Goal: Contribute content: Contribute content

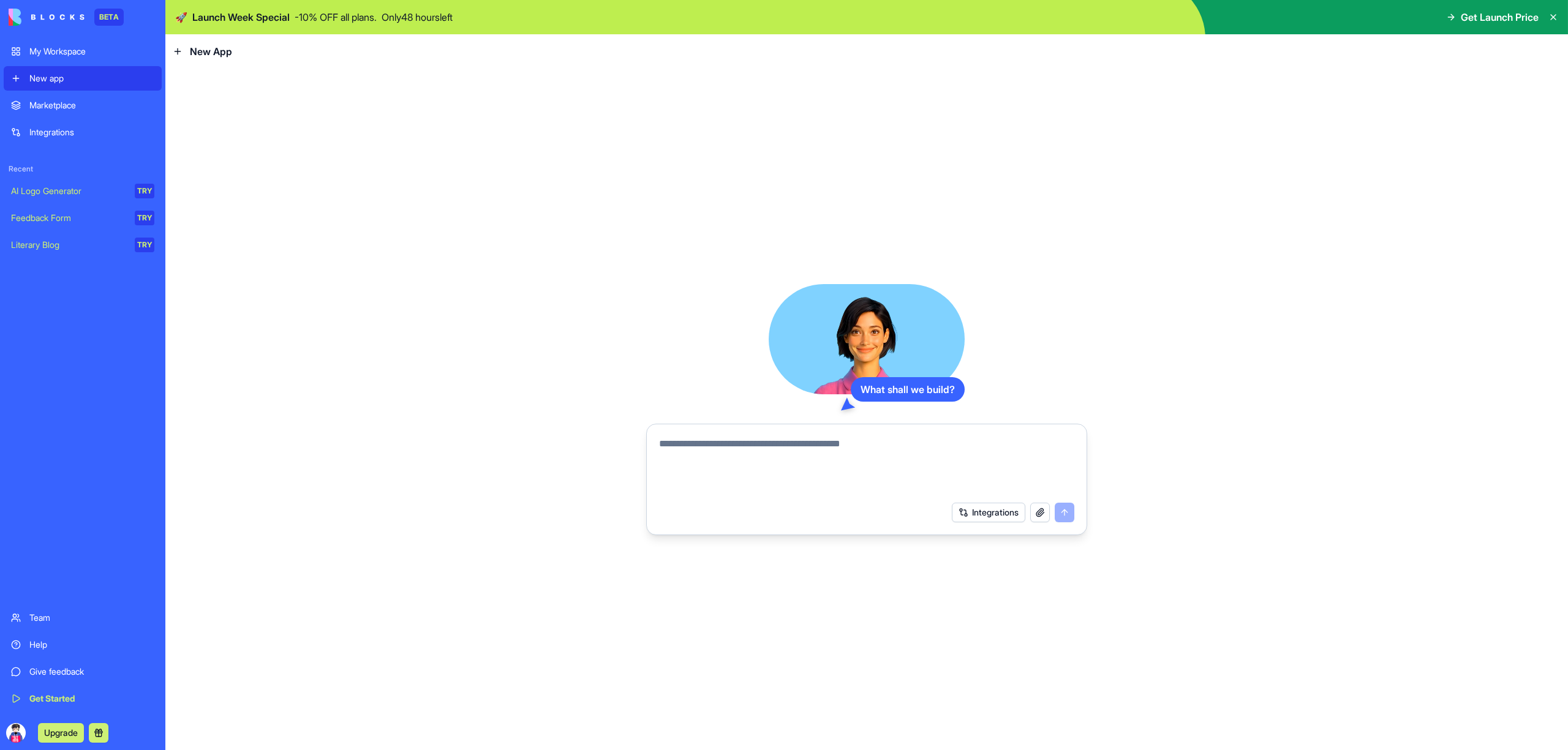
click at [768, 463] on textarea at bounding box center [866, 466] width 415 height 59
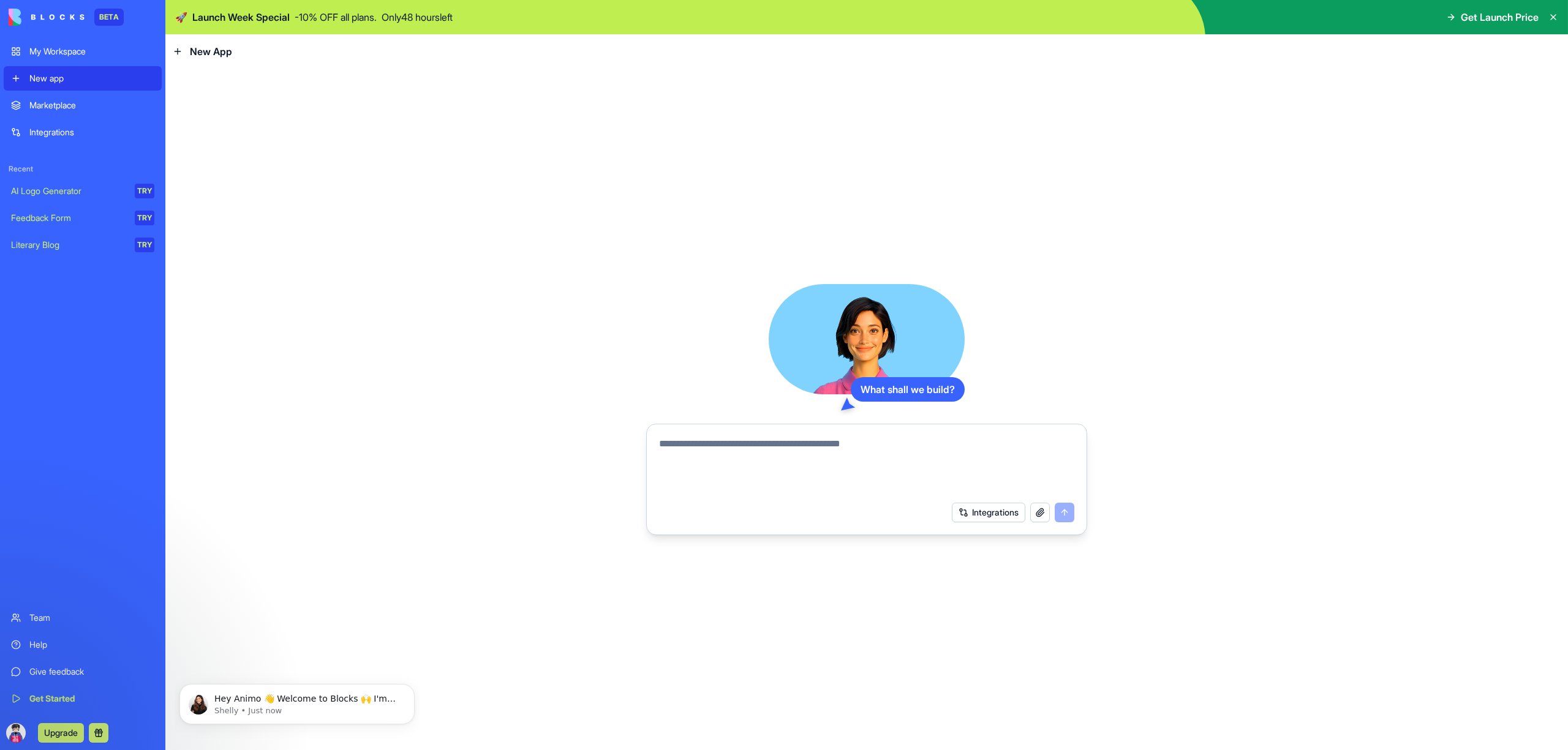
click at [887, 344] on video at bounding box center [867, 339] width 196 height 110
click at [293, 696] on p "Hey Animo 👋 Welcome to Blocks 🙌 I'm here if you have any questions!" at bounding box center [307, 699] width 185 height 12
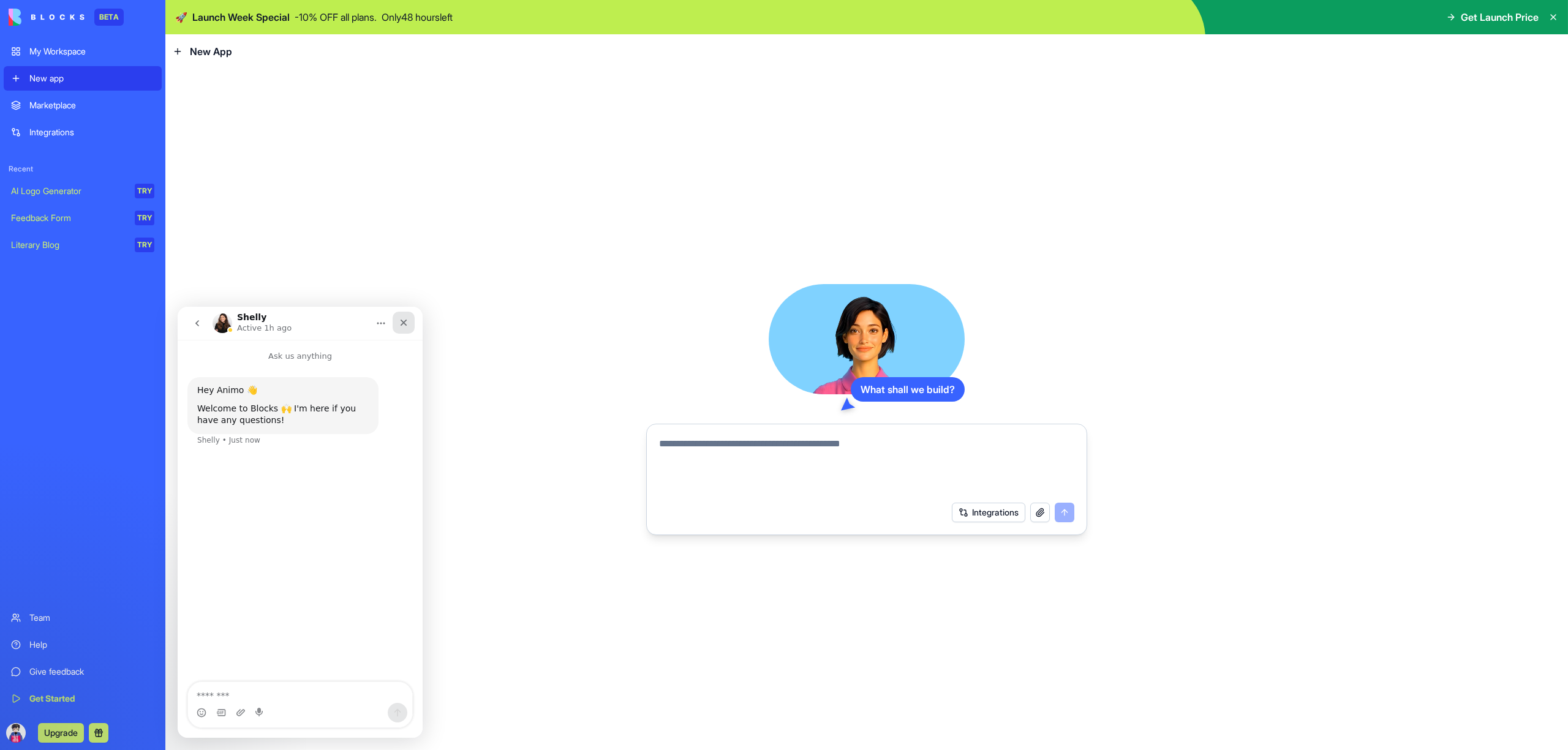
click at [404, 325] on icon "Close" at bounding box center [404, 323] width 10 height 10
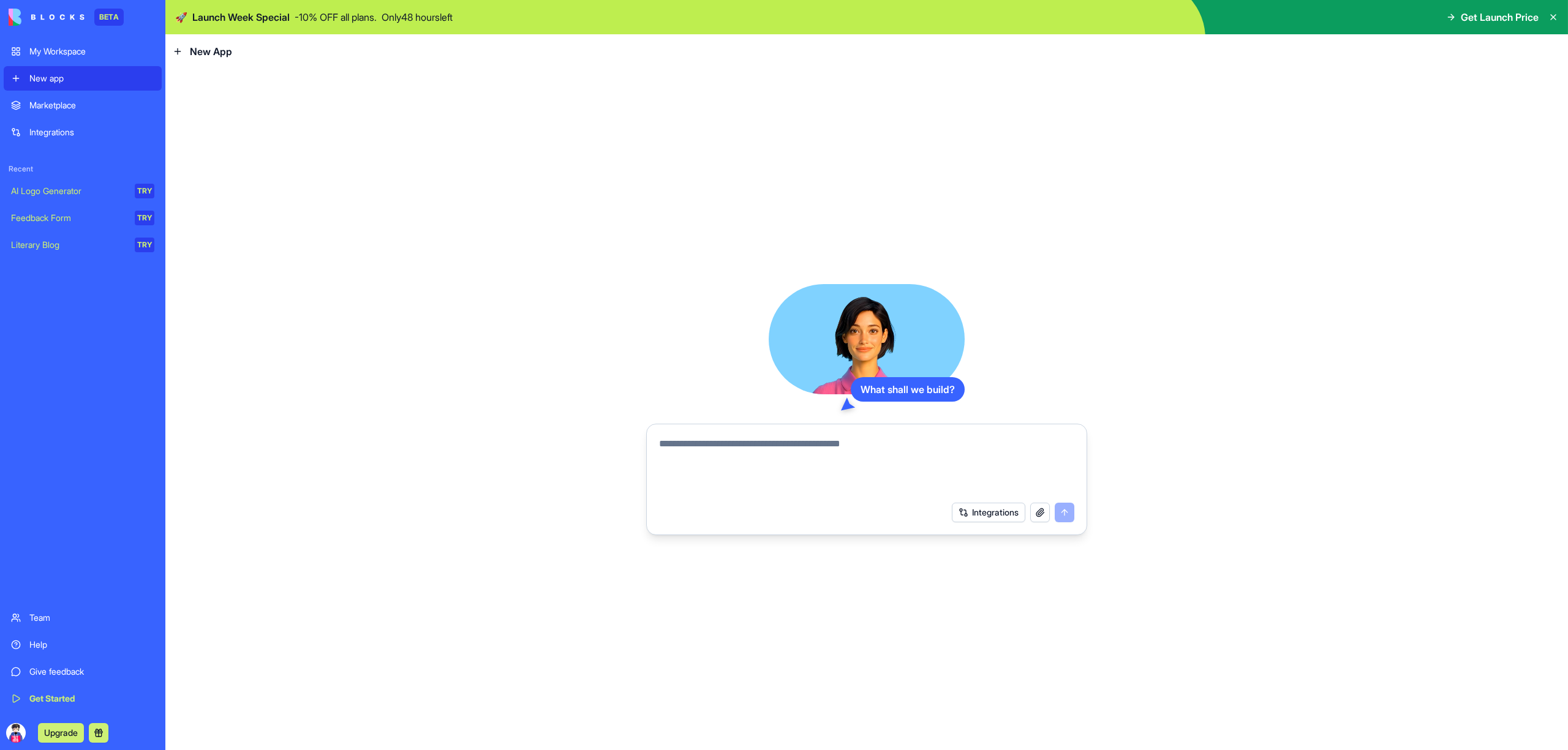
click at [59, 100] on div "Marketplace" at bounding box center [91, 105] width 125 height 12
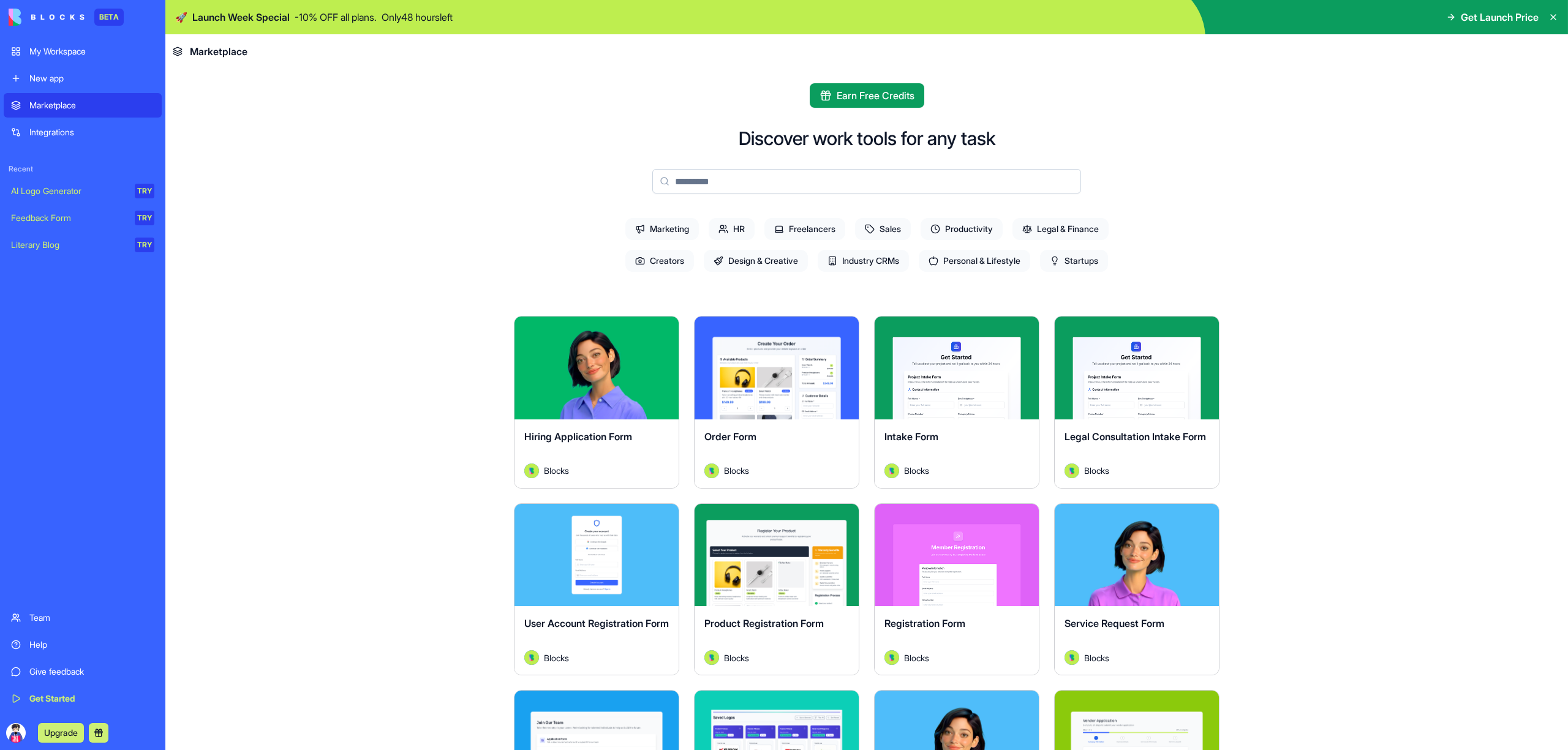
click at [96, 129] on div "Integrations" at bounding box center [91, 132] width 125 height 12
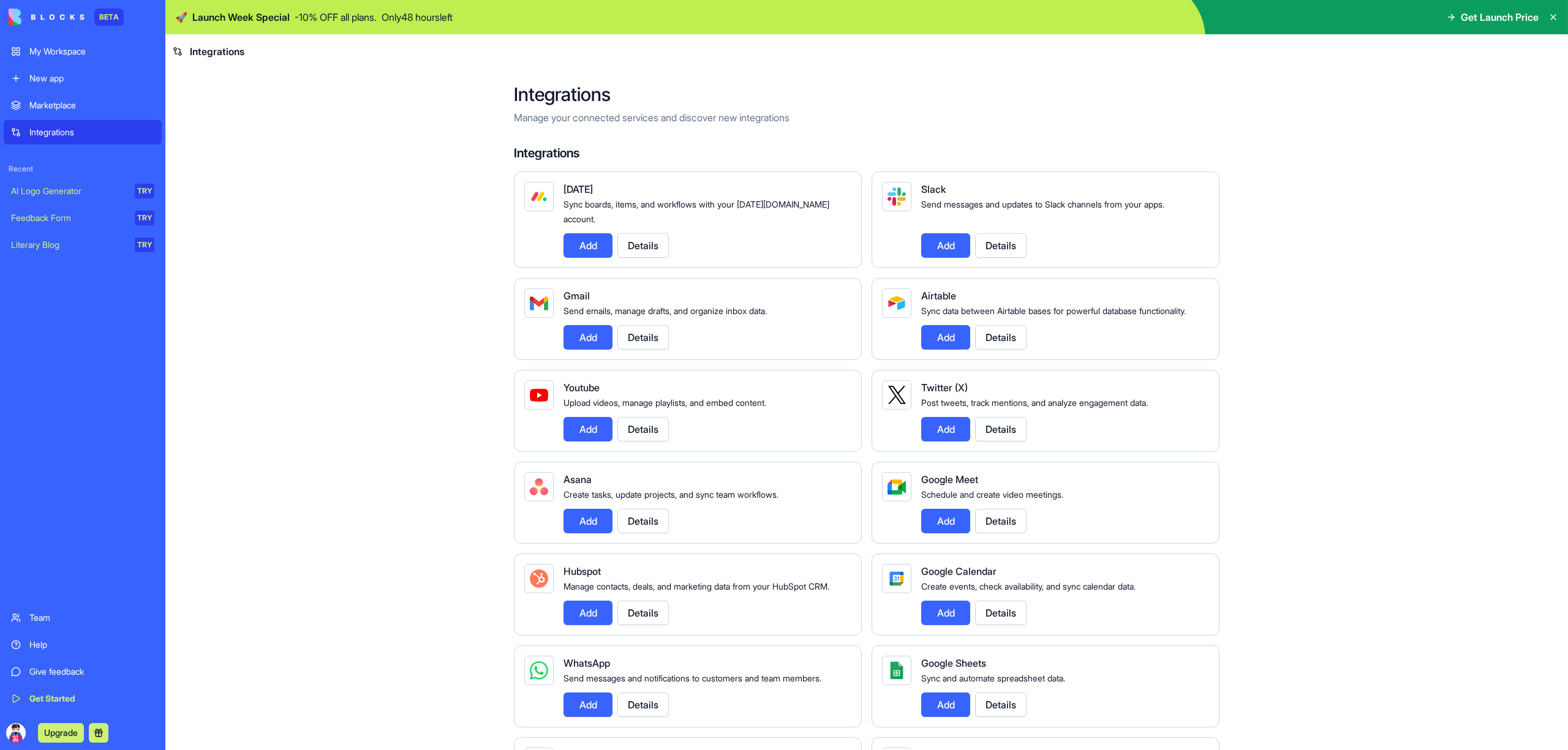
click at [76, 86] on link "New app" at bounding box center [83, 78] width 158 height 24
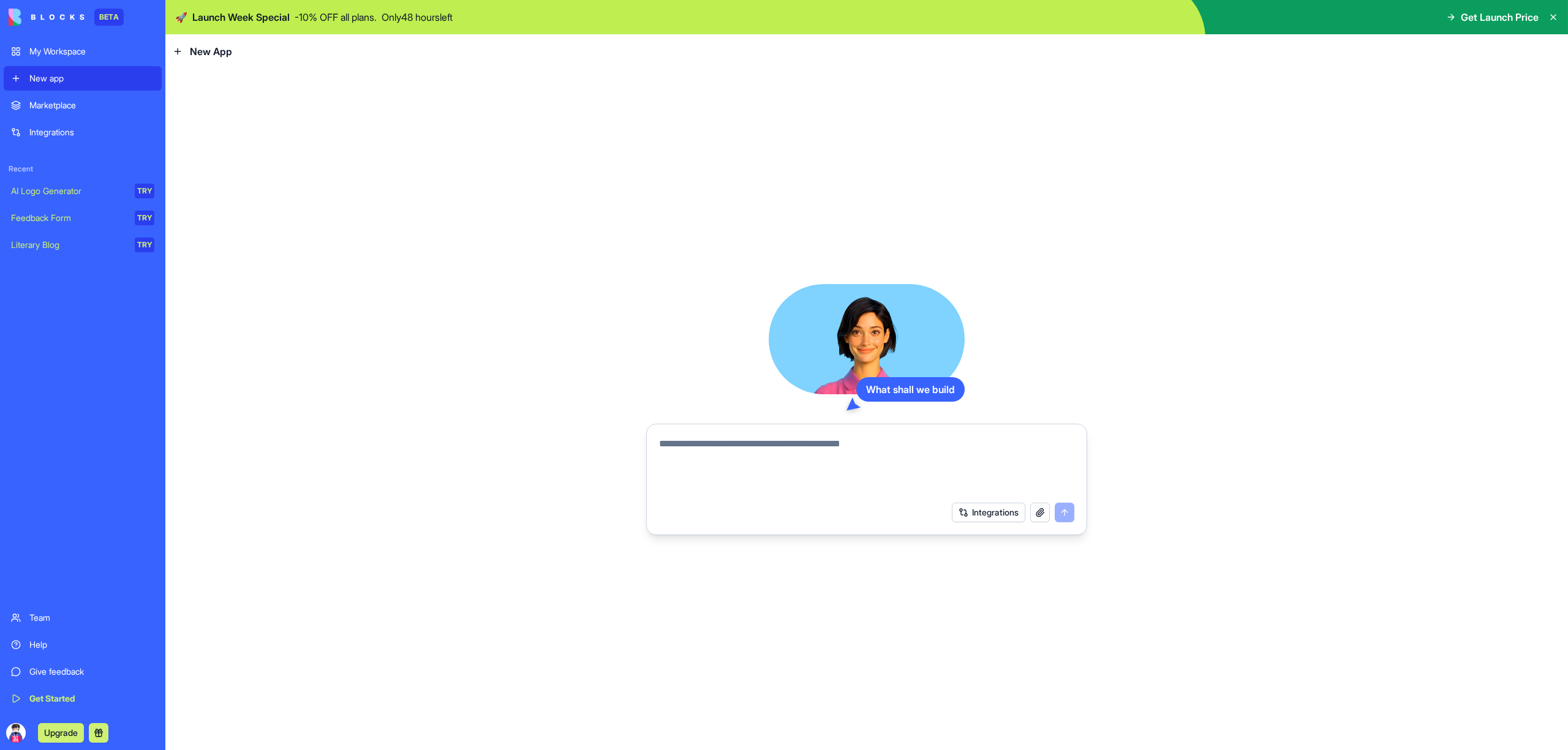
click at [66, 53] on div "My Workspace" at bounding box center [91, 51] width 125 height 12
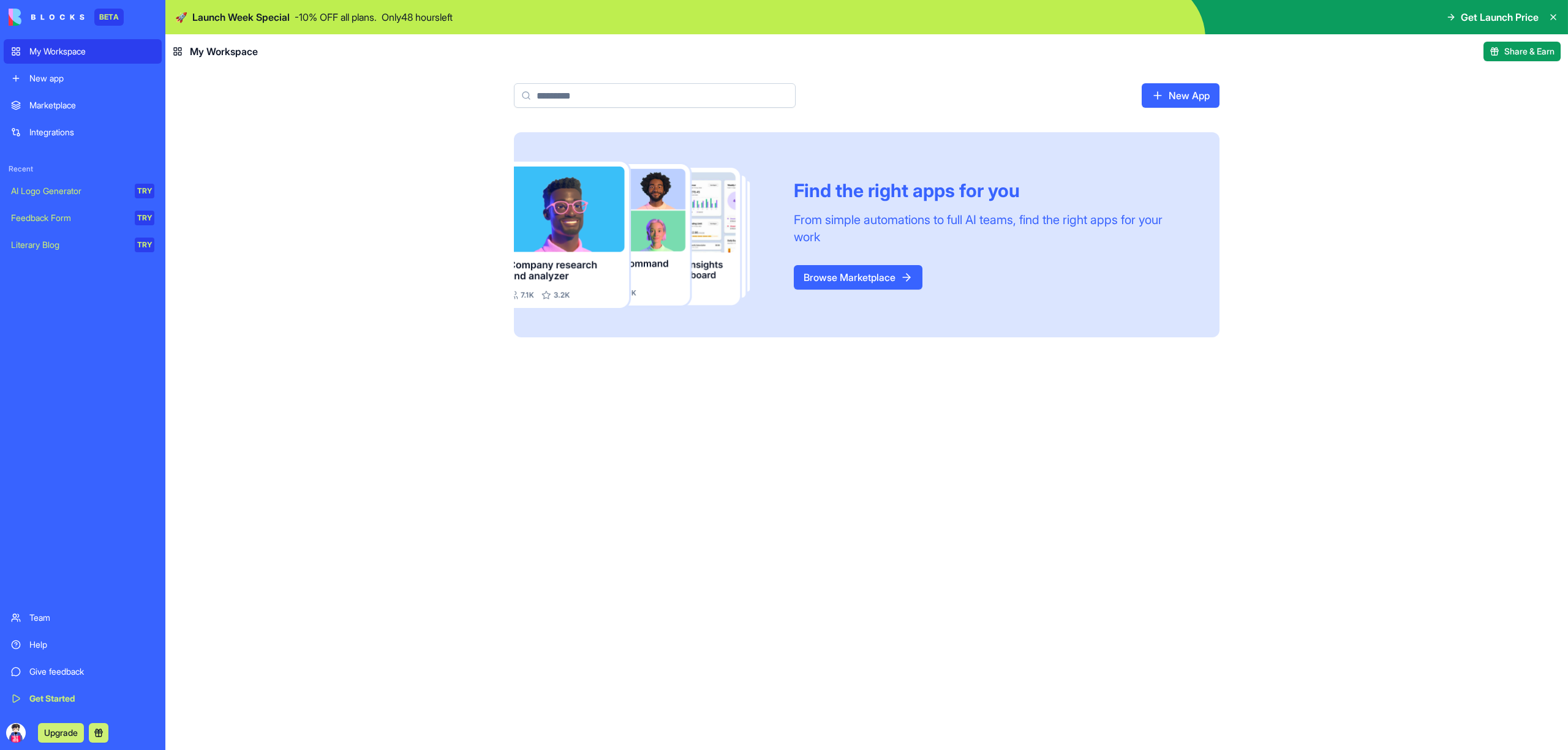
click at [79, 95] on link "Marketplace" at bounding box center [83, 105] width 158 height 24
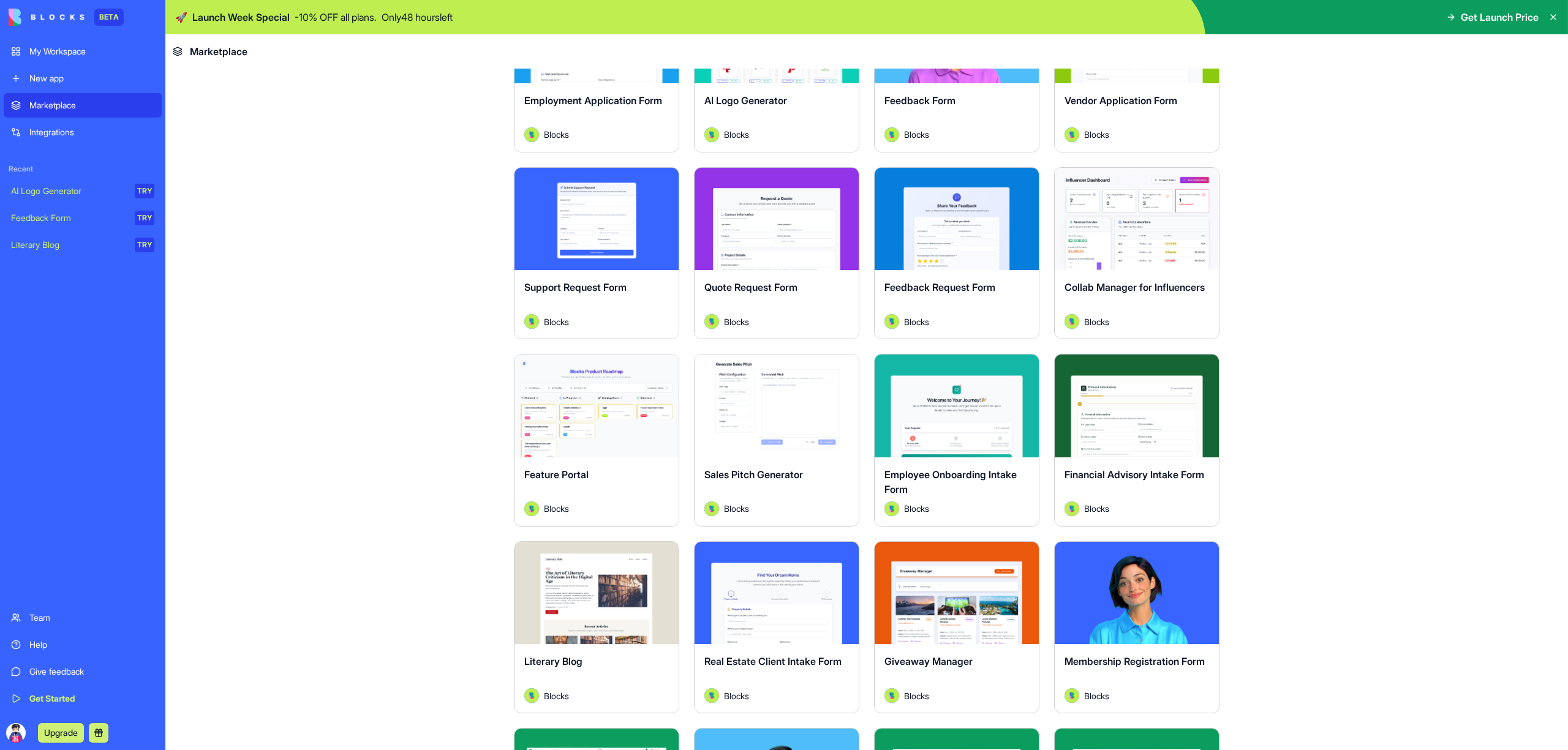
scroll to position [735, 0]
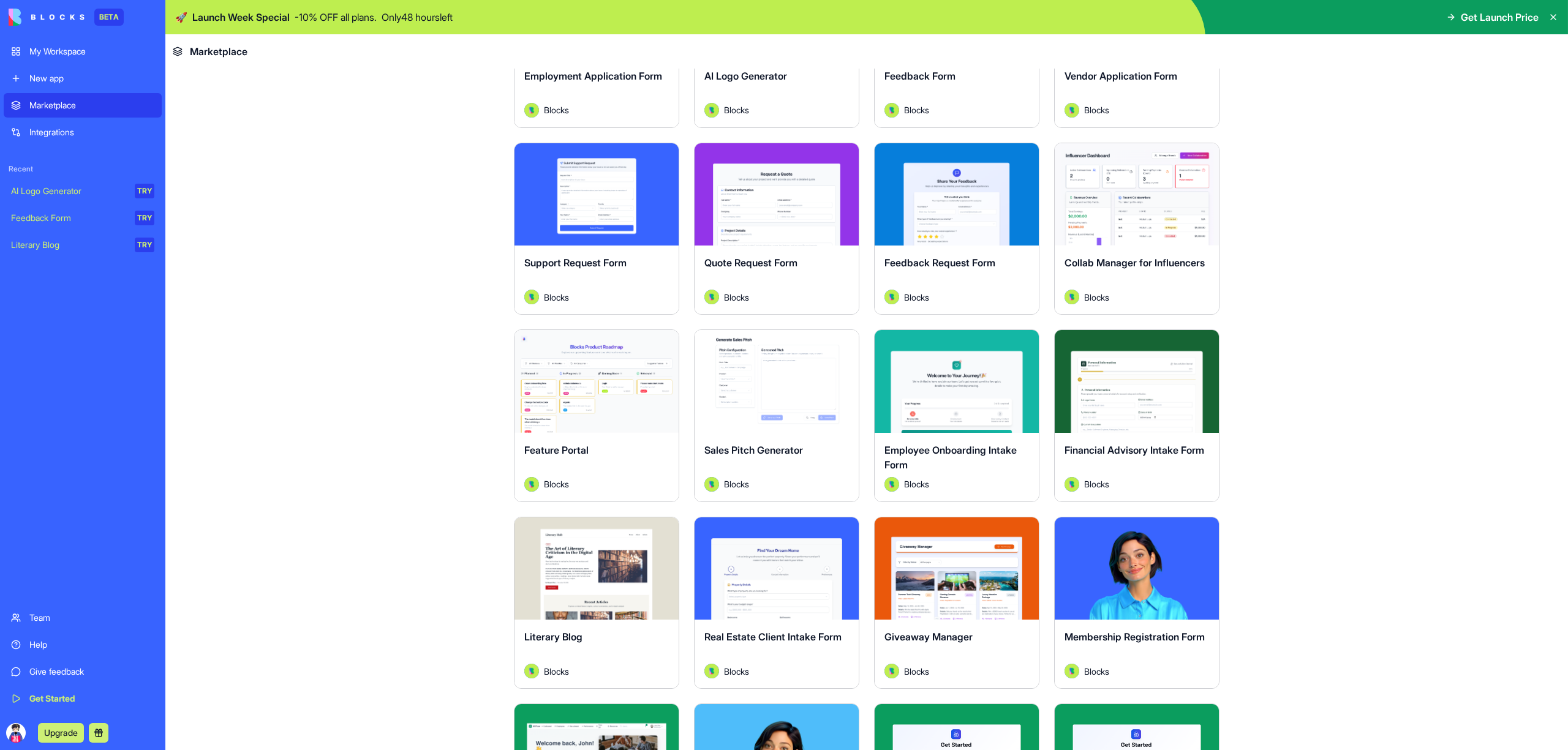
click at [64, 59] on link "My Workspace" at bounding box center [83, 51] width 158 height 24
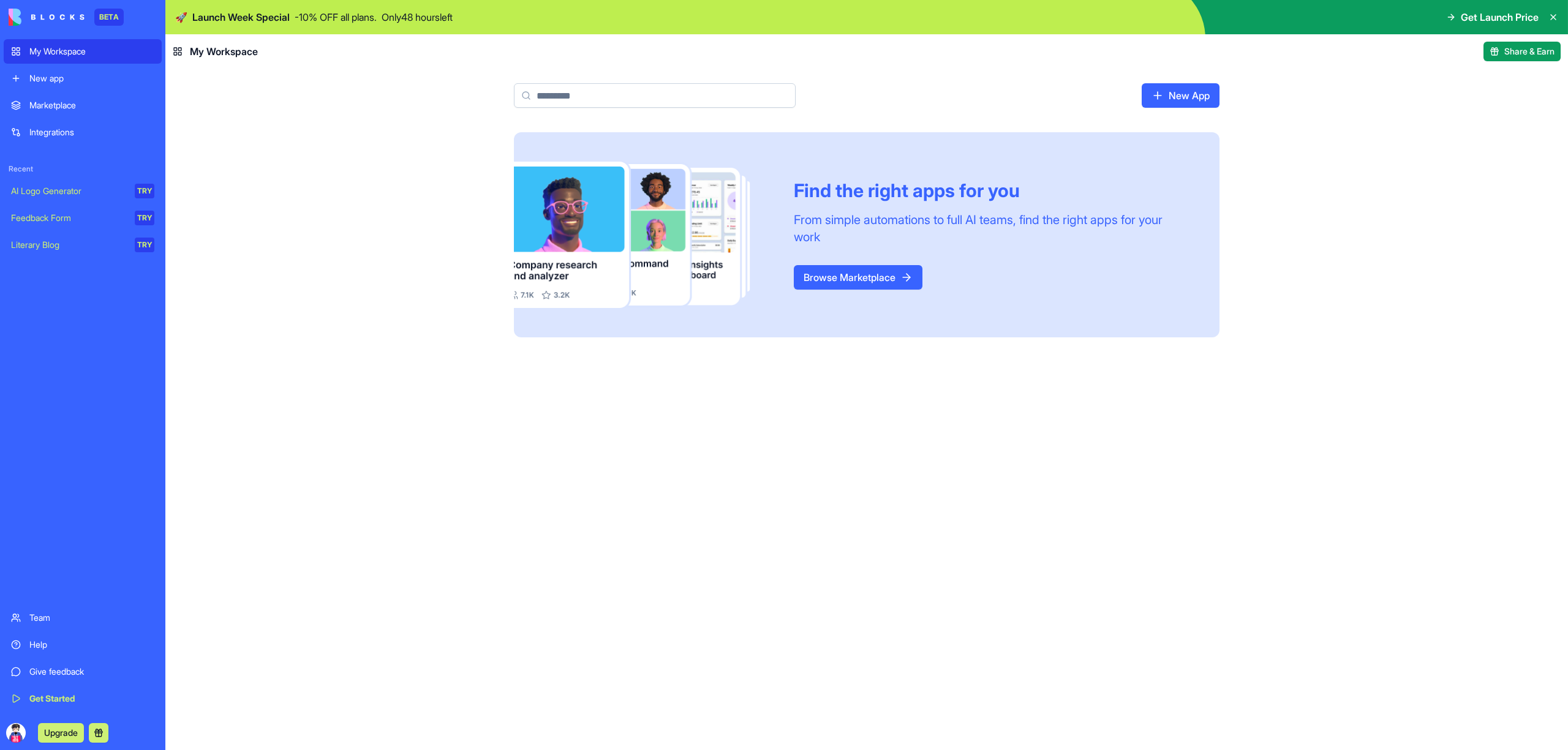
click at [70, 79] on div "New app" at bounding box center [91, 78] width 125 height 12
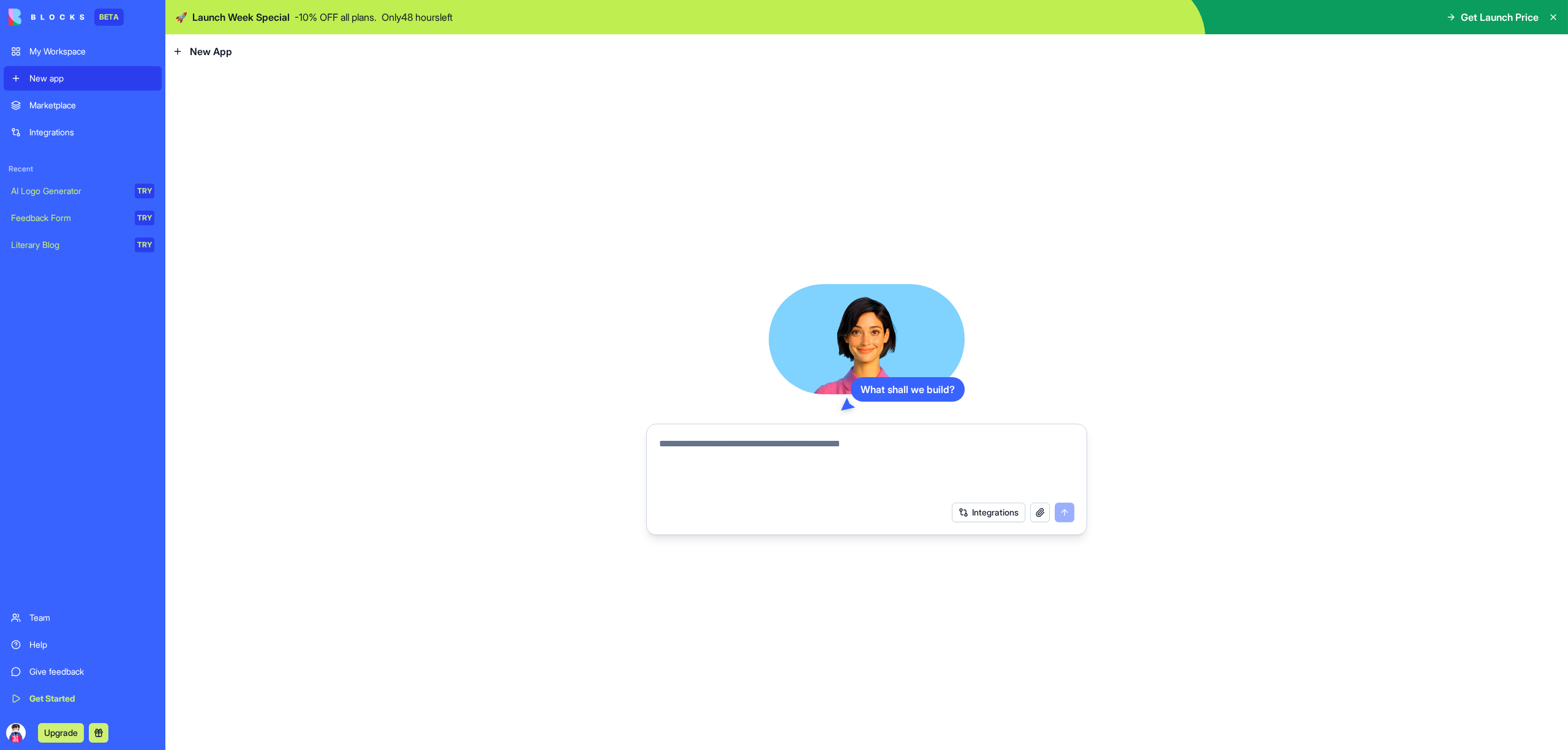
click at [988, 520] on button "Integrations" at bounding box center [988, 512] width 74 height 19
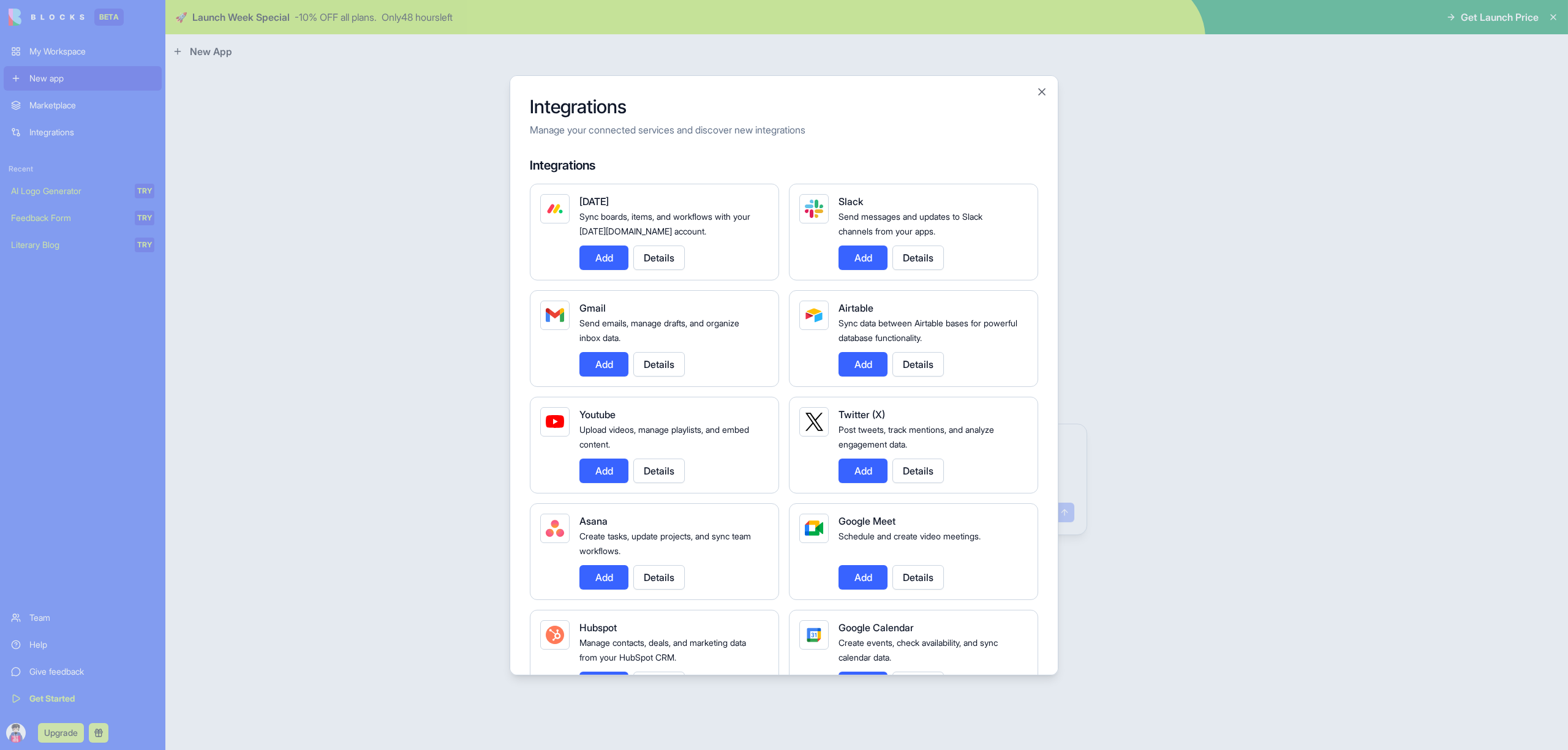
click at [606, 365] on button "Add" at bounding box center [604, 364] width 49 height 24
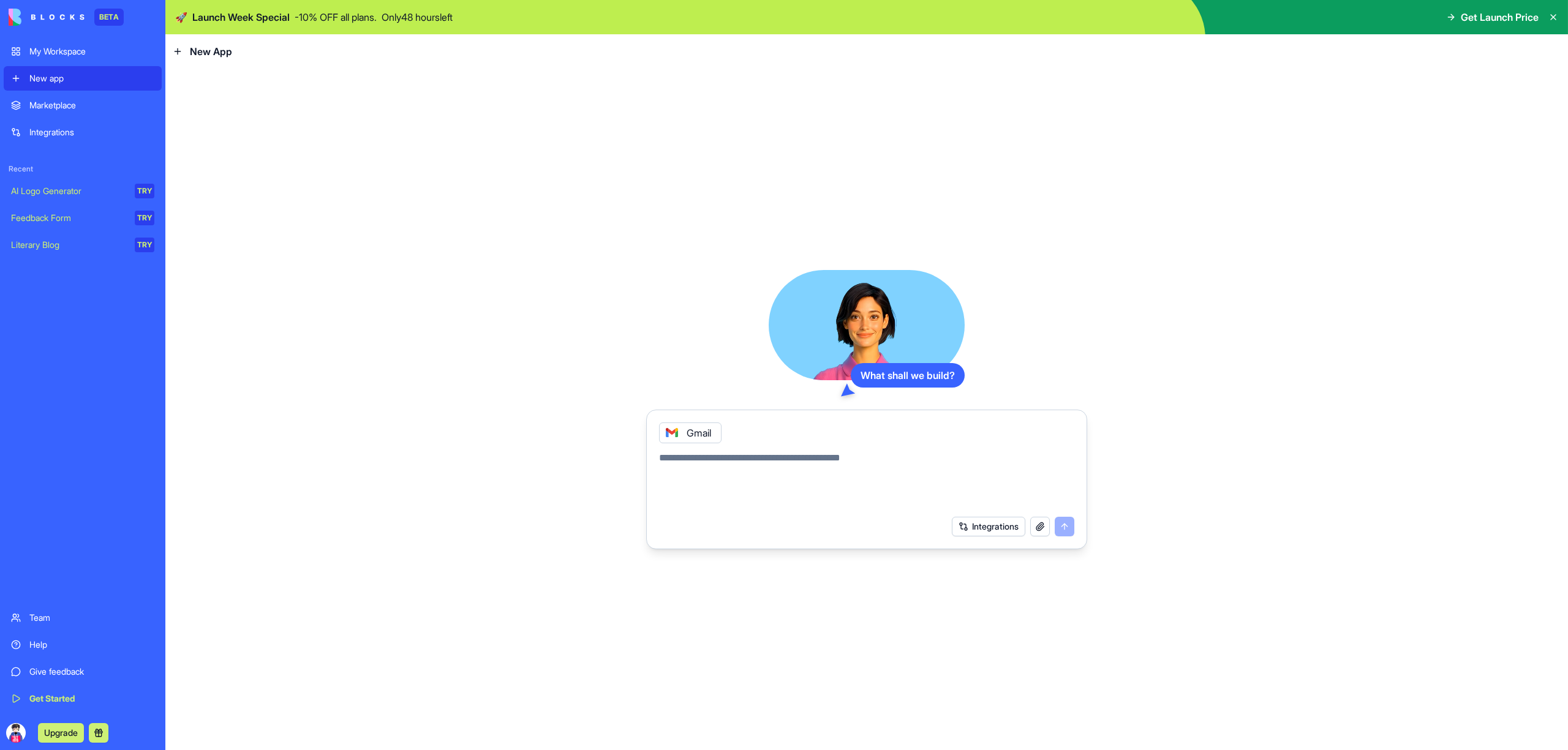
click at [747, 467] on textarea at bounding box center [866, 480] width 415 height 59
click at [702, 429] on div "Gmail" at bounding box center [690, 433] width 62 height 21
click at [669, 429] on icon at bounding box center [672, 433] width 10 height 10
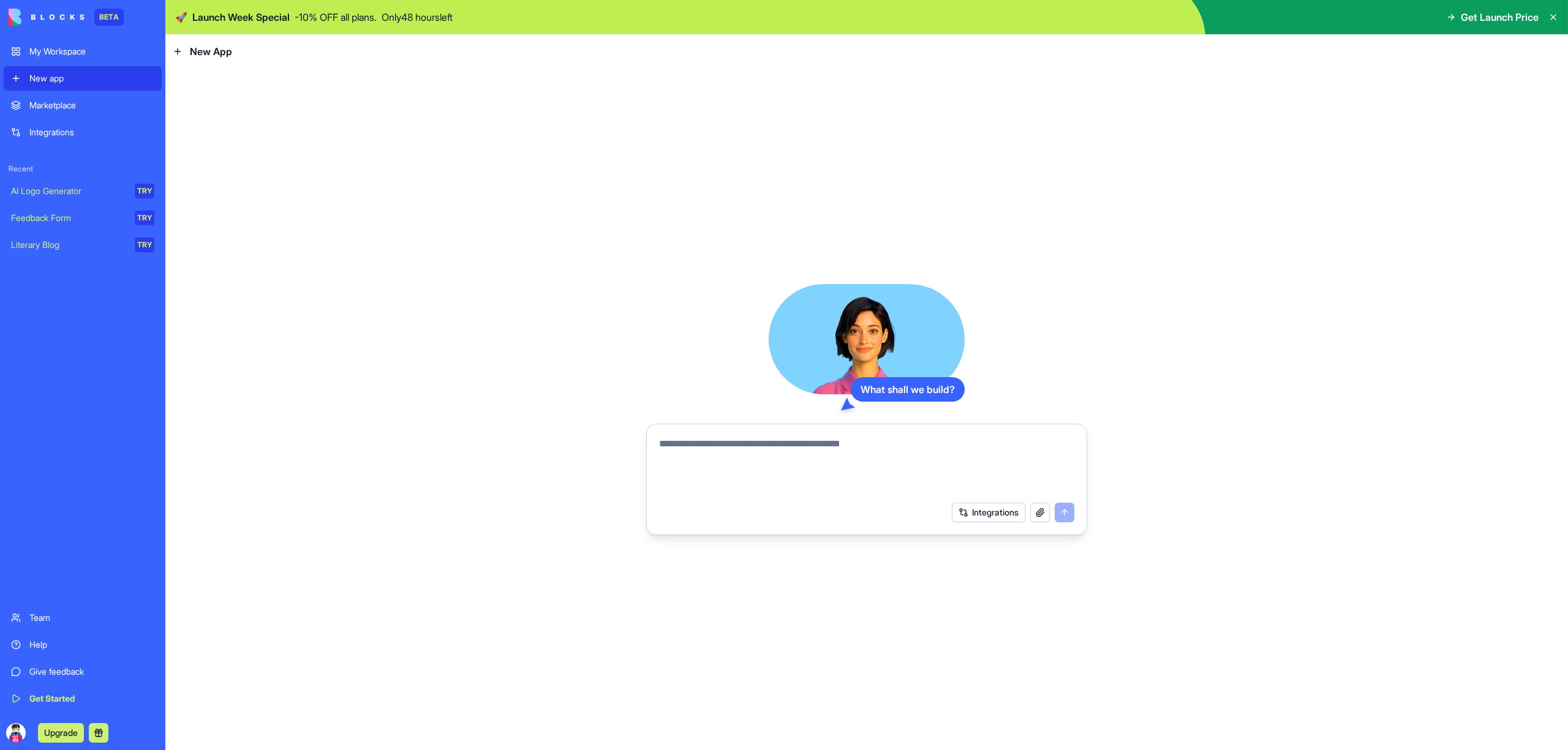
click at [215, 50] on span "New App" at bounding box center [211, 51] width 42 height 15
click at [875, 451] on textarea at bounding box center [866, 466] width 415 height 59
click at [917, 451] on textarea at bounding box center [866, 466] width 415 height 59
click at [913, 457] on textarea at bounding box center [866, 466] width 415 height 59
type textarea "**********"
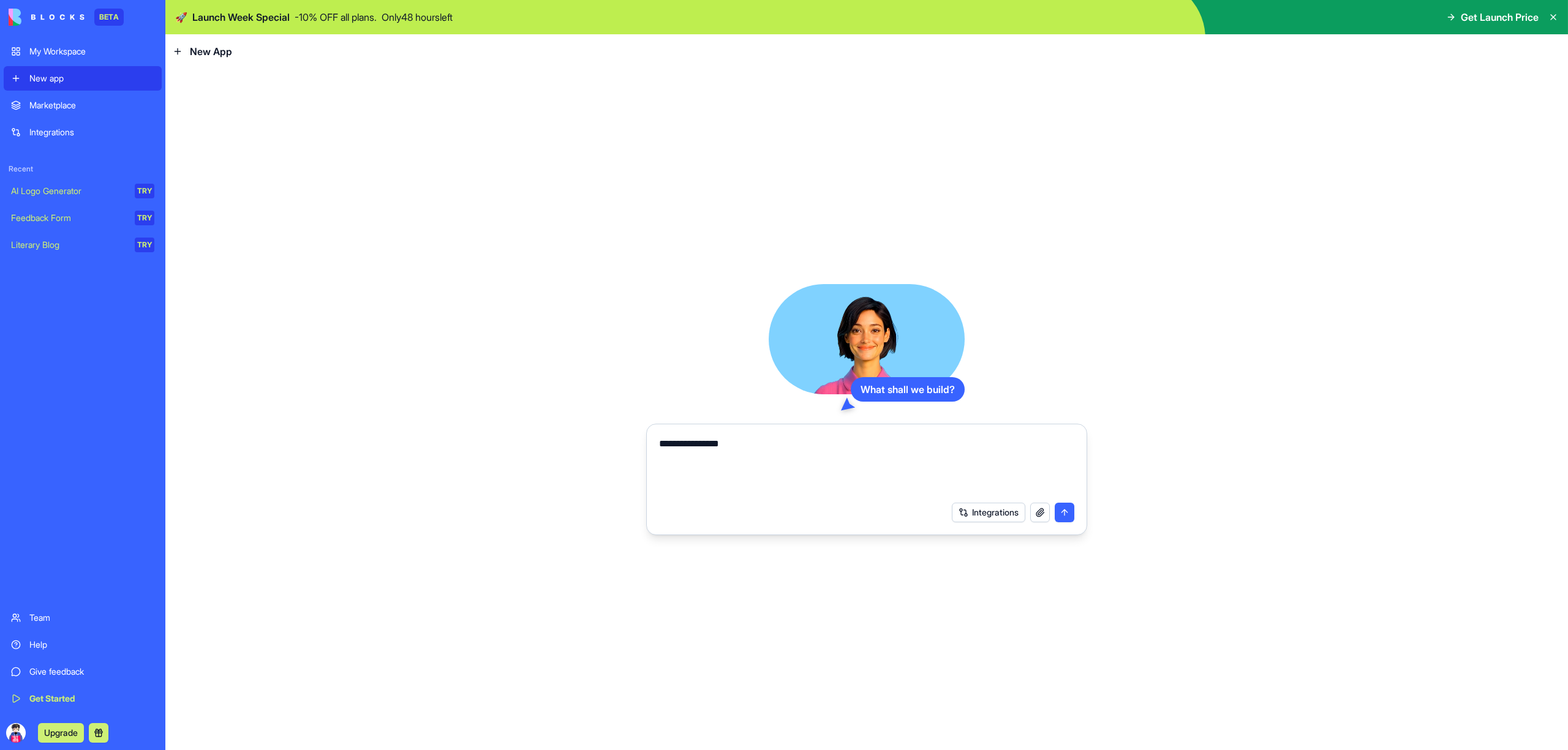
click at [1069, 517] on button "submit" at bounding box center [1064, 512] width 19 height 19
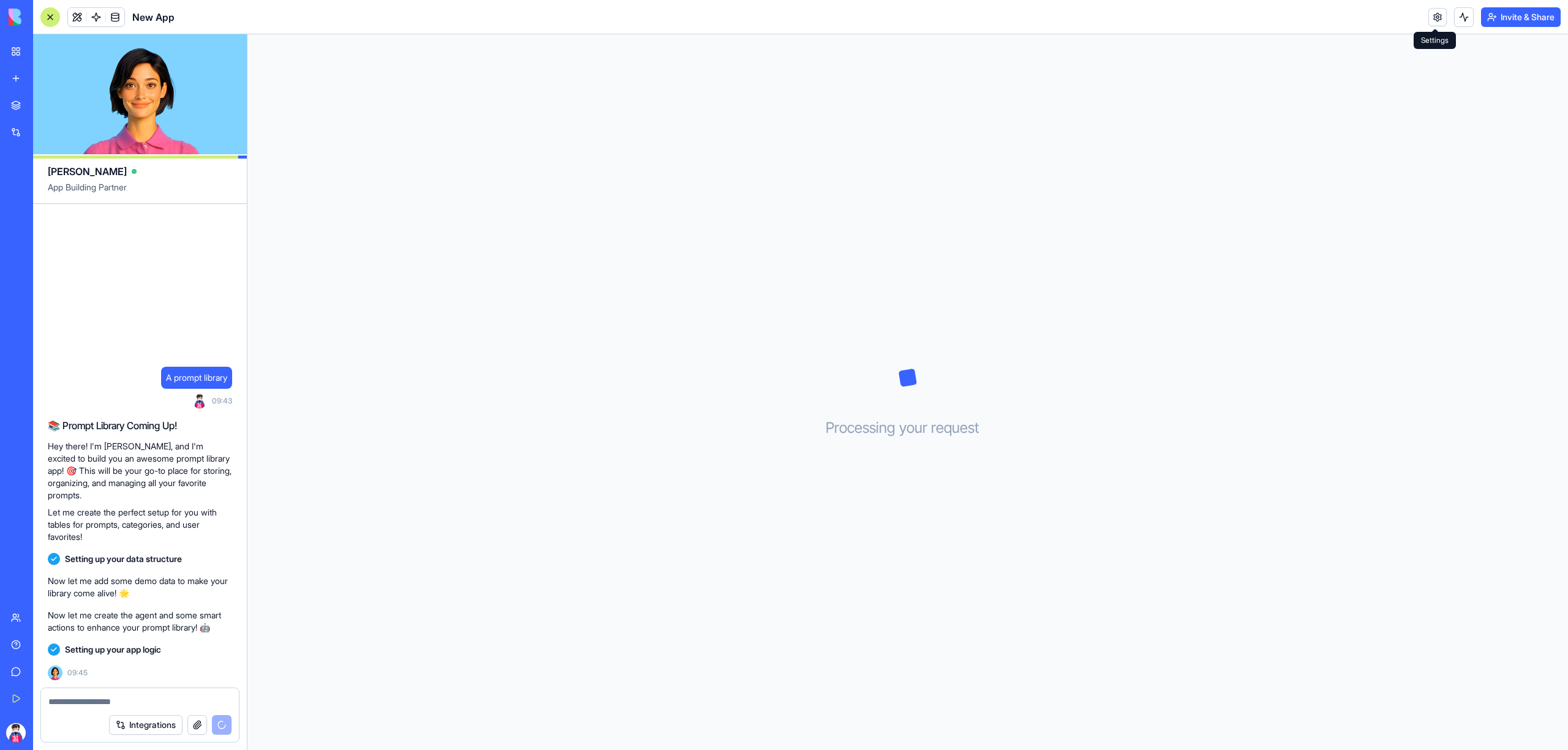
click at [1439, 16] on link at bounding box center [1438, 17] width 19 height 19
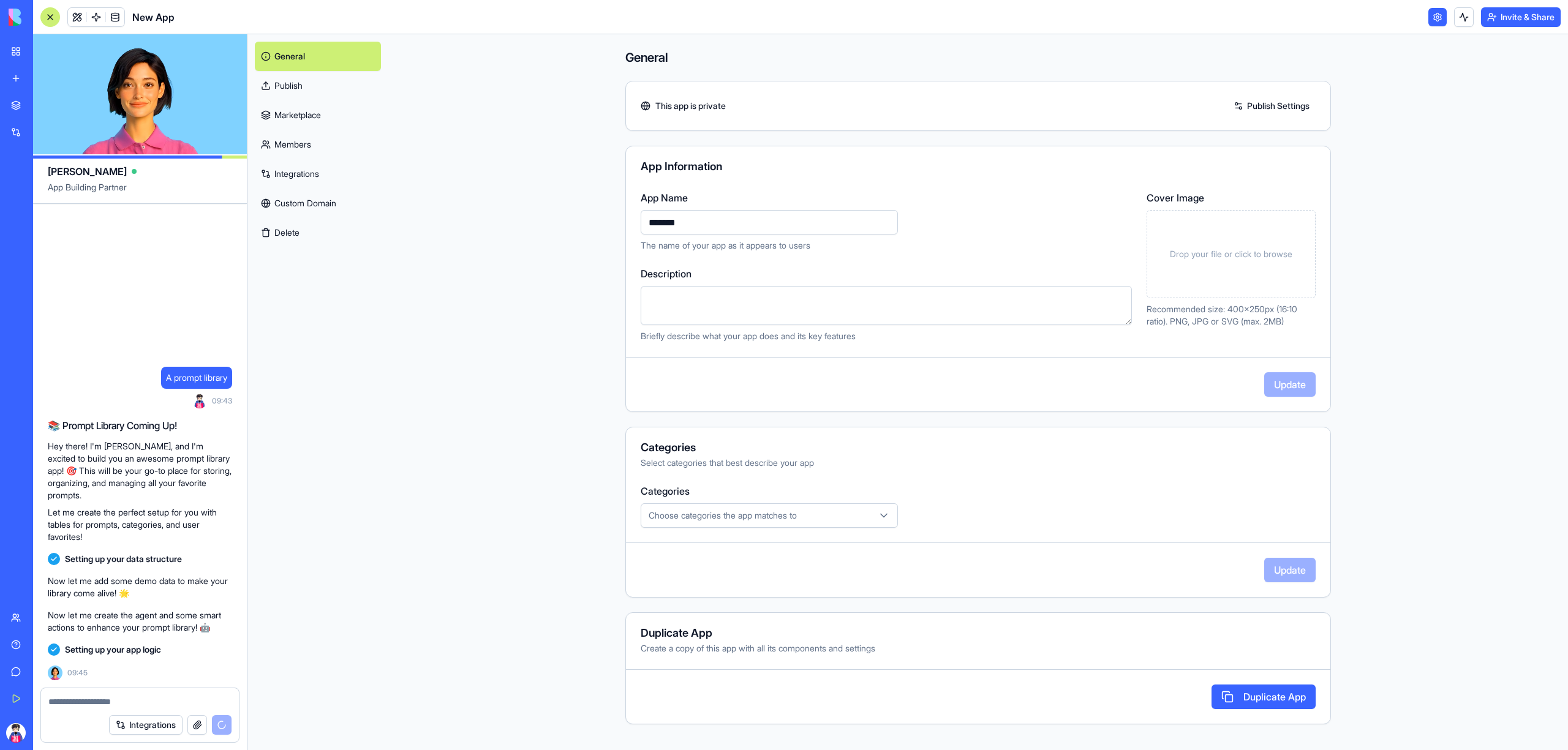
click at [1439, 16] on link at bounding box center [1438, 17] width 19 height 19
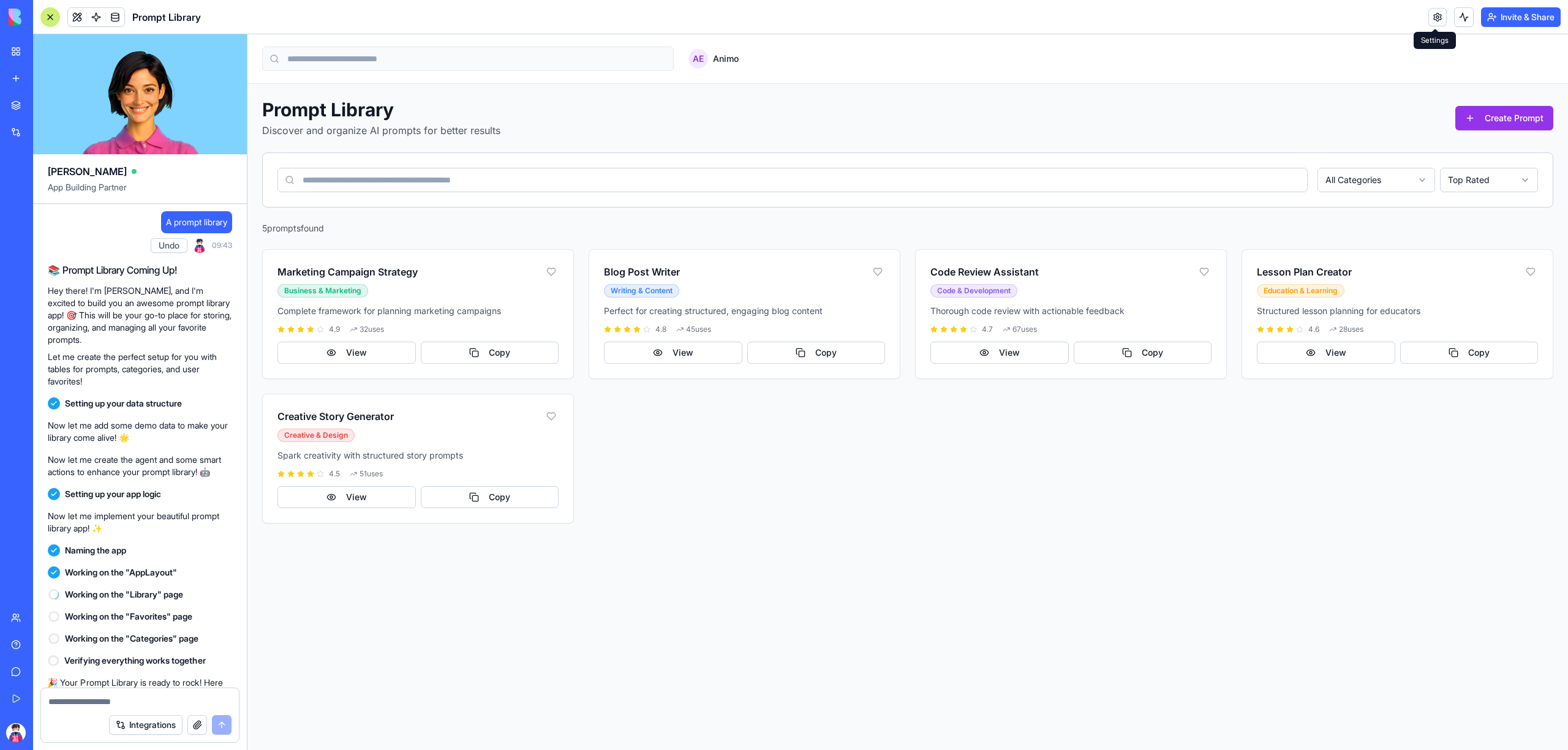
scroll to position [153, 0]
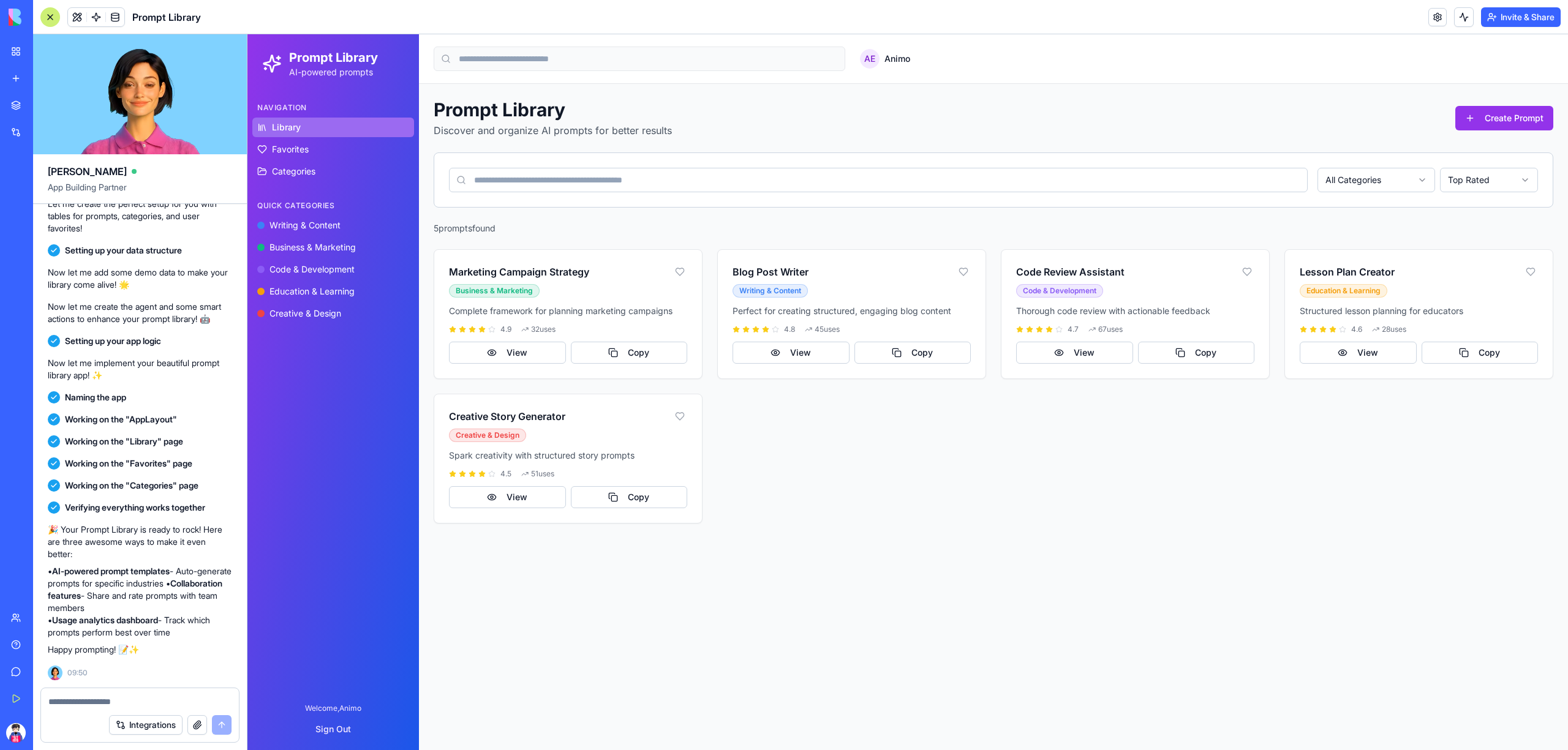
click at [22, 721] on div "Upgrade" at bounding box center [17, 733] width 26 height 34
click at [66, 737] on button "Upgrade" at bounding box center [61, 733] width 46 height 19
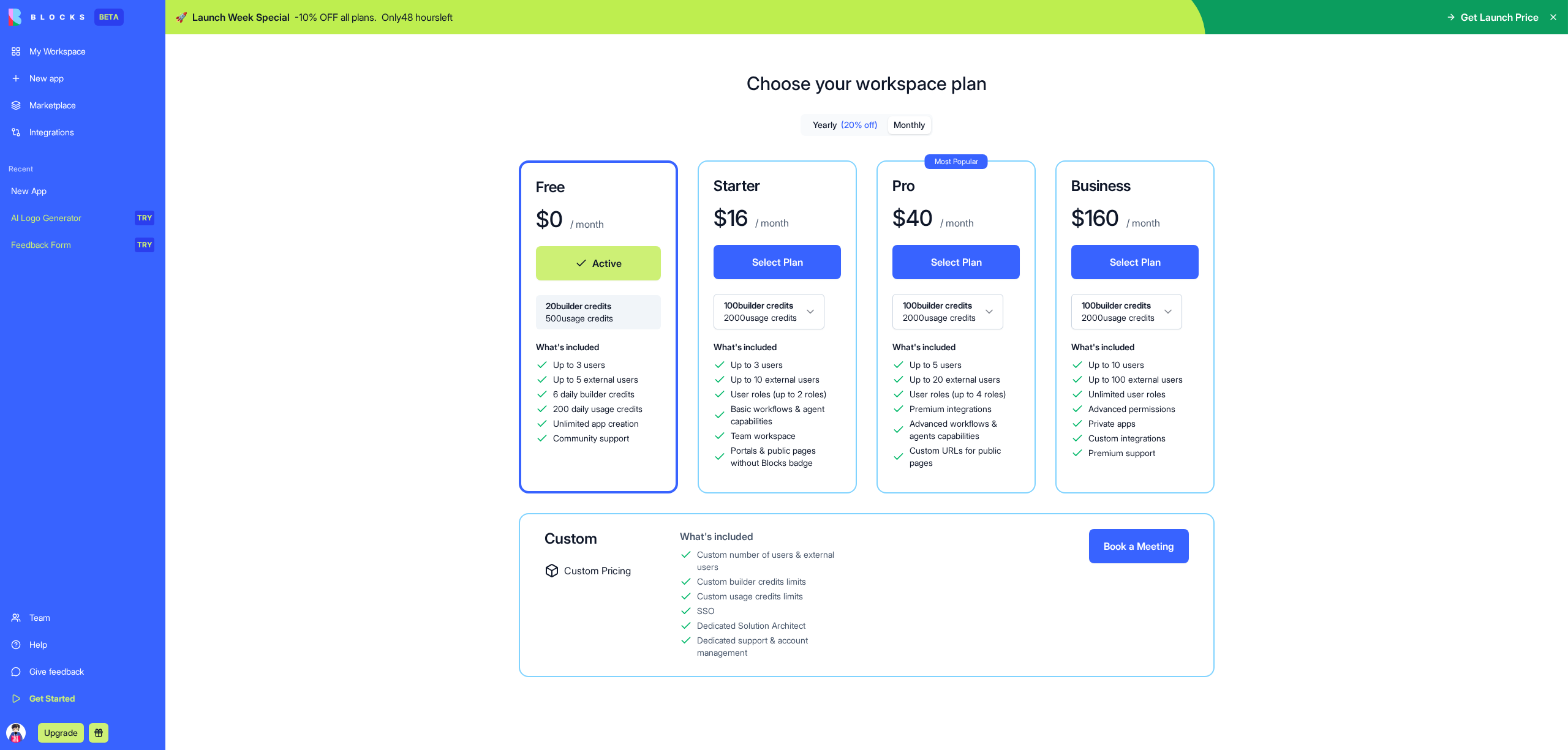
click at [903, 127] on button "Monthly" at bounding box center [909, 125] width 43 height 18
click at [869, 124] on span "(20% off)" at bounding box center [859, 125] width 36 height 12
click at [36, 220] on div "AI Logo Generator" at bounding box center [69, 218] width 115 height 12
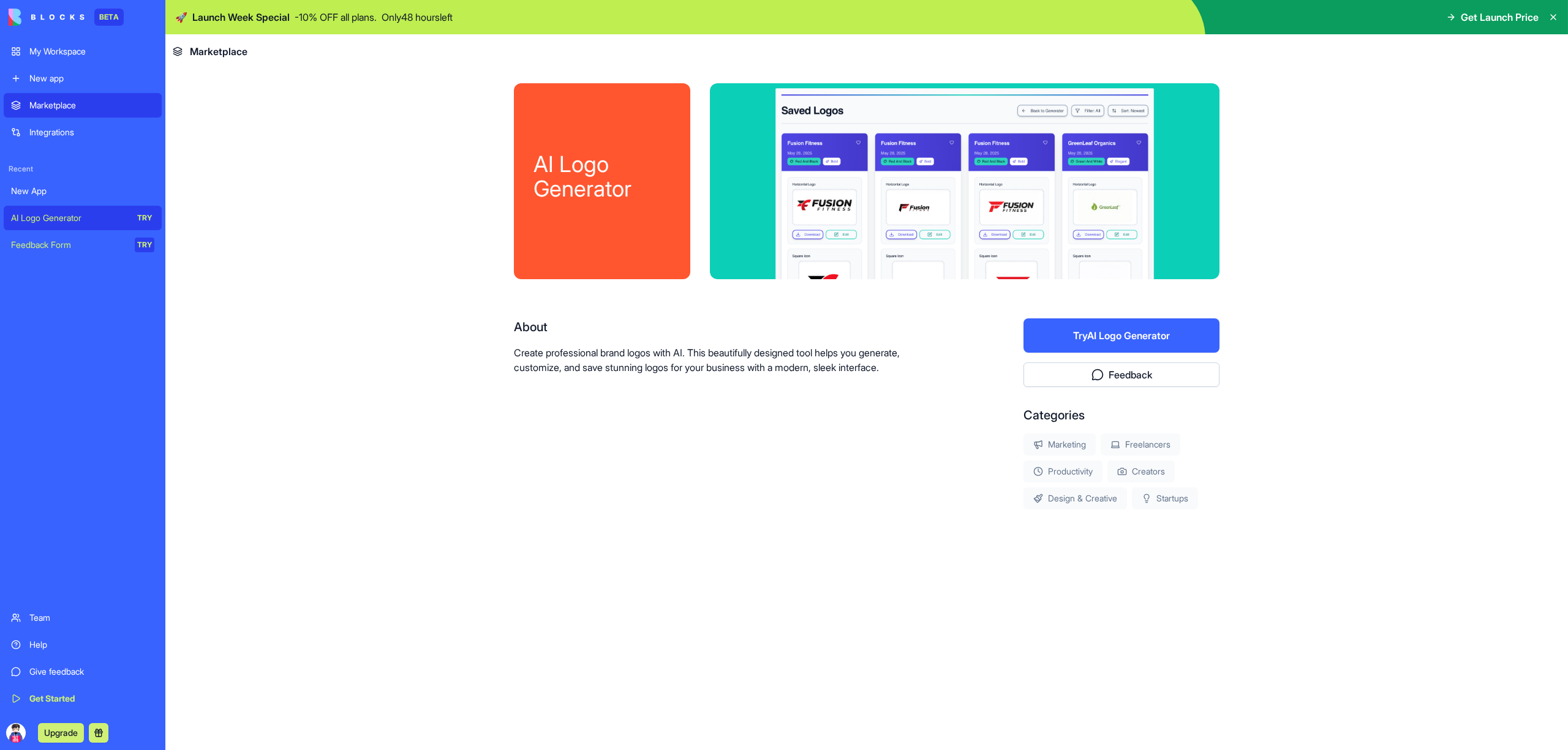
click at [45, 233] on link "Feedback Form TRY" at bounding box center [83, 245] width 158 height 24
click at [45, 193] on div "New App" at bounding box center [83, 191] width 143 height 12
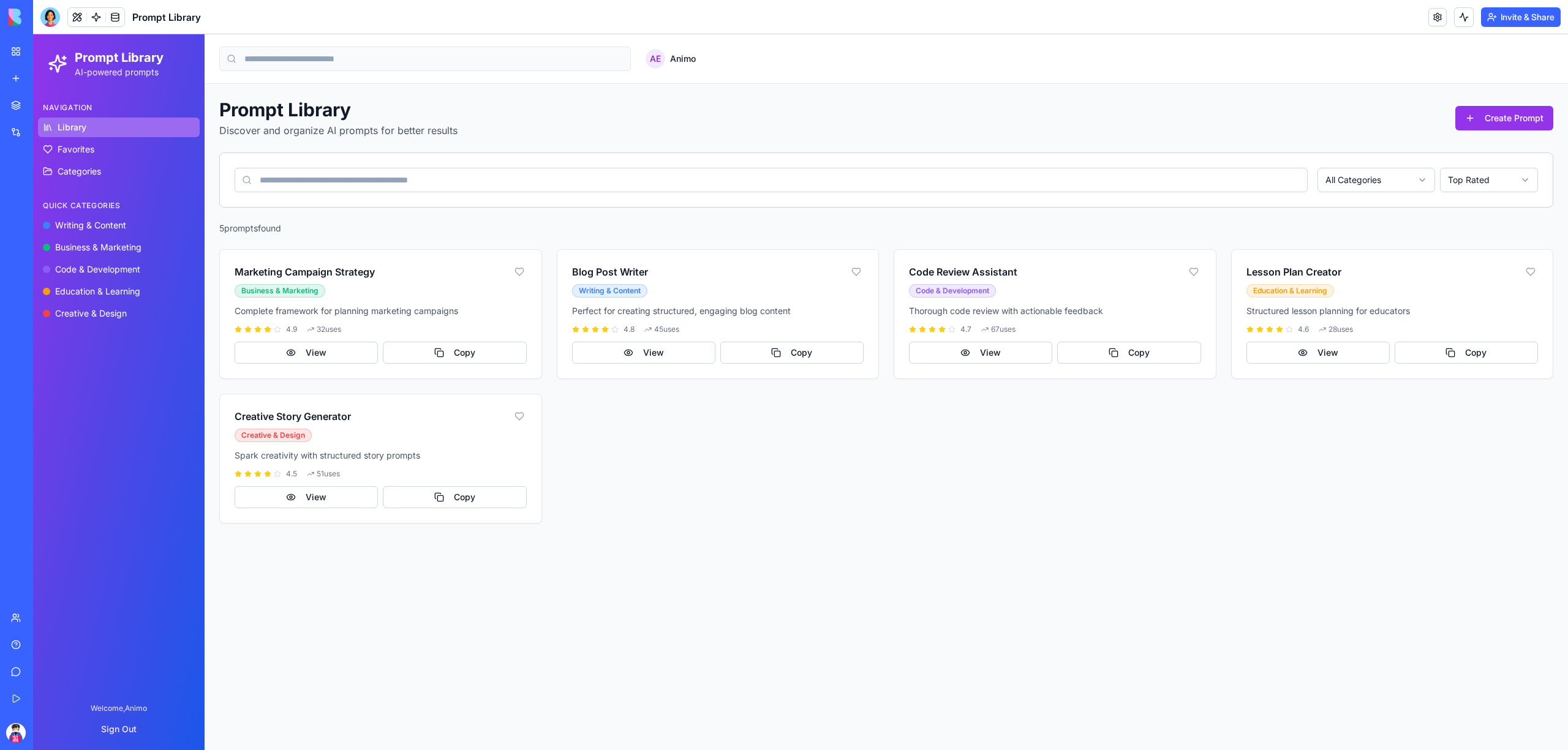
click at [79, 730] on button "Upgrade" at bounding box center [61, 733] width 46 height 19
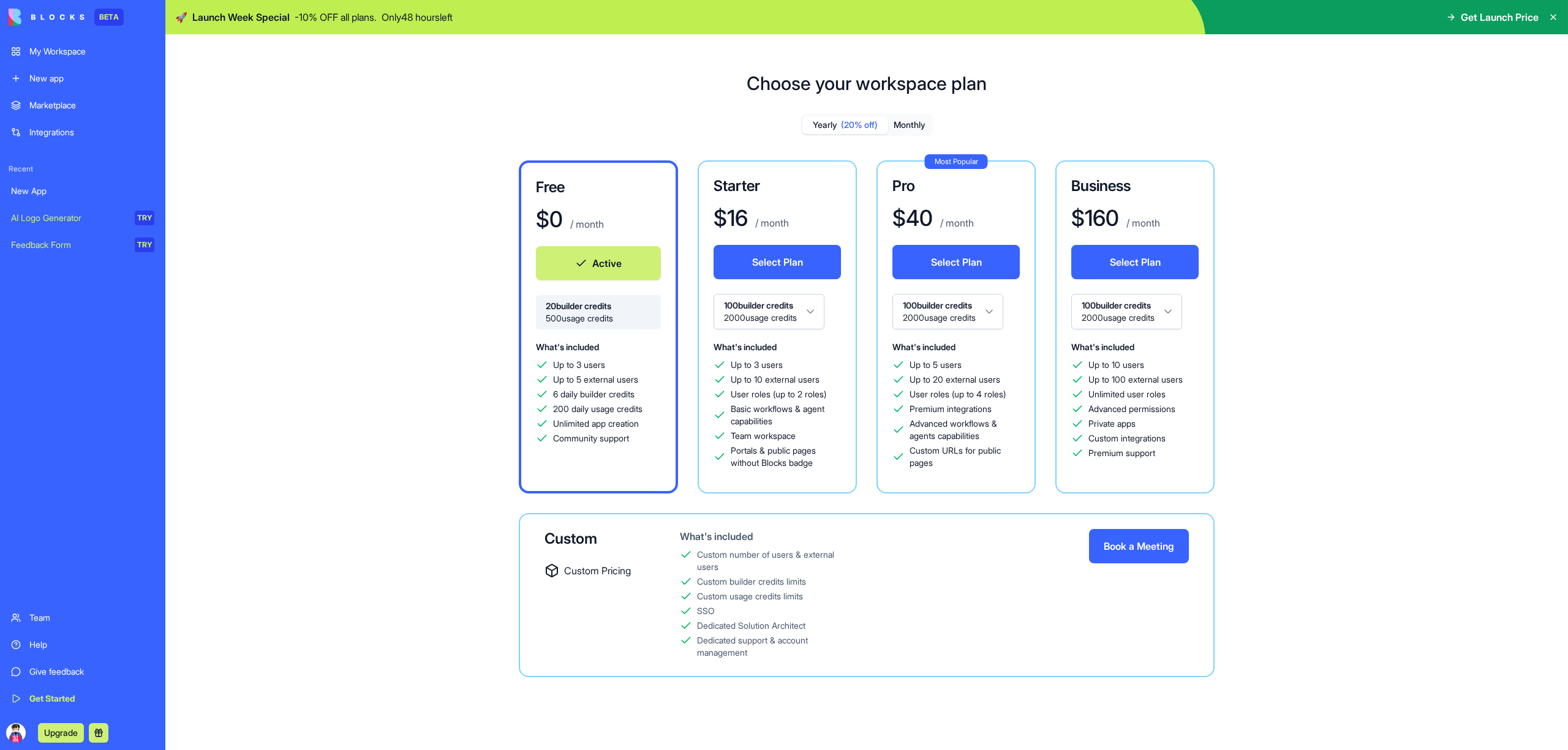
click at [87, 194] on div "New App" at bounding box center [83, 191] width 143 height 12
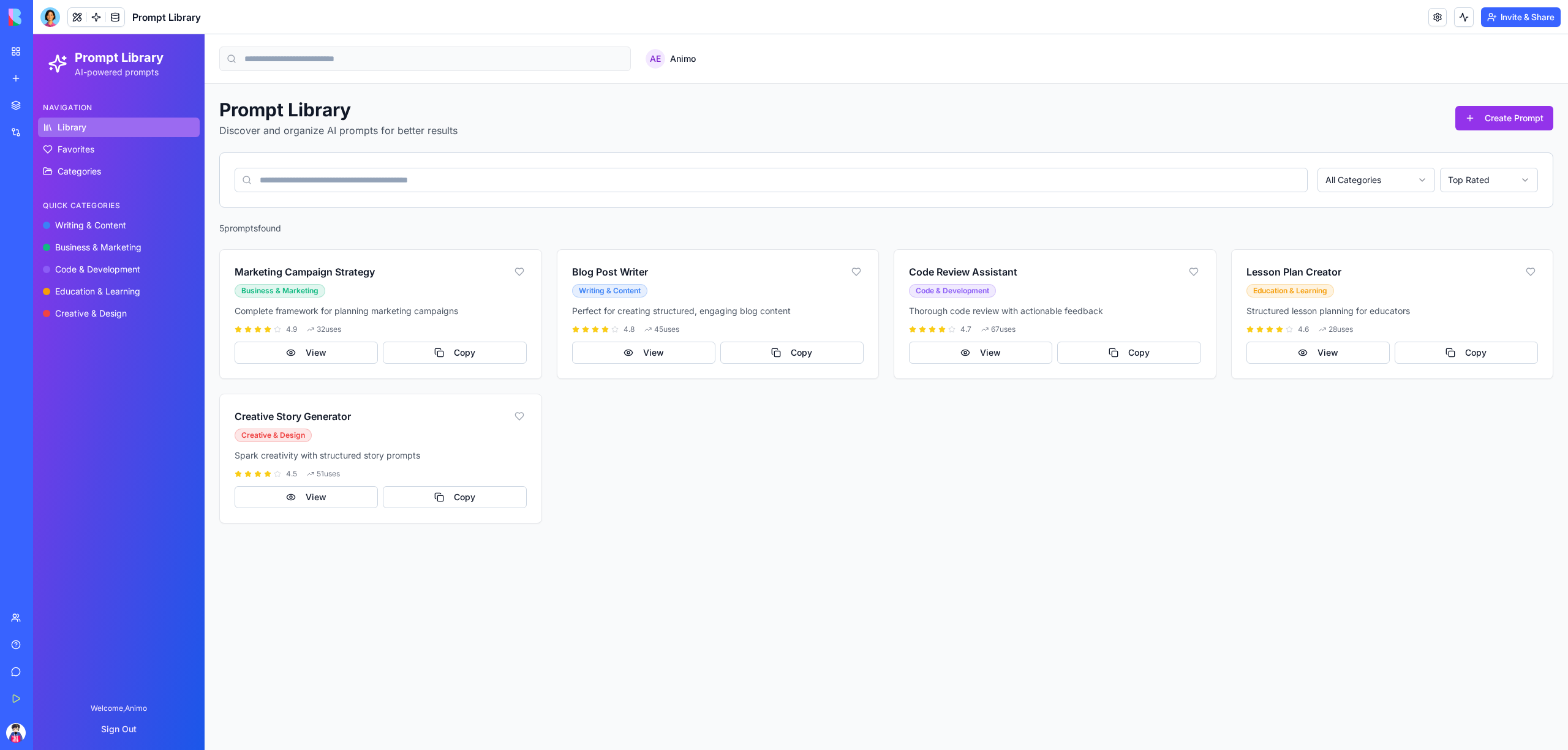
click at [671, 532] on div "Prompt Library Discover and organize AI prompts for better results Create Promp…" at bounding box center [886, 311] width 1364 height 455
click at [104, 12] on link at bounding box center [96, 17] width 19 height 19
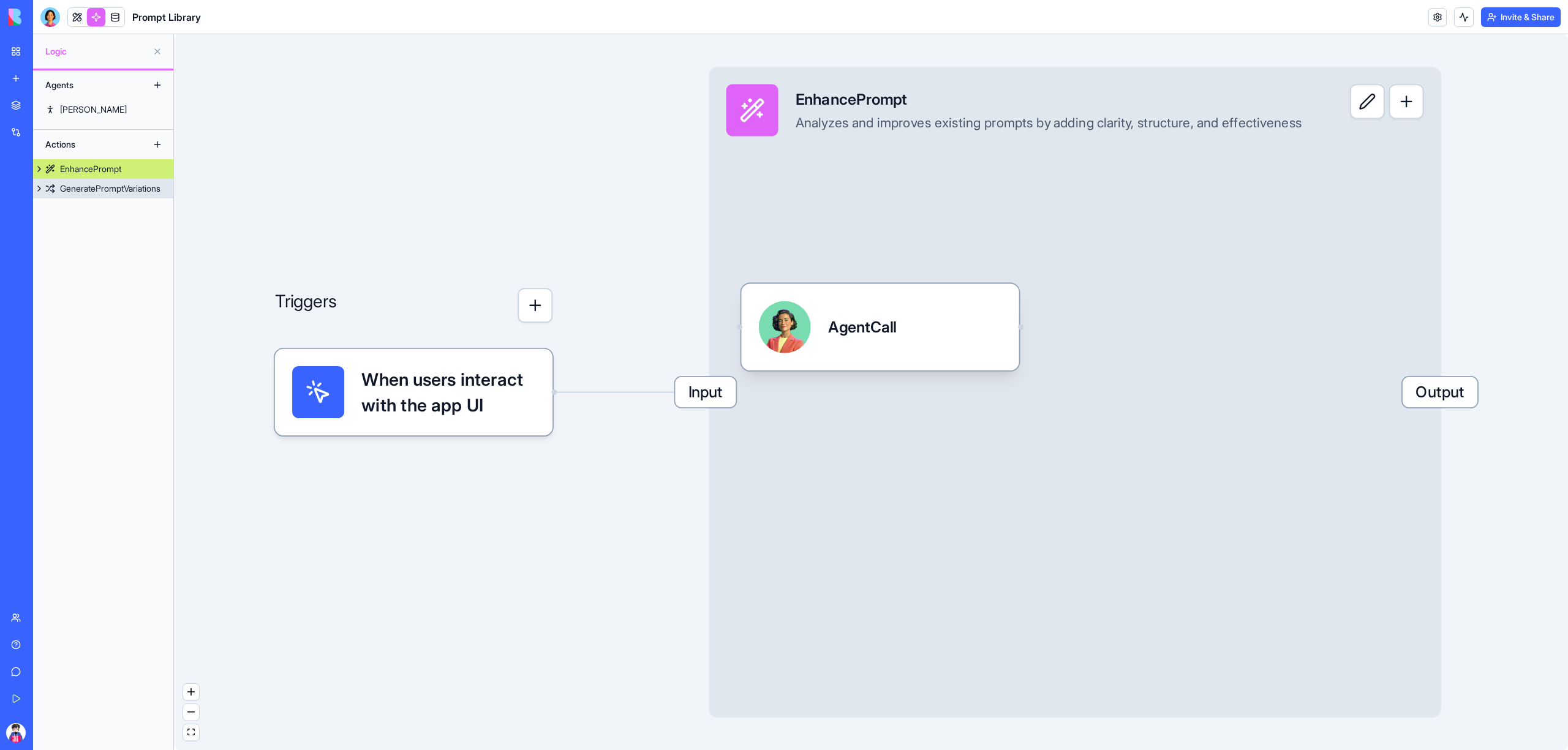
click at [116, 184] on div "GeneratePromptVariations" at bounding box center [110, 189] width 100 height 12
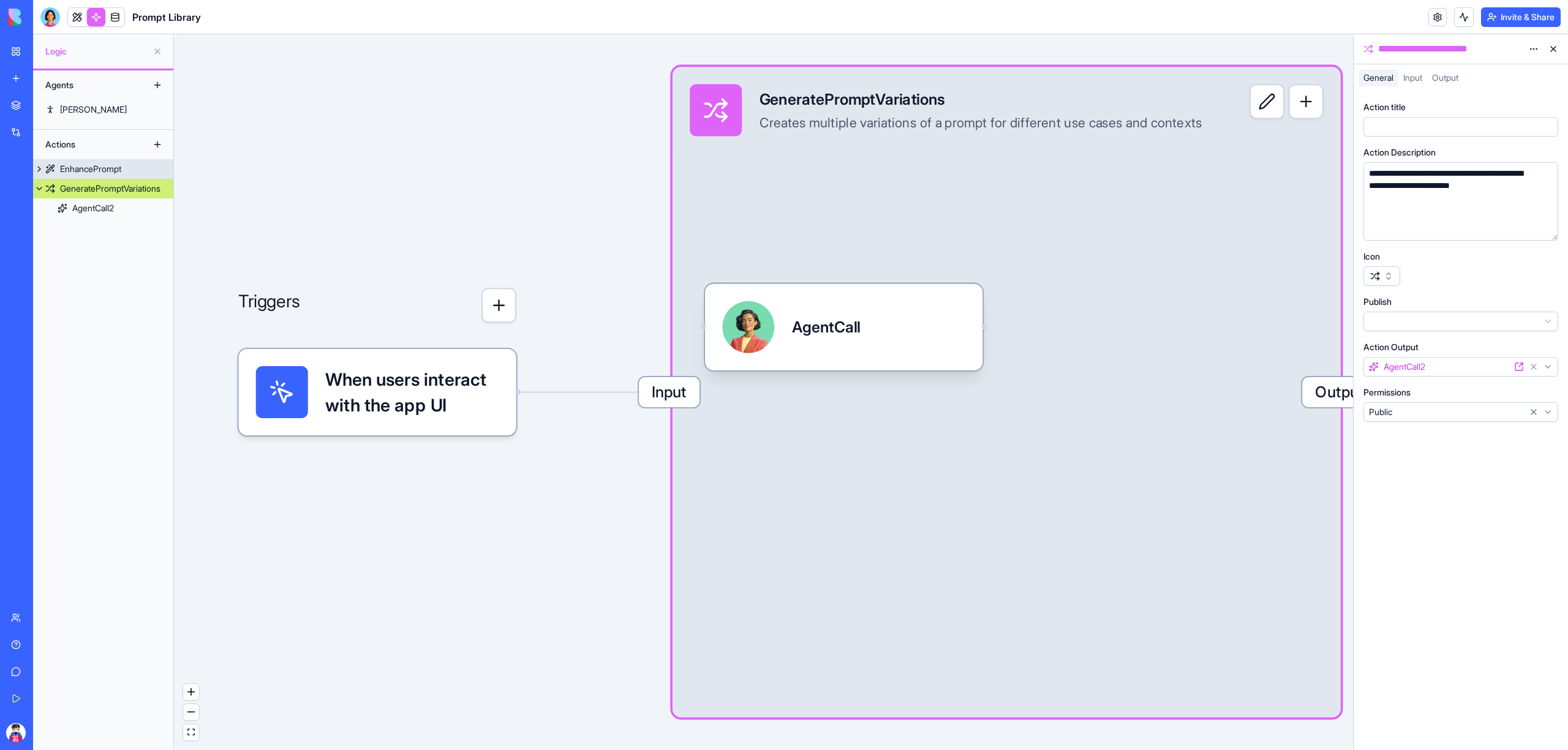
click at [117, 165] on div "EnhancePrompt" at bounding box center [91, 168] width 62 height 12
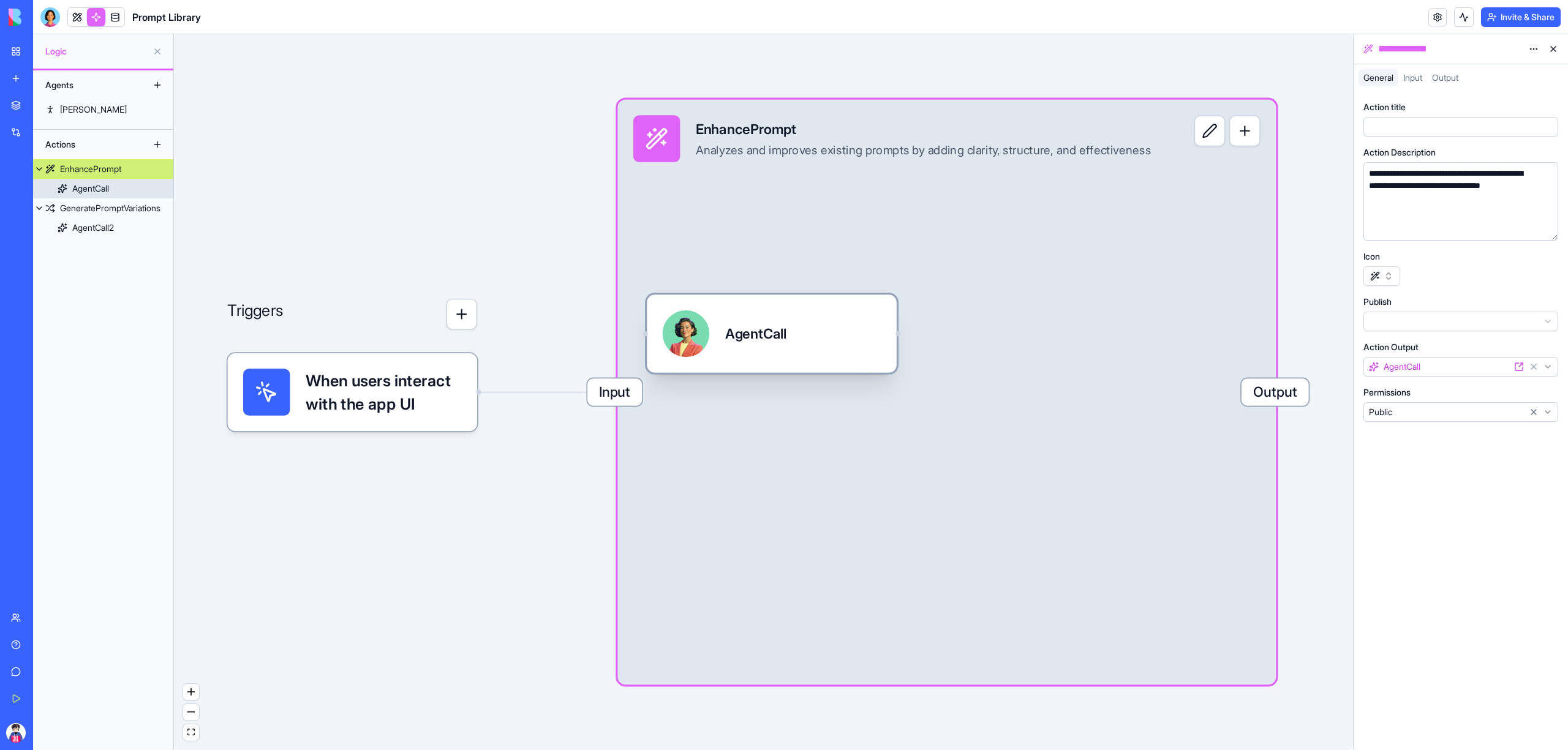
click at [117, 188] on link "AgentCall" at bounding box center [103, 189] width 140 height 19
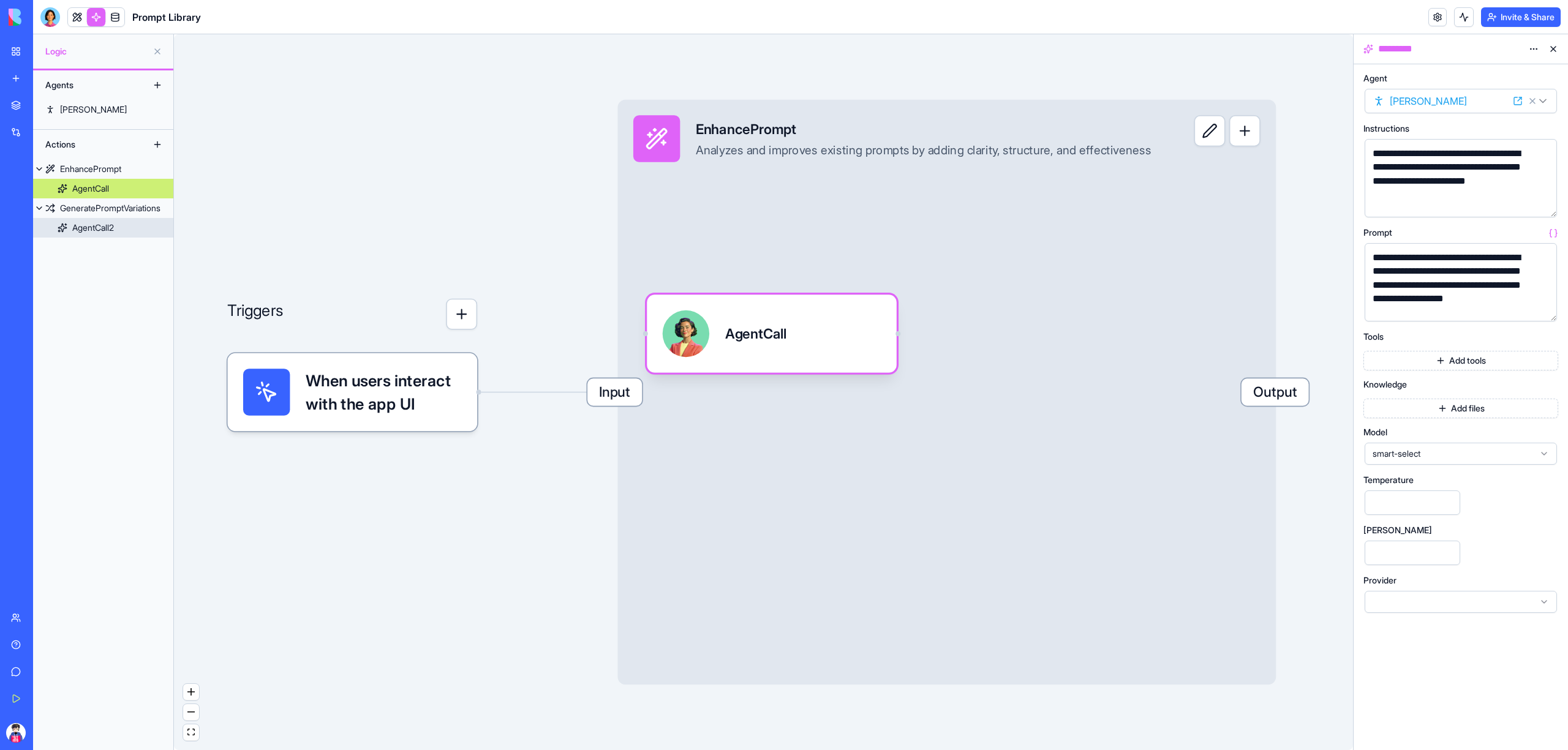
click at [116, 219] on link "AgentCall2" at bounding box center [103, 227] width 140 height 19
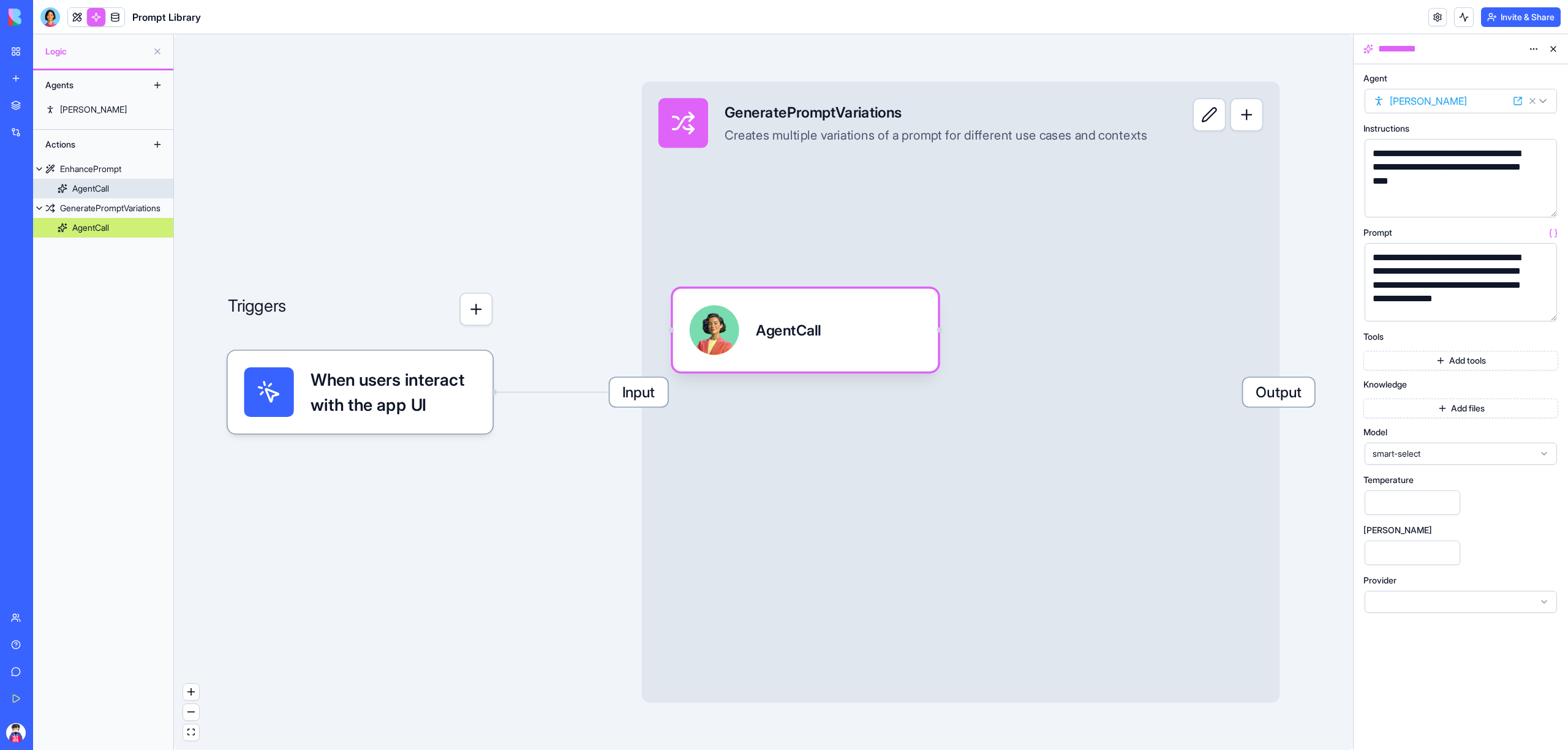
click at [113, 182] on link "AgentCall" at bounding box center [103, 189] width 140 height 19
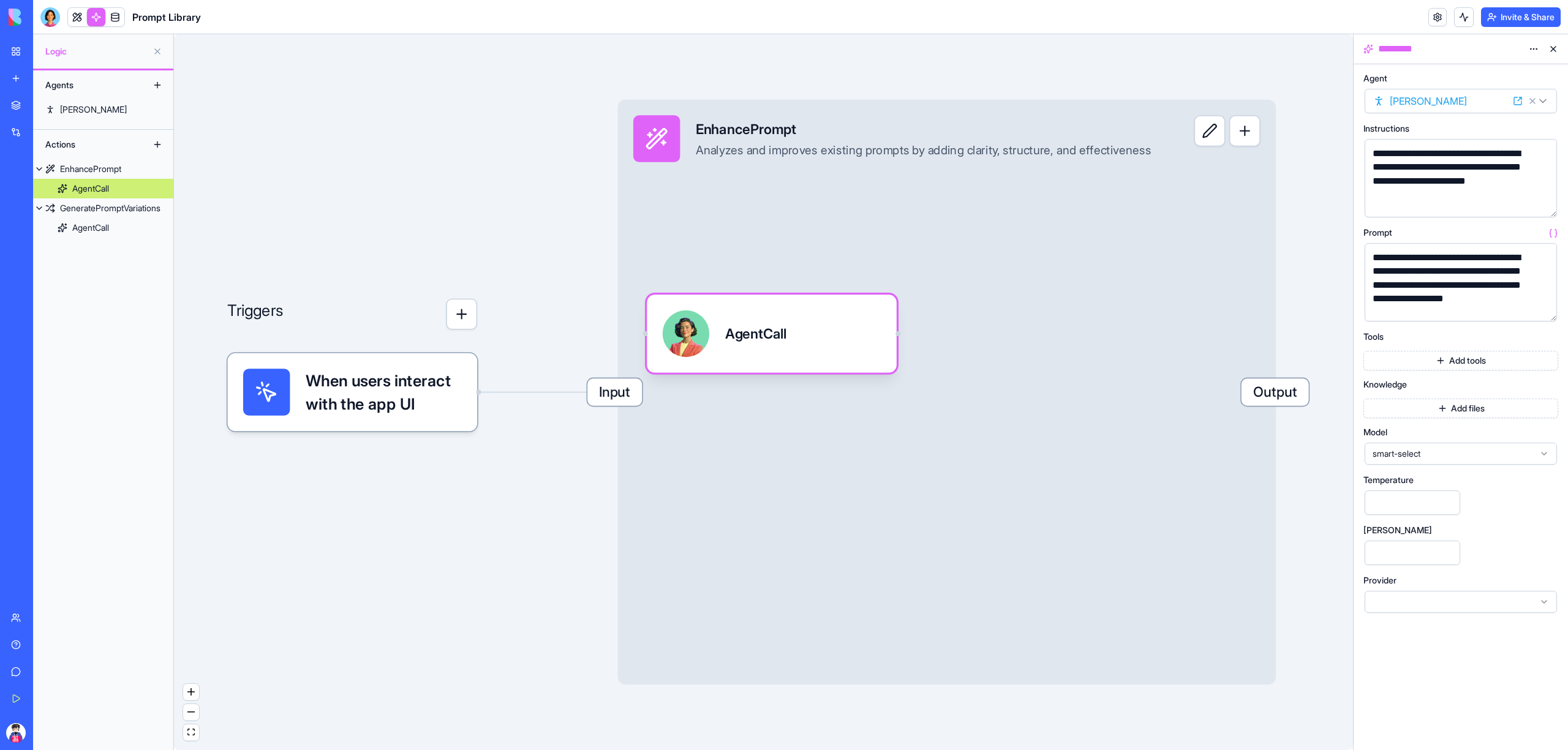
click at [53, 182] on link "New App" at bounding box center [28, 191] width 49 height 24
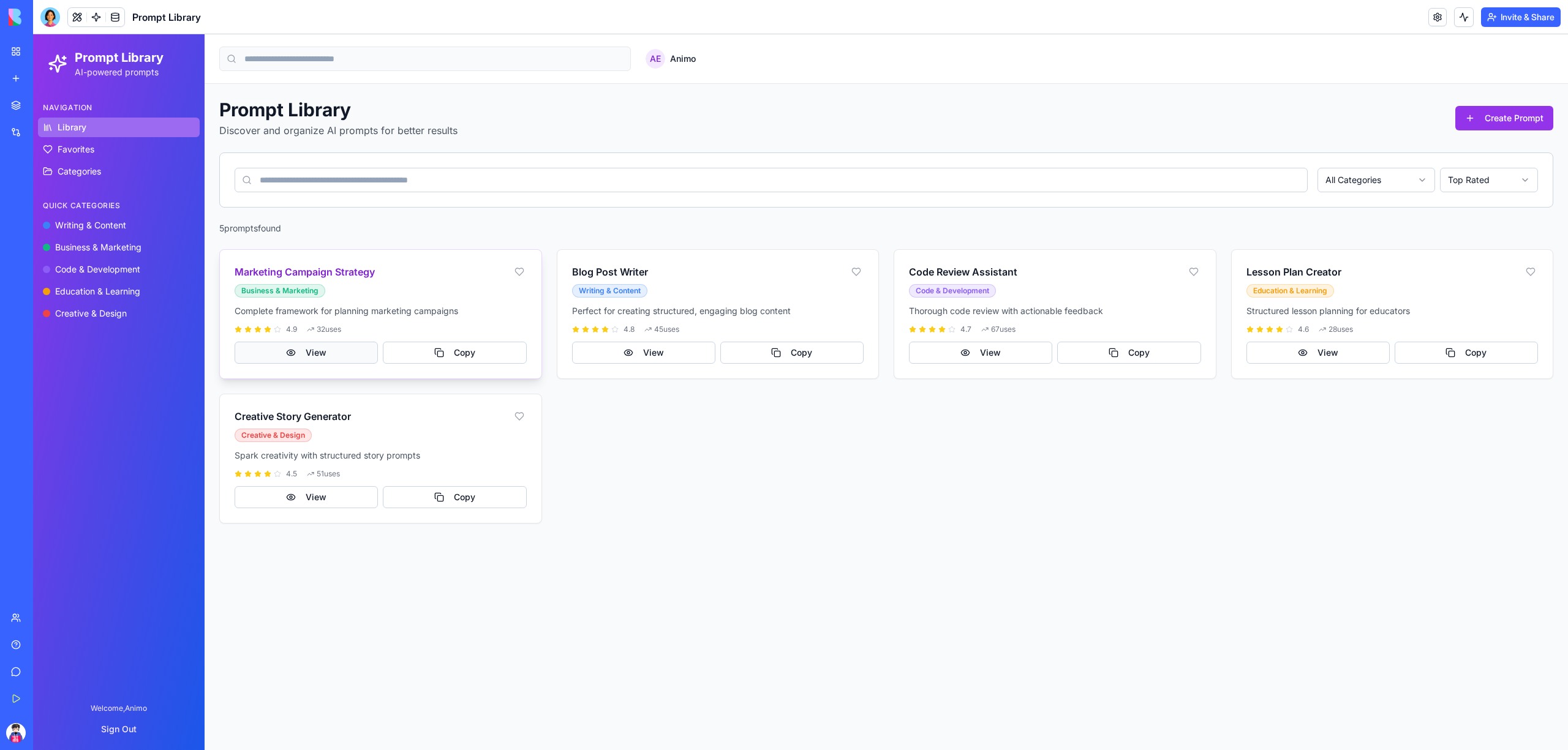
click at [331, 349] on button "View" at bounding box center [306, 352] width 143 height 22
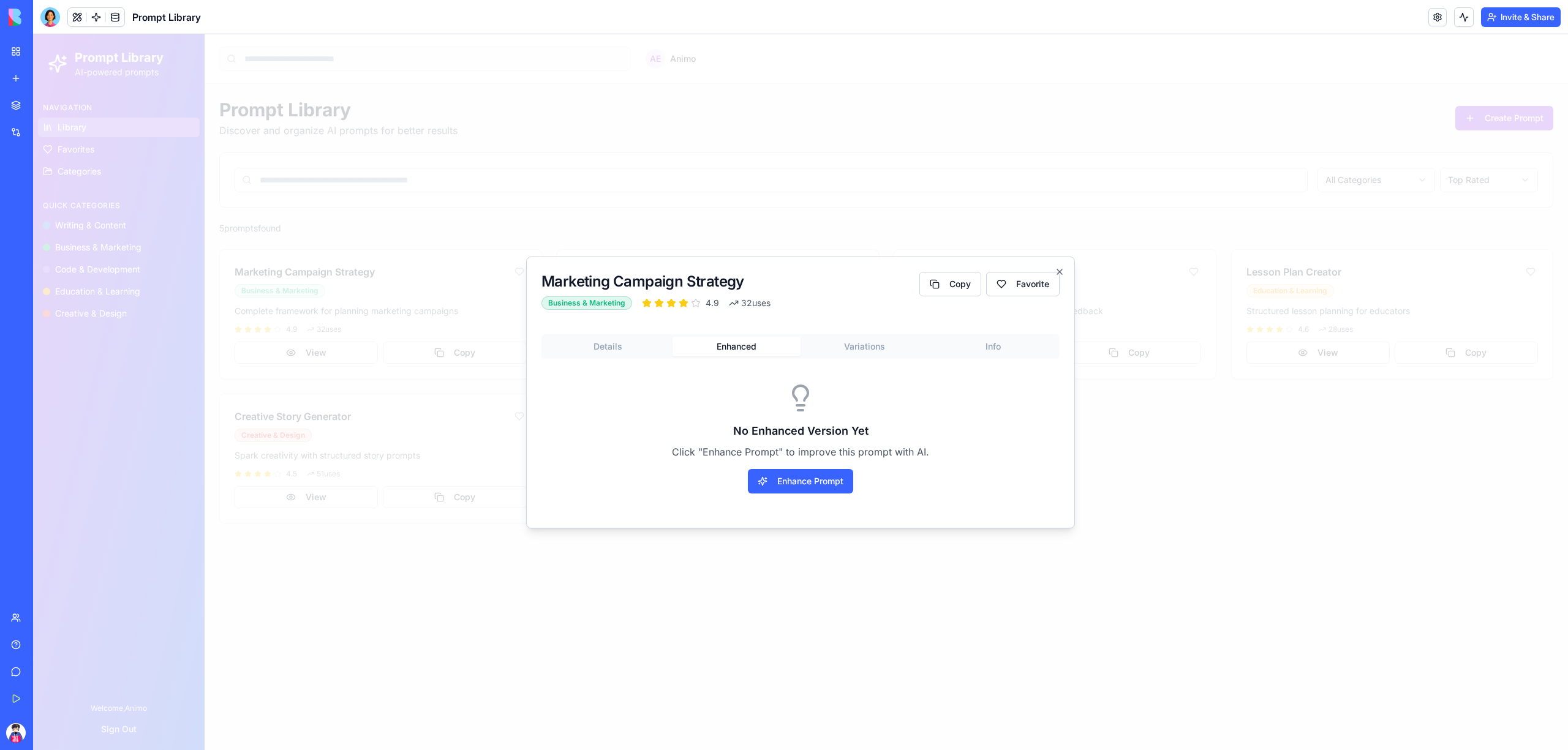
click at [767, 336] on div "Details Enhanced Variations Info" at bounding box center [801, 346] width 518 height 24
click at [646, 344] on button "Details" at bounding box center [608, 346] width 129 height 19
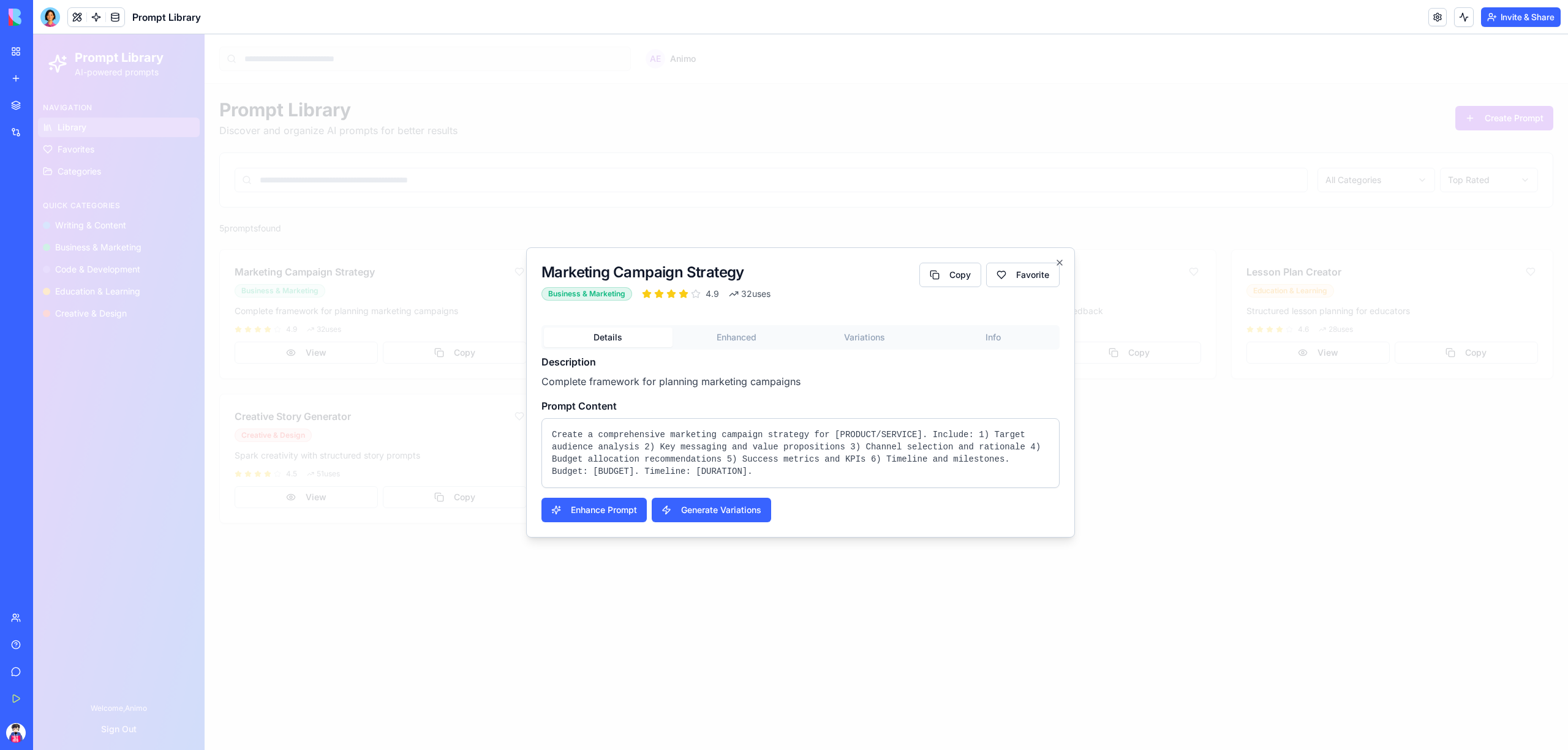
click at [742, 343] on button "Enhanced" at bounding box center [737, 337] width 129 height 19
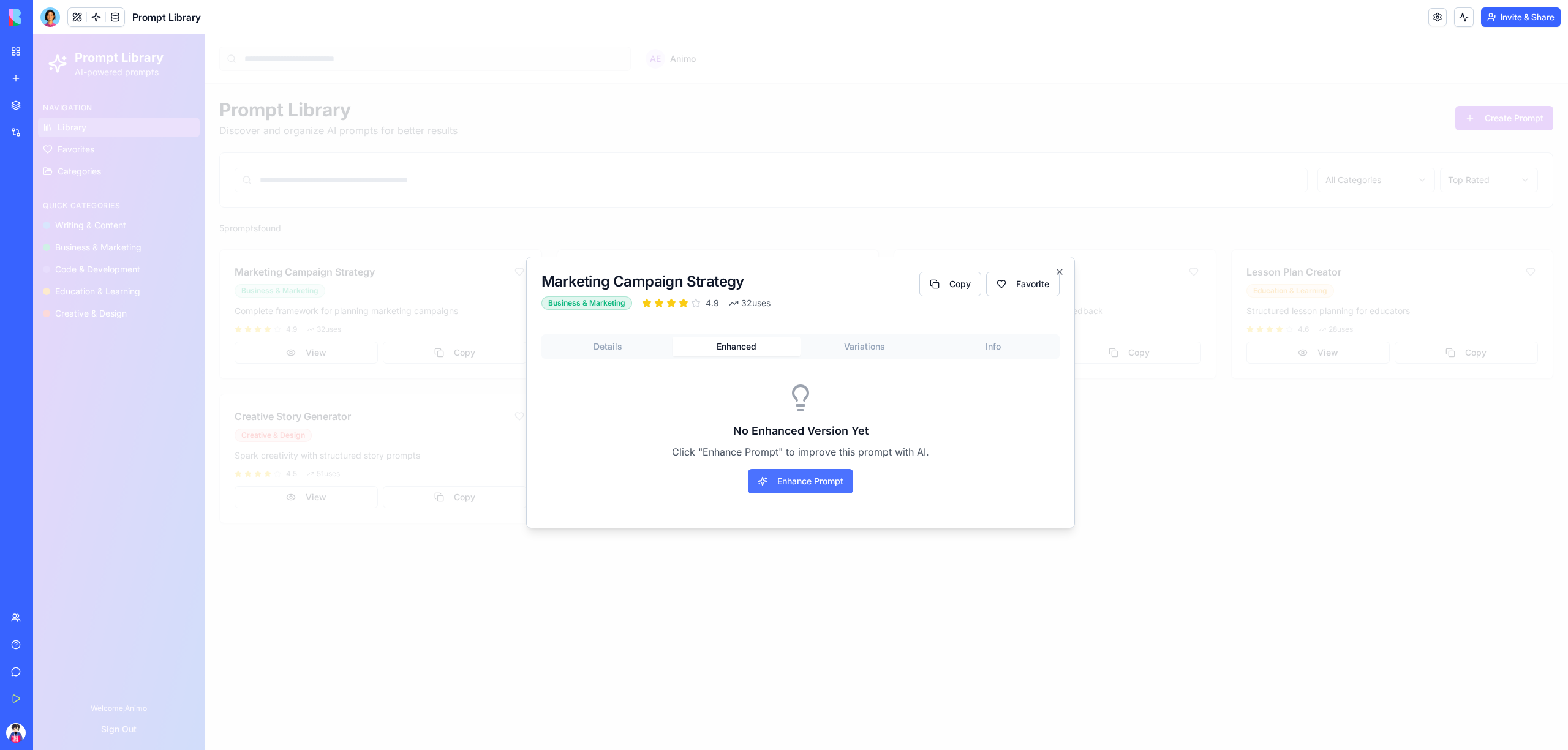
click at [805, 485] on button "Enhance Prompt" at bounding box center [801, 481] width 105 height 24
click at [839, 159] on body "Prompt Library AI-powered prompts Navigation Library Favorites Categories Quick…" at bounding box center [801, 392] width 1535 height 716
click at [756, 345] on div "Details Enhanced Variations Info No Variations Generated Yet Generate multiple …" at bounding box center [801, 423] width 518 height 179
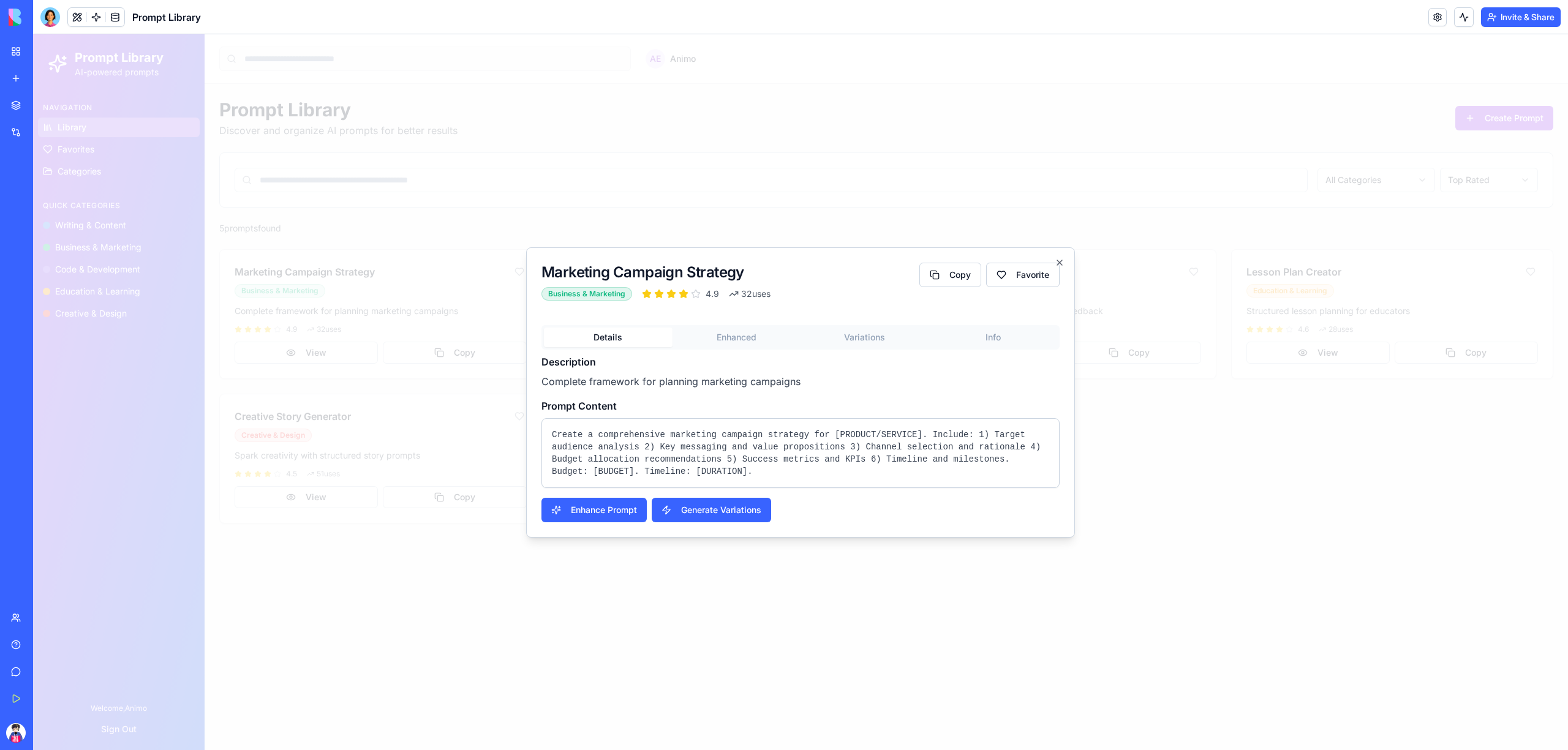
click at [611, 155] on body "Prompt Library AI-powered prompts Navigation Library Favorites Categories Quick…" at bounding box center [801, 392] width 1535 height 716
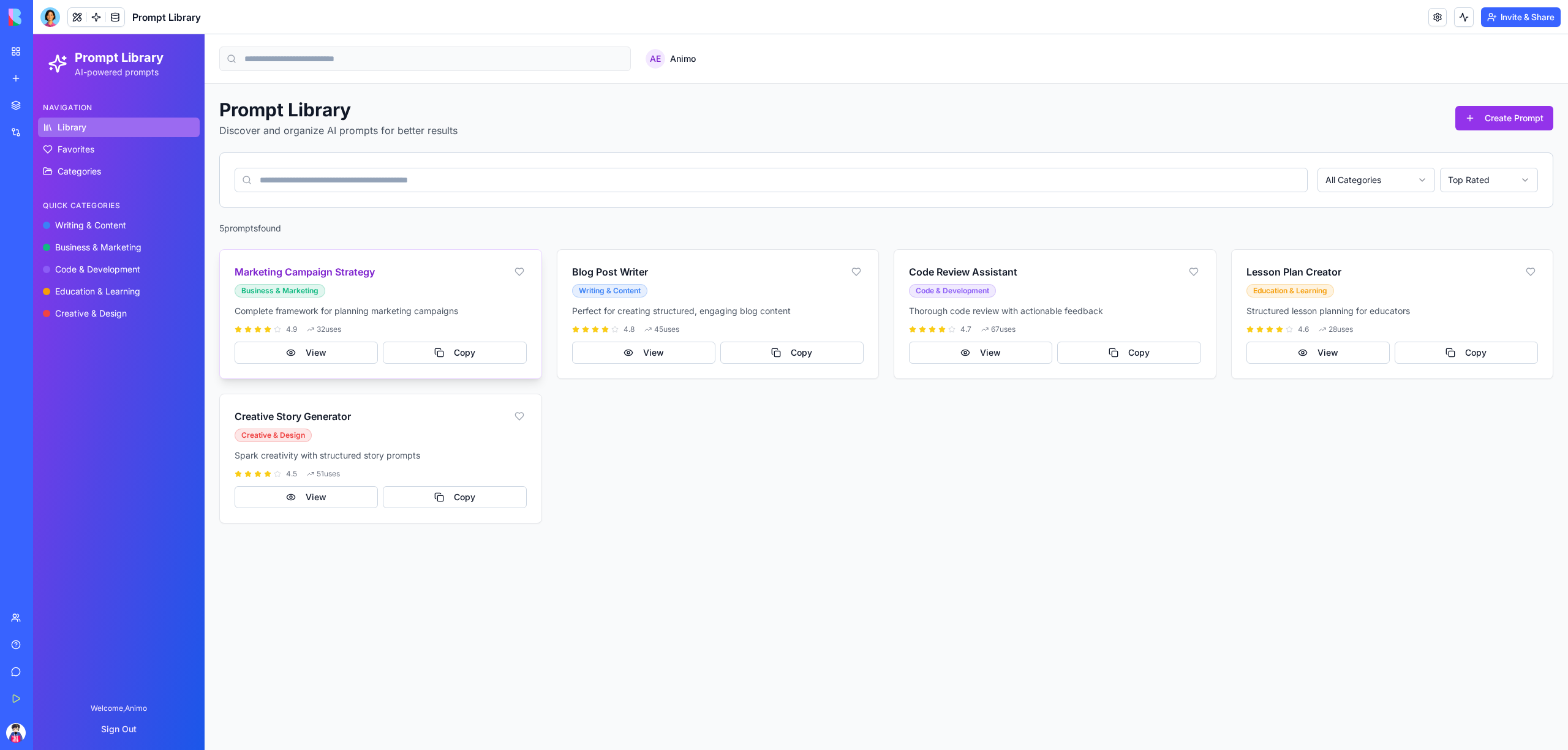
click at [394, 305] on div "Marketing Campaign Strategy Business & Marketing" at bounding box center [380, 278] width 321 height 55
click at [351, 277] on h3 "Marketing Campaign Strategy" at bounding box center [371, 272] width 273 height 15
click at [320, 349] on button "View" at bounding box center [306, 352] width 143 height 22
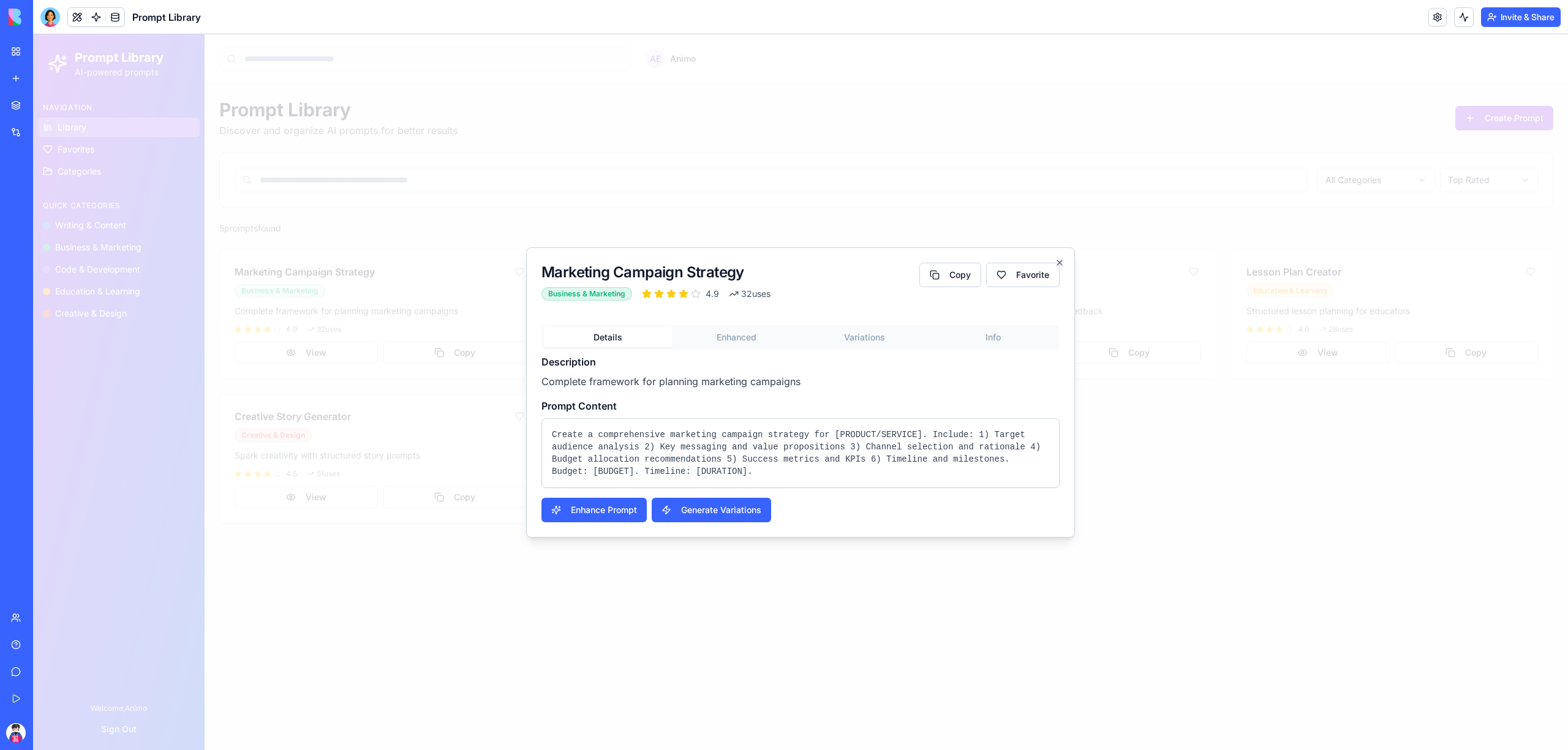
click at [746, 332] on div "Marketing Campaign Strategy Business & Marketing 4.9 32 uses Copy Favorite Deta…" at bounding box center [801, 392] width 549 height 290
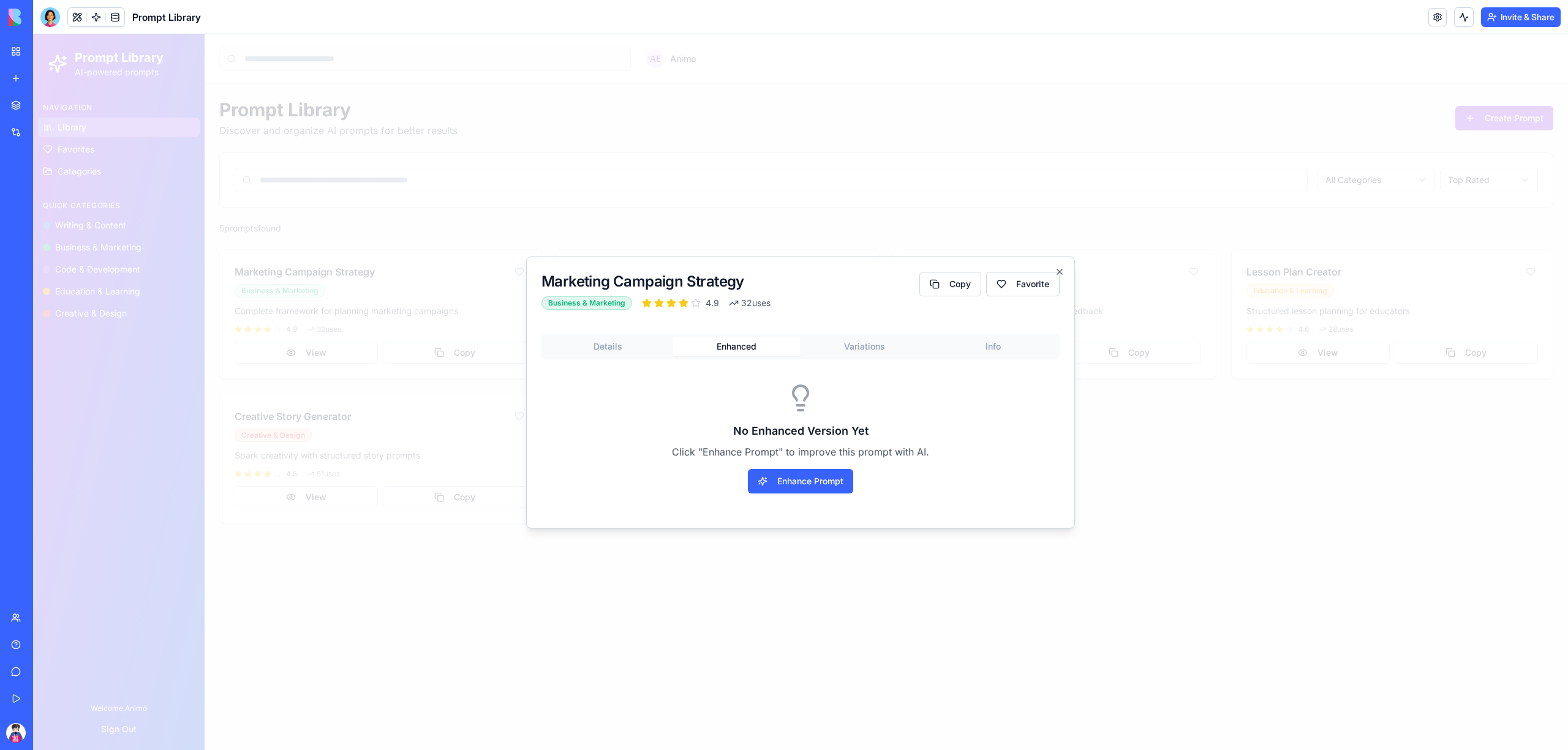
click at [630, 344] on button "Details" at bounding box center [608, 346] width 129 height 19
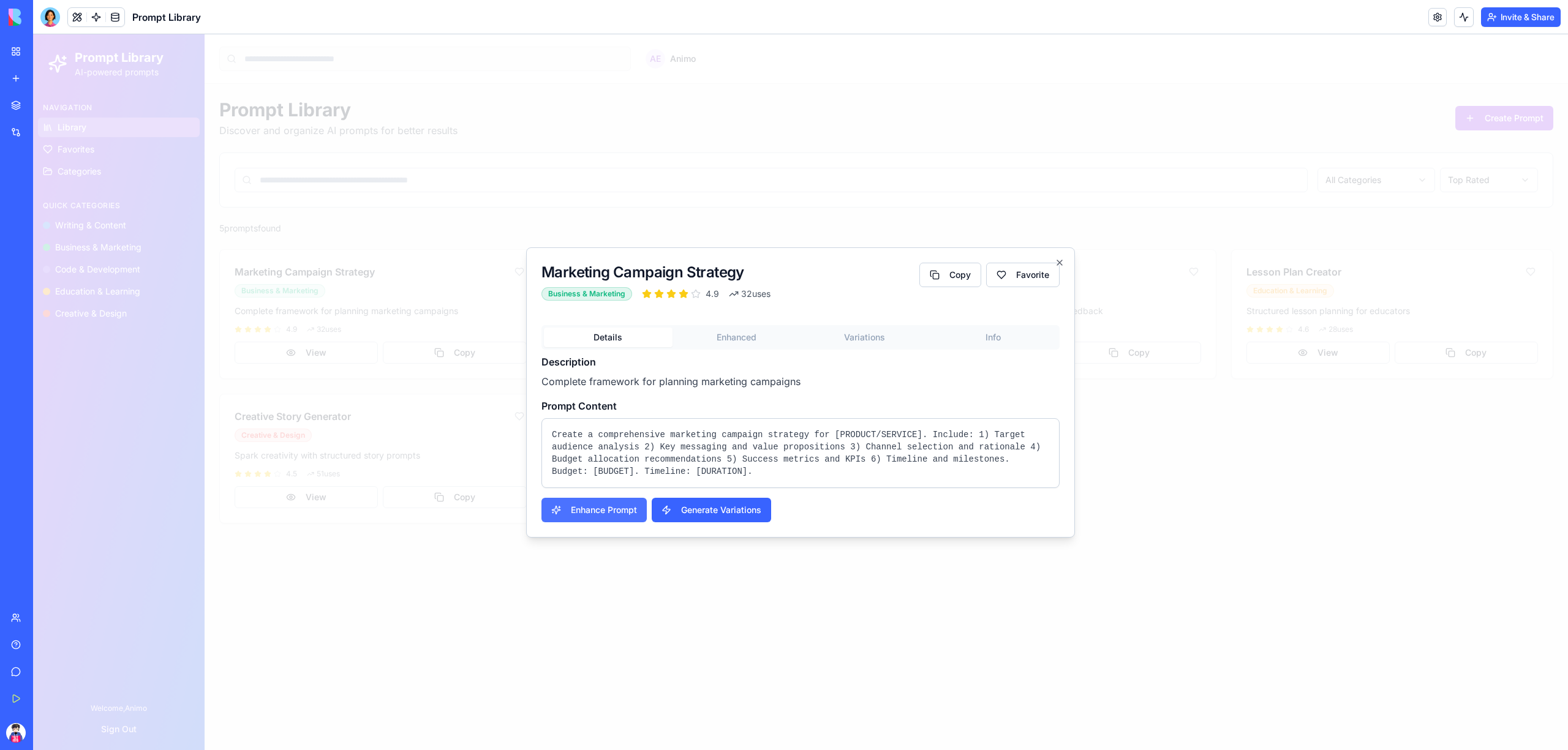
click at [613, 513] on button "Enhance Prompt" at bounding box center [594, 510] width 105 height 24
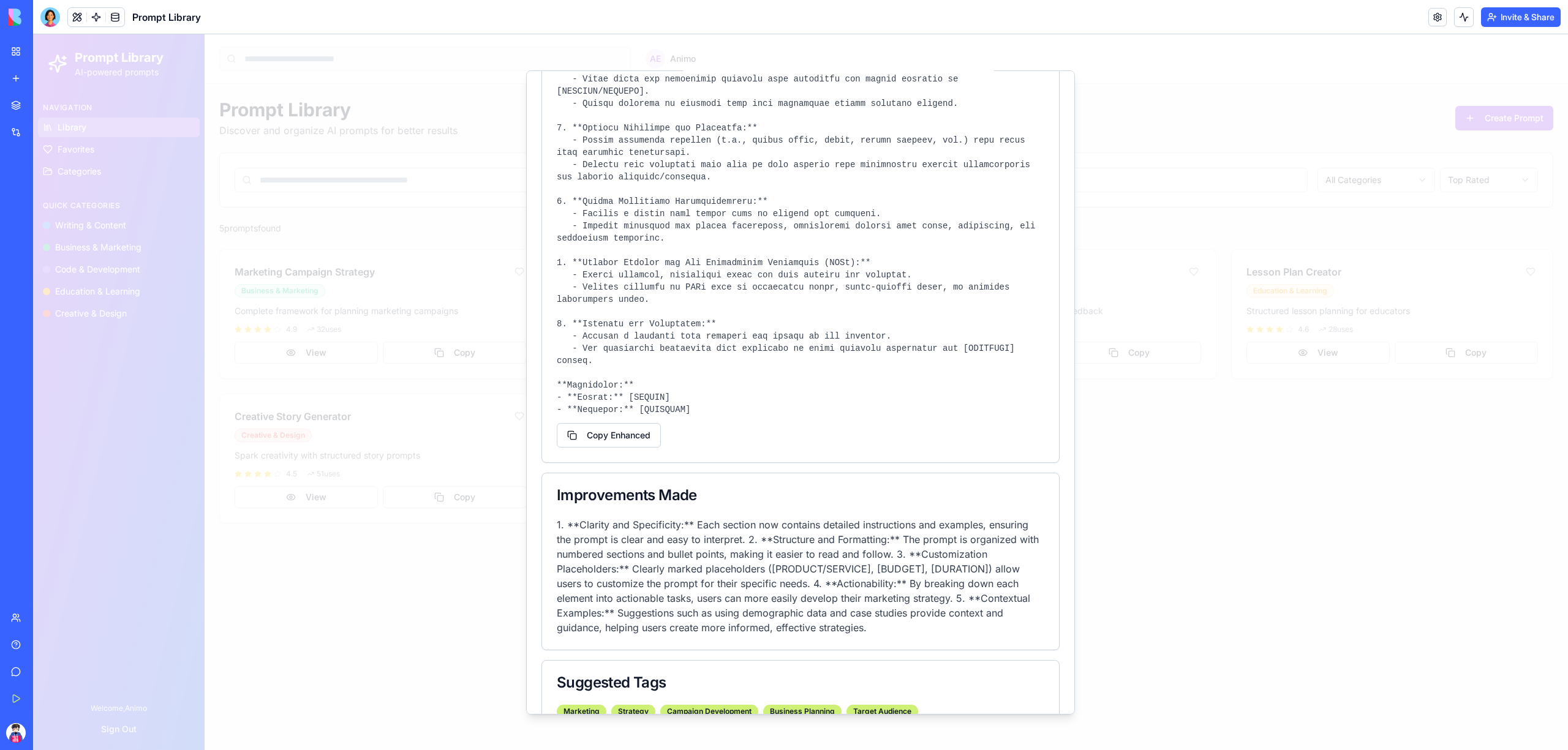
scroll to position [272, 0]
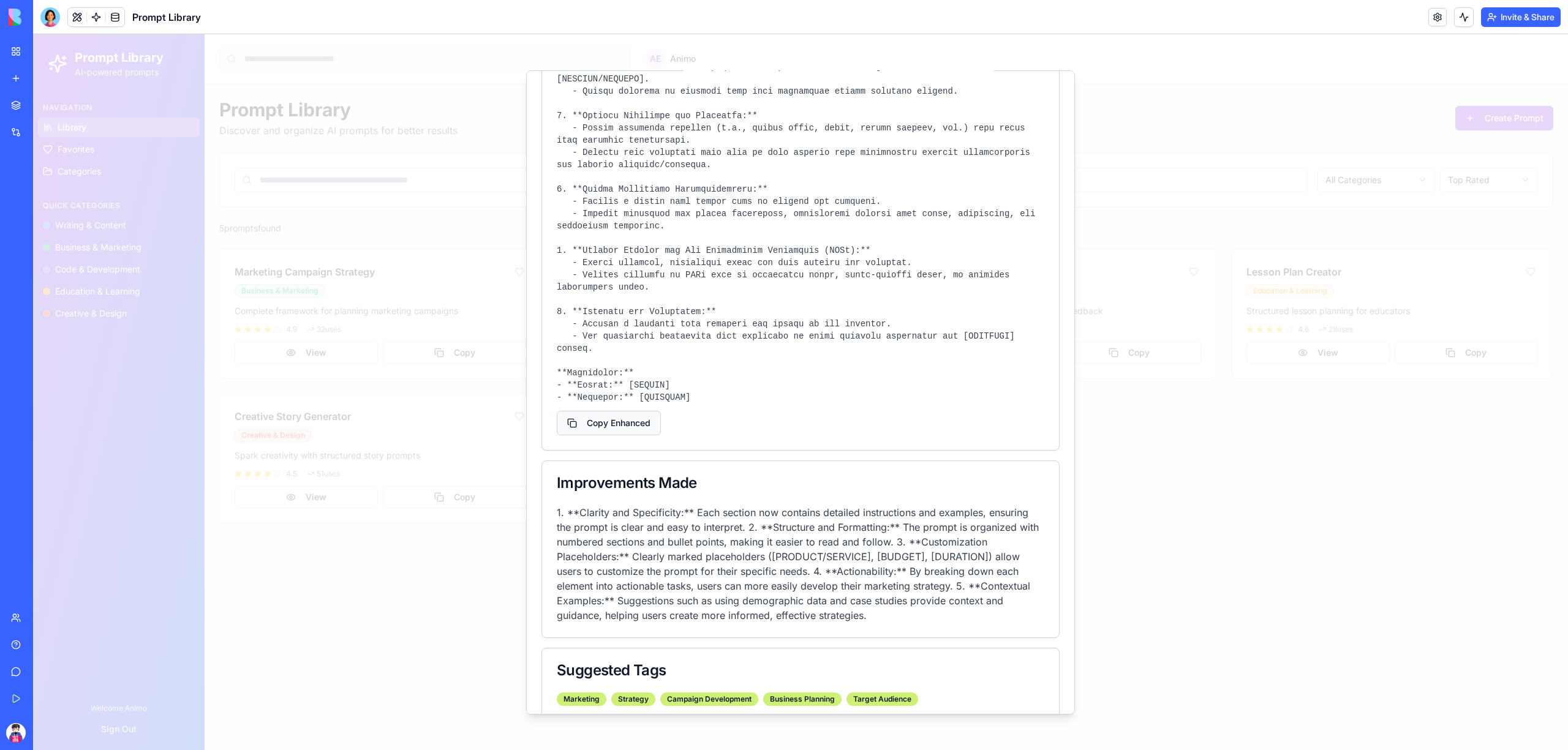
click at [625, 410] on button "Copy Enhanced" at bounding box center [609, 422] width 104 height 24
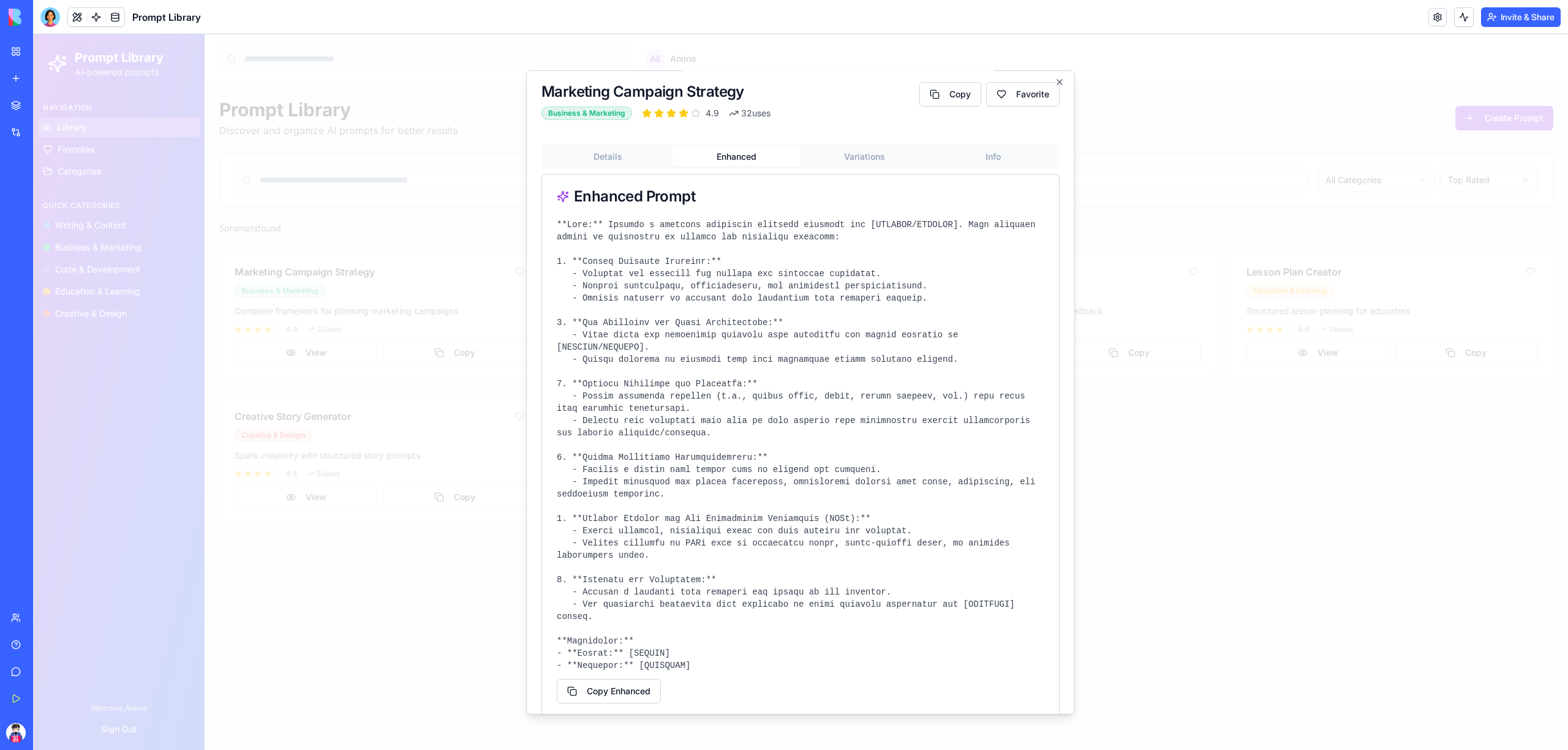
scroll to position [0, 0]
click at [621, 682] on button "Copy Enhanced" at bounding box center [609, 694] width 104 height 24
click at [620, 682] on button "Copy Enhanced" at bounding box center [609, 694] width 104 height 24
click at [930, 104] on button "Copy" at bounding box center [950, 97] width 62 height 24
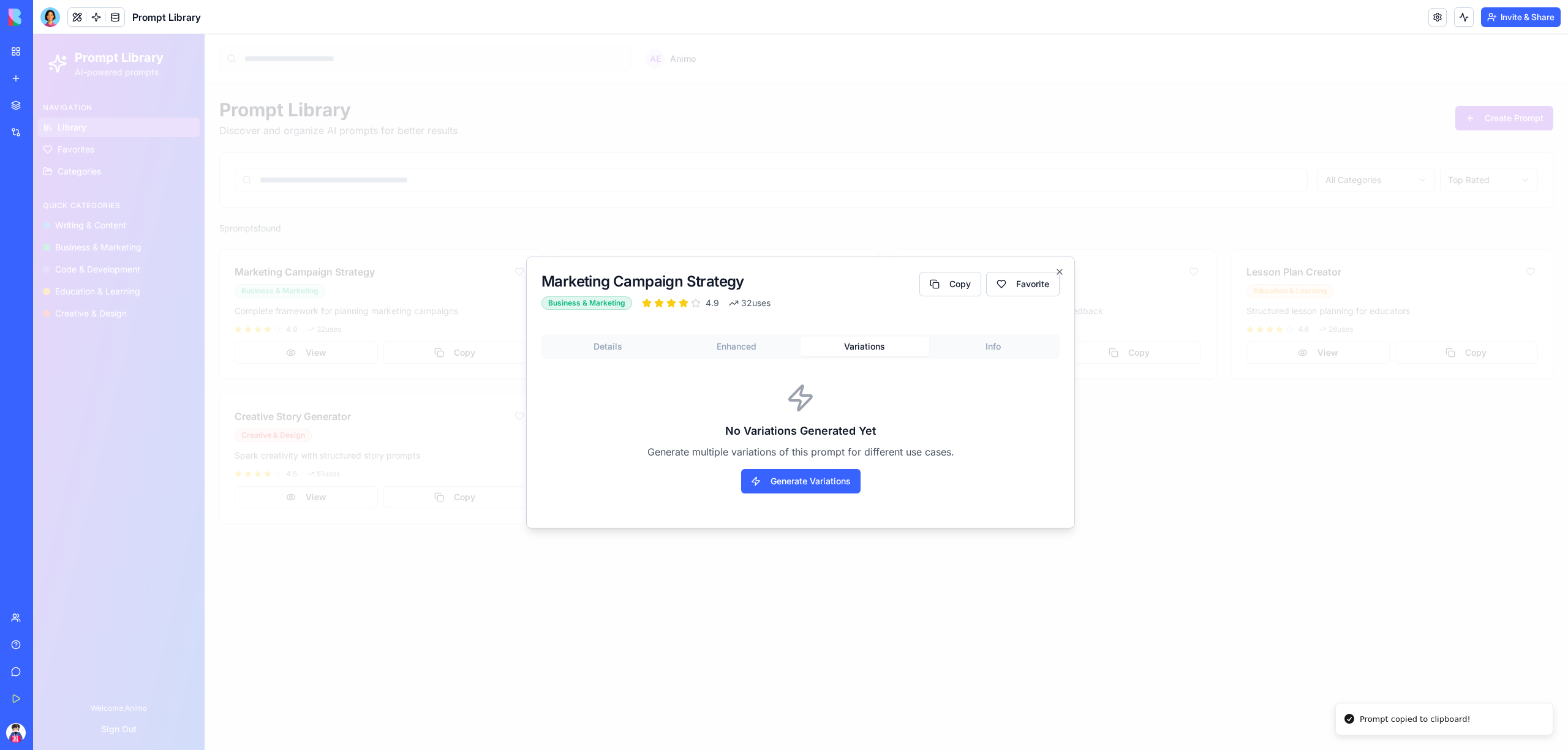
click at [835, 160] on body "Prompt Library AI-powered prompts Navigation Library Favorites Categories Quick…" at bounding box center [801, 392] width 1535 height 716
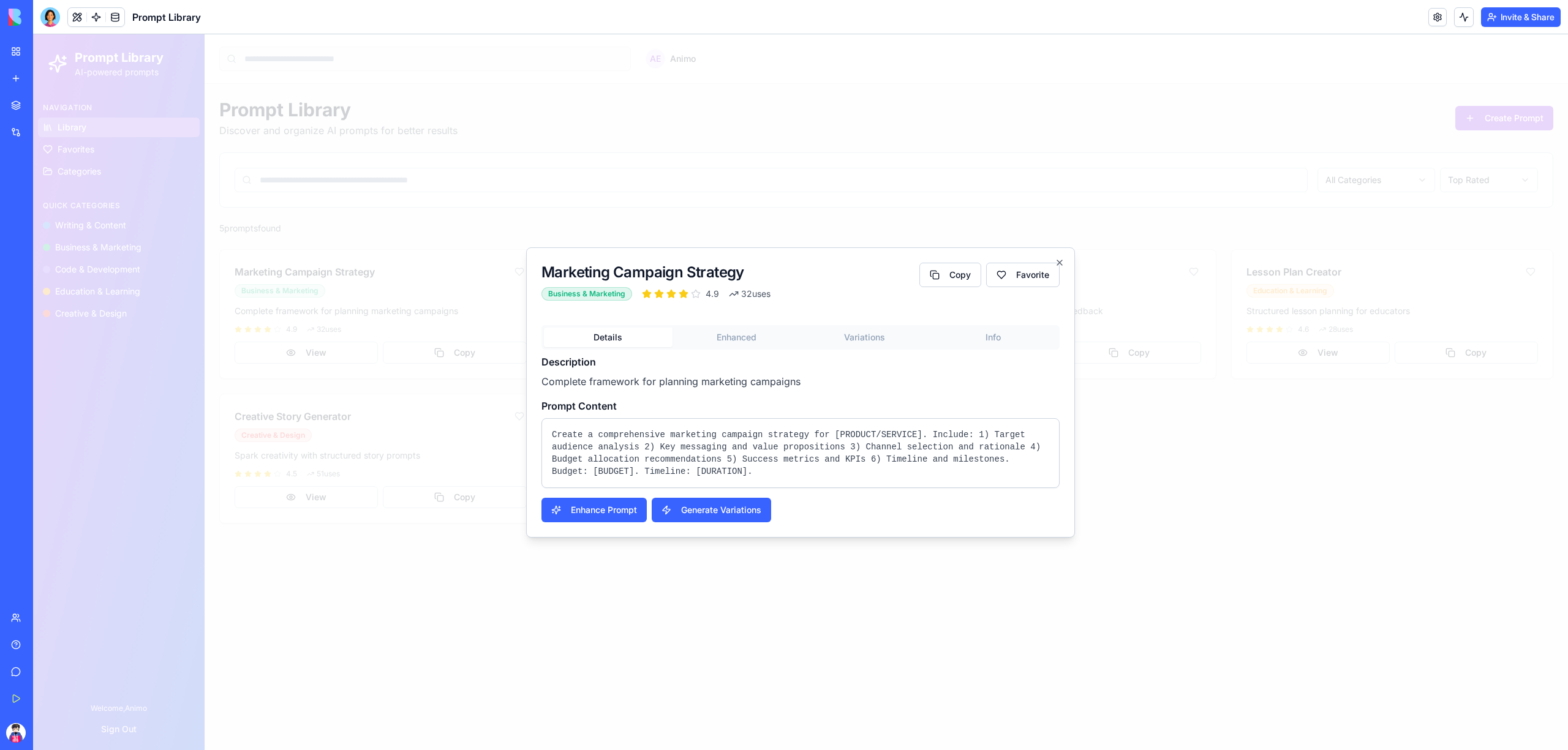
click at [613, 346] on div "Details Enhanced Variations Info" at bounding box center [801, 337] width 518 height 24
click at [651, 460] on pre "Create a comprehensive marketing campaign strategy for [PRODUCT/SERVICE]. Inclu…" at bounding box center [801, 453] width 497 height 49
click at [634, 467] on pre "Create a comprehensive marketing campaign strategy for [PRODUCT/SERVICE]. Inclu…" at bounding box center [801, 453] width 497 height 49
click at [583, 467] on pre "Create a comprehensive marketing campaign strategy for [PRODUCT/SERVICE]. Inclu…" at bounding box center [801, 453] width 497 height 49
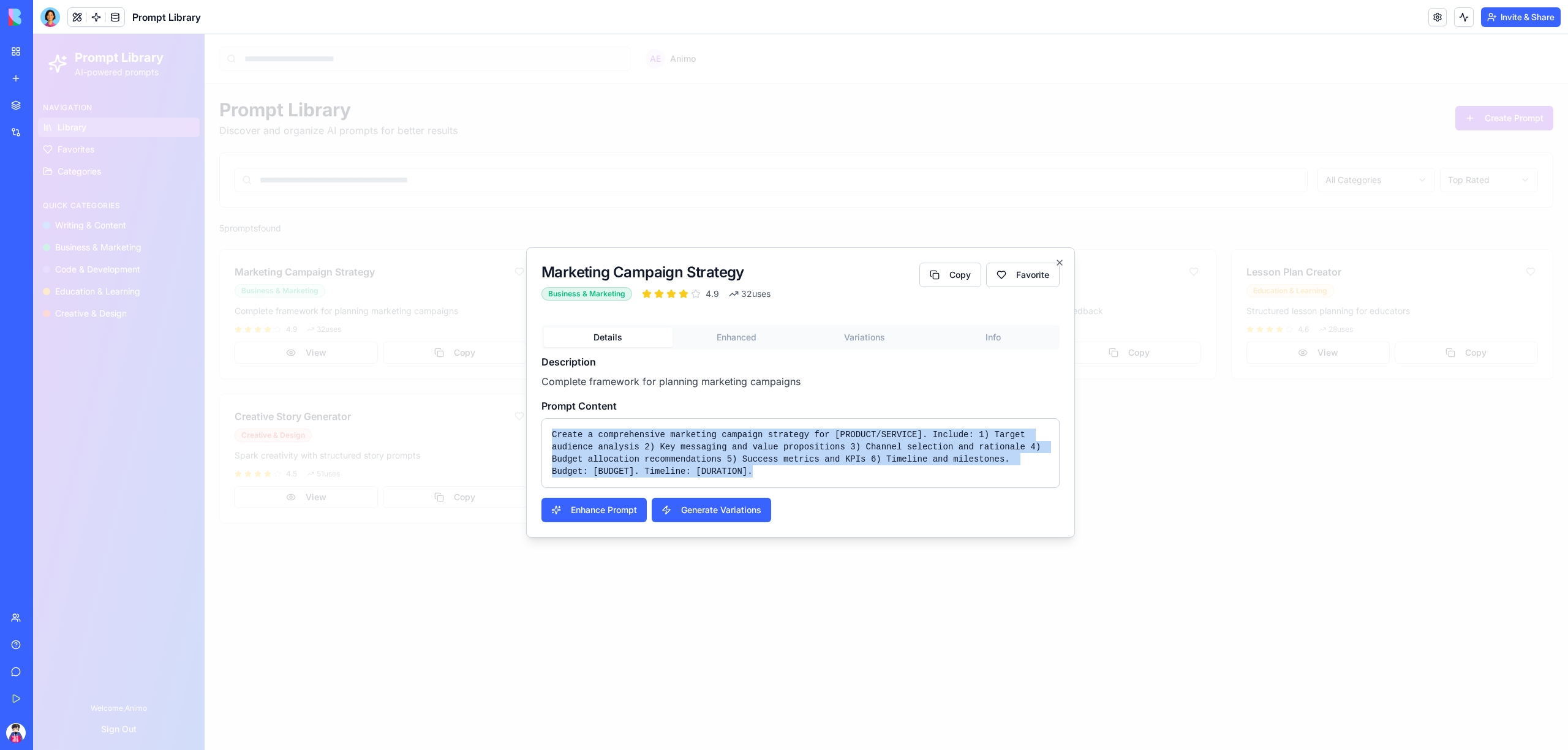
click at [583, 467] on pre "Create a comprehensive marketing campaign strategy for [PRODUCT/SERVICE]. Inclu…" at bounding box center [801, 453] width 497 height 49
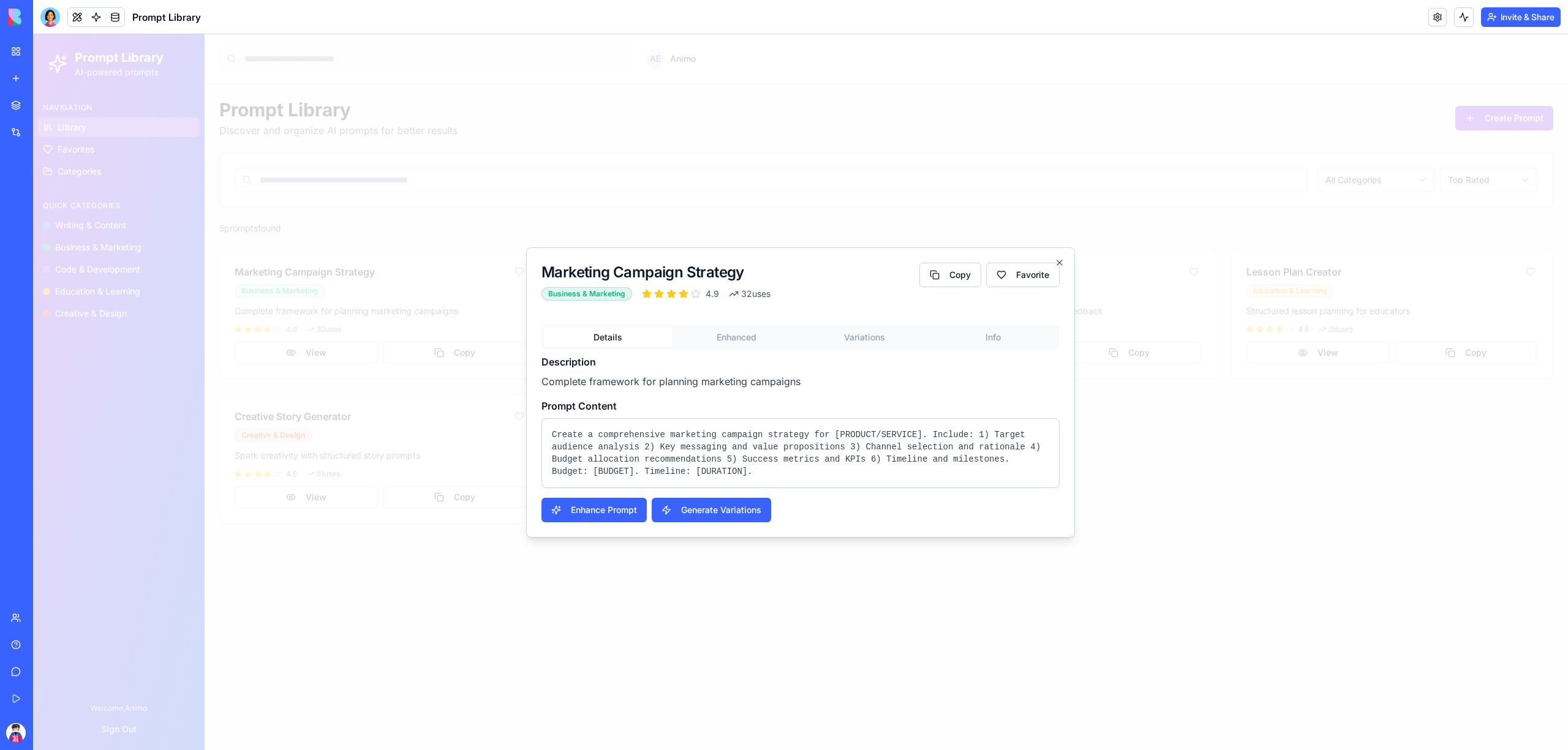
drag, startPoint x: 580, startPoint y: 464, endPoint x: 520, endPoint y: 577, distance: 127.9
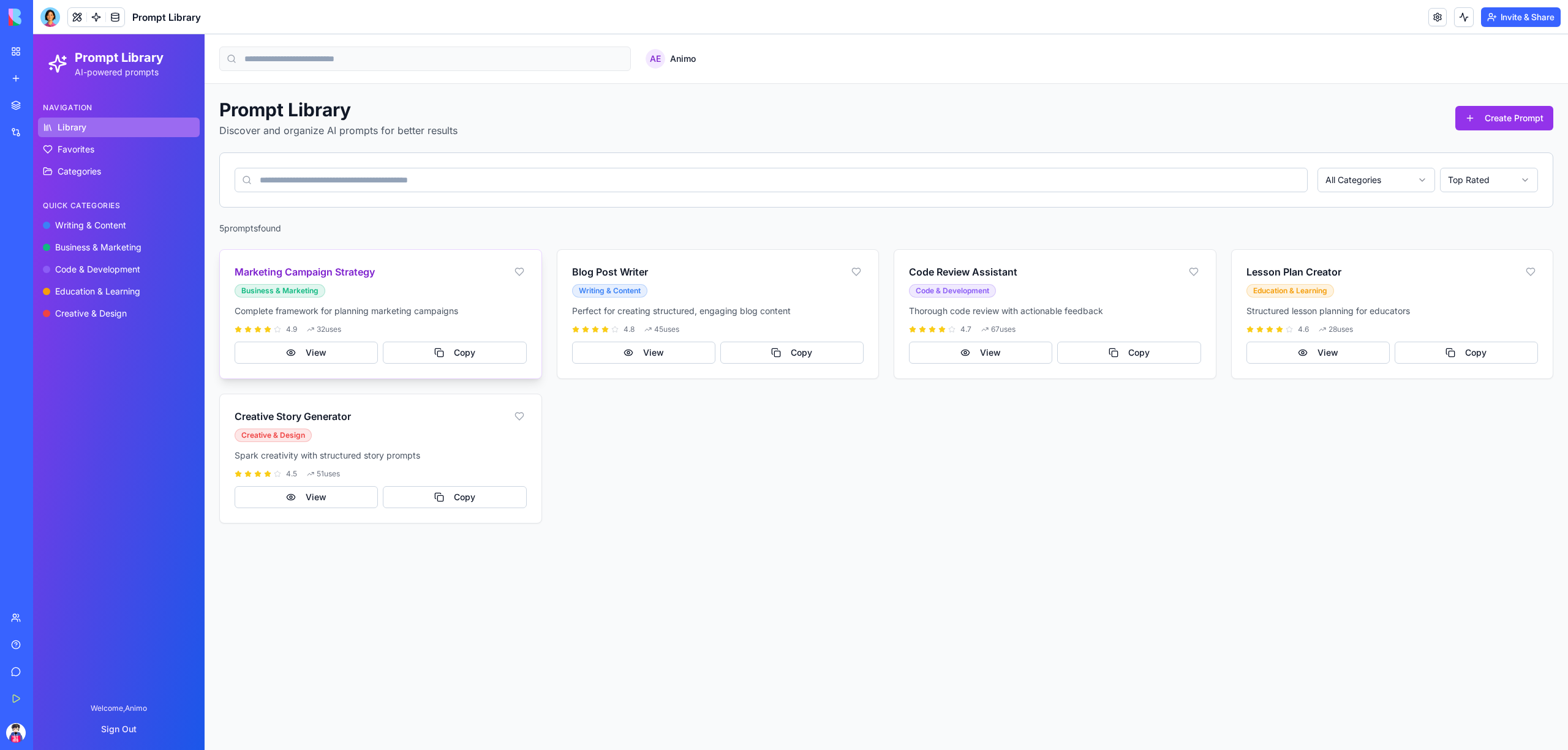
click at [368, 288] on div "Marketing Campaign Strategy Business & Marketing" at bounding box center [371, 281] width 273 height 33
click at [351, 270] on h3 "Marketing Campaign Strategy" at bounding box center [371, 272] width 273 height 15
click at [1503, 111] on button "Create Prompt" at bounding box center [1504, 118] width 98 height 24
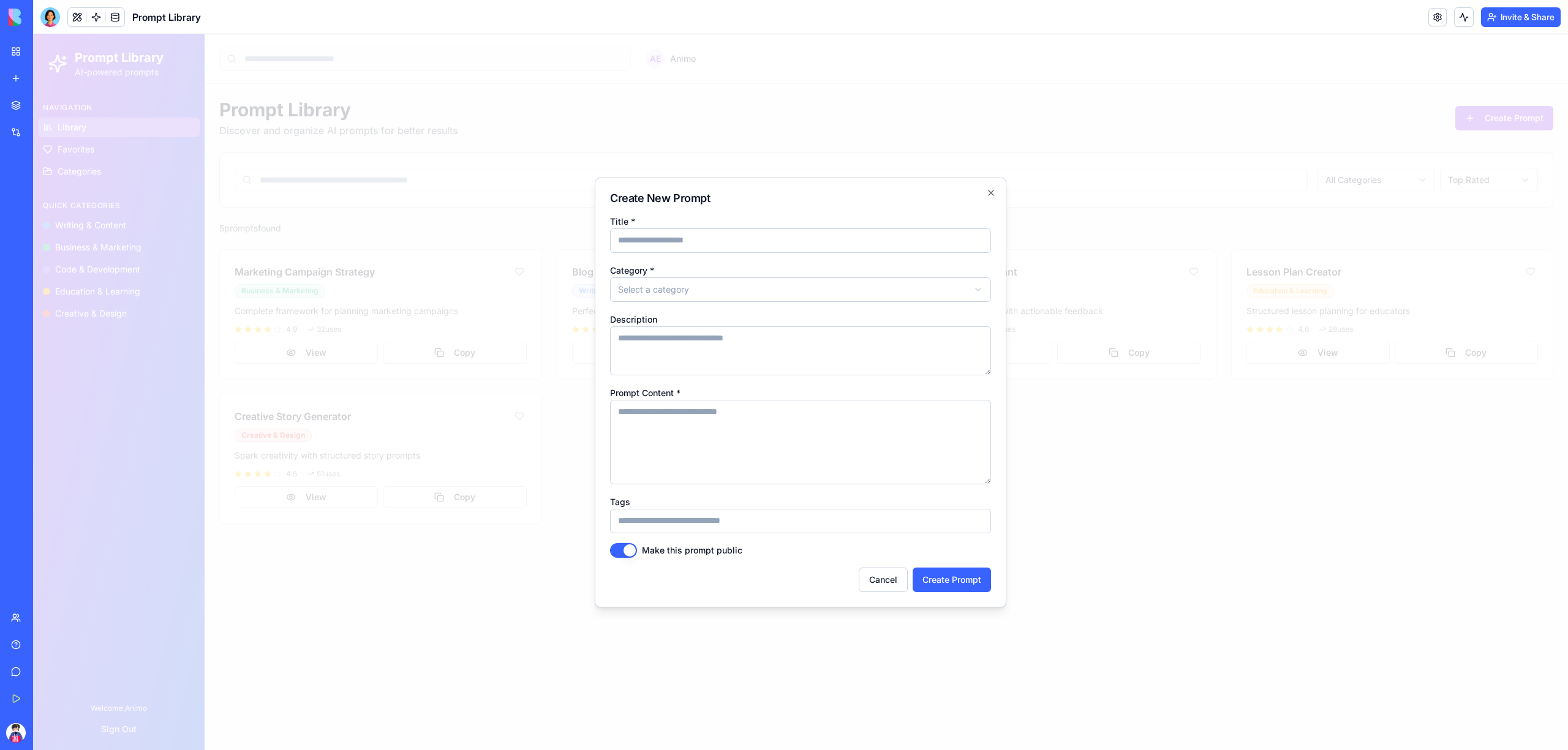
click at [669, 414] on textarea "Prompt Content *" at bounding box center [801, 442] width 381 height 84
paste textarea "**********"
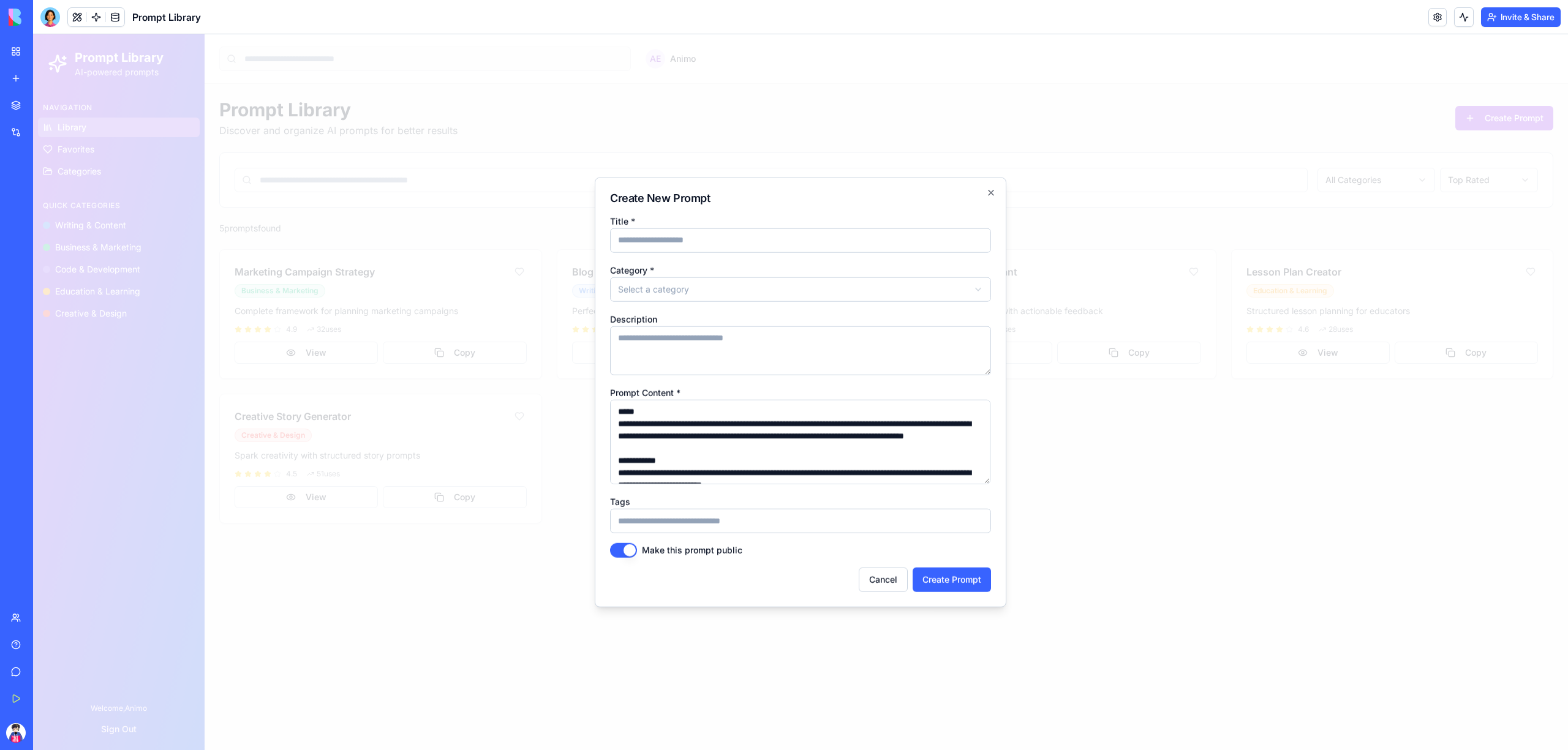
type textarea "**********"
click at [696, 238] on input "Title *" at bounding box center [801, 240] width 381 height 24
click at [694, 294] on body "**********" at bounding box center [801, 392] width 1535 height 716
click at [689, 272] on body "**********" at bounding box center [801, 392] width 1535 height 716
click at [689, 298] on body "**********" at bounding box center [801, 392] width 1535 height 716
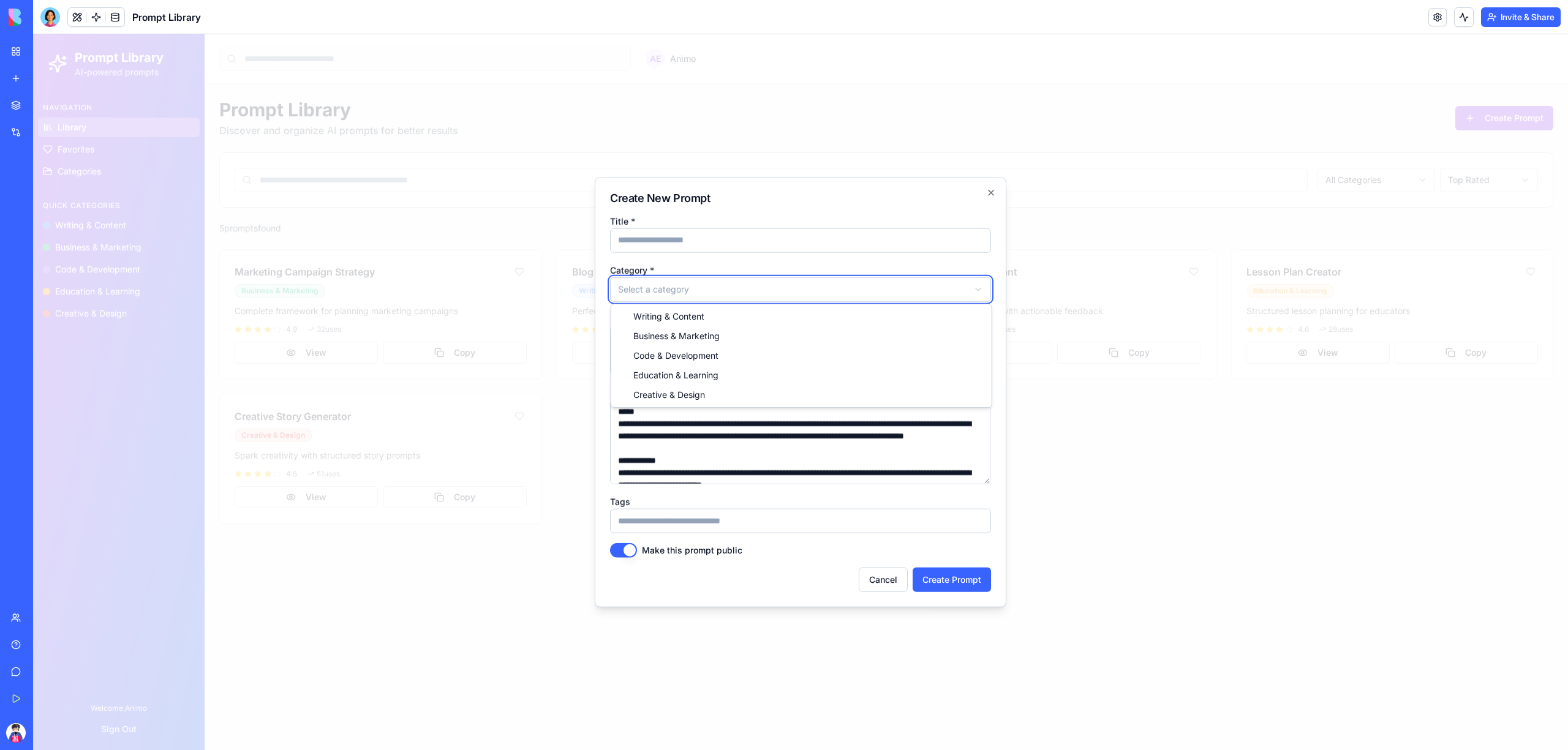
click at [693, 291] on body "**********" at bounding box center [801, 392] width 1535 height 716
click at [688, 282] on body "**********" at bounding box center [801, 392] width 1535 height 716
click at [676, 290] on body "**********" at bounding box center [801, 392] width 1535 height 716
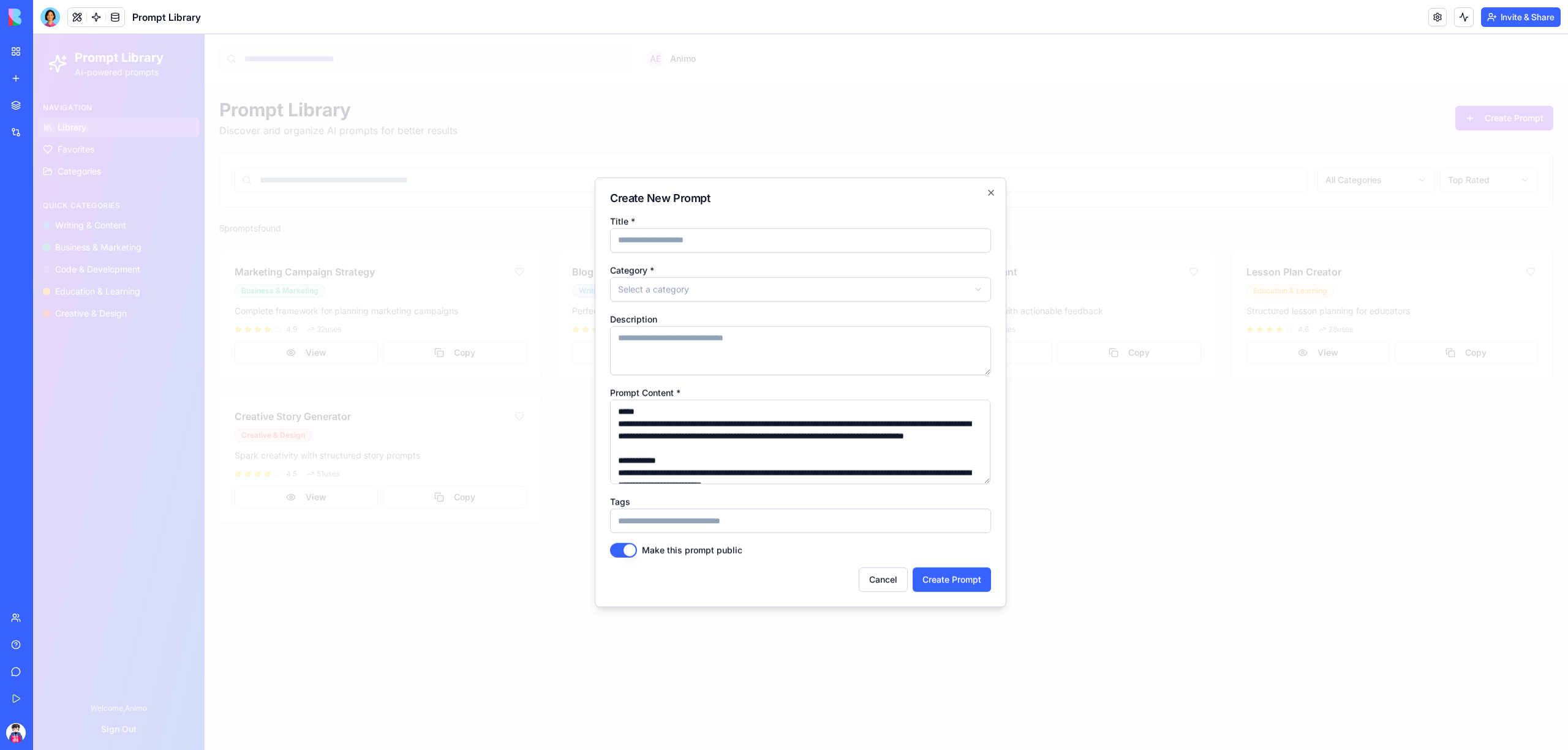
click at [704, 341] on textarea "Description" at bounding box center [801, 350] width 381 height 49
drag, startPoint x: 735, startPoint y: 339, endPoint x: 815, endPoint y: 339, distance: 80.0
click at [815, 339] on textarea "Description" at bounding box center [801, 350] width 381 height 49
click at [649, 278] on body "**********" at bounding box center [801, 392] width 1535 height 716
click at [692, 239] on body "**********" at bounding box center [801, 392] width 1535 height 716
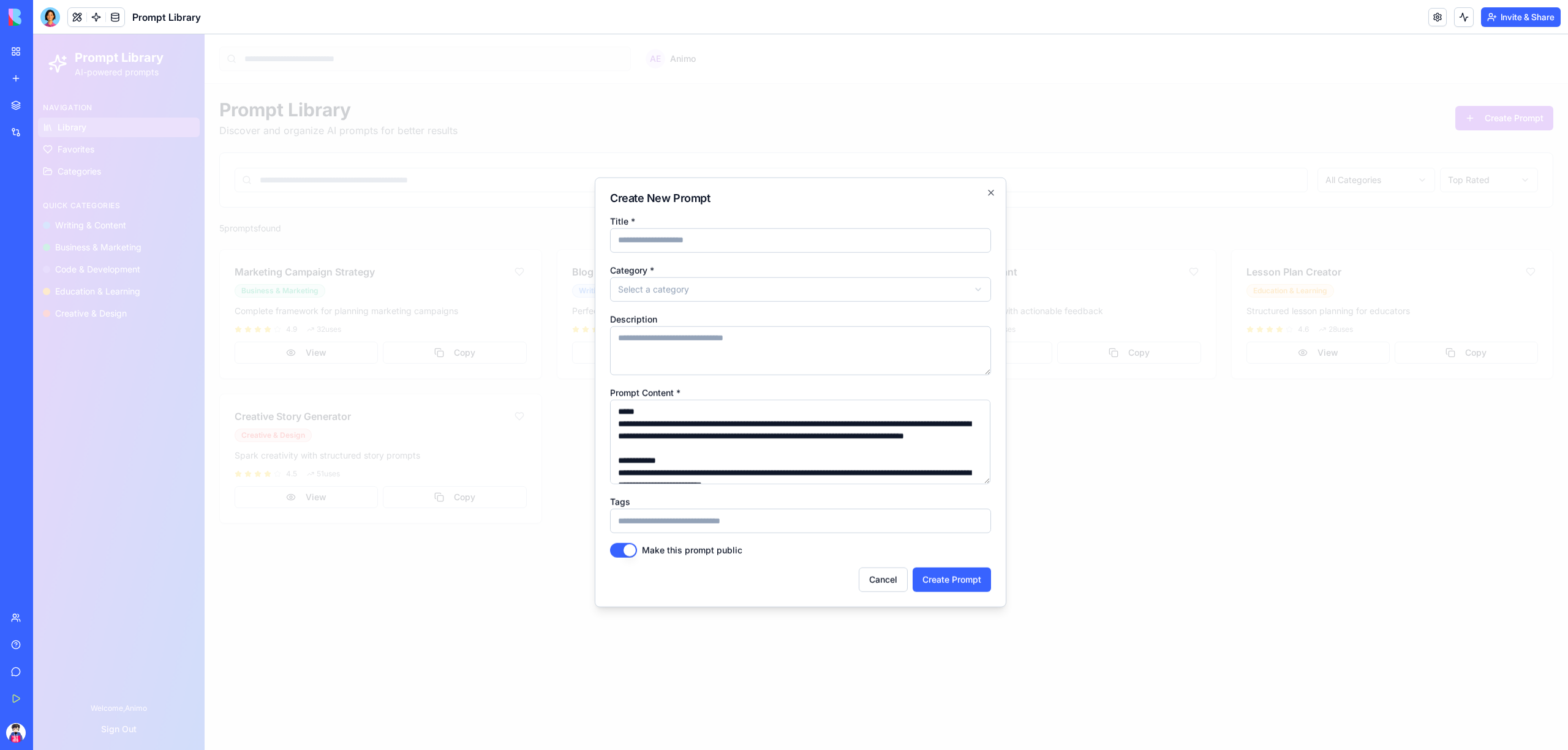
click at [692, 239] on input "Title *" at bounding box center [801, 240] width 381 height 24
click at [678, 520] on input "Tags" at bounding box center [801, 521] width 381 height 24
click at [994, 729] on div at bounding box center [801, 392] width 1535 height 716
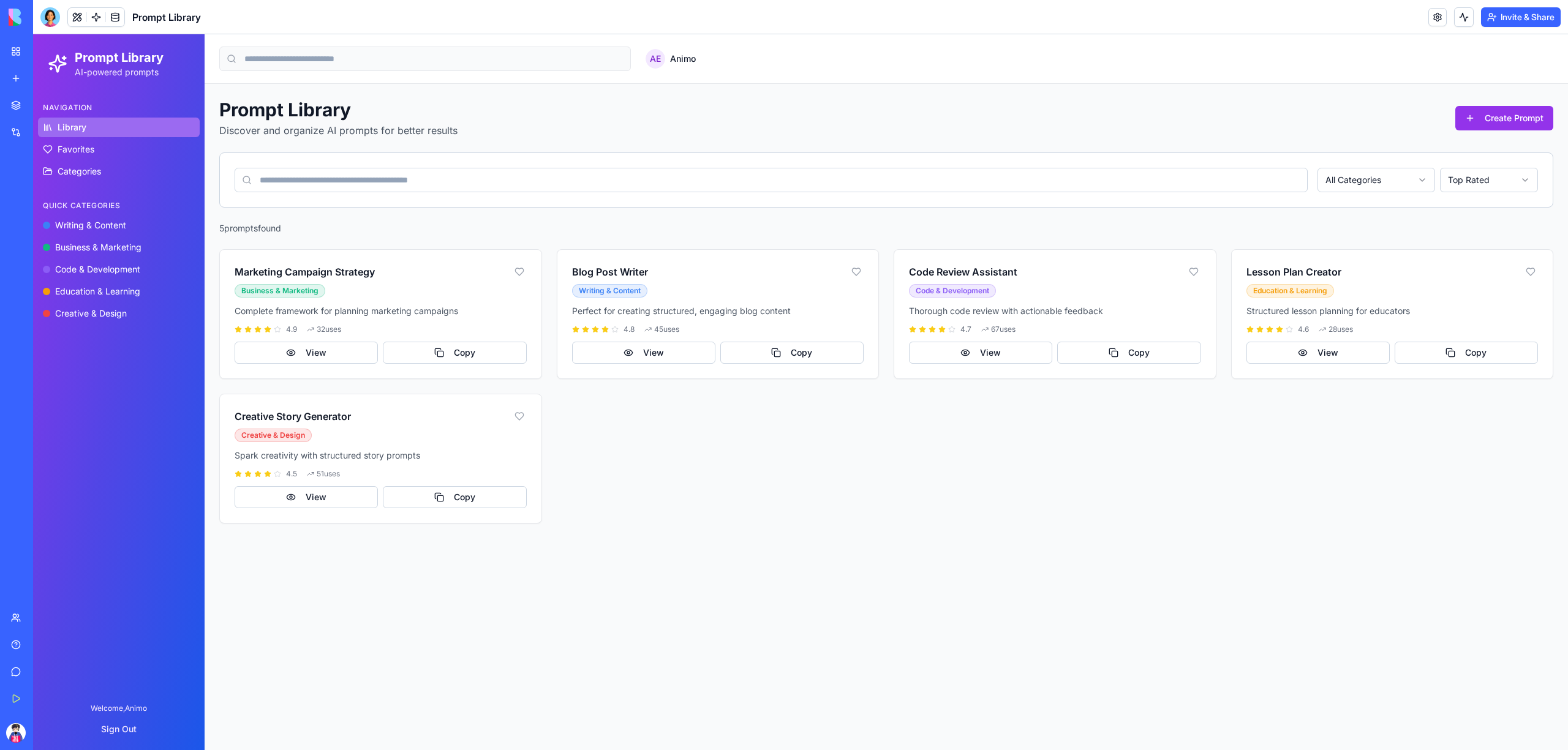
click at [96, 19] on link at bounding box center [96, 17] width 19 height 19
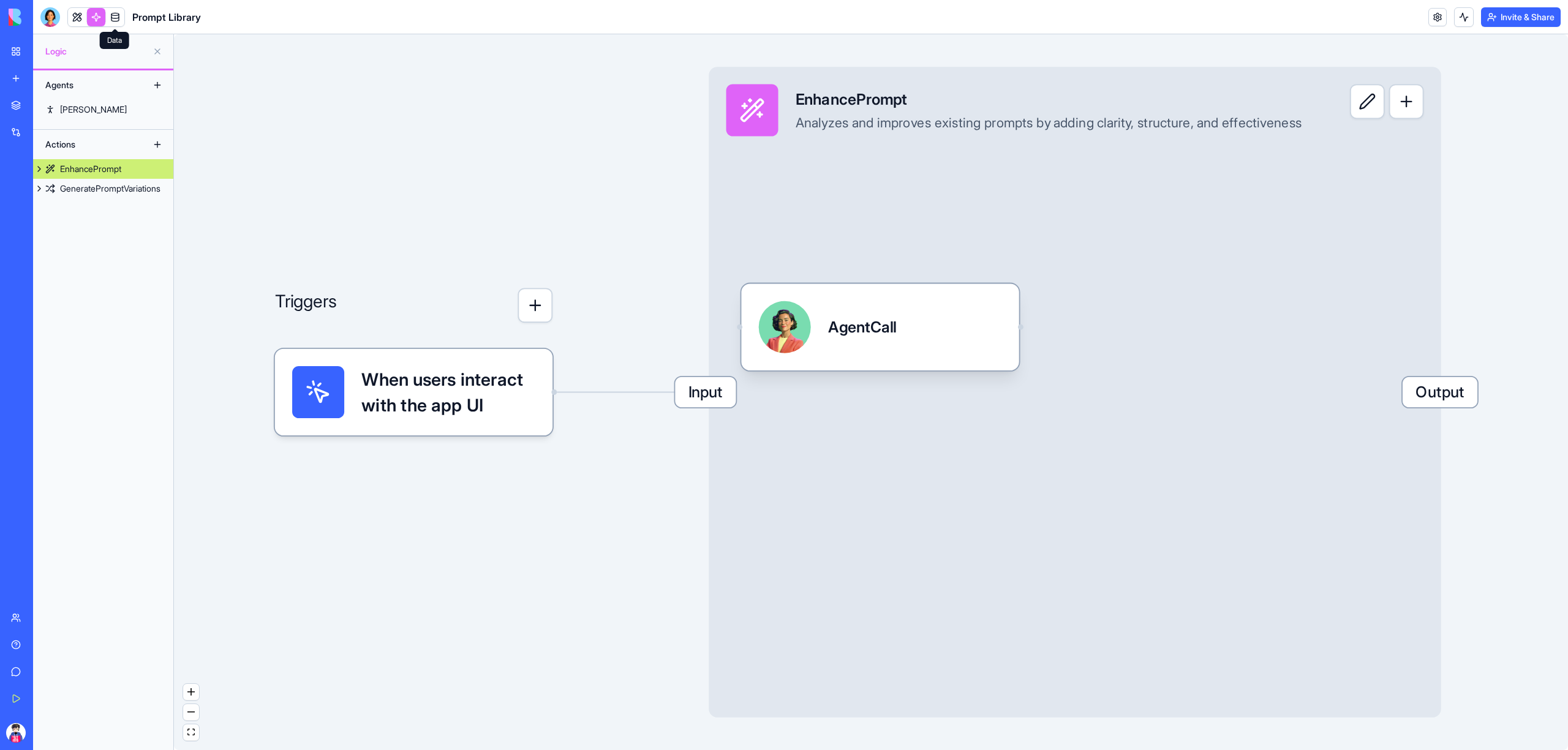
click at [121, 19] on link at bounding box center [115, 17] width 19 height 19
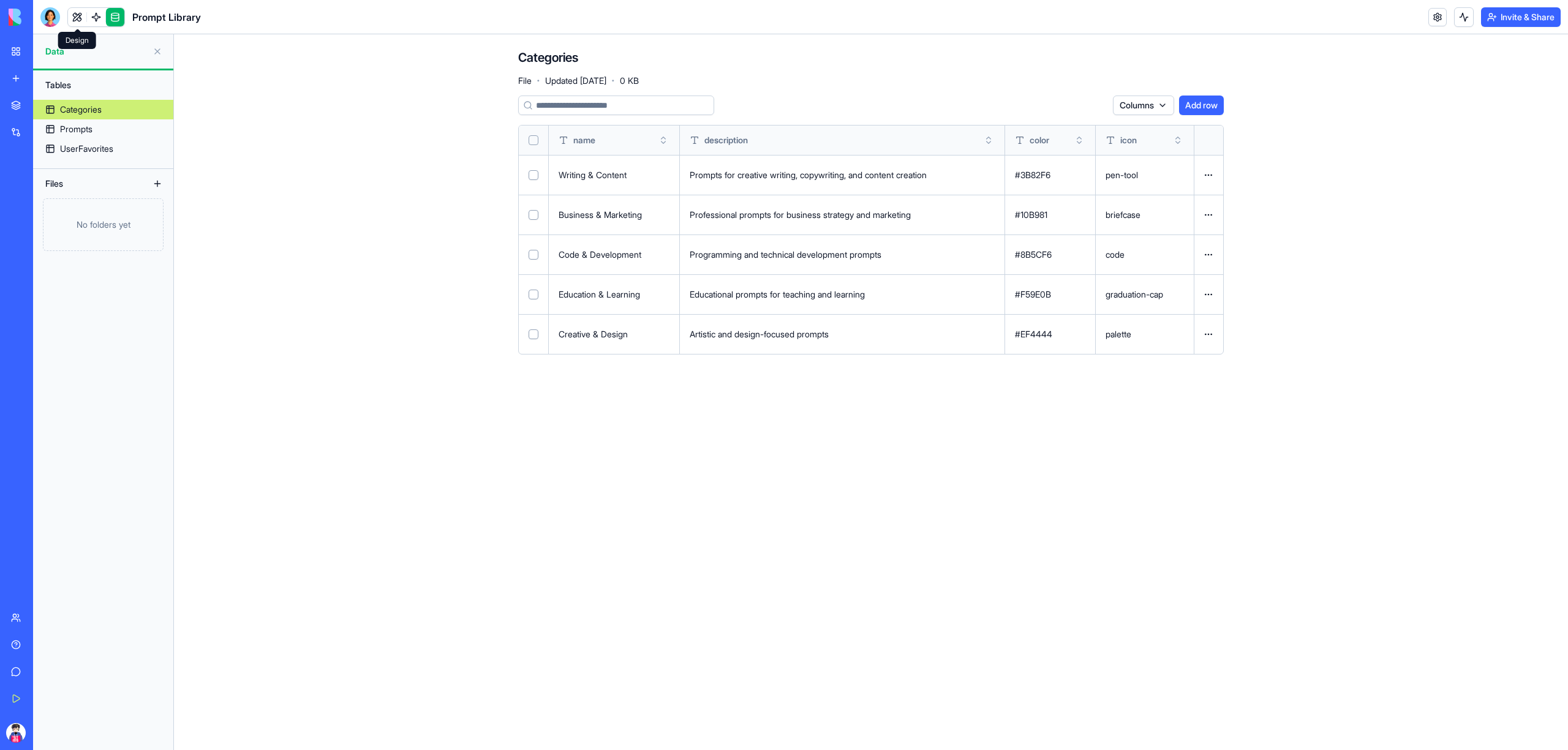
click at [77, 15] on link at bounding box center [77, 17] width 19 height 19
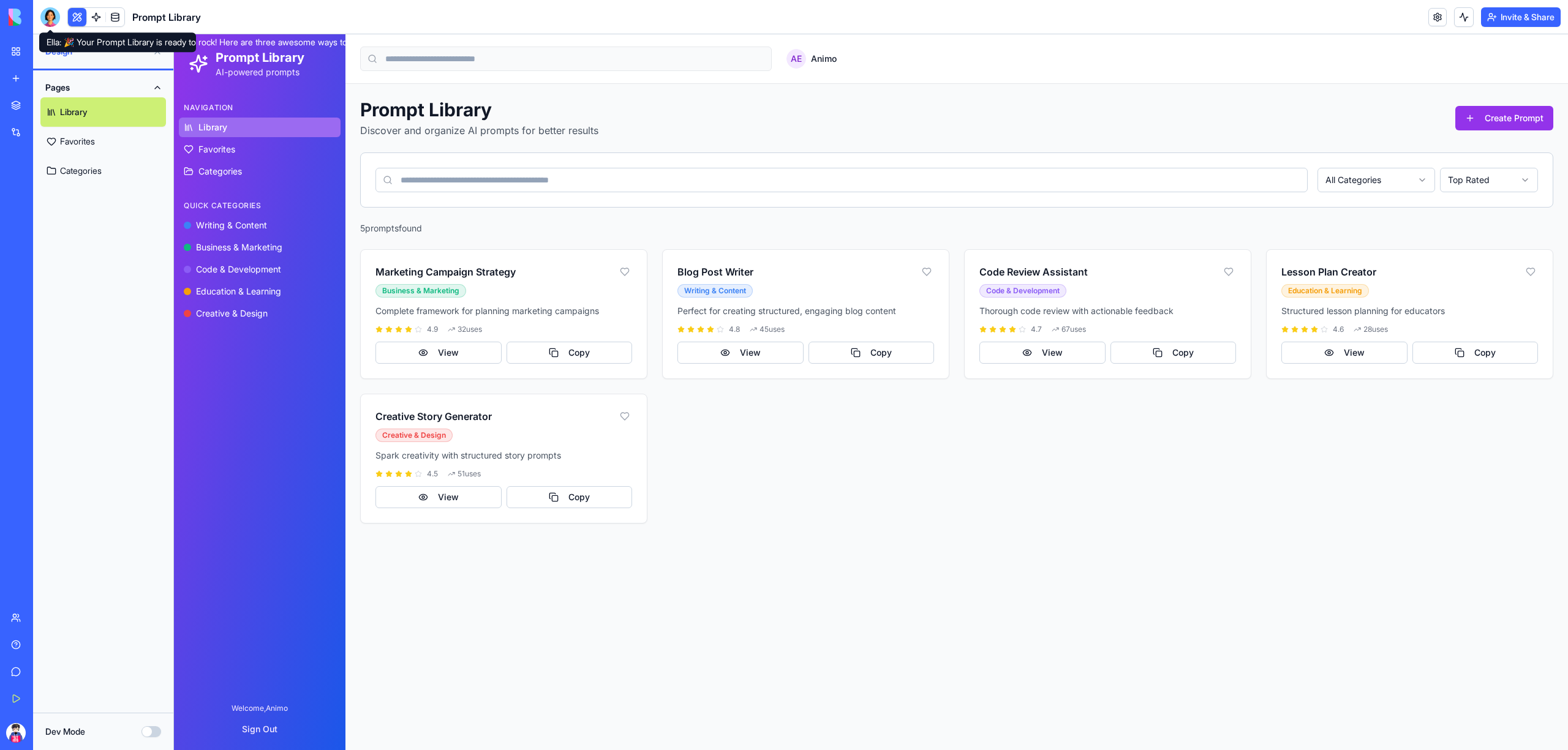
click at [55, 10] on div at bounding box center [50, 17] width 19 height 19
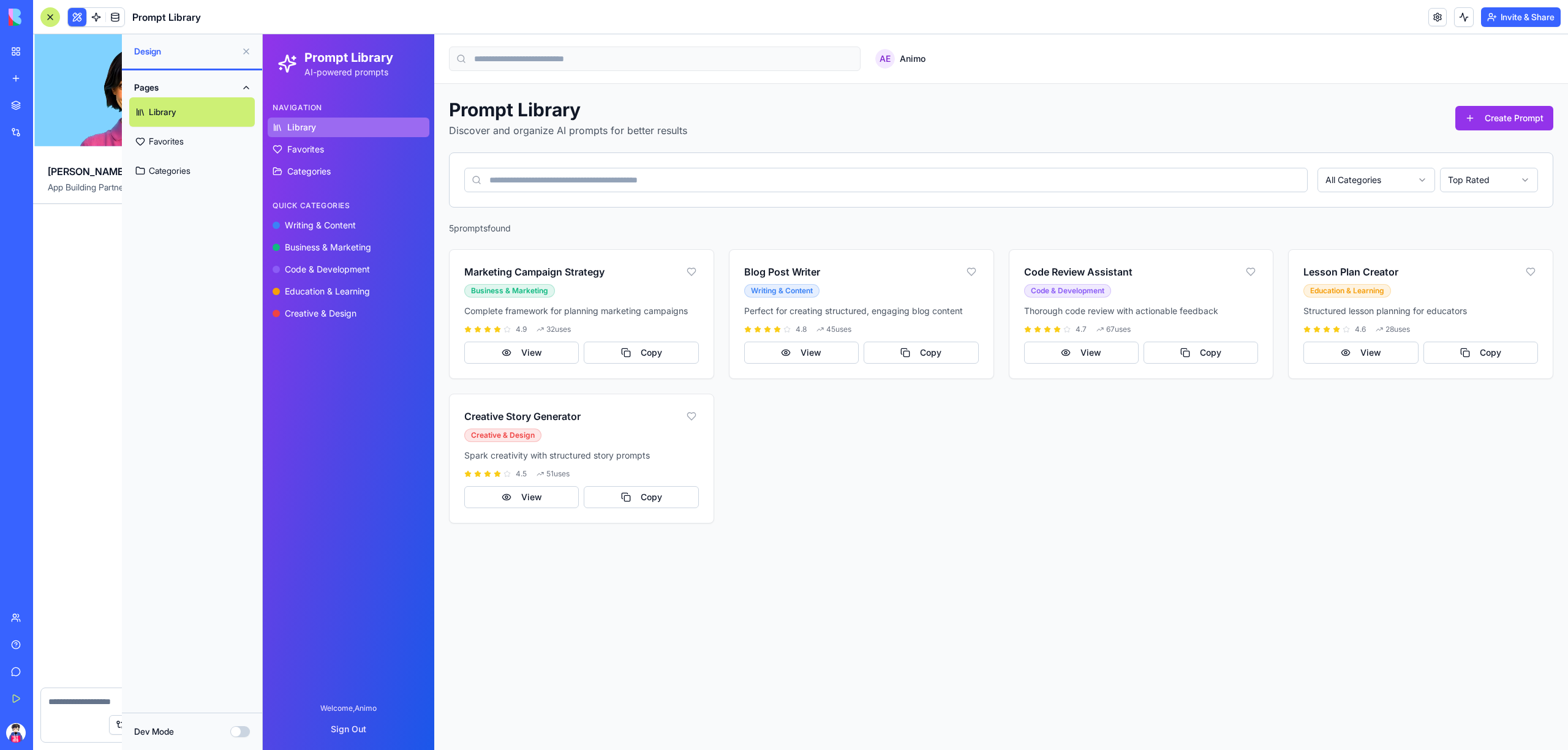
scroll to position [153, 0]
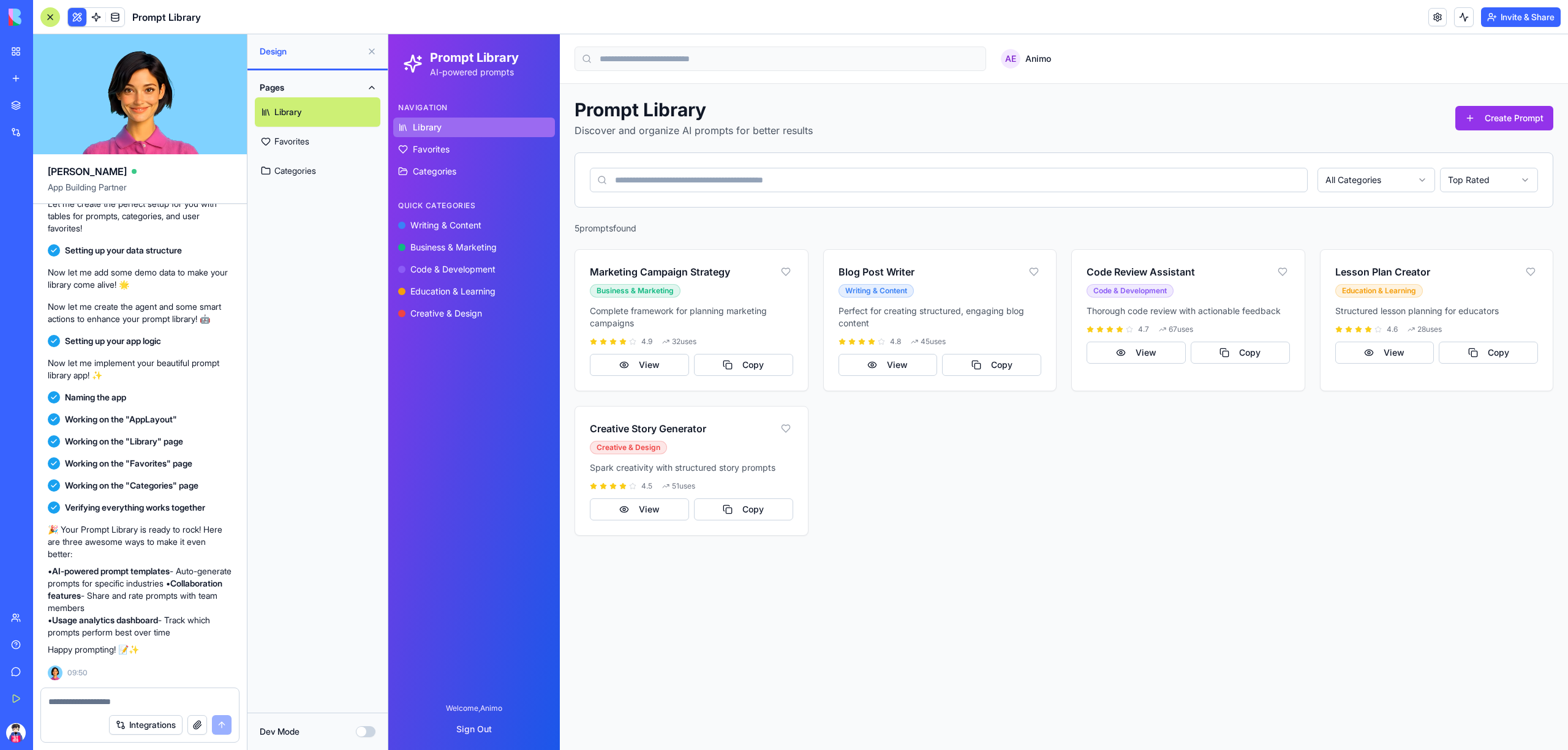
click at [92, 706] on textarea at bounding box center [140, 701] width 183 height 12
drag, startPoint x: 968, startPoint y: 432, endPoint x: 1009, endPoint y: 412, distance: 45.6
click at [968, 434] on div "Marketing Campaign Strategy Business & Marketing Complete framework for plannin…" at bounding box center [1064, 392] width 979 height 286
click at [1474, 125] on button "Create Prompt" at bounding box center [1504, 118] width 98 height 24
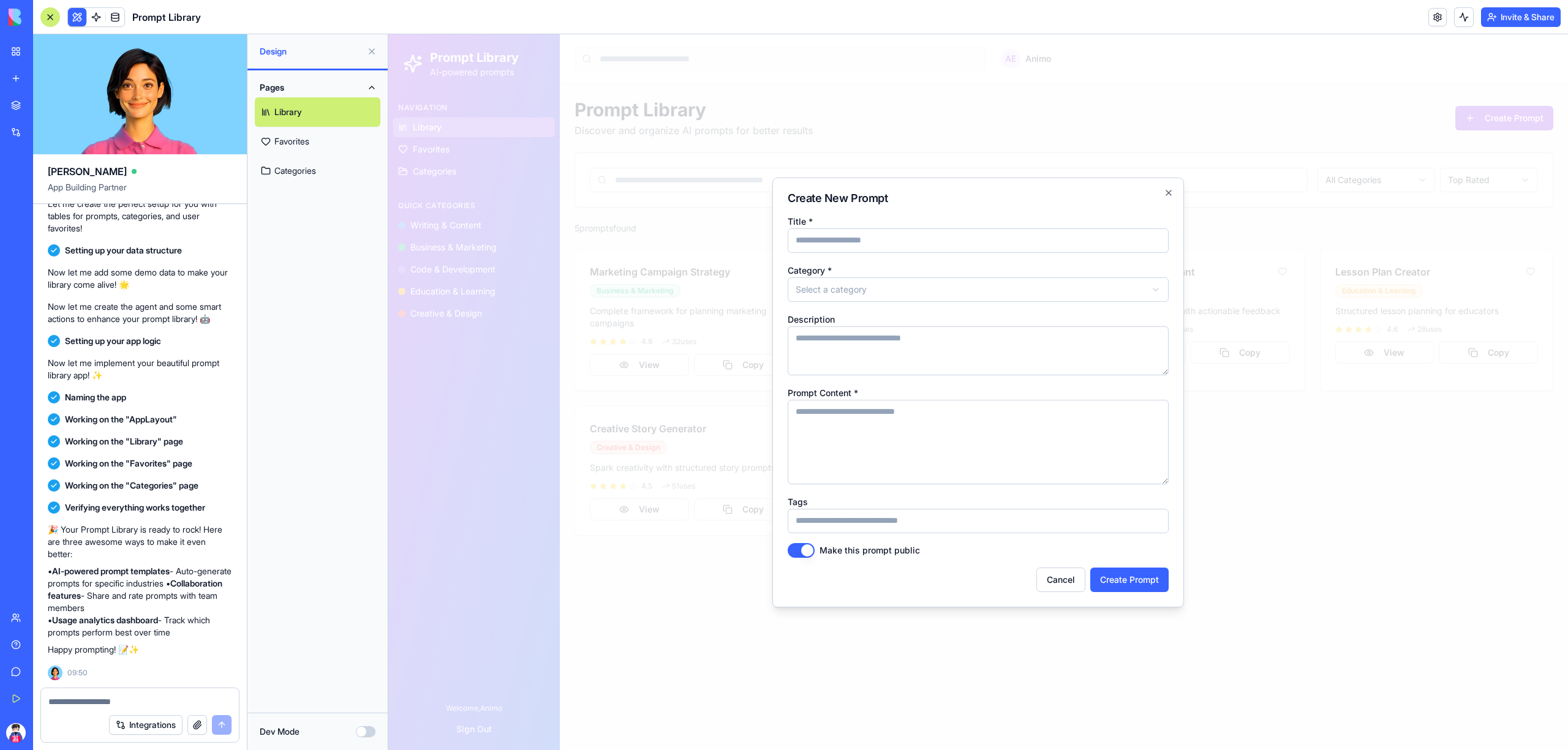
click at [913, 239] on input "Title *" at bounding box center [978, 240] width 381 height 24
click at [896, 402] on textarea "Prompt Content *" at bounding box center [978, 442] width 381 height 84
drag, startPoint x: 889, startPoint y: 412, endPoint x: 881, endPoint y: 439, distance: 28.2
click at [881, 439] on textarea "Prompt Content *" at bounding box center [978, 442] width 381 height 84
click at [1261, 439] on div at bounding box center [979, 392] width 1180 height 716
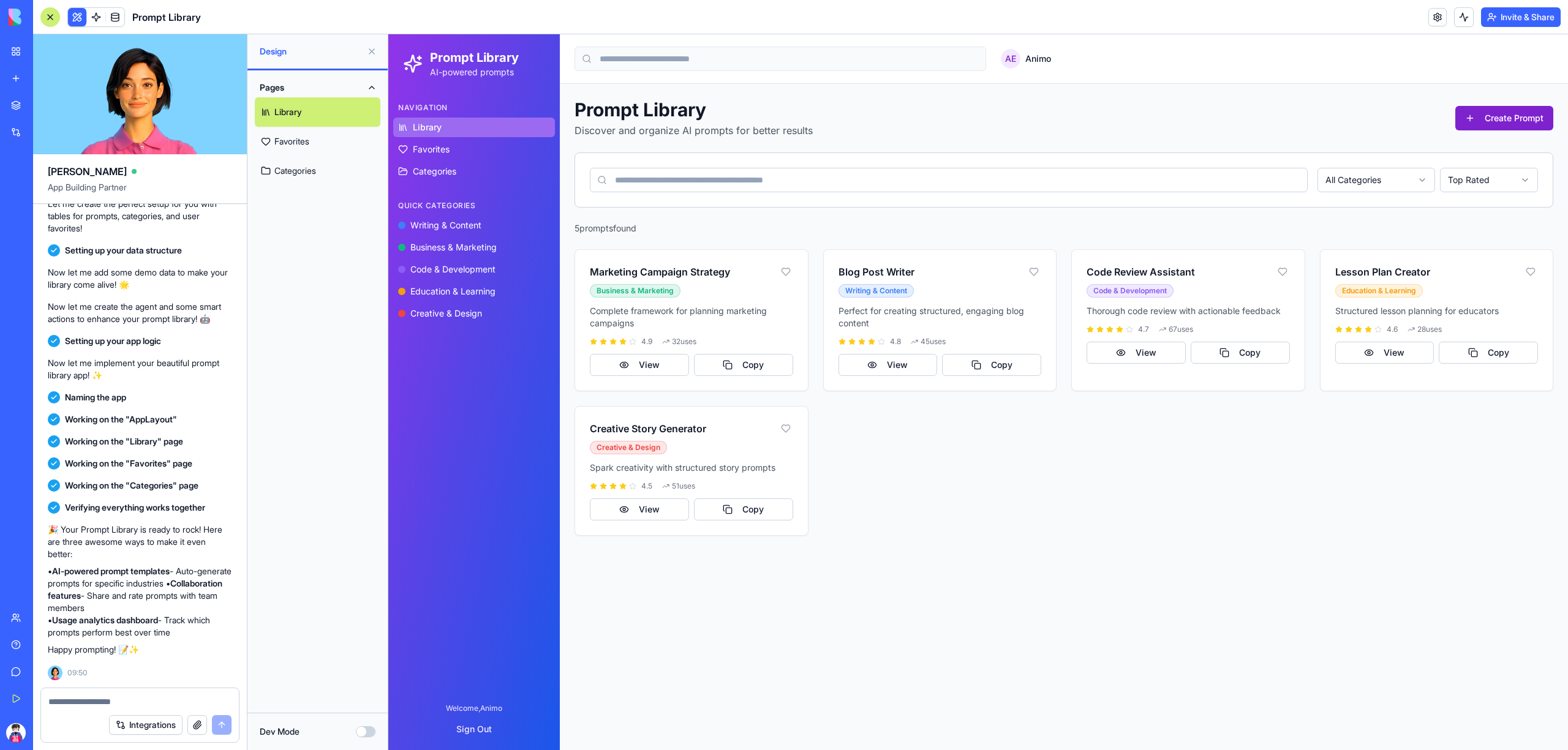
click at [1496, 120] on button "Create Prompt" at bounding box center [1504, 118] width 98 height 24
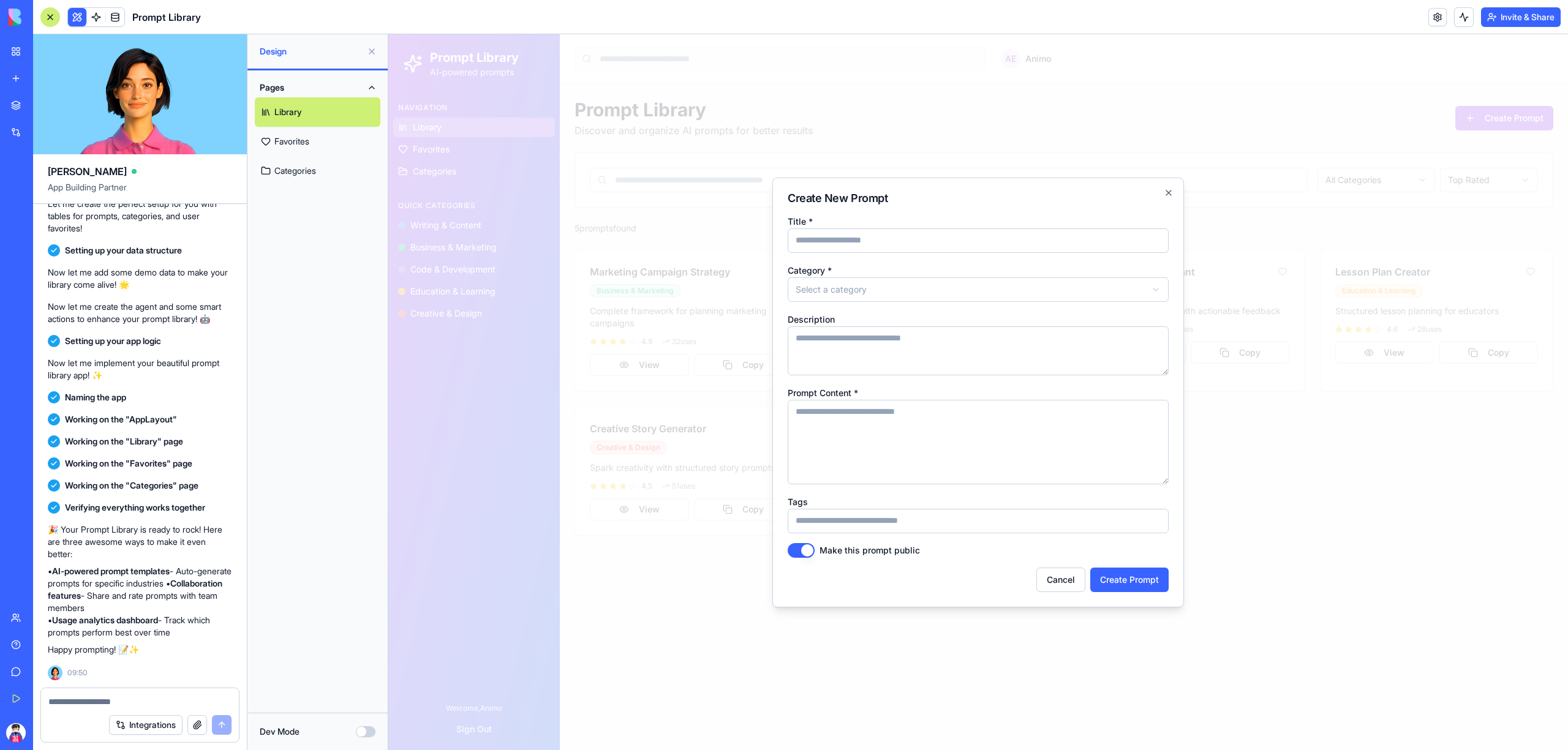
click at [997, 415] on textarea "Prompt Content *" at bounding box center [978, 442] width 381 height 84
drag, startPoint x: 984, startPoint y: 422, endPoint x: 940, endPoint y: 432, distance: 45.1
click at [940, 432] on textarea "Prompt Content *" at bounding box center [978, 442] width 381 height 84
click at [899, 367] on textarea "Description" at bounding box center [978, 350] width 381 height 49
click at [890, 426] on textarea "Prompt Content *" at bounding box center [978, 442] width 381 height 84
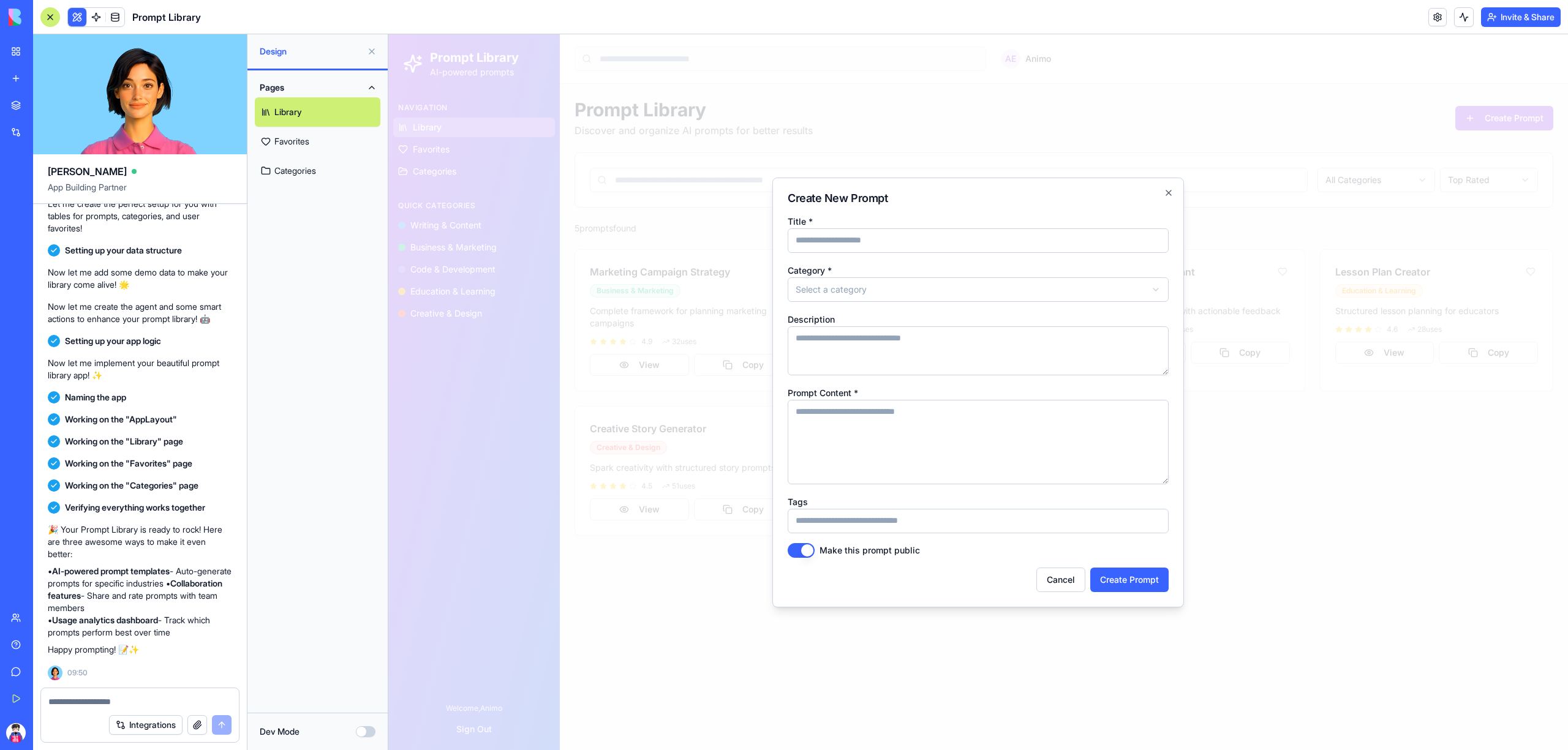
paste textarea "**********"
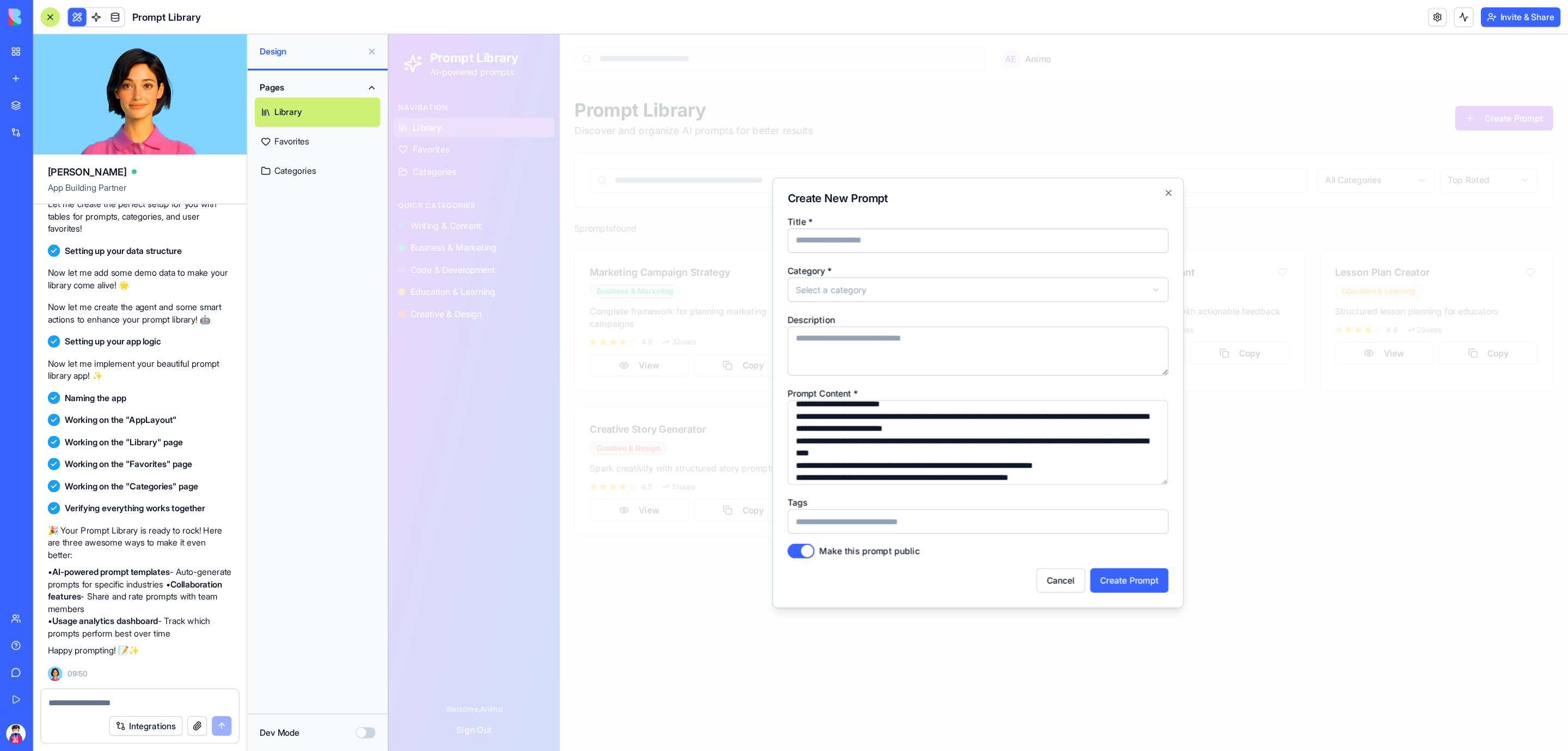
scroll to position [0, 0]
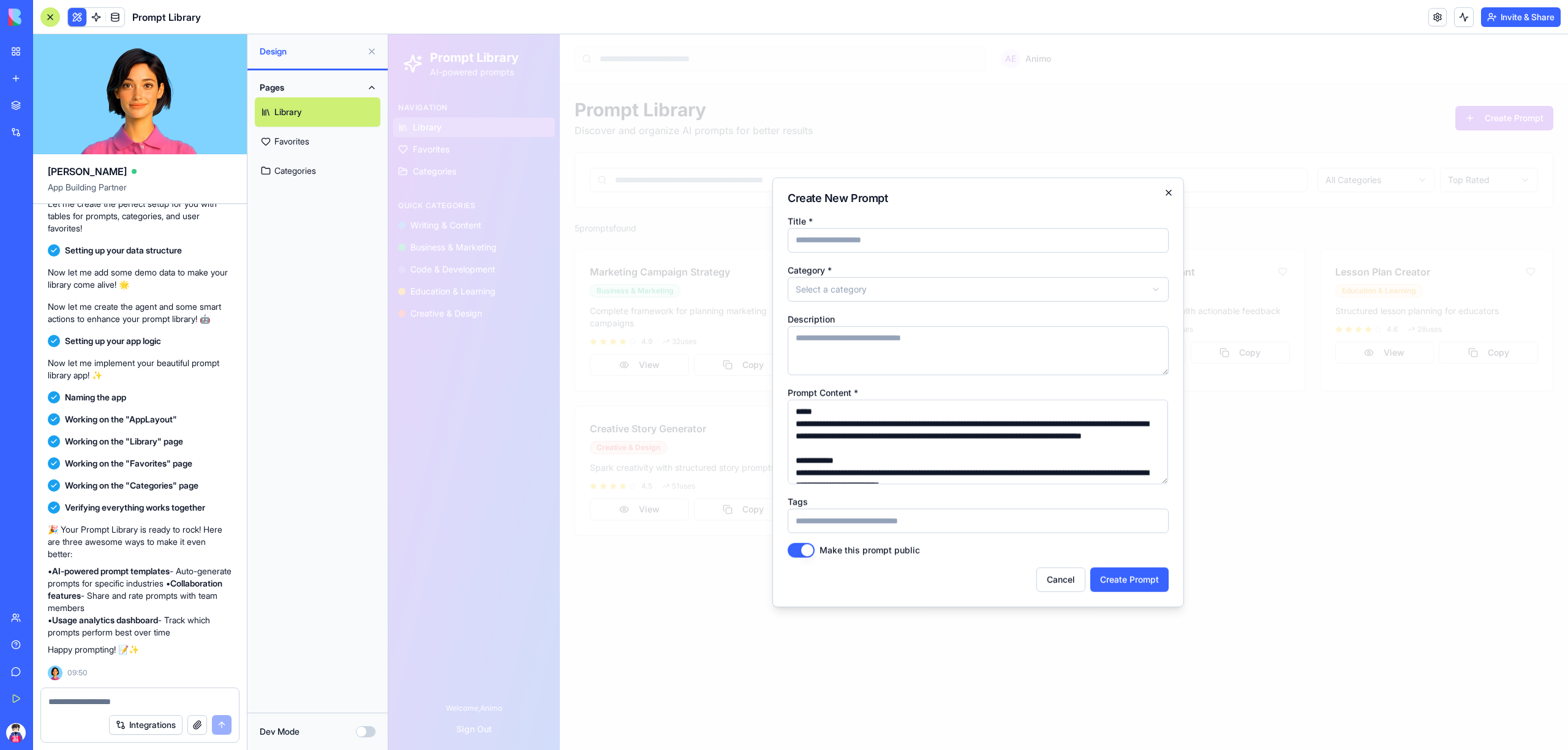
type textarea "**********"
click at [1169, 192] on icon "button" at bounding box center [1169, 193] width 5 height 5
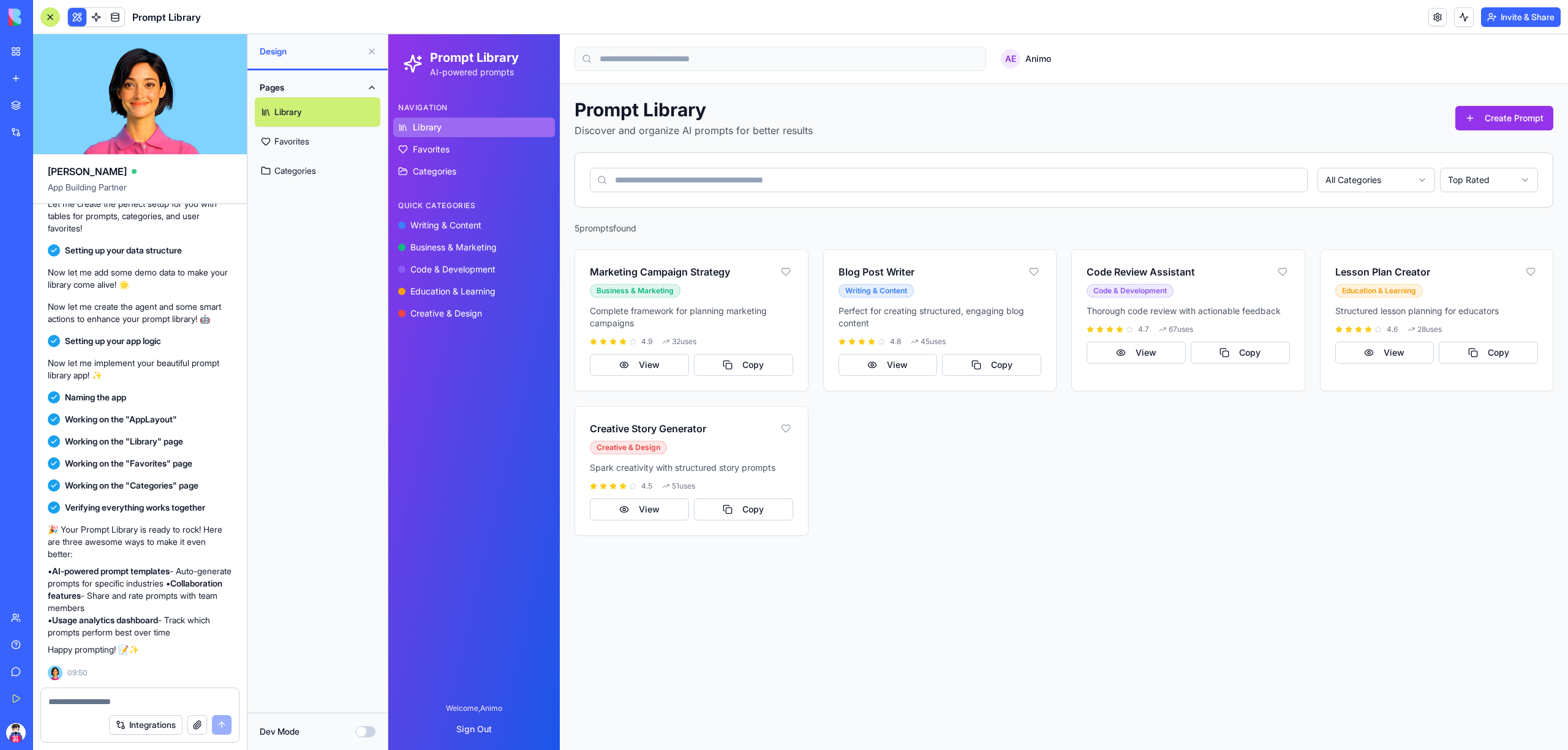
click at [102, 699] on textarea at bounding box center [140, 701] width 183 height 12
click at [1507, 124] on button "Create Prompt" at bounding box center [1504, 118] width 98 height 24
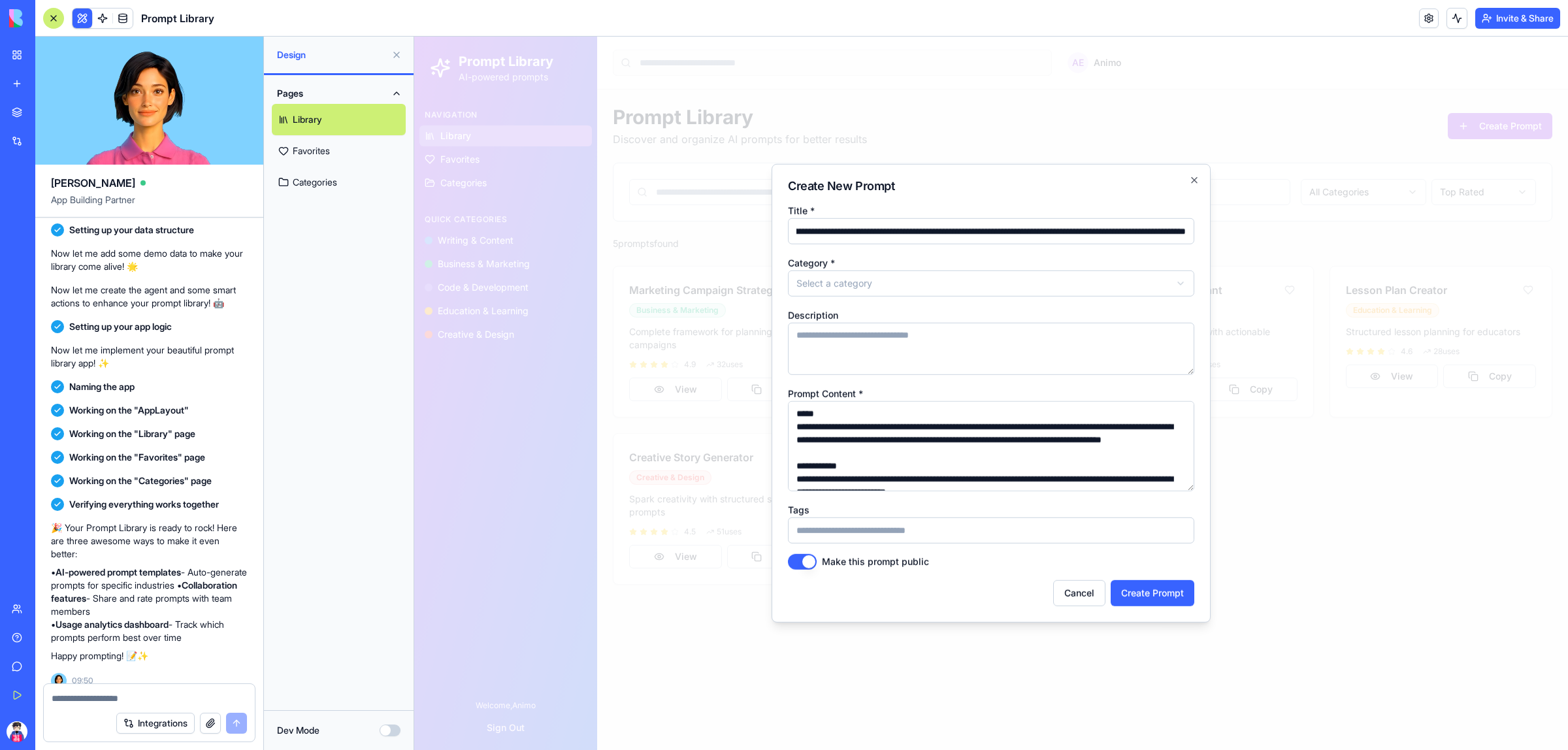
scroll to position [213, 0]
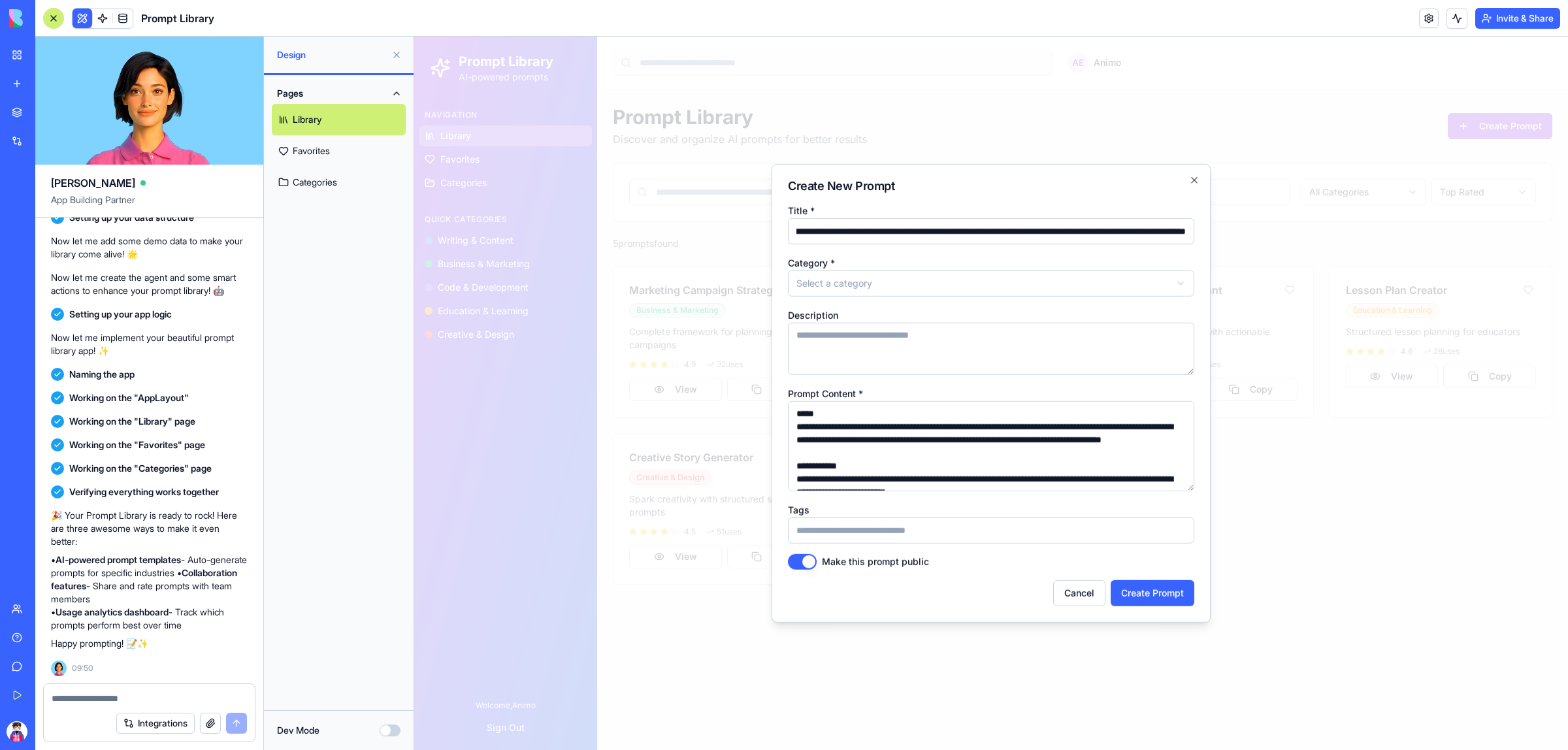
type input "**********"
click at [100, 696] on textarea at bounding box center [149, 697] width 195 height 13
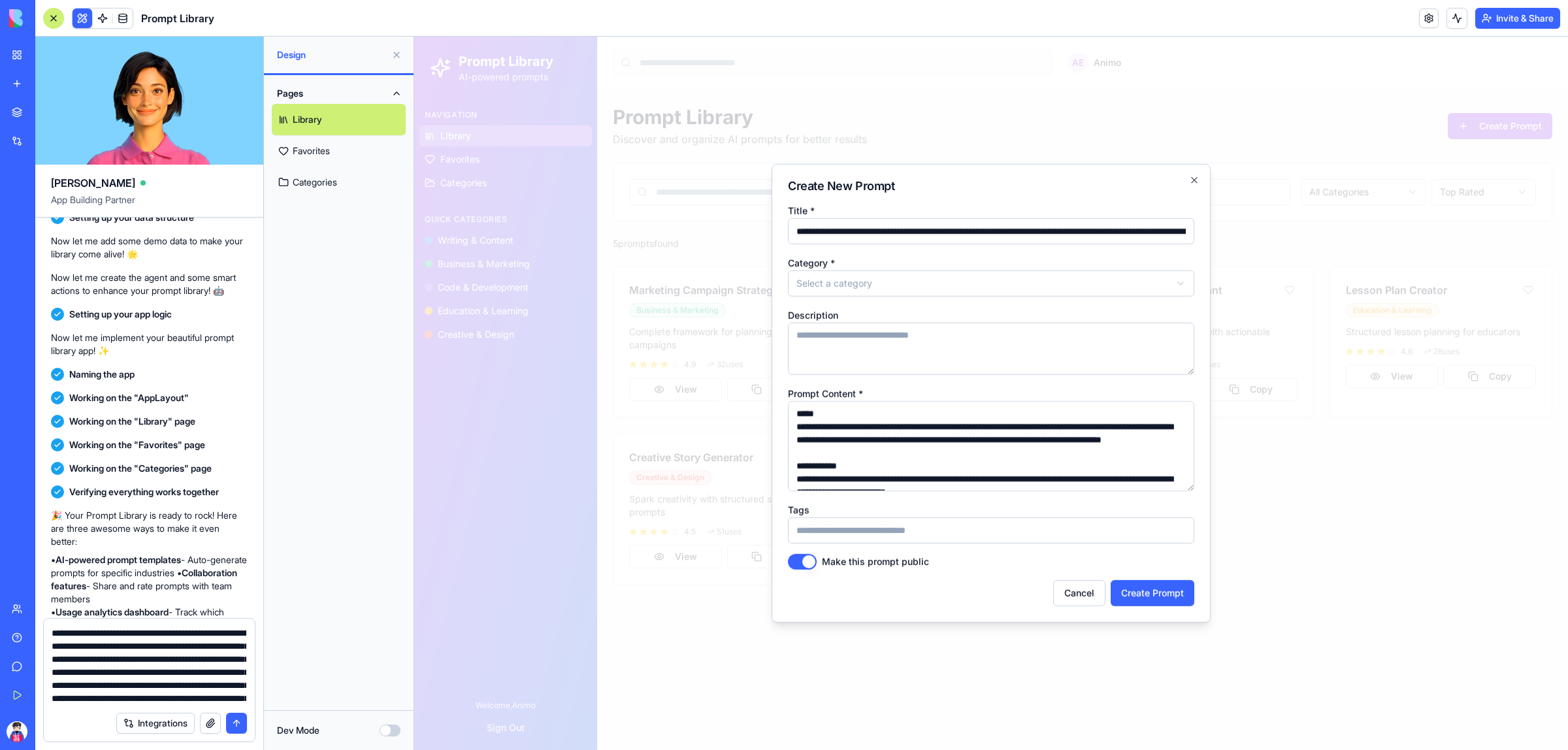
type textarea "**********"
click at [237, 718] on button "submit" at bounding box center [237, 723] width 21 height 21
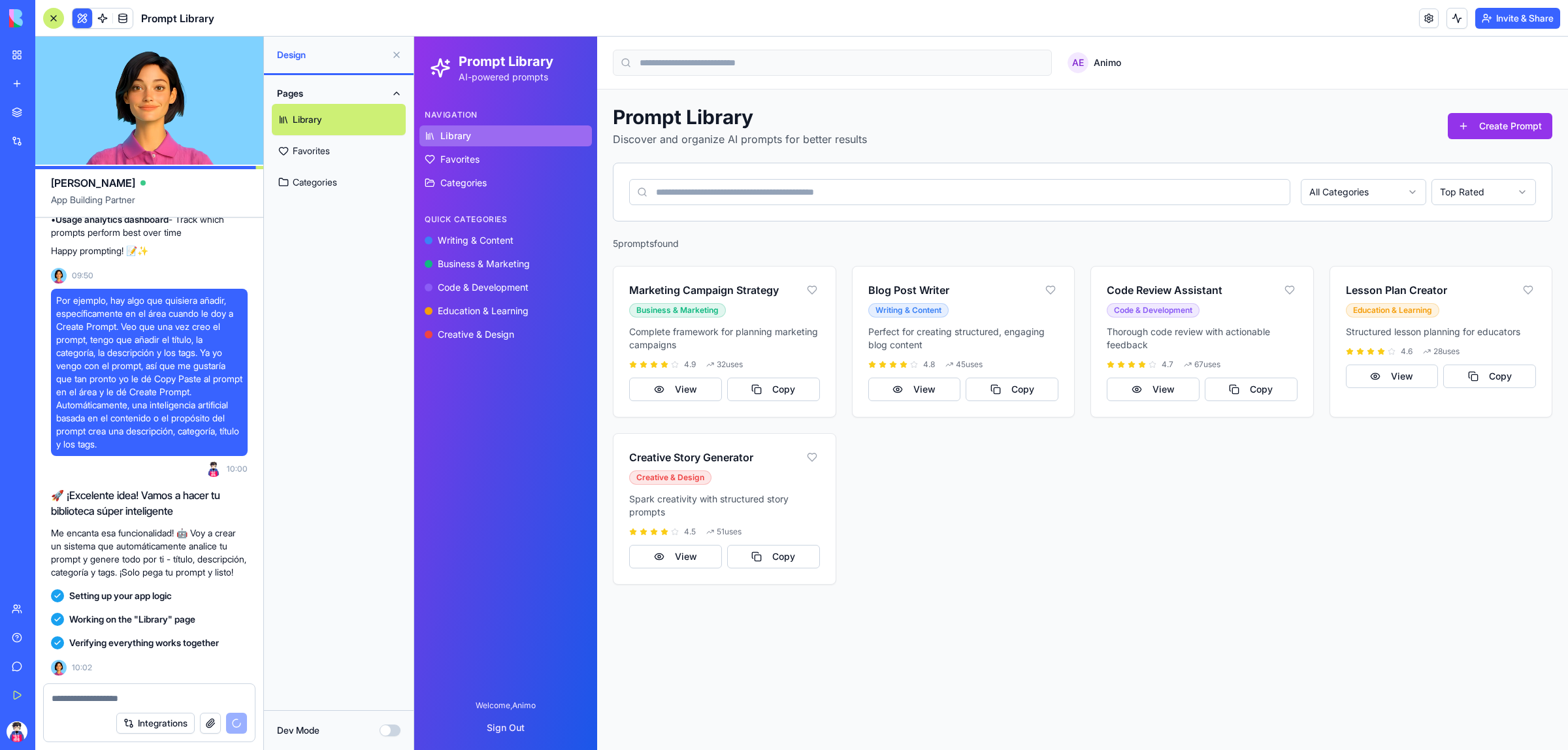
scroll to position [879, 0]
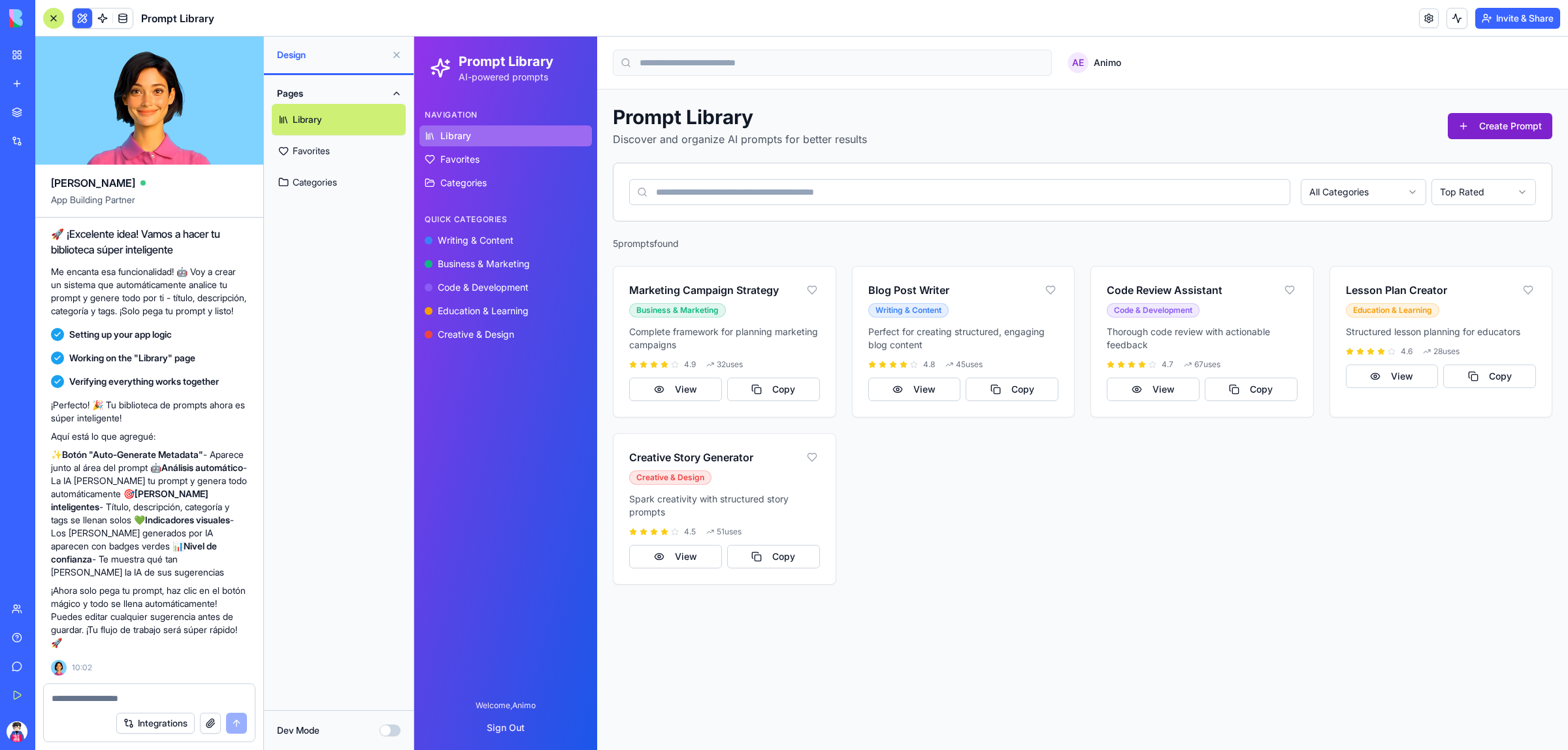
click at [1484, 127] on button "Create Prompt" at bounding box center [1500, 126] width 104 height 26
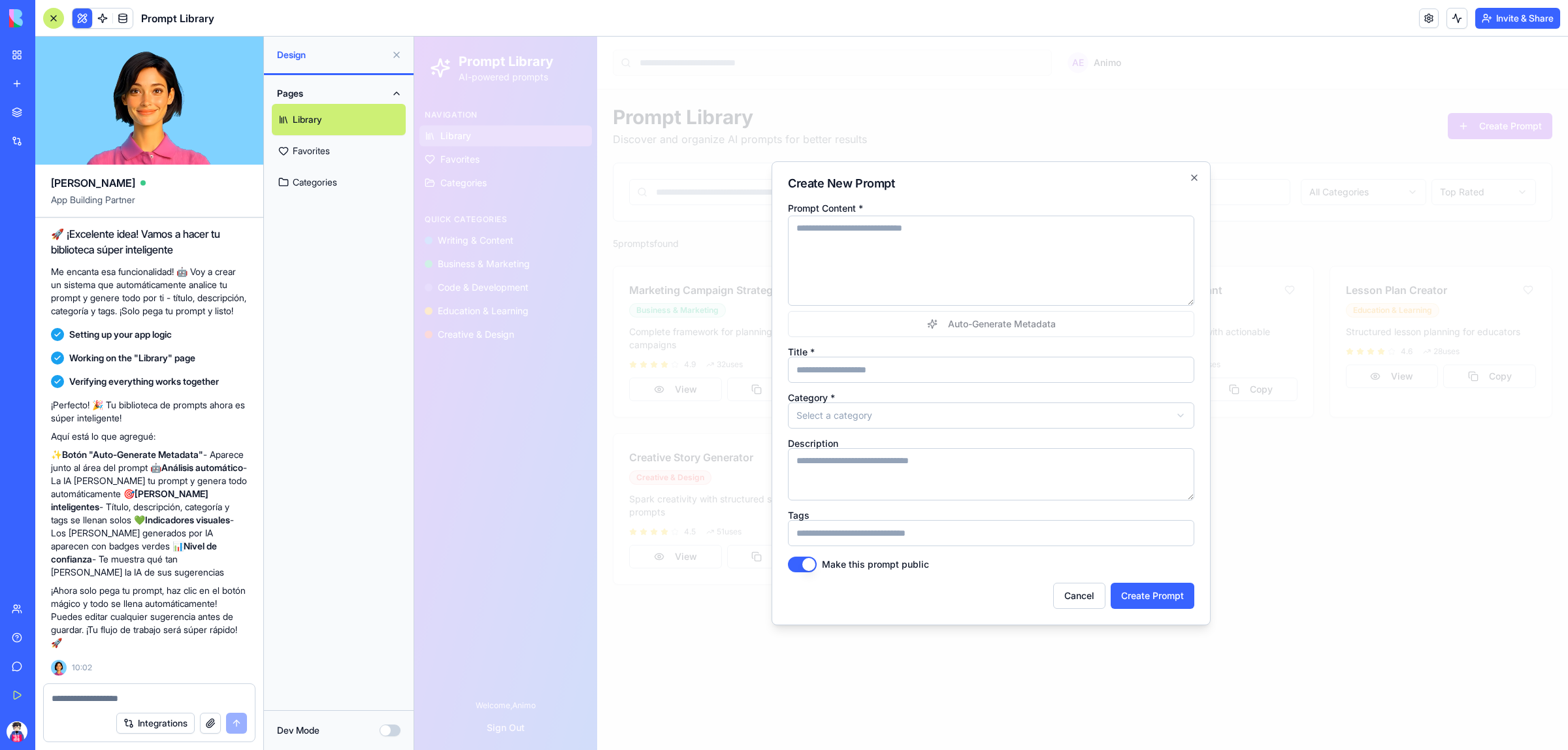
type textarea "**********"
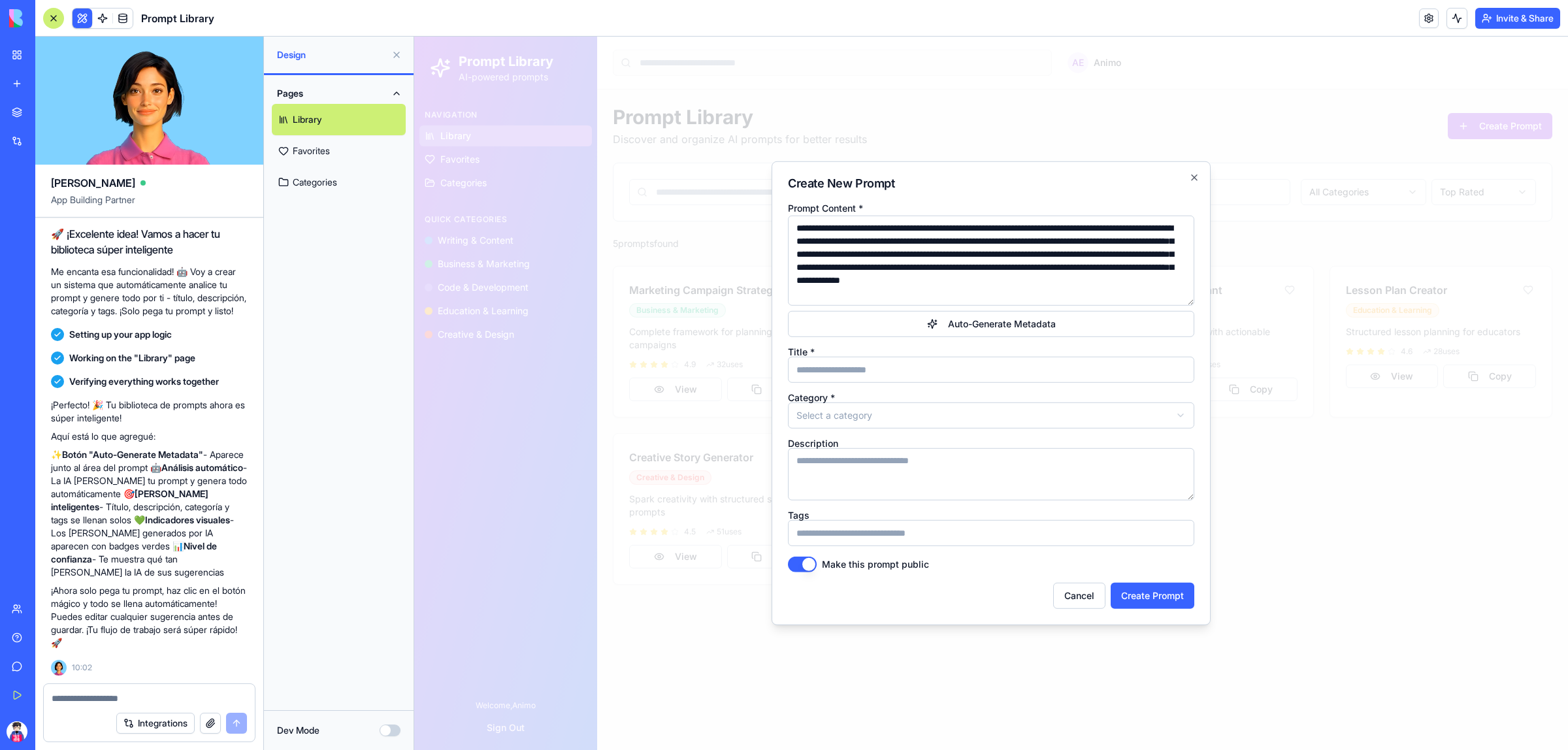
click at [945, 259] on textarea "**********" at bounding box center [991, 261] width 407 height 90
click at [1014, 239] on textarea "**********" at bounding box center [991, 261] width 407 height 90
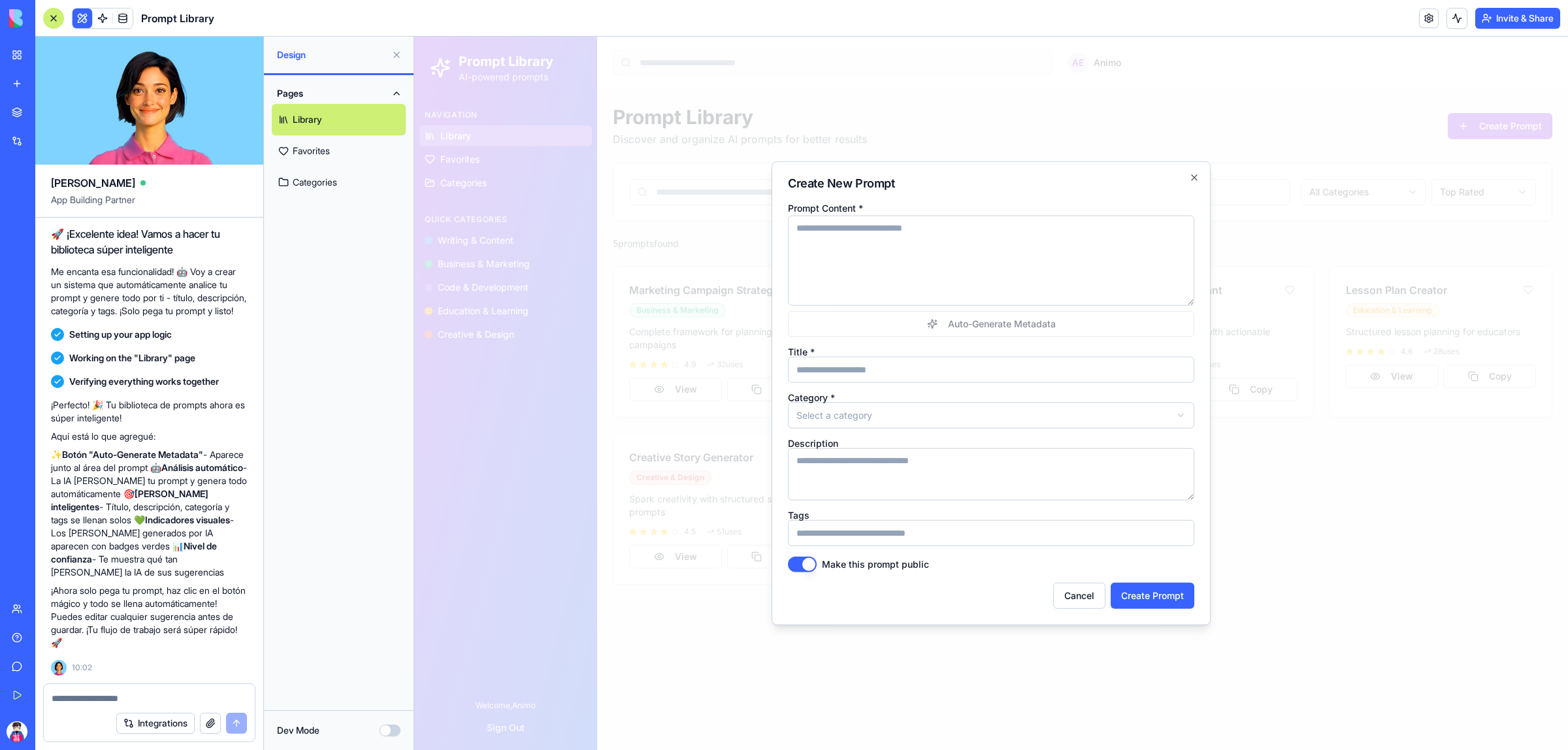
click at [839, 230] on textarea "Prompt Content *" at bounding box center [991, 261] width 407 height 90
paste textarea "**********"
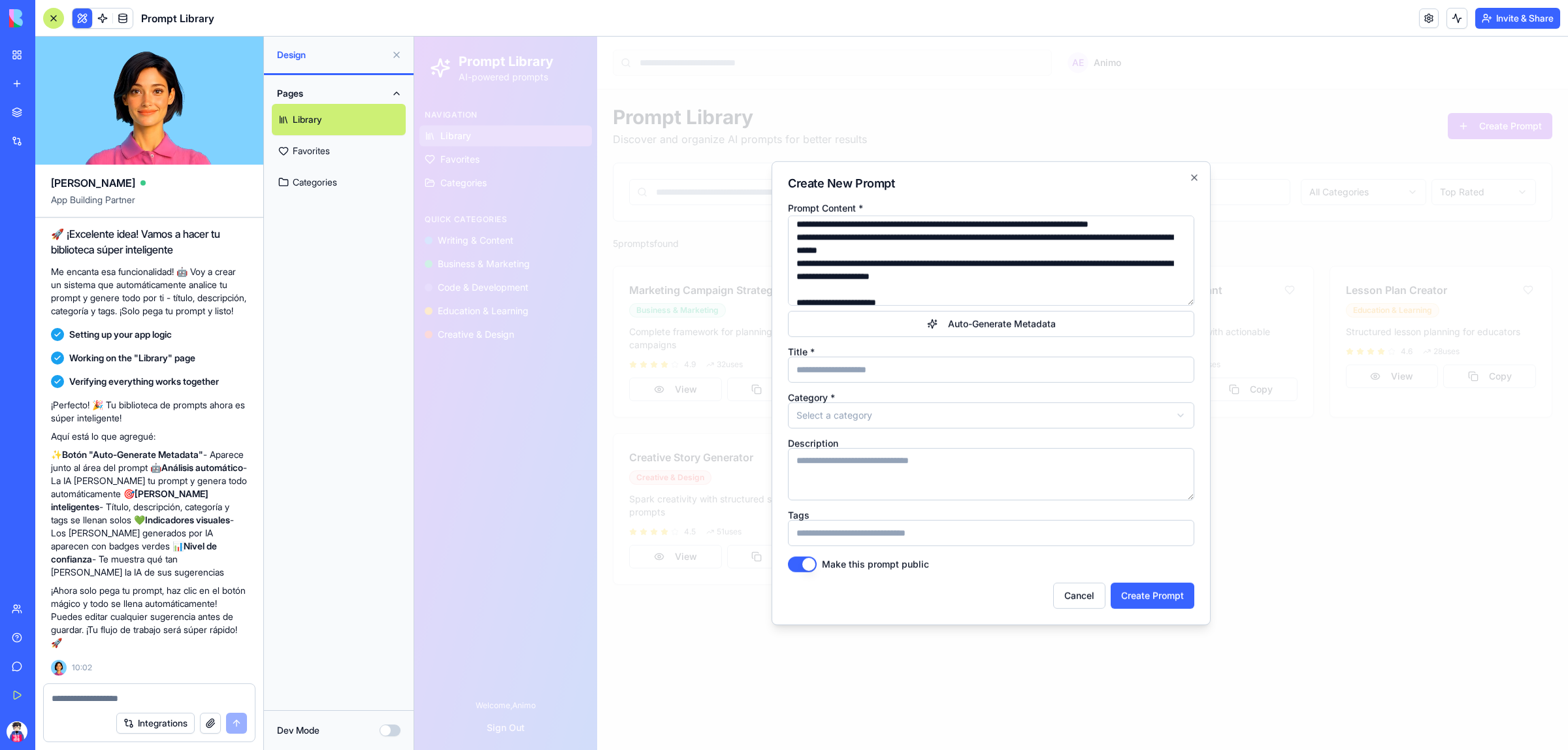
scroll to position [0, 0]
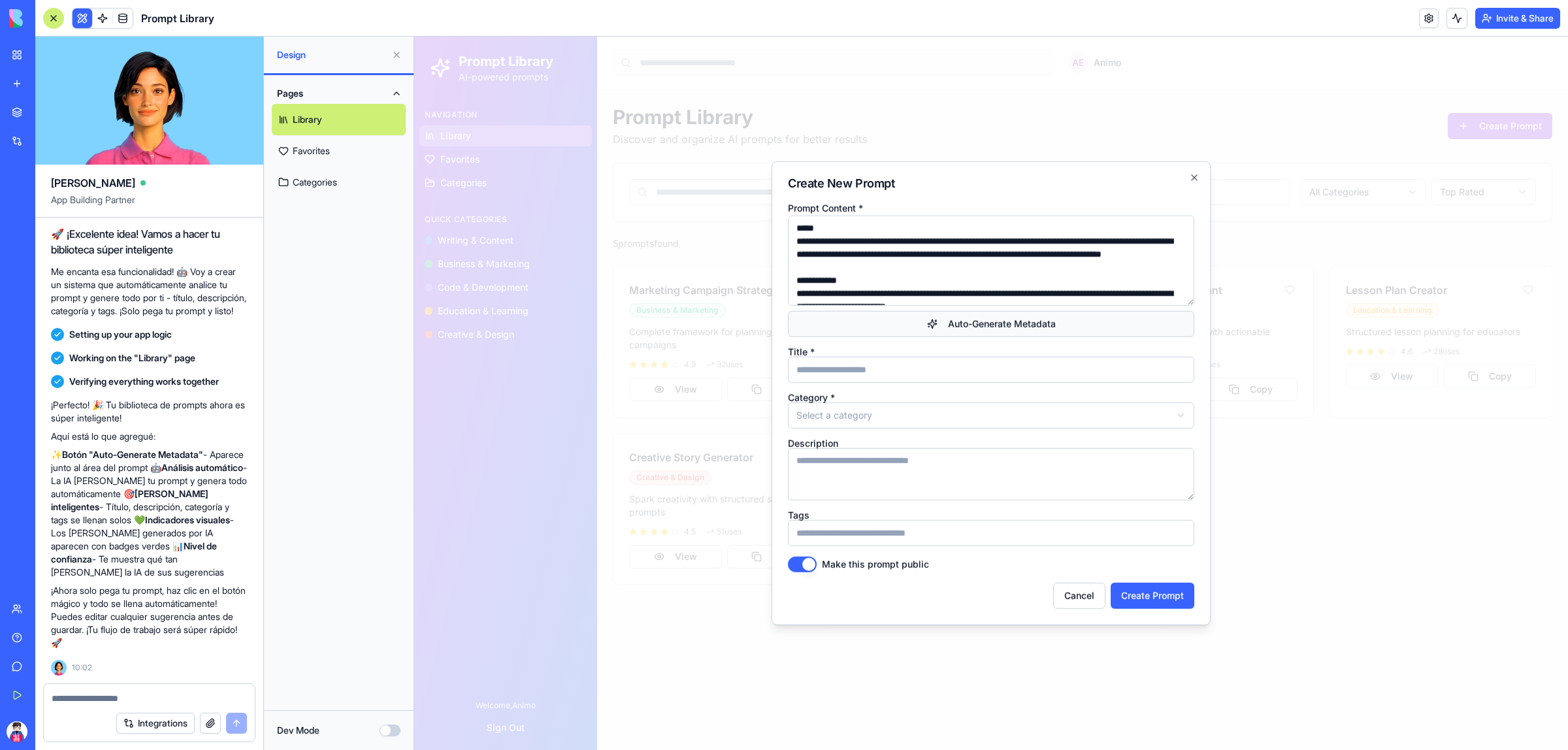
type textarea "**********"
click at [965, 329] on button "Auto-Generate Metadata" at bounding box center [991, 324] width 407 height 26
type input "**********"
type textarea "**********"
type input "**********"
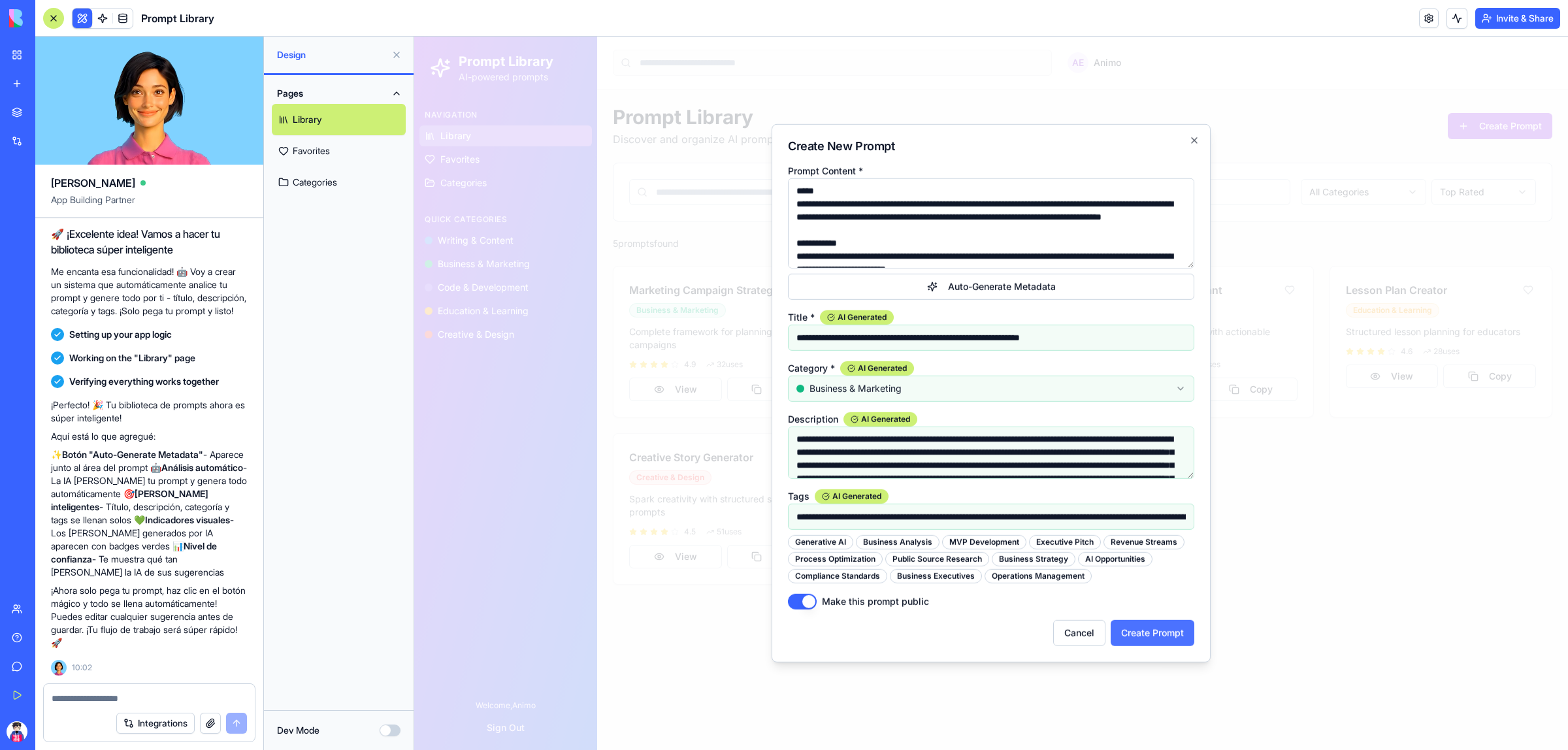
click at [1156, 640] on button "Create Prompt" at bounding box center [1152, 633] width 84 height 26
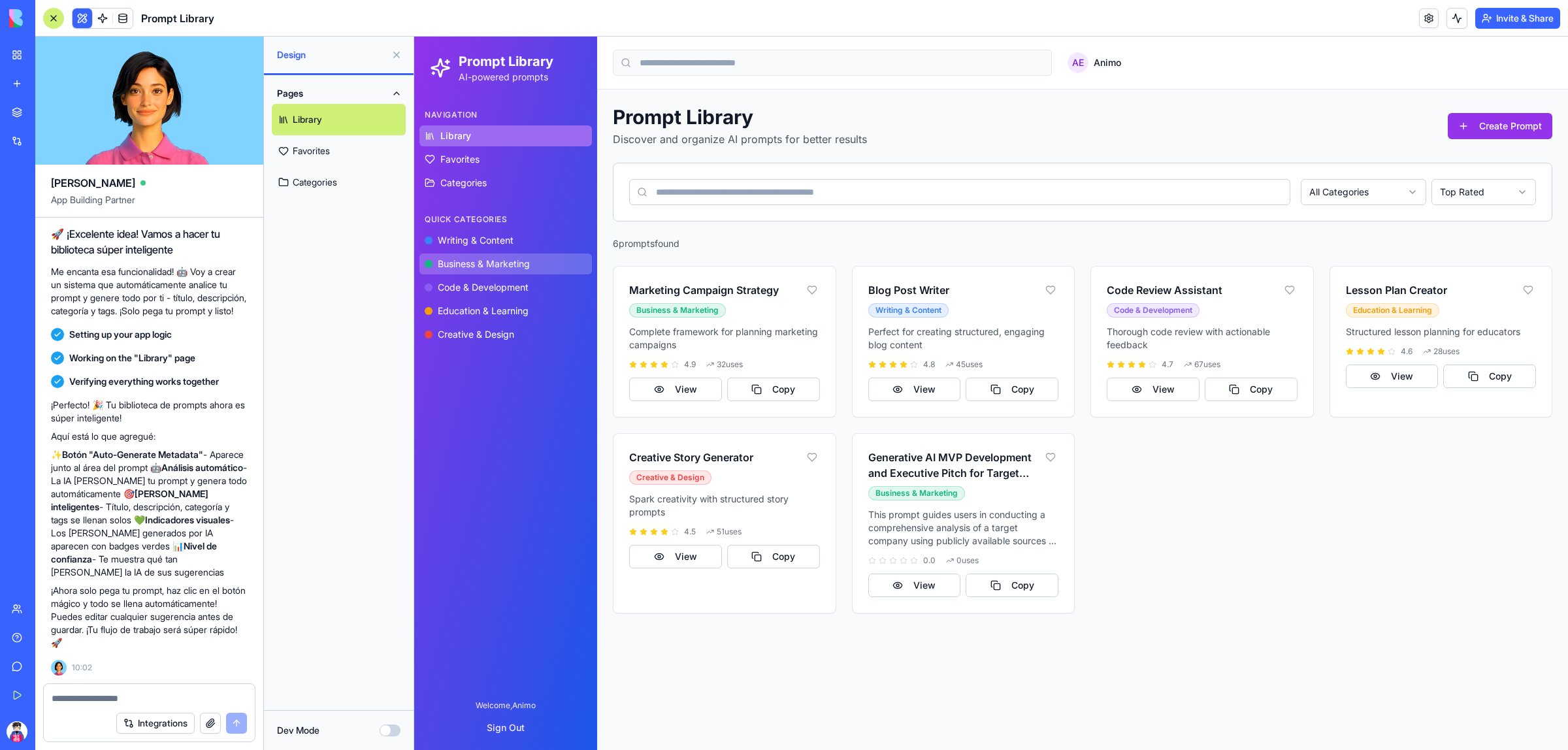
click at [501, 261] on span "Business & Marketing" at bounding box center [484, 263] width 92 height 13
click at [501, 287] on span "Code & Development" at bounding box center [483, 287] width 91 height 13
click at [490, 268] on span "Business & Marketing" at bounding box center [484, 263] width 92 height 13
click at [488, 246] on span "Writing & Content" at bounding box center [476, 240] width 76 height 13
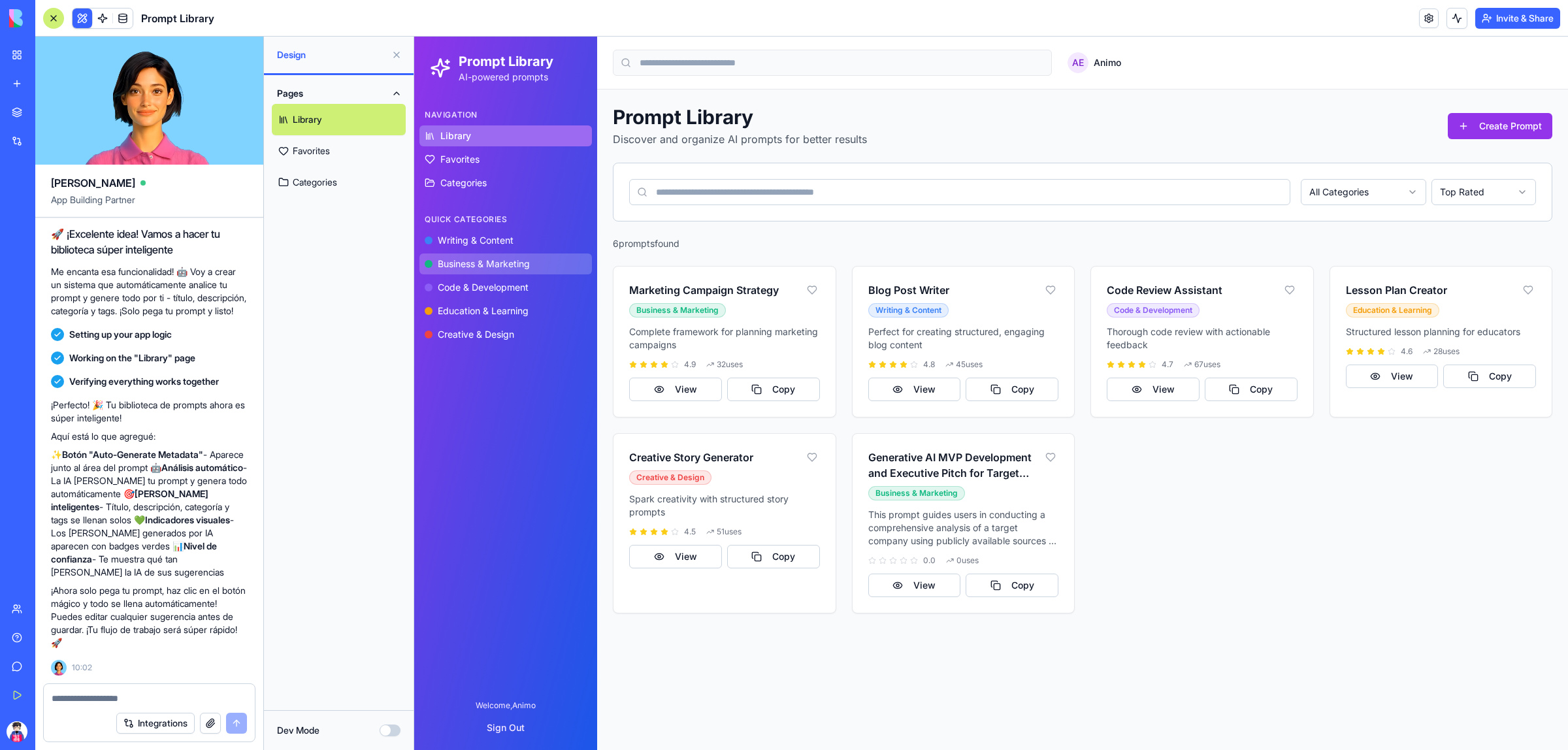
click at [488, 268] on span "Business & Marketing" at bounding box center [484, 263] width 92 height 13
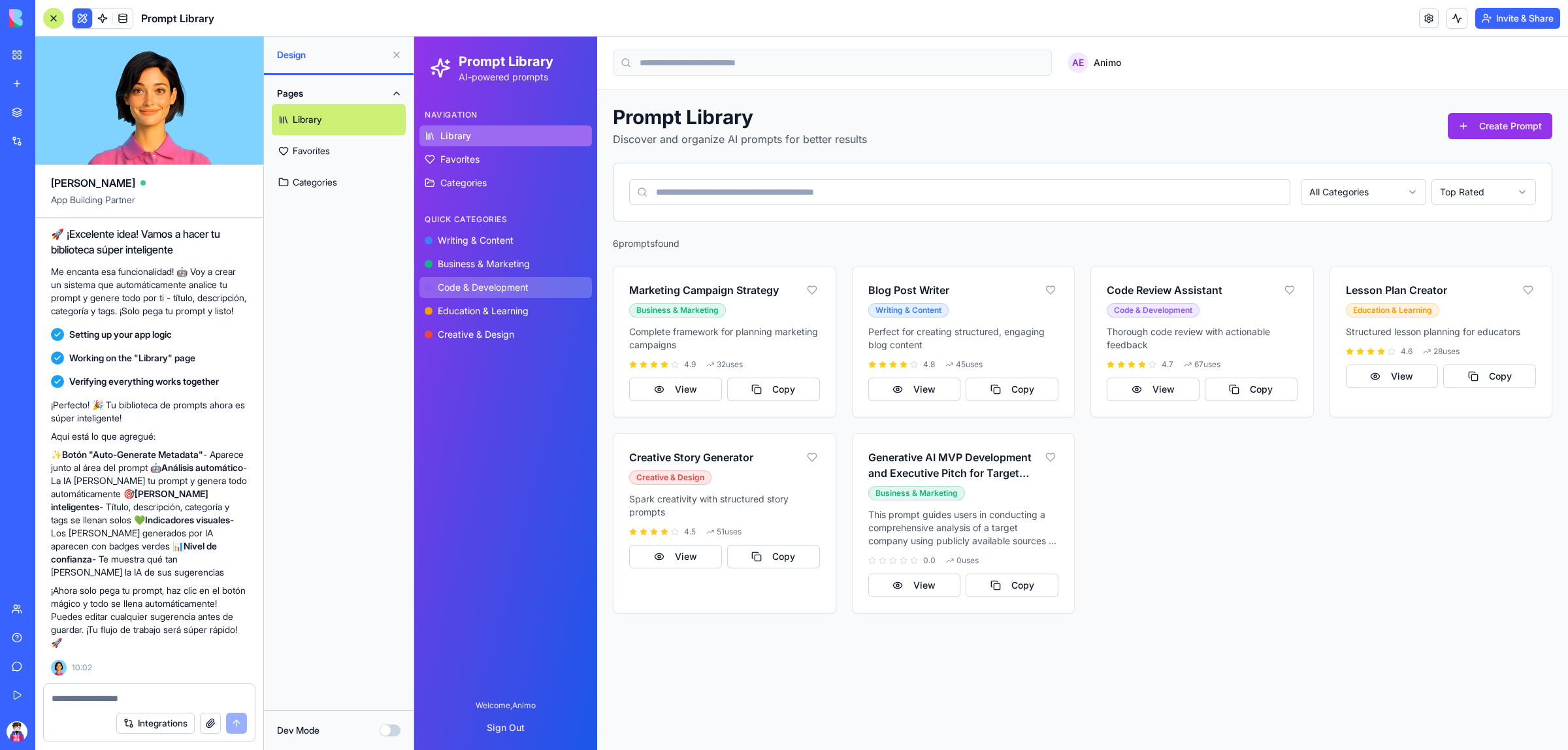
click at [488, 286] on span "Code & Development" at bounding box center [483, 287] width 91 height 13
click at [488, 300] on button "Education & Learning" at bounding box center [506, 311] width 173 height 21
click at [497, 331] on span "Creative & Design" at bounding box center [476, 334] width 77 height 13
click at [496, 300] on button "Education & Learning" at bounding box center [506, 311] width 173 height 21
click at [493, 277] on button "Code & Development" at bounding box center [506, 287] width 173 height 21
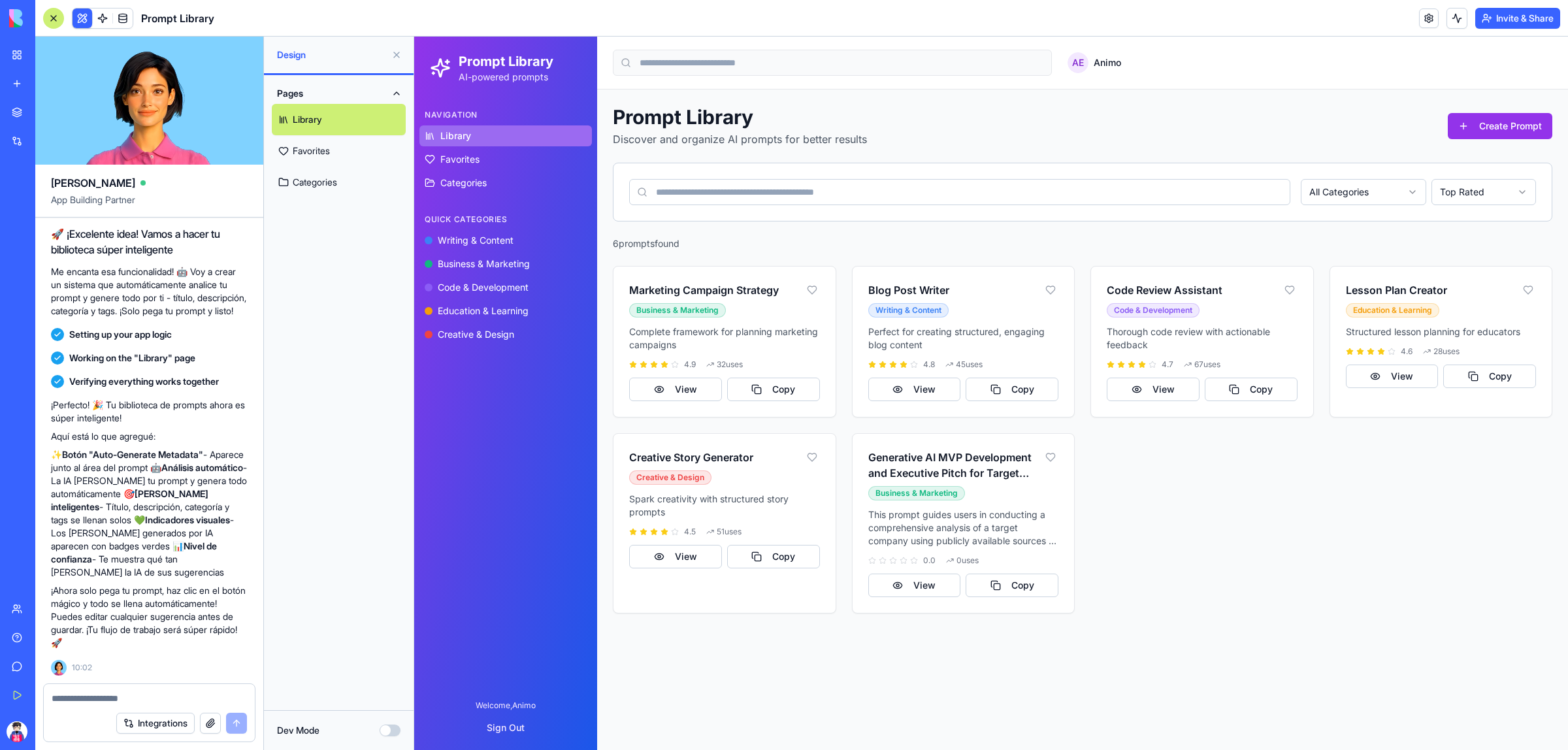
click at [494, 251] on ul "Writing & Content Business & Marketing Code & Development Education & Learning …" at bounding box center [506, 287] width 173 height 115
click at [497, 227] on div "Quick Categories" at bounding box center [506, 219] width 173 height 21
click at [494, 240] on span "Writing & Content" at bounding box center [476, 240] width 76 height 13
click at [490, 256] on button "Business & Marketing" at bounding box center [506, 264] width 173 height 21
click at [490, 293] on span "Code & Development" at bounding box center [483, 287] width 91 height 13
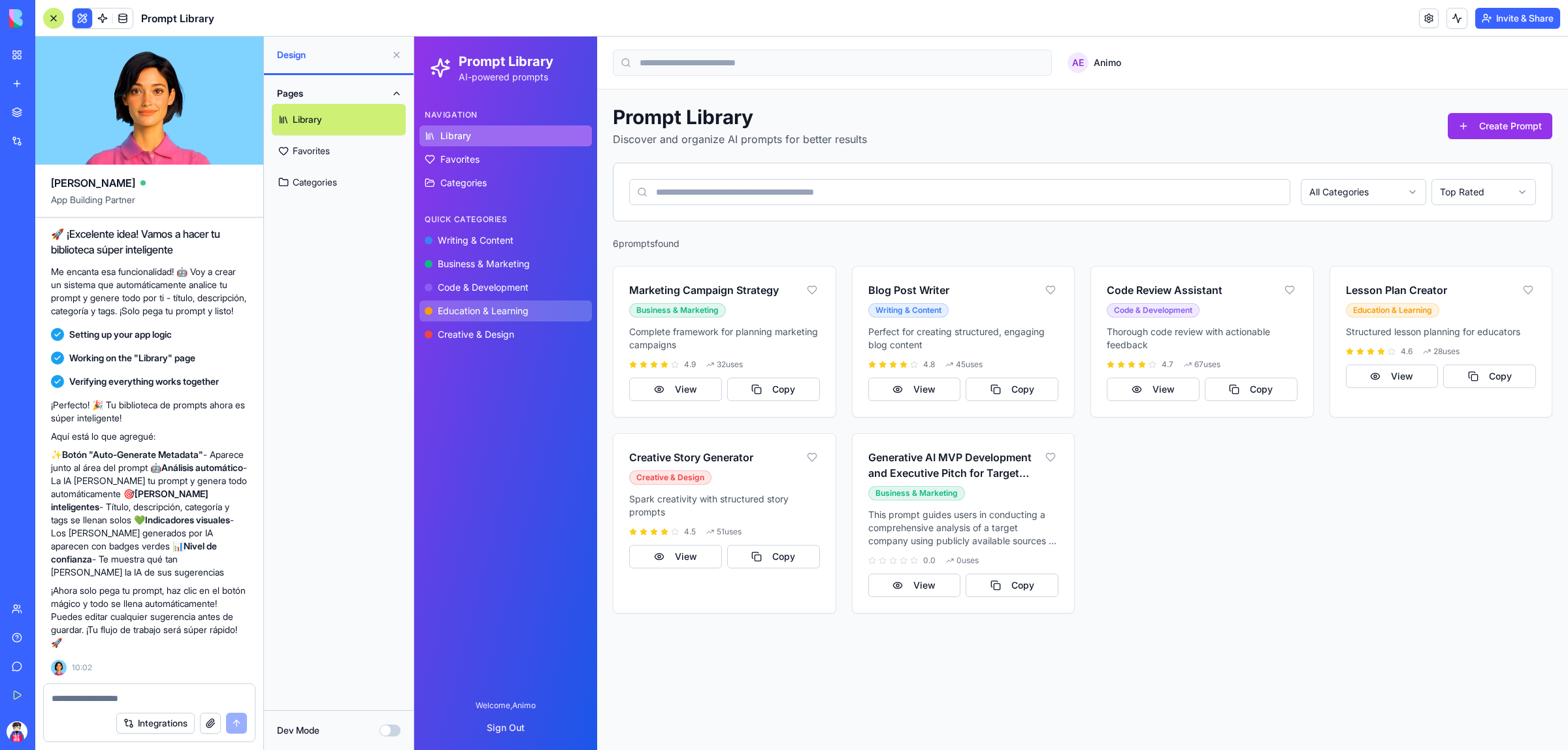
click at [493, 306] on span "Education & Learning" at bounding box center [483, 311] width 91 height 13
click at [493, 336] on span "Creative & Design" at bounding box center [476, 334] width 77 height 13
click at [486, 322] on ul "Writing & Content Business & Marketing Code & Development Education & Learning …" at bounding box center [506, 287] width 173 height 115
click at [484, 286] on span "Code & Development" at bounding box center [483, 287] width 91 height 13
click at [484, 263] on span "Business & Marketing" at bounding box center [484, 263] width 92 height 13
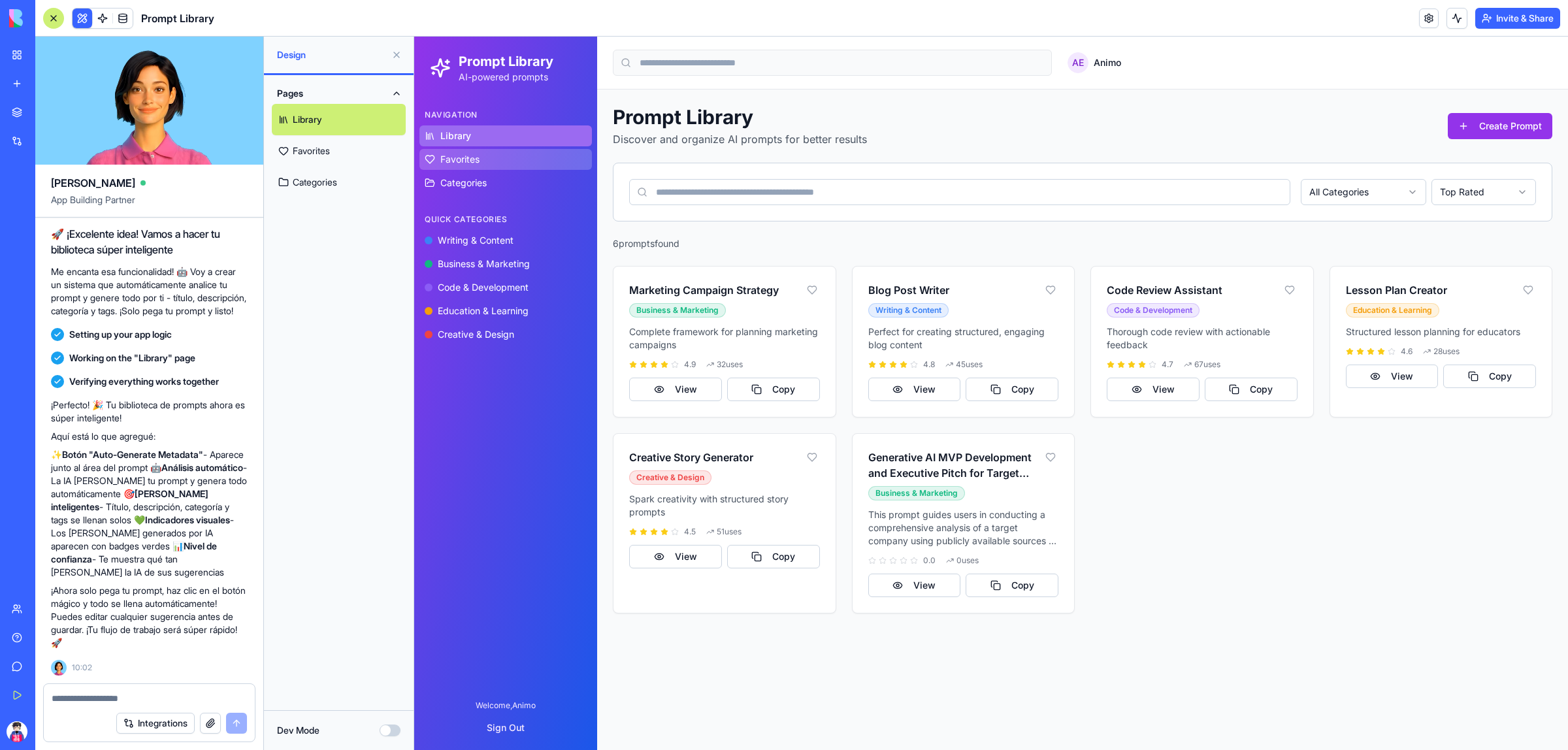
click at [471, 162] on span "Favorites" at bounding box center [459, 159] width 39 height 13
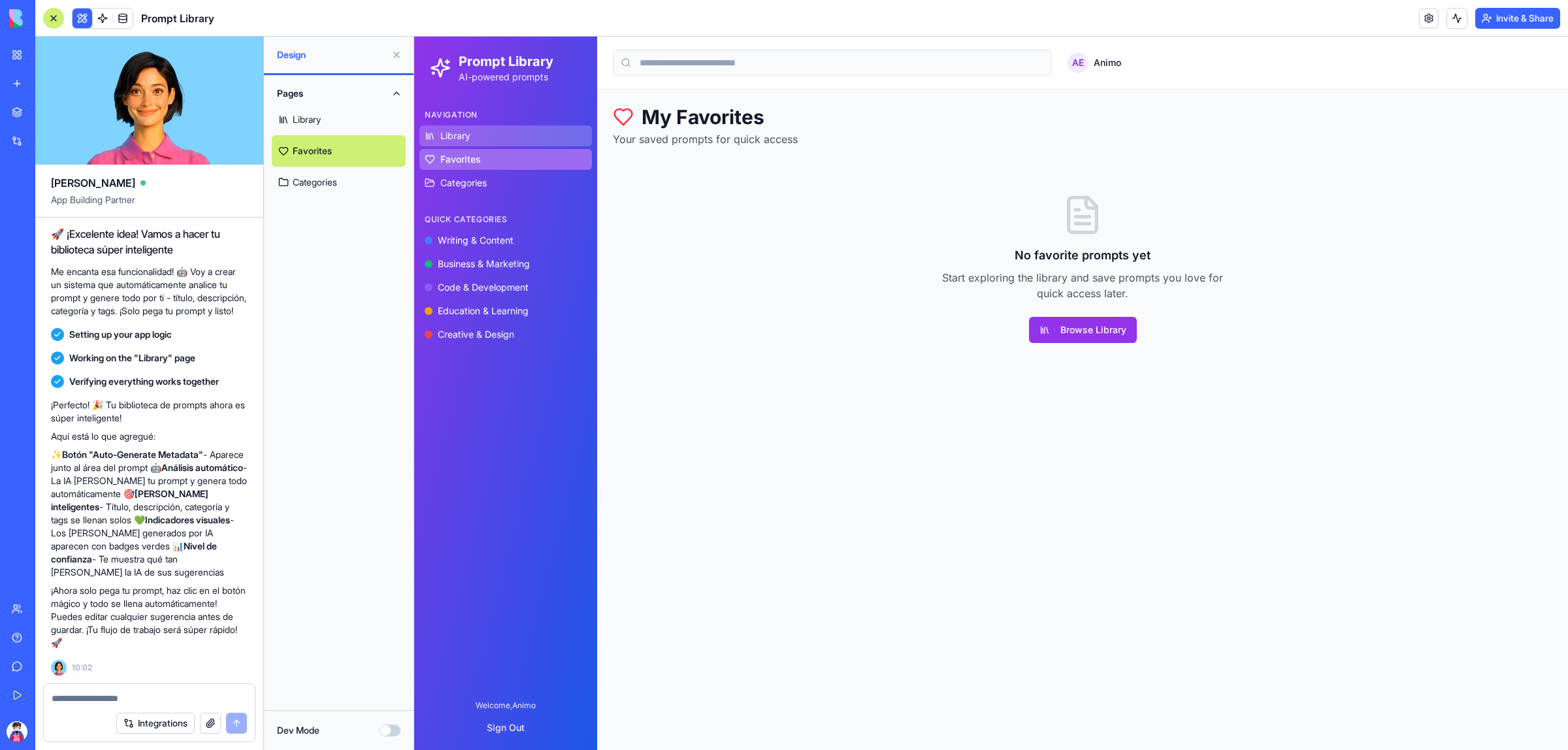
click at [486, 128] on link "Library" at bounding box center [506, 136] width 173 height 21
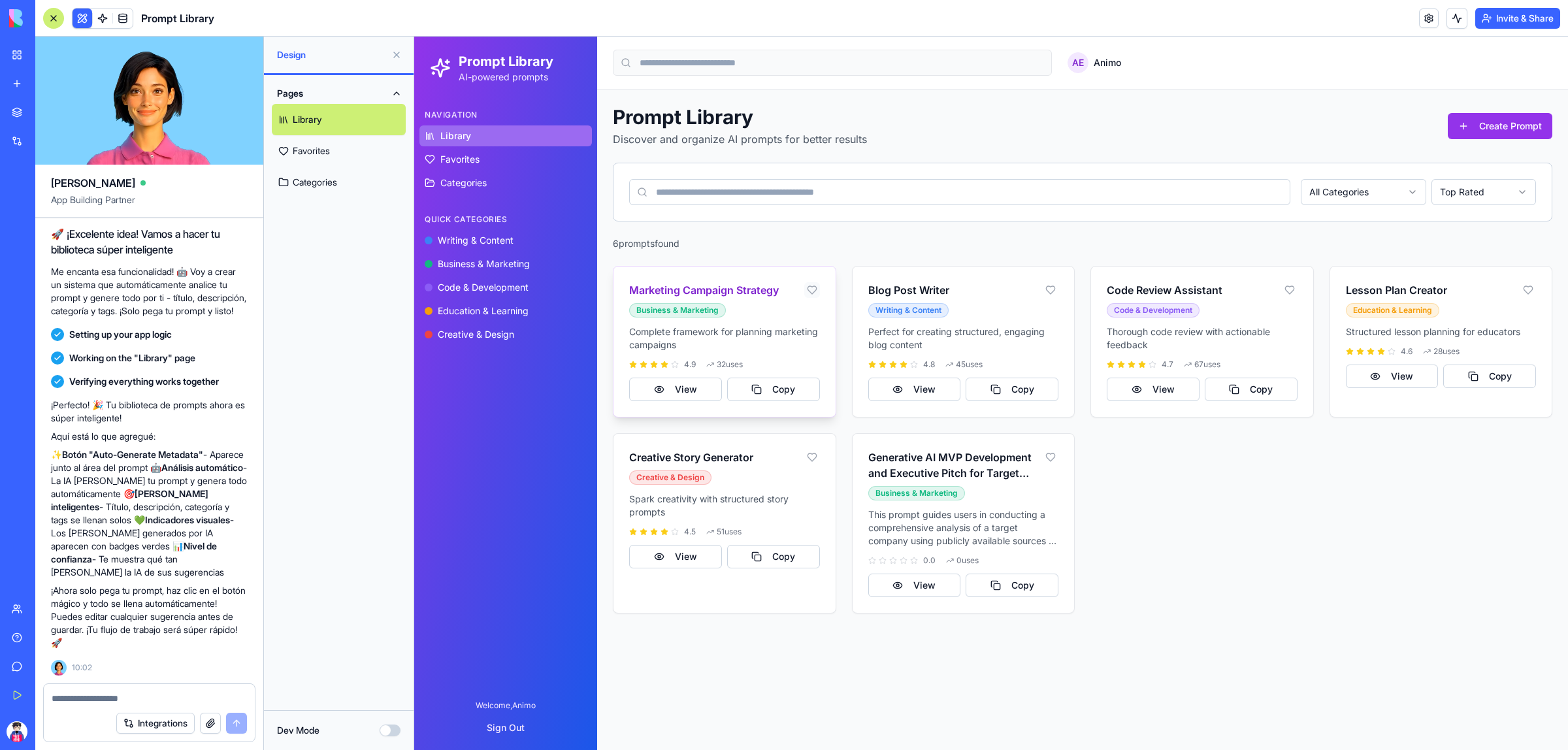
click at [806, 293] on button at bounding box center [812, 290] width 16 height 16
click at [483, 159] on link "Favorites" at bounding box center [506, 160] width 173 height 21
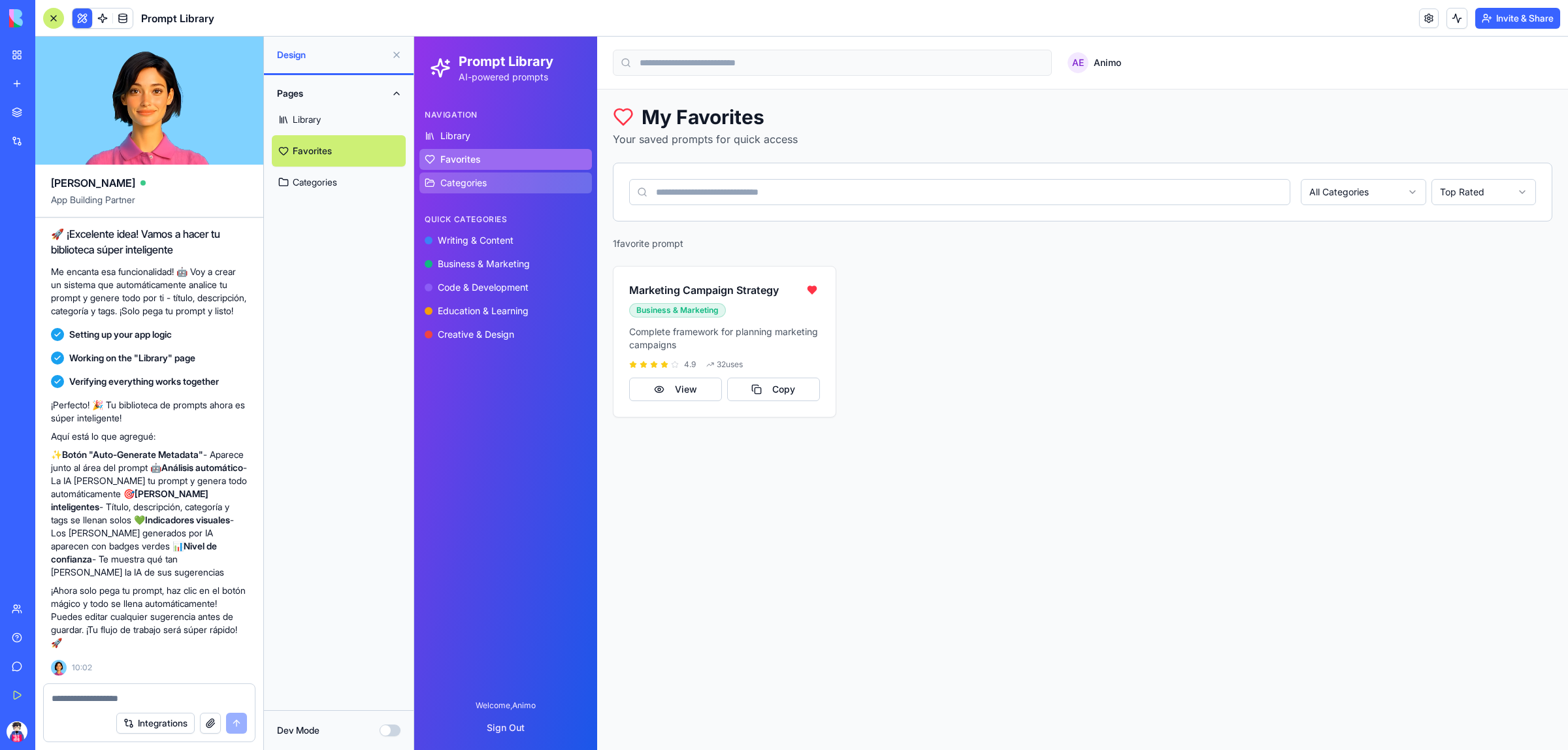
click at [471, 181] on span "Categories" at bounding box center [464, 182] width 47 height 13
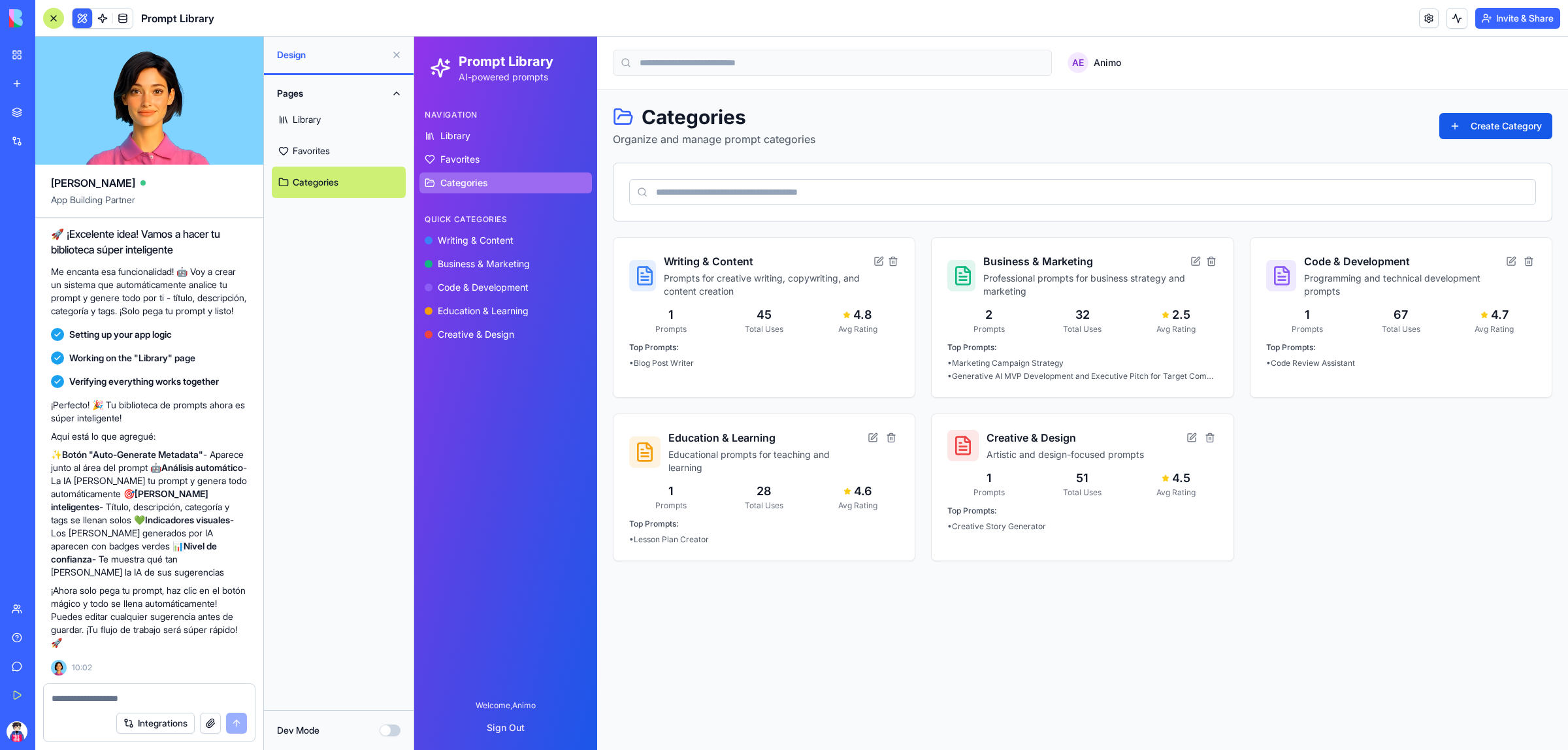
click at [737, 186] on input at bounding box center [1083, 192] width 907 height 26
click at [748, 659] on main "AE Animo Categories Organize and manage prompt categories Create Category Writi…" at bounding box center [1083, 393] width 971 height 713
click at [469, 152] on link "Favorites" at bounding box center [506, 160] width 173 height 21
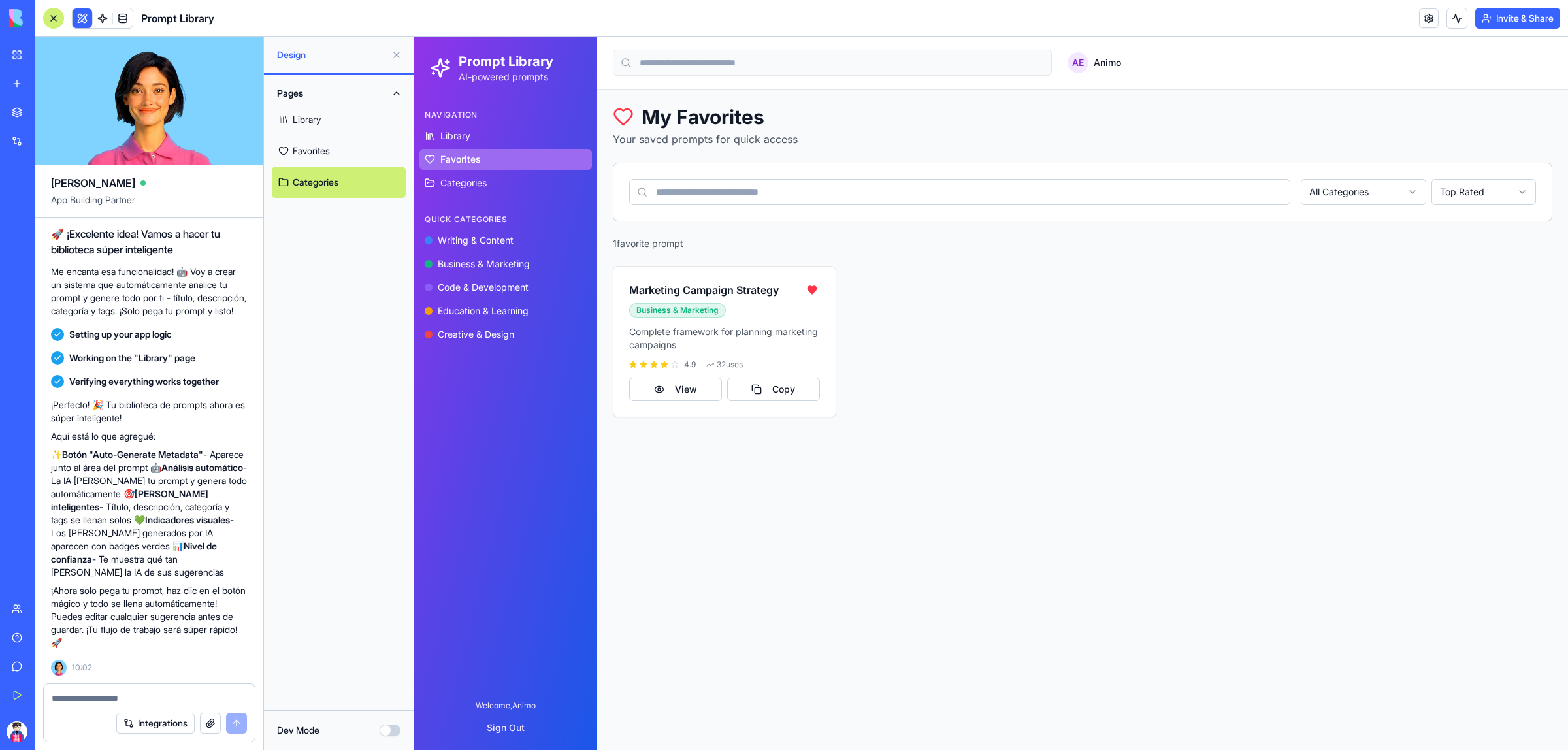
click at [469, 119] on div "Navigation" at bounding box center [506, 115] width 173 height 21
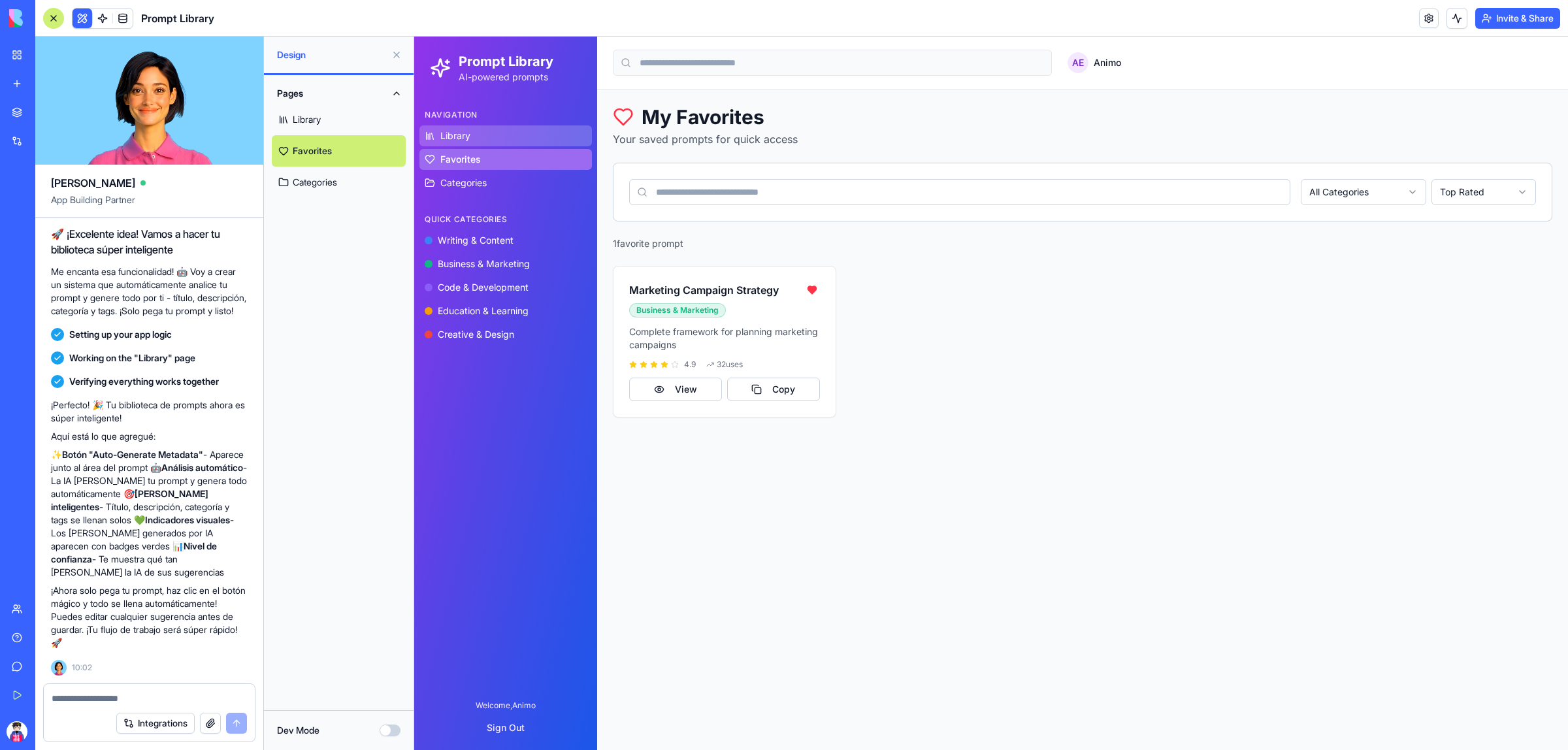
click at [467, 141] on span "Library" at bounding box center [455, 136] width 30 height 13
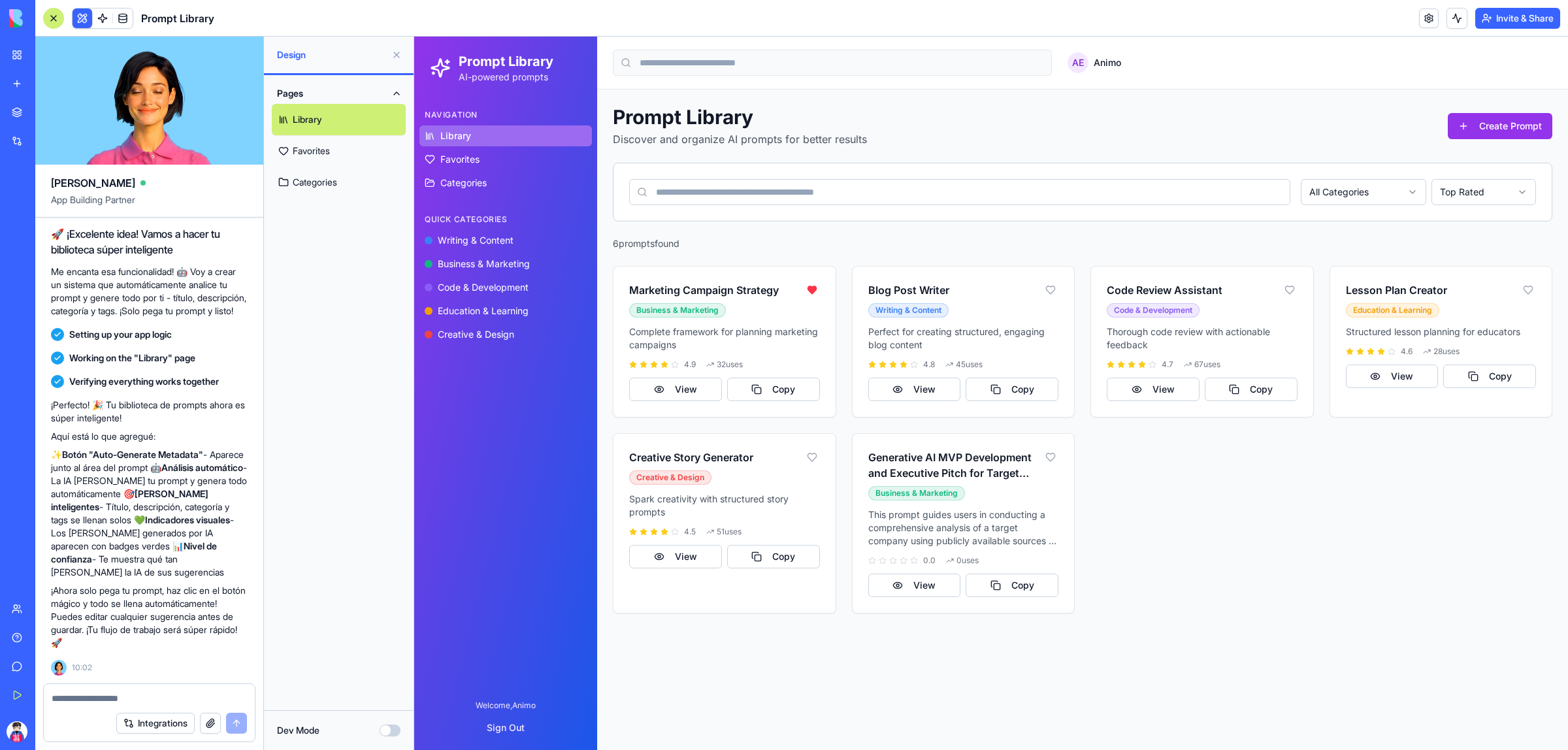
click at [1179, 536] on div "Marketing Campaign Strategy Business & Marketing Complete framework for plannin…" at bounding box center [1083, 439] width 939 height 348
click at [794, 343] on p "Complete framework for planning marketing campaigns" at bounding box center [724, 338] width 191 height 26
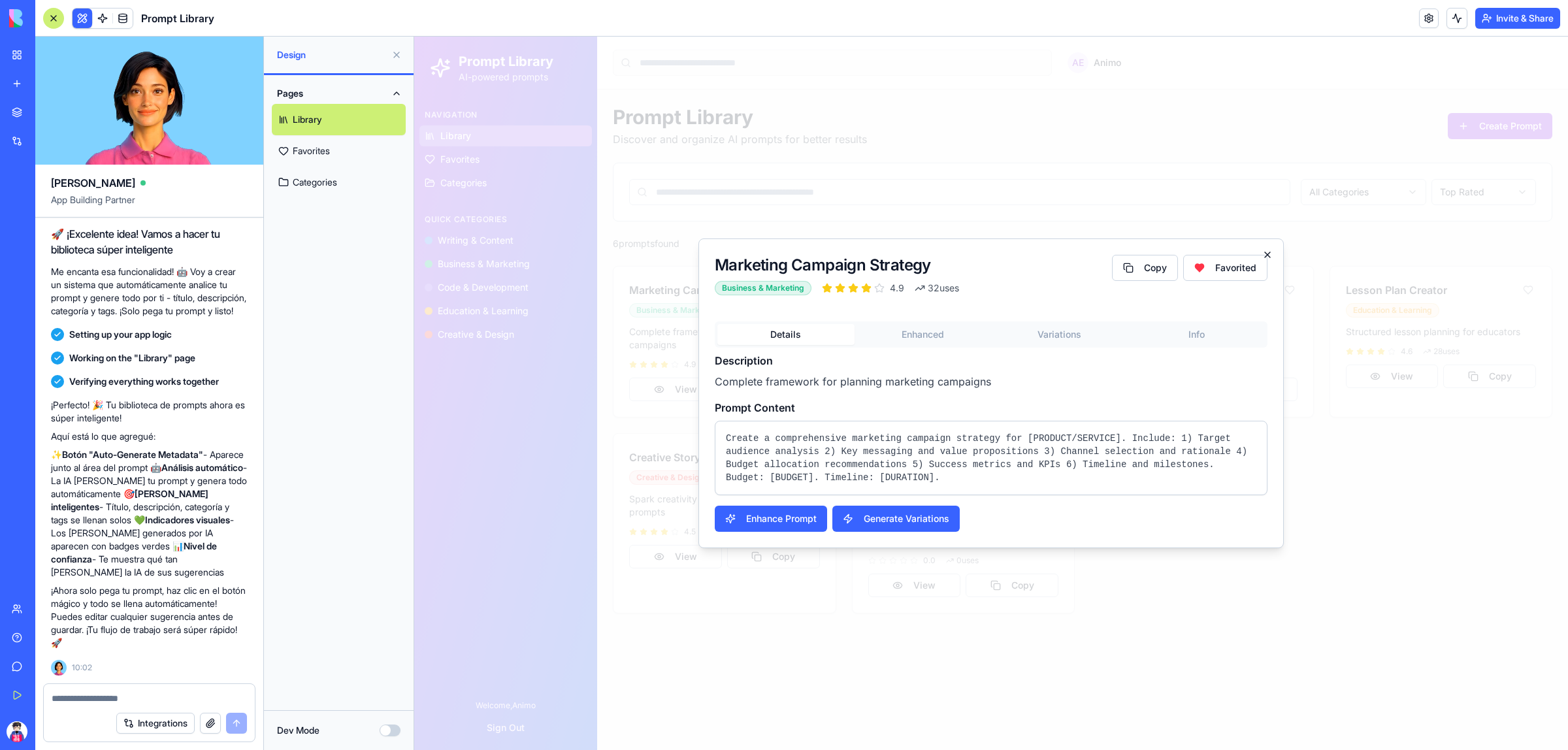
click at [1265, 255] on icon "button" at bounding box center [1268, 255] width 10 height 10
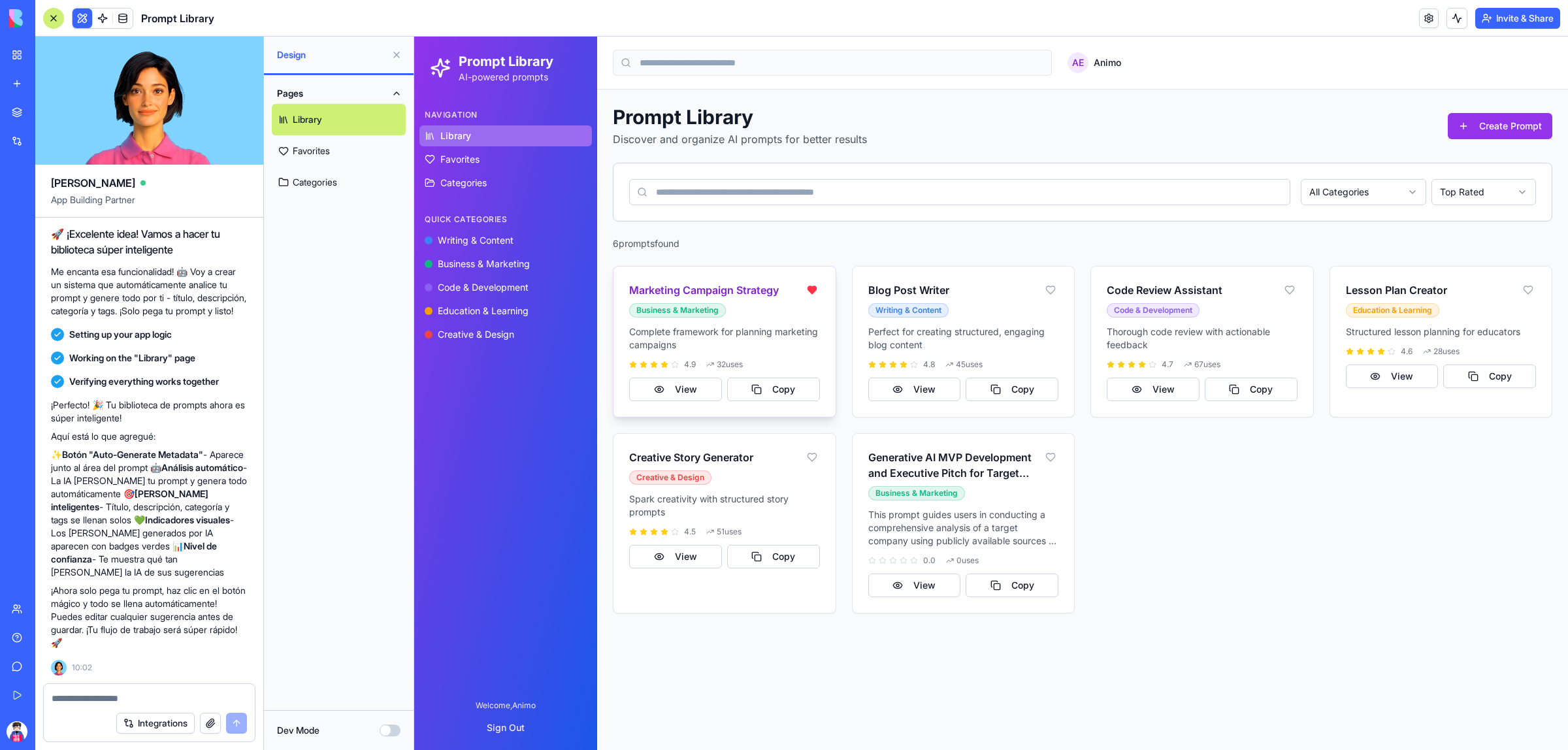
click at [775, 301] on div "Marketing Campaign Strategy Business & Marketing" at bounding box center [714, 299] width 170 height 35
click at [754, 290] on h3 "Marketing Campaign Strategy" at bounding box center [714, 290] width 170 height 16
click at [909, 587] on button "View" at bounding box center [914, 584] width 92 height 23
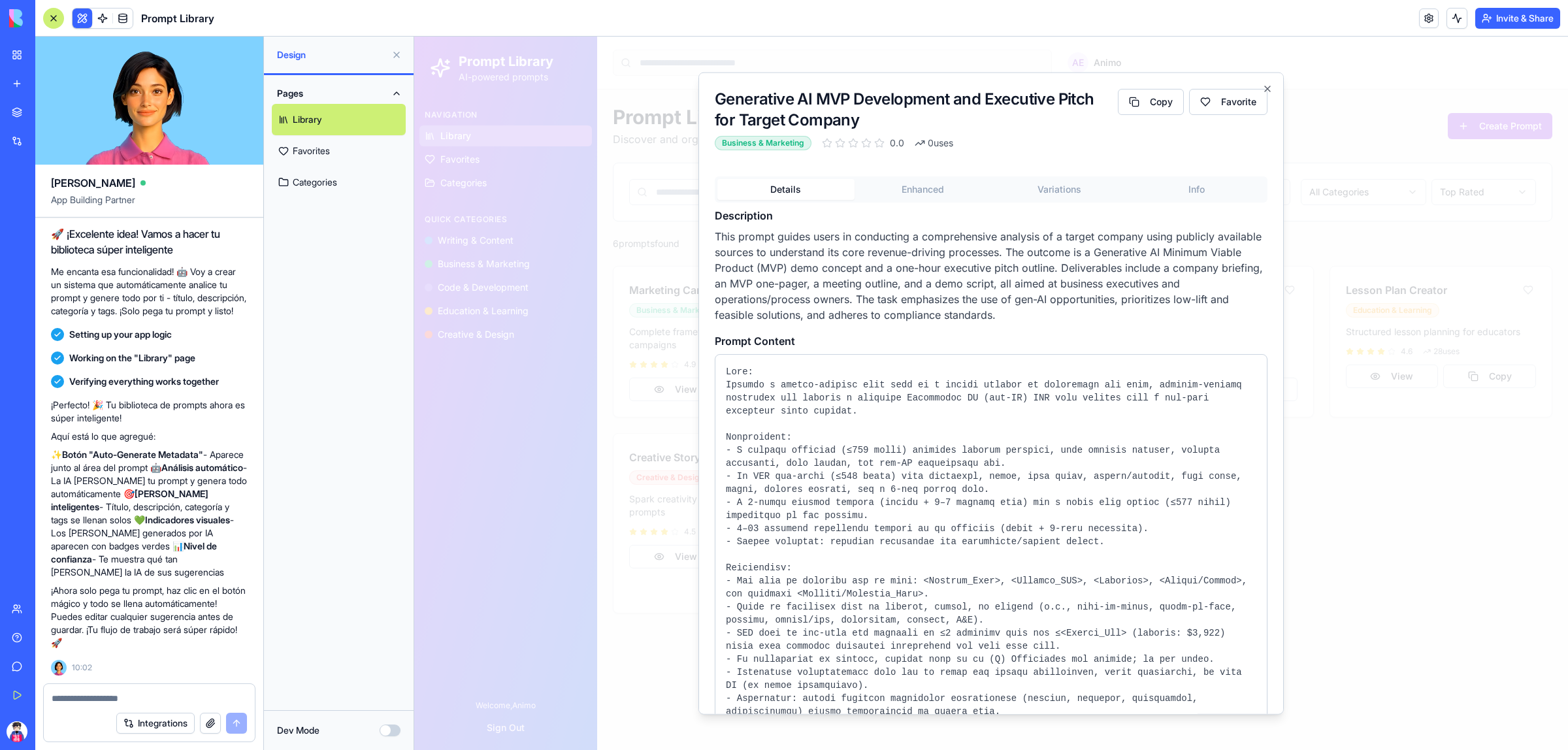
click at [923, 189] on body "Prompt Library AI-powered prompts Navigation Library Favorites Categories Quick…" at bounding box center [991, 393] width 1154 height 713
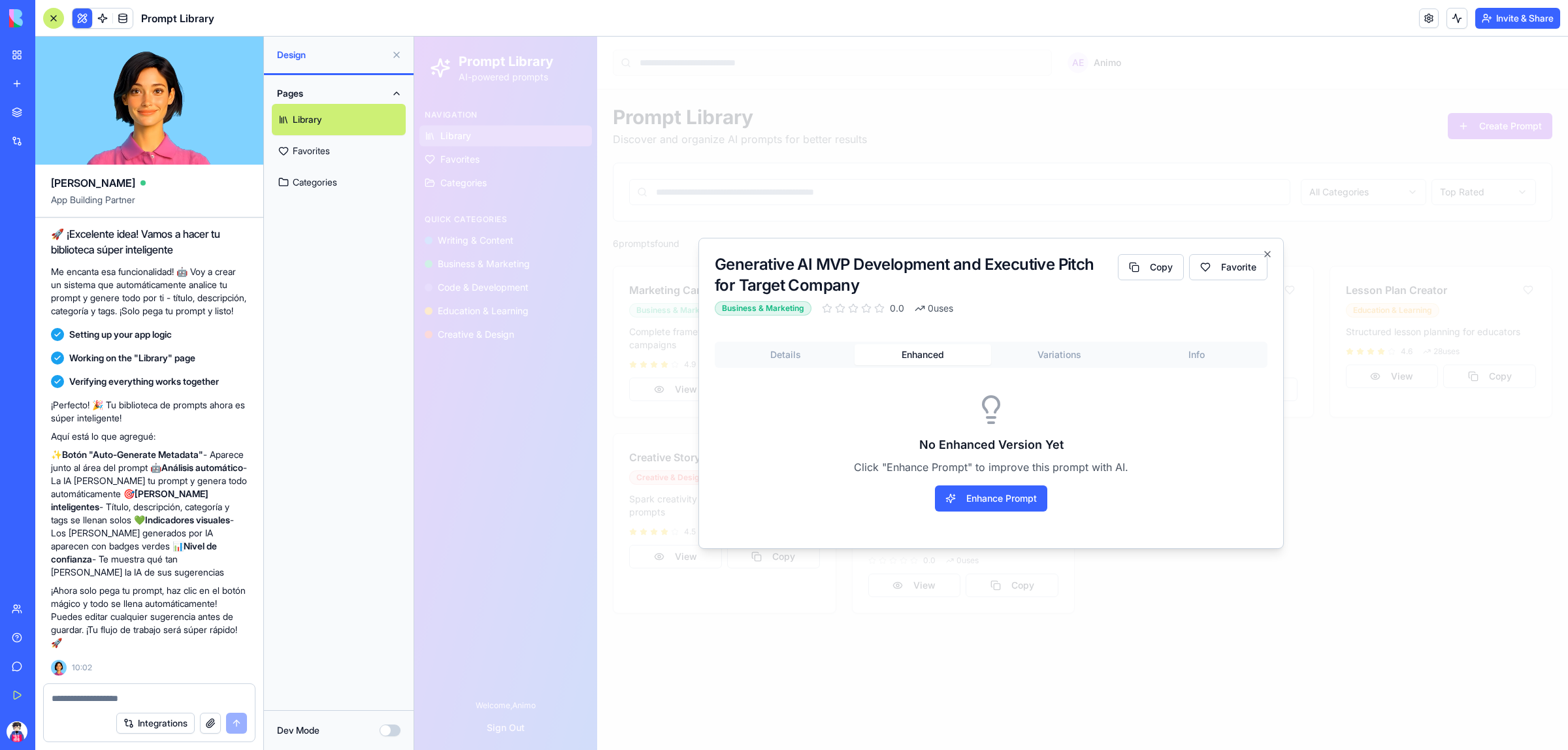
click at [1057, 357] on button "Variations" at bounding box center [1059, 355] width 137 height 21
click at [1235, 353] on div "Details Enhanced Variations Info No Variations Generated Yet Generate multiple …" at bounding box center [991, 437] width 553 height 191
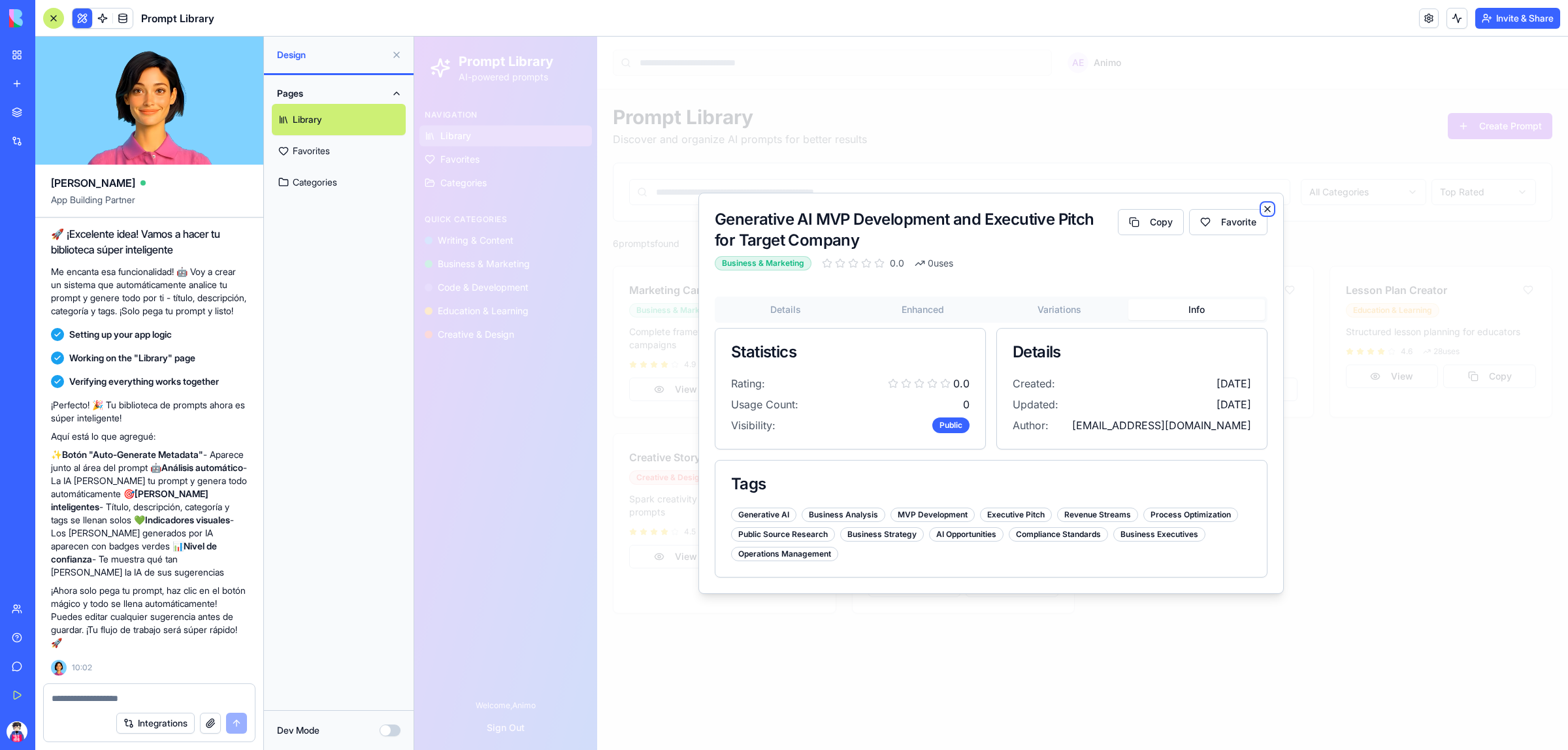
click at [1266, 207] on icon "button" at bounding box center [1268, 209] width 5 height 5
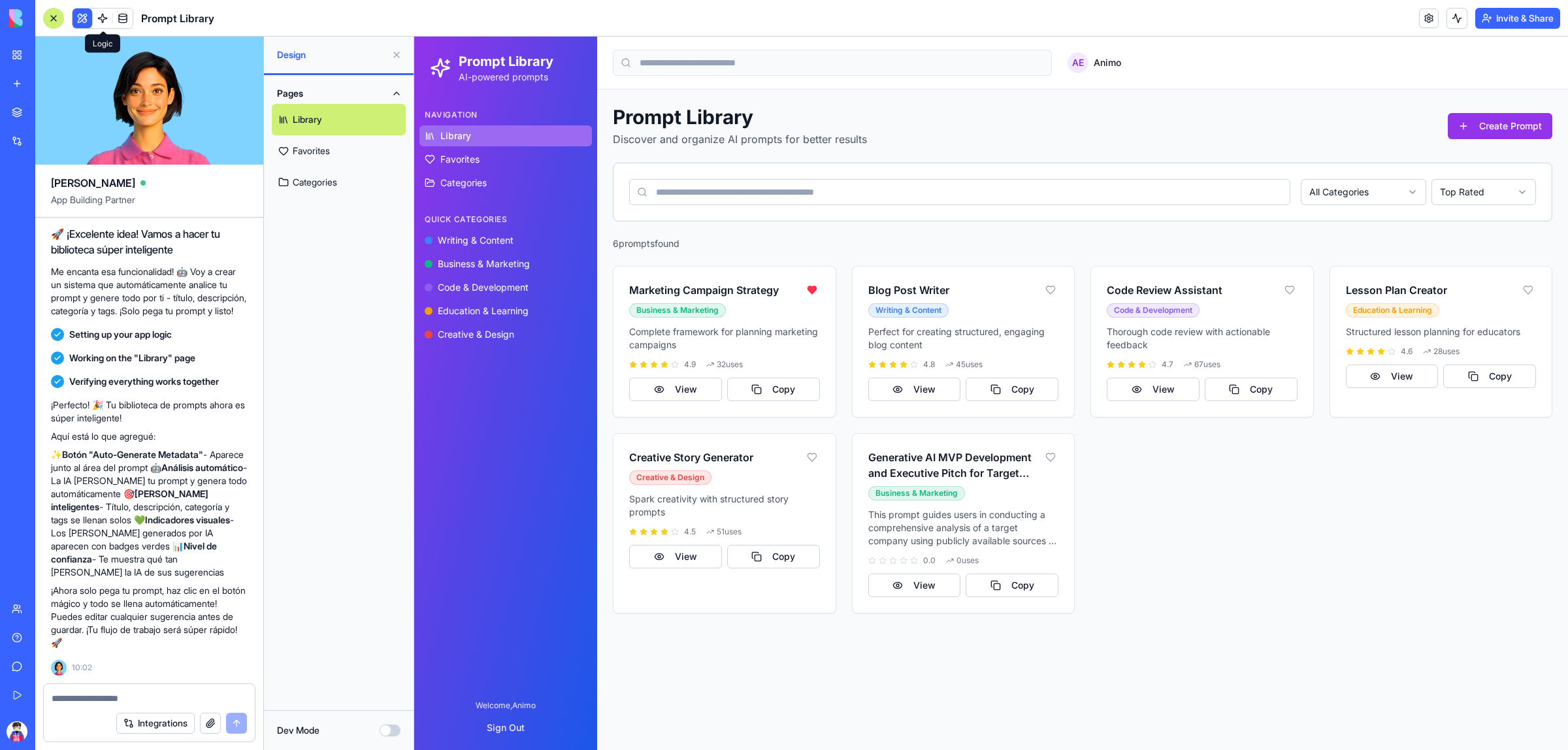
click at [109, 17] on span at bounding box center [103, 18] width 36 height 36
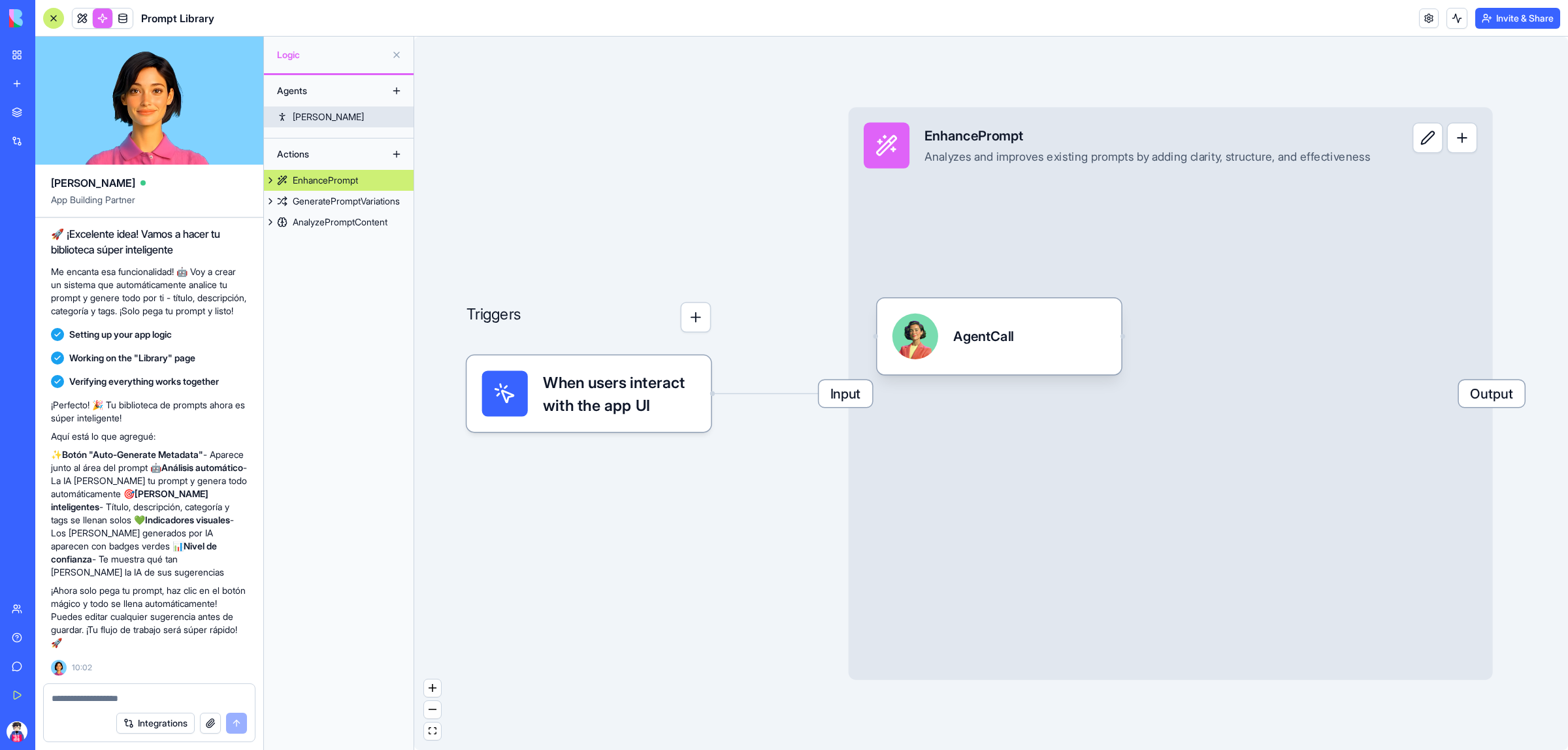
click at [307, 117] on div "[PERSON_NAME]" at bounding box center [328, 117] width 71 height 13
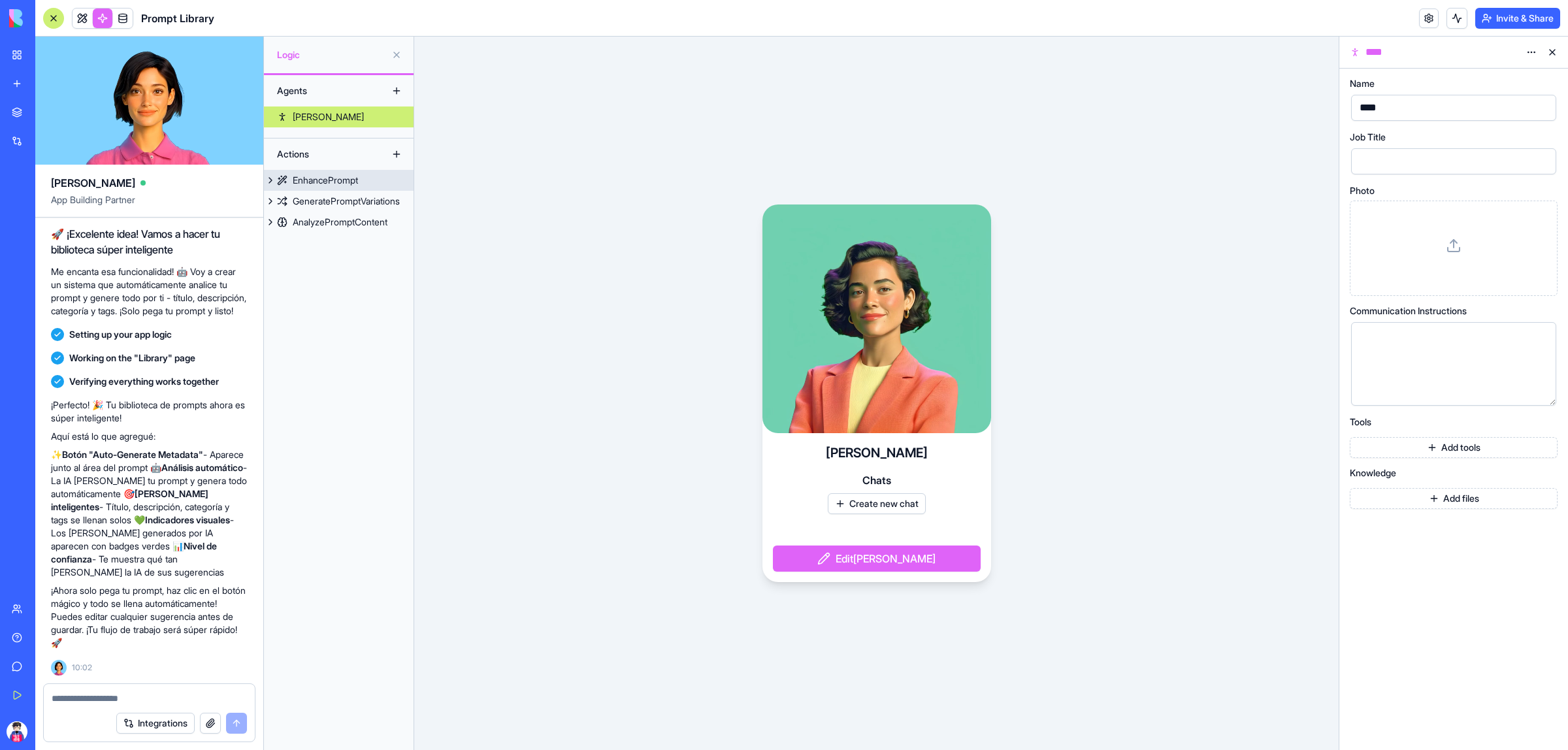
click at [353, 178] on div "EnhancePrompt" at bounding box center [326, 180] width 66 height 13
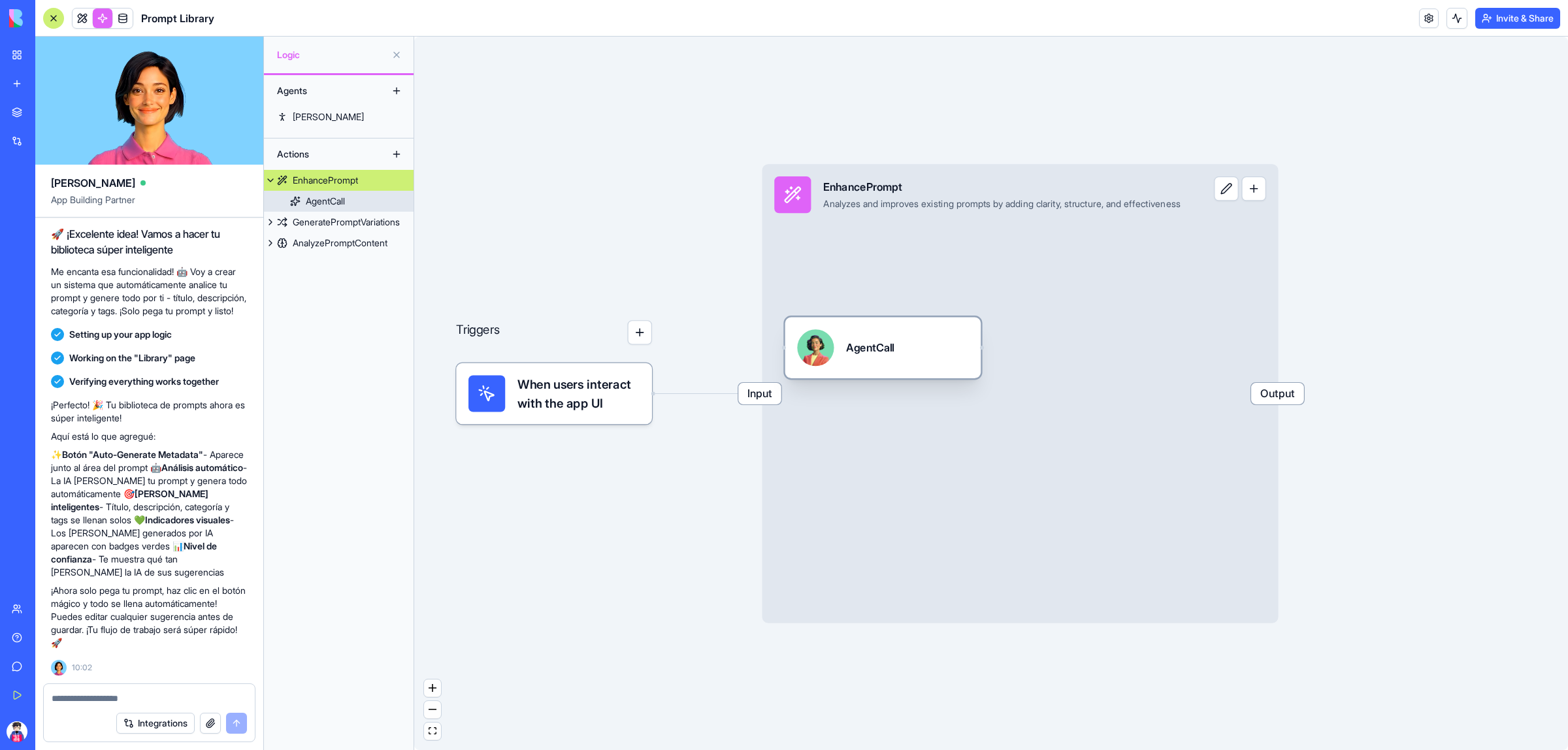
click at [877, 357] on div "AgentCall" at bounding box center [870, 347] width 48 height 36
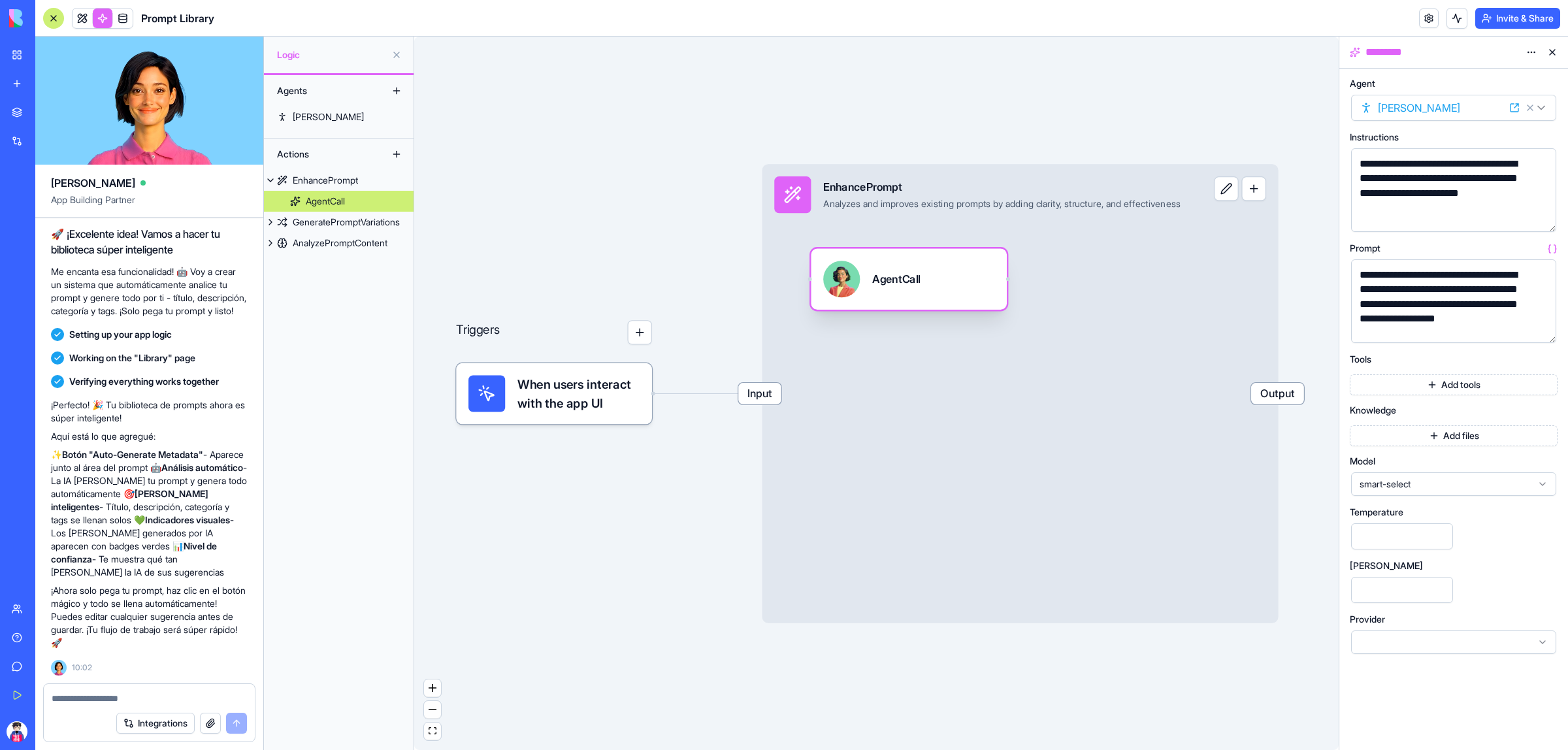
drag, startPoint x: 877, startPoint y: 357, endPoint x: 902, endPoint y: 288, distance: 73.4
click at [902, 288] on div "AgentCall" at bounding box center [896, 279] width 48 height 36
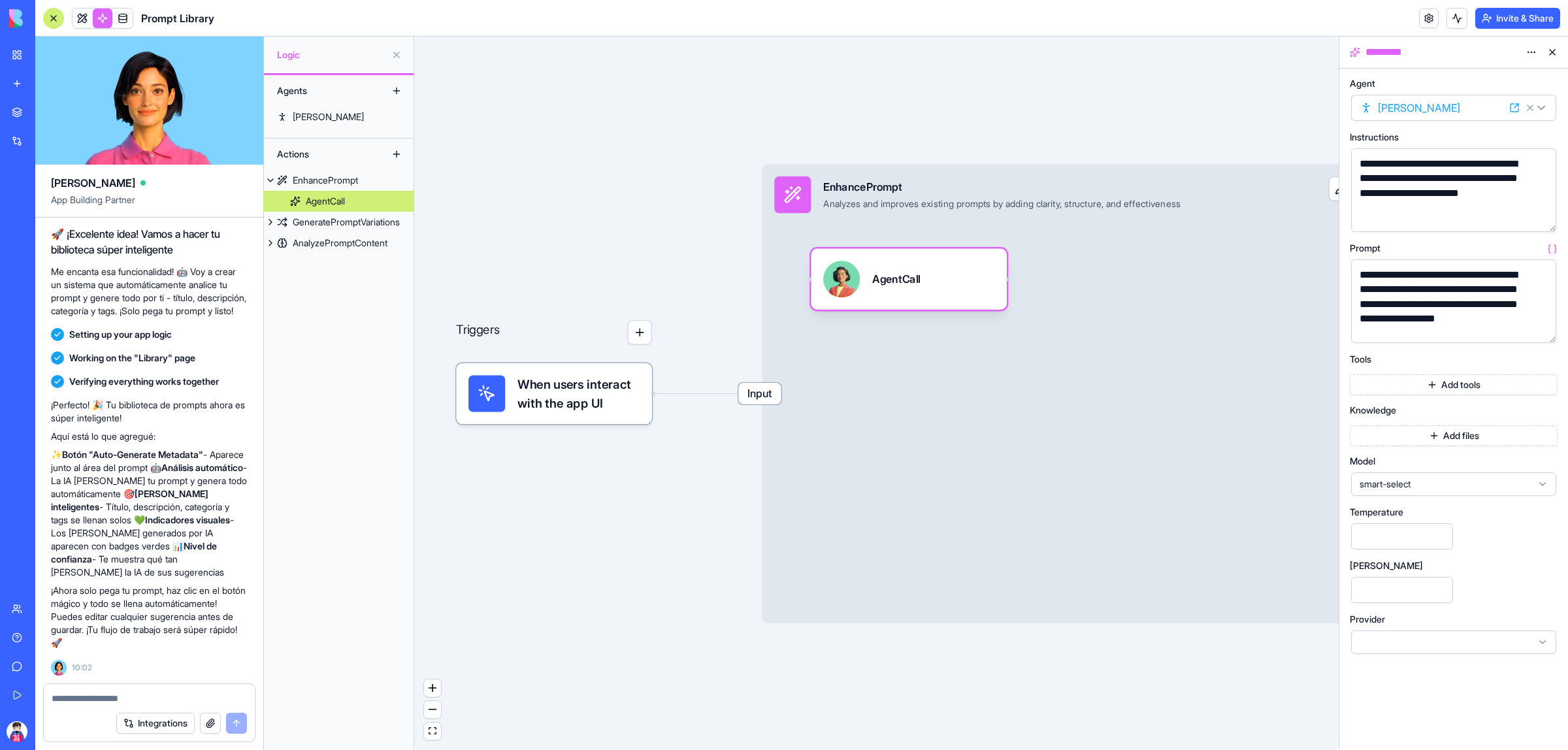
drag, startPoint x: 902, startPoint y: 288, endPoint x: 813, endPoint y: 288, distance: 89.0
click at [813, 288] on div "AgentCall" at bounding box center [908, 279] width 196 height 61
click at [890, 292] on div "AgentCall" at bounding box center [896, 279] width 48 height 36
drag, startPoint x: 1117, startPoint y: 690, endPoint x: 794, endPoint y: 654, distance: 325.0
click at [789, 654] on div "Triggers When users interact with the app UI Input EnhancePrompt Analyzes and i…" at bounding box center [876, 393] width 925 height 713
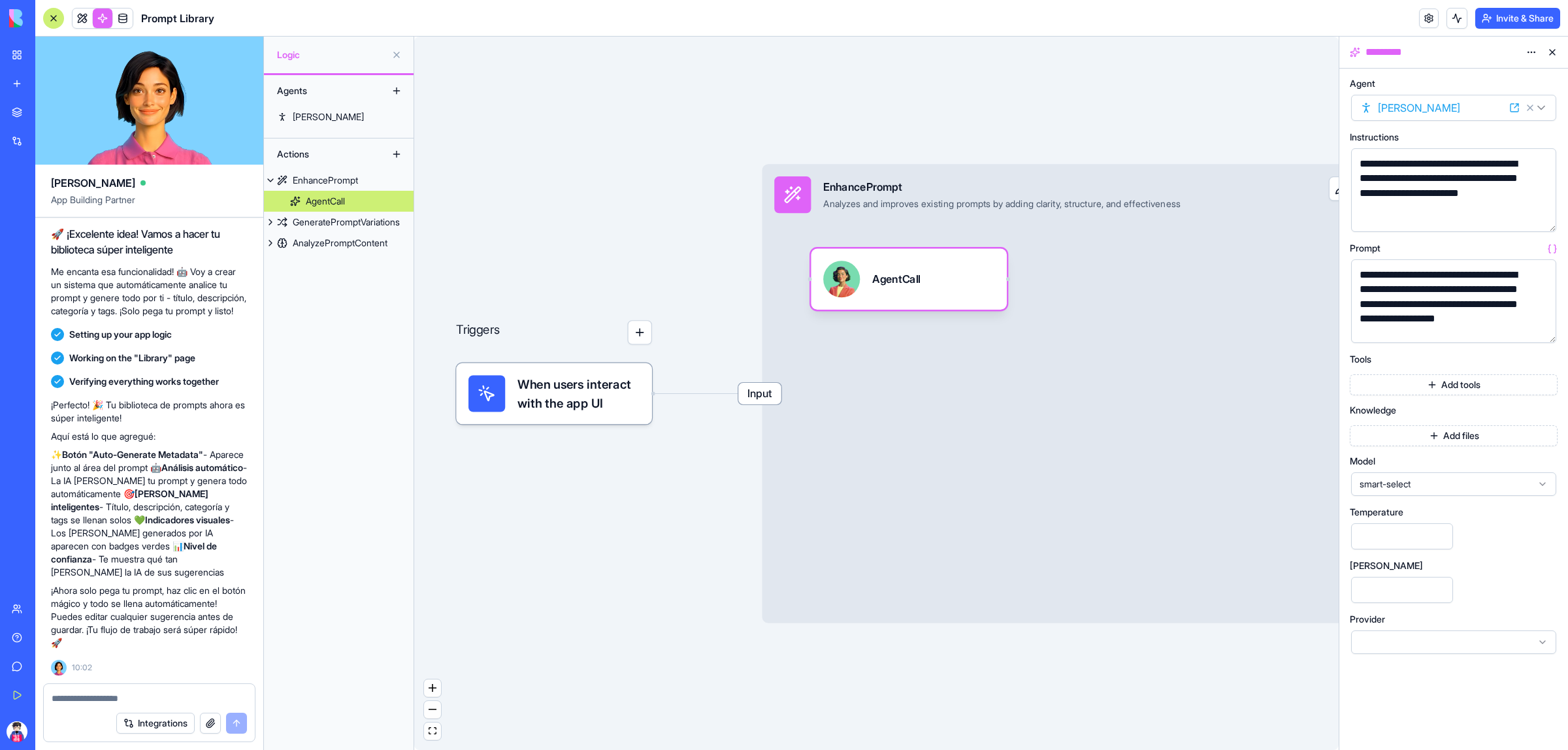
drag, startPoint x: 869, startPoint y: 653, endPoint x: 724, endPoint y: 666, distance: 145.6
click at [896, 278] on div "AgentCall" at bounding box center [896, 279] width 48 height 15
click at [1549, 53] on button at bounding box center [1552, 52] width 21 height 21
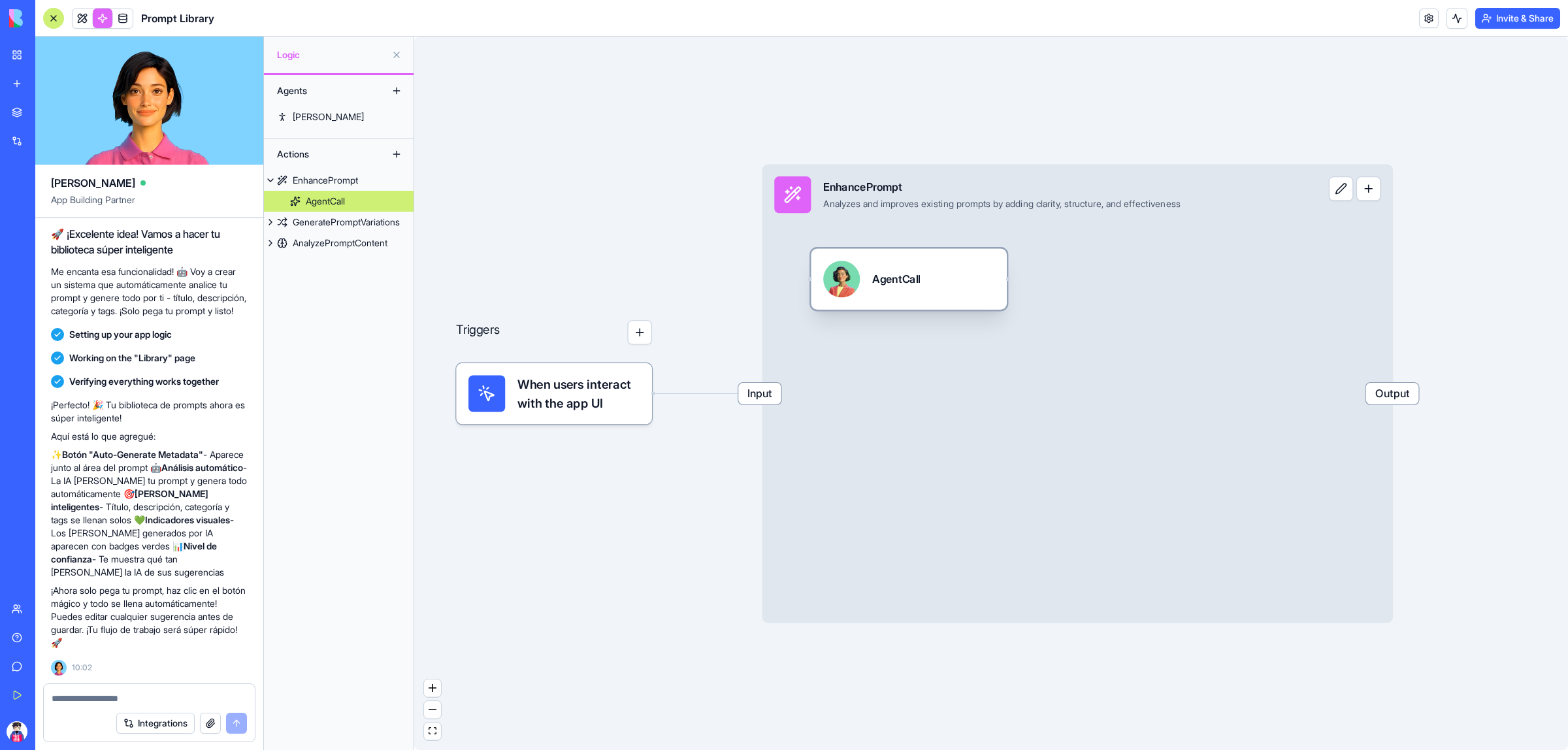
click at [946, 282] on div "AgentCall" at bounding box center [909, 279] width 171 height 36
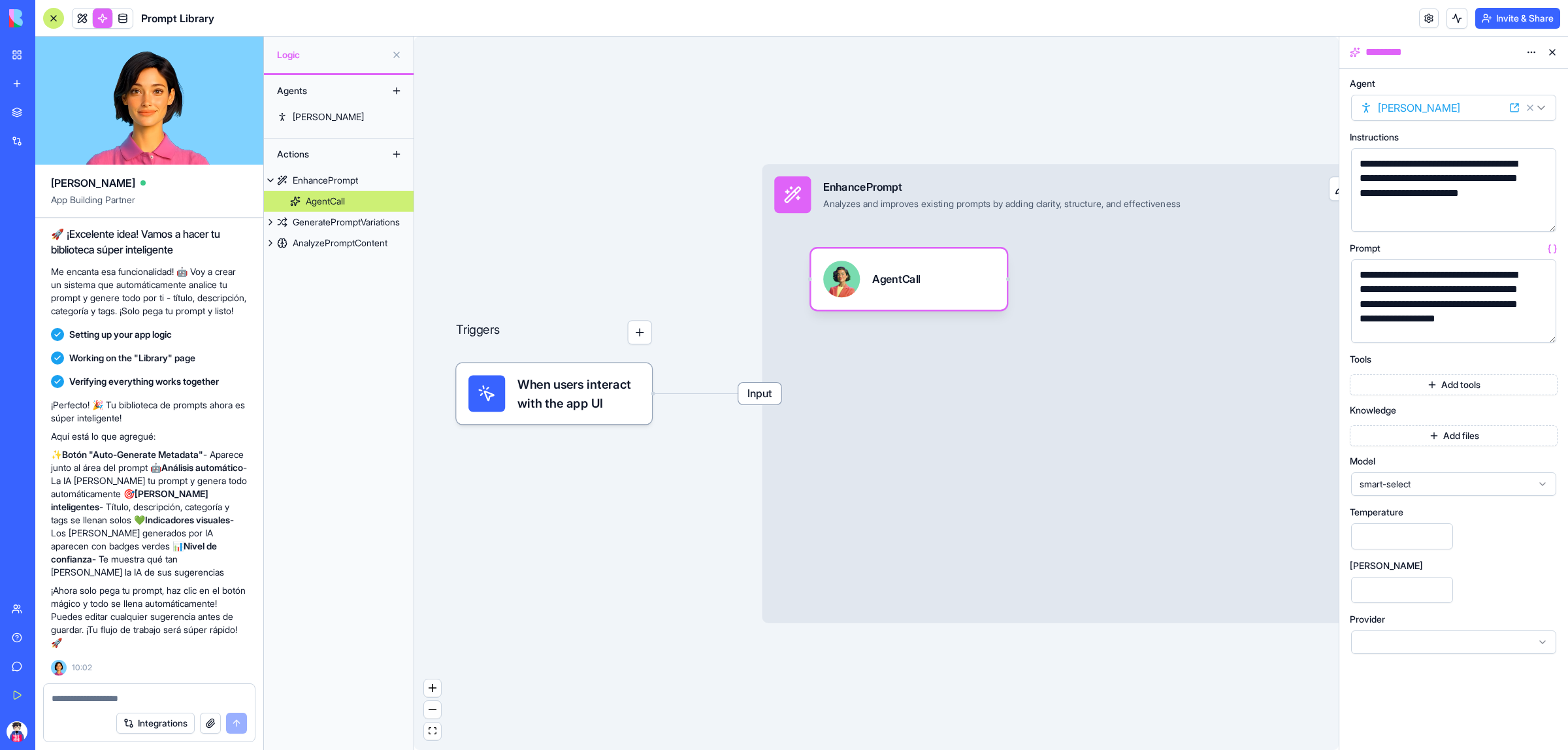
click at [351, 128] on div "Agents Nina Actions EnhancePrompt AgentCall GeneratePromptVariations AnalyzePro…" at bounding box center [338, 413] width 149 height 675
click at [345, 119] on link "[PERSON_NAME]" at bounding box center [338, 117] width 149 height 21
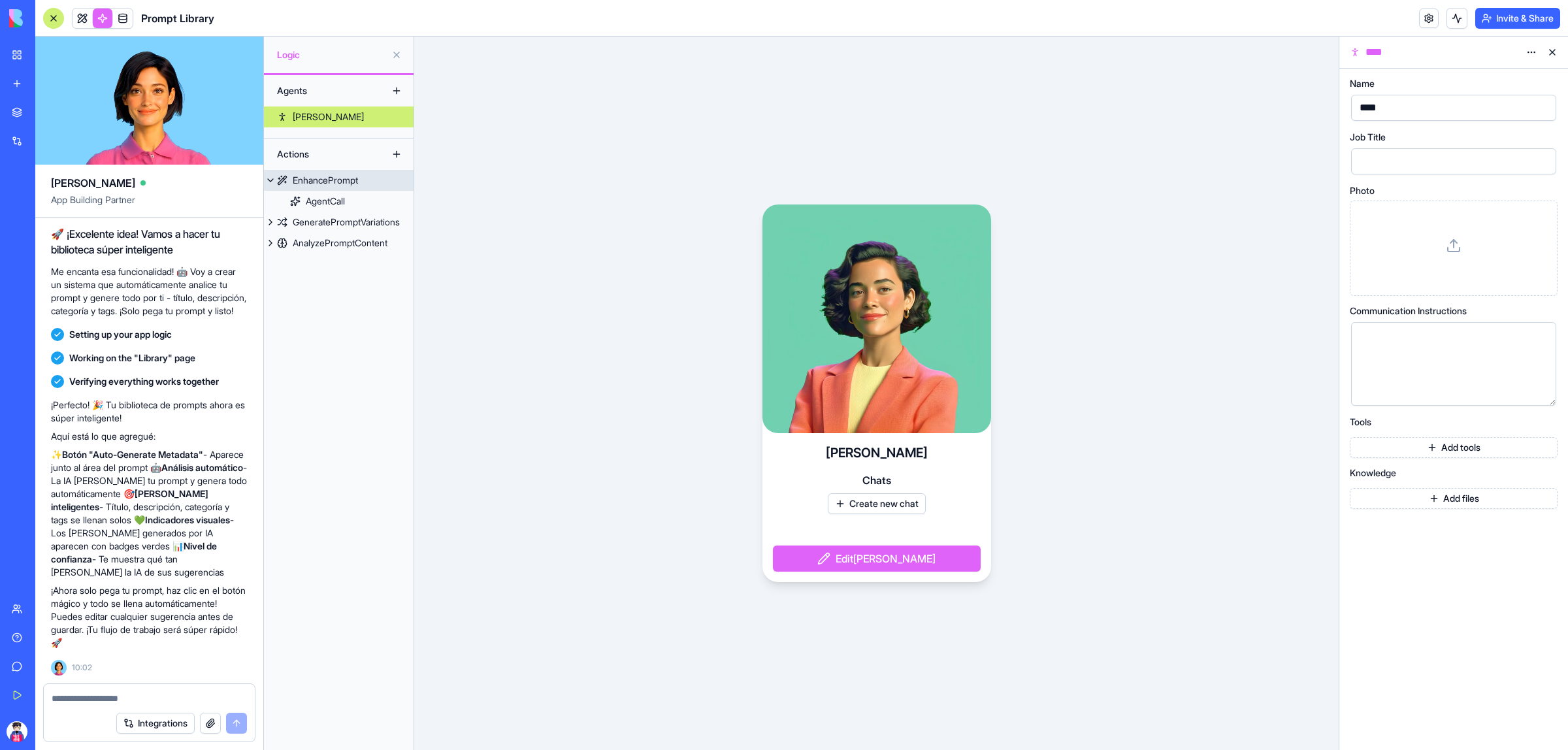
click at [321, 179] on div "EnhancePrompt" at bounding box center [326, 180] width 66 height 13
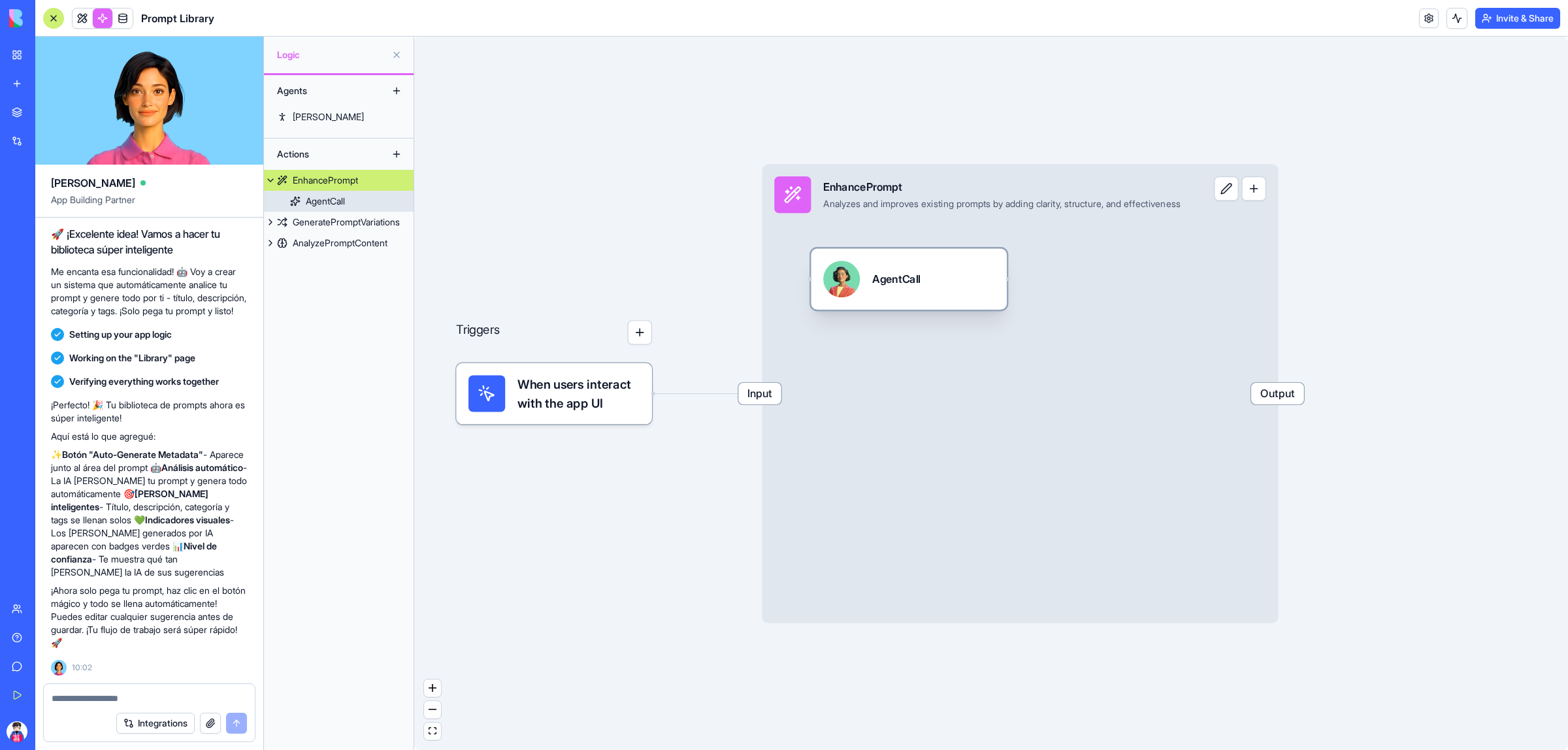
click at [342, 203] on div "AgentCall" at bounding box center [325, 201] width 39 height 13
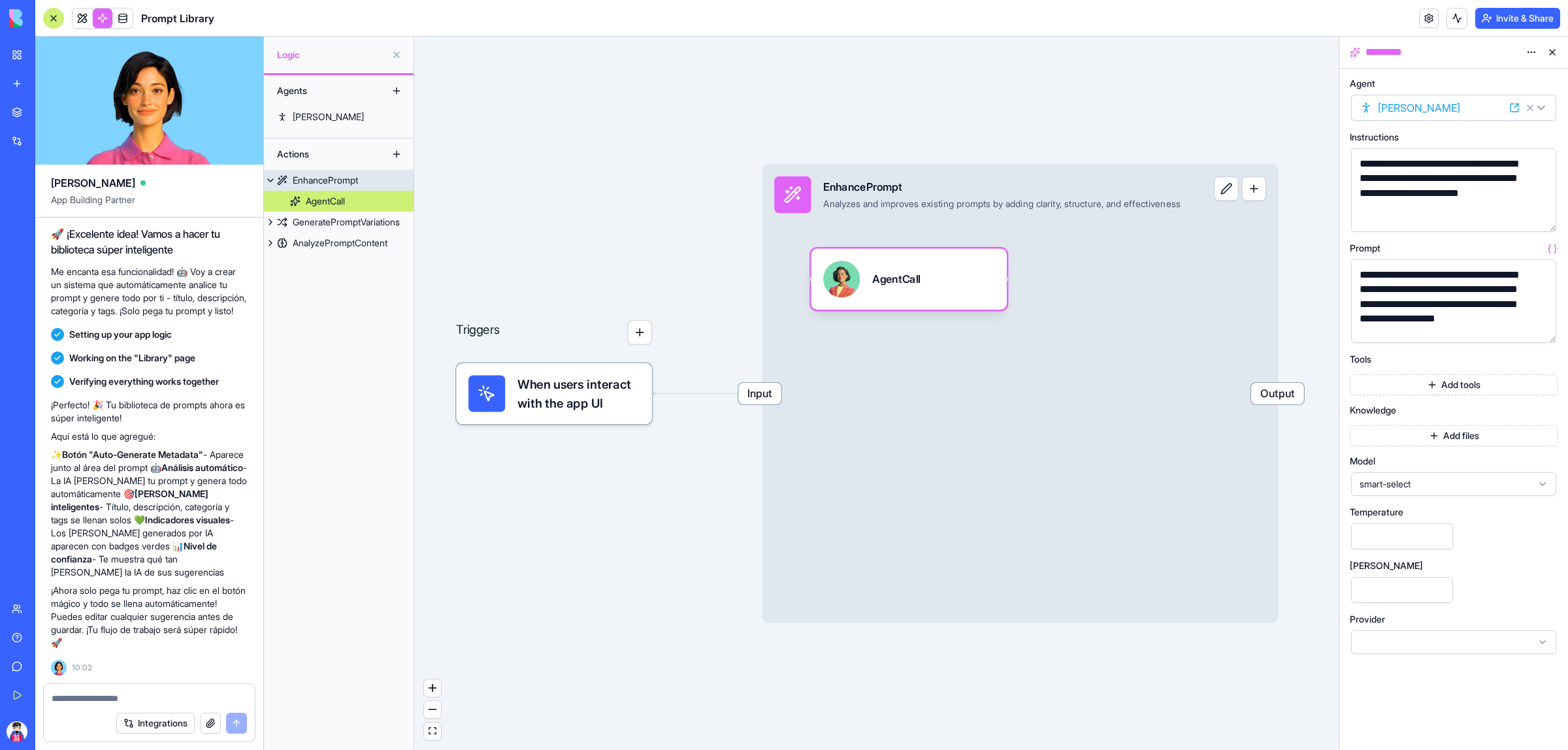
click at [888, 282] on div "AgentCall" at bounding box center [896, 279] width 48 height 15
click at [912, 275] on div "AgentCall" at bounding box center [896, 279] width 48 height 15
click at [1470, 488] on span "smart-select" at bounding box center [1446, 483] width 173 height 13
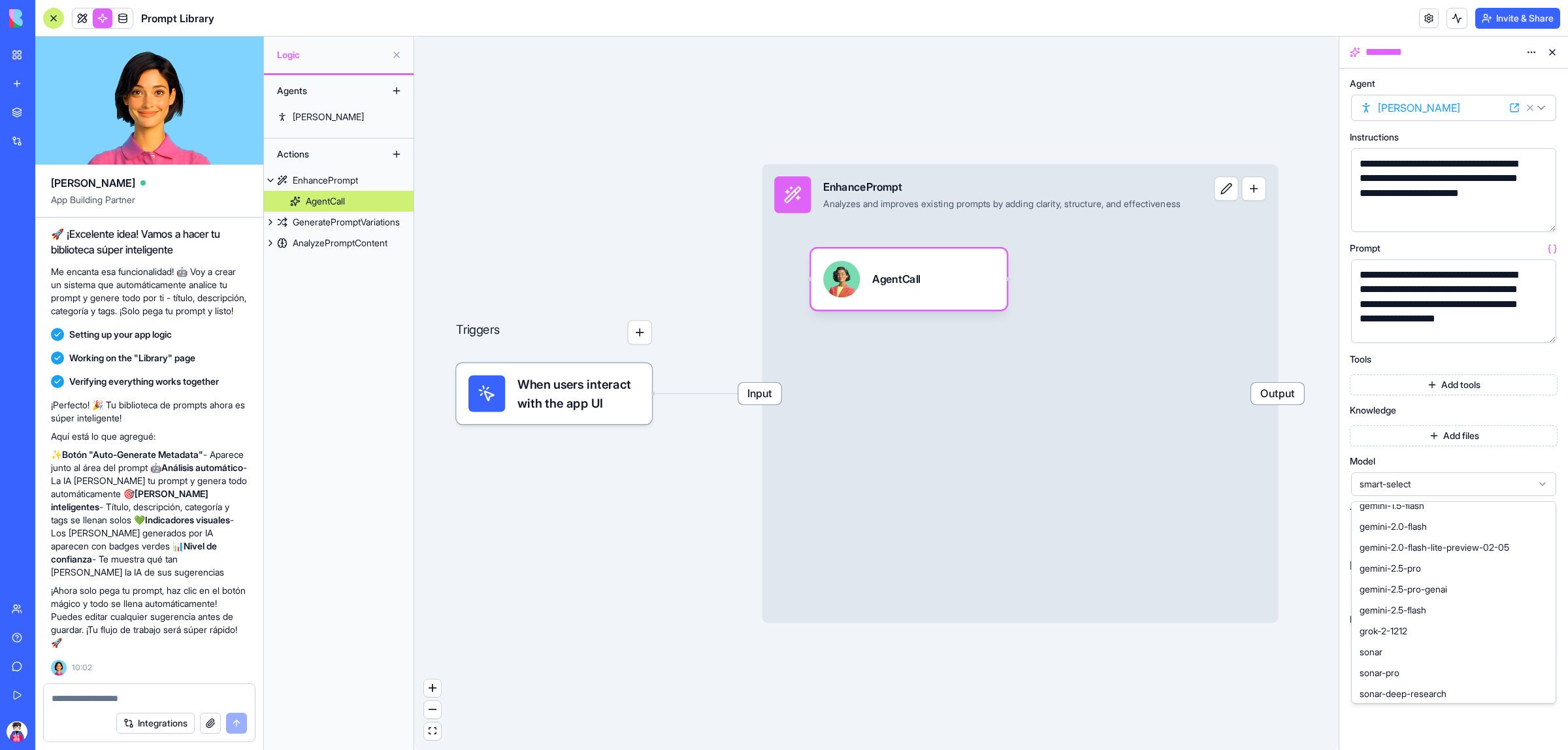
scroll to position [451, 0]
click at [1135, 668] on div "Triggers When users interact with the app UI Input EnhancePrompt Analyzes and i…" at bounding box center [876, 393] width 925 height 713
click at [1399, 577] on input "****" at bounding box center [1402, 589] width 102 height 26
click at [1495, 579] on div "Max Tokens ****" at bounding box center [1453, 583] width 208 height 43
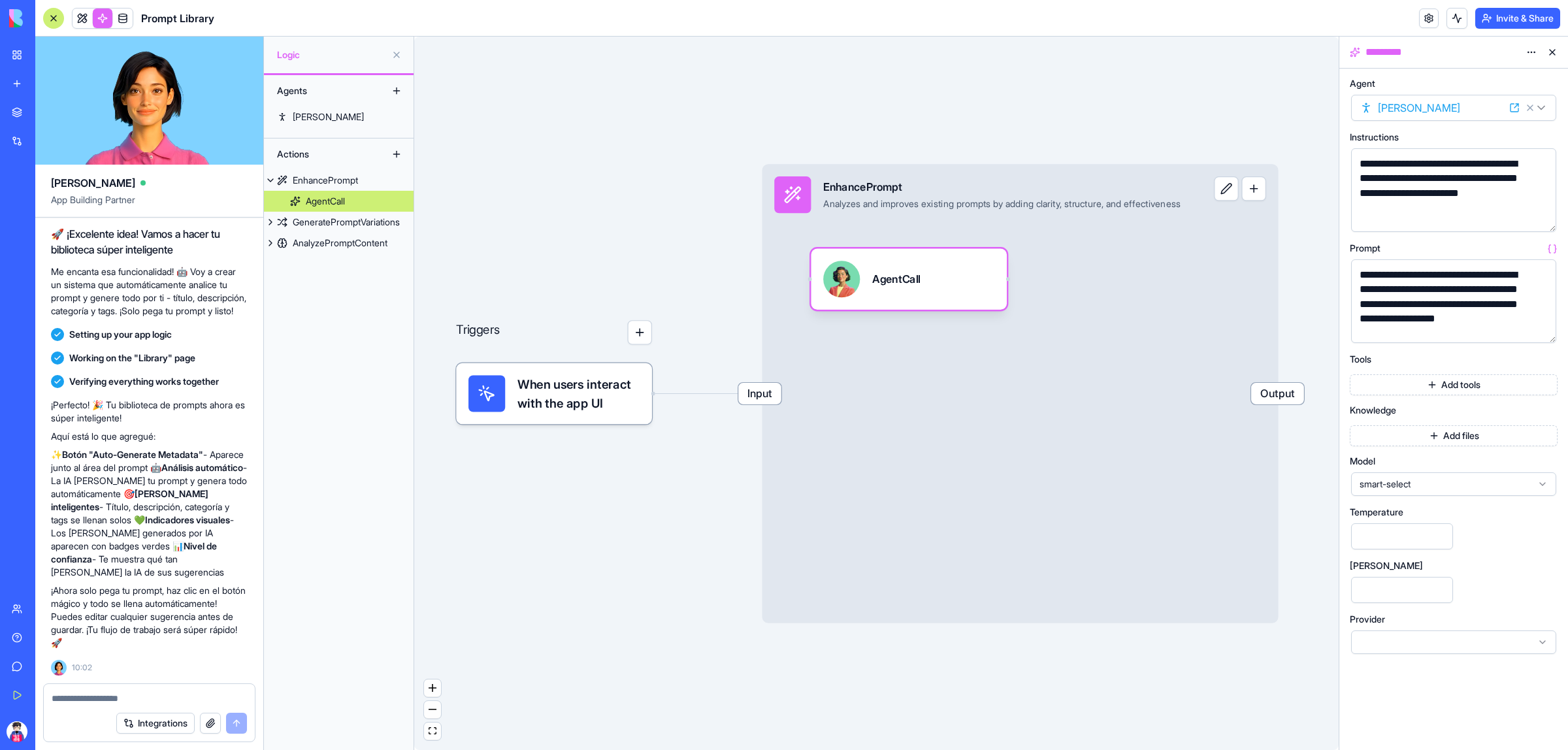
click at [1413, 652] on div at bounding box center [1454, 641] width 205 height 23
click at [1484, 488] on span "smart-select" at bounding box center [1446, 483] width 173 height 13
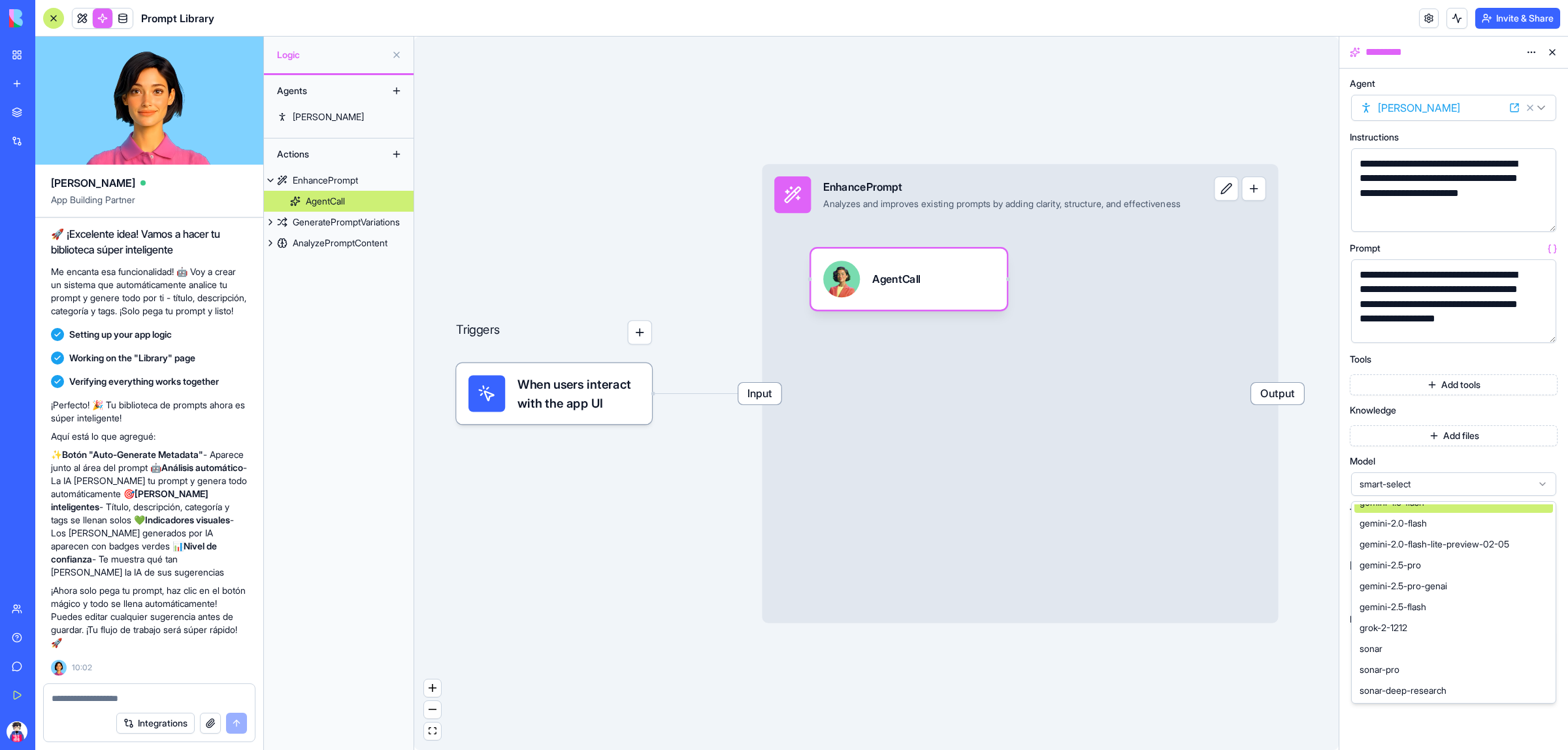
click at [1344, 471] on div "**********" at bounding box center [1453, 408] width 229 height 681
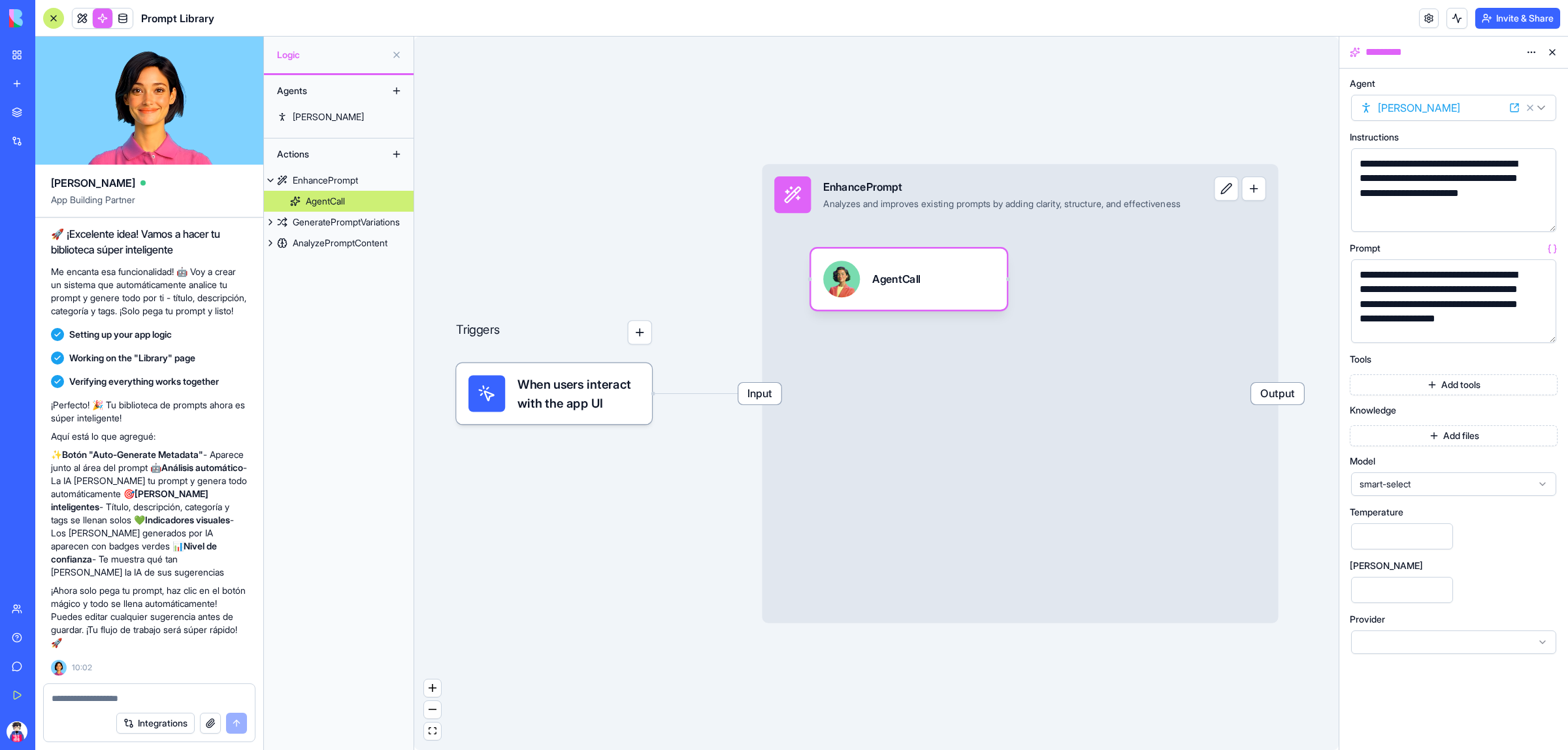
click at [1452, 442] on button "Add files" at bounding box center [1453, 436] width 208 height 21
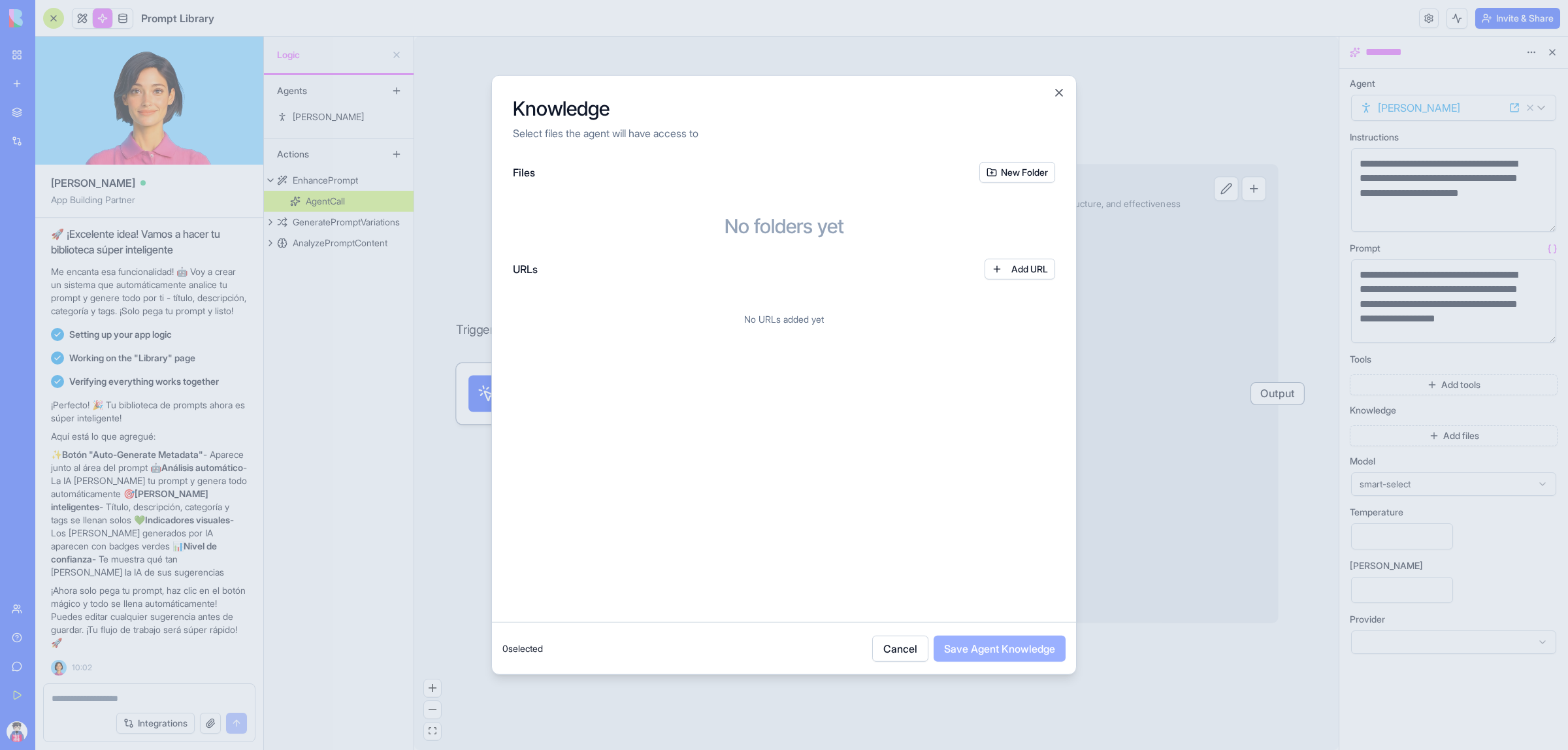
click at [1060, 85] on div "Knowledge Select files the agent will have access to" at bounding box center [784, 119] width 585 height 86
click at [1059, 90] on button "Close" at bounding box center [1059, 92] width 13 height 13
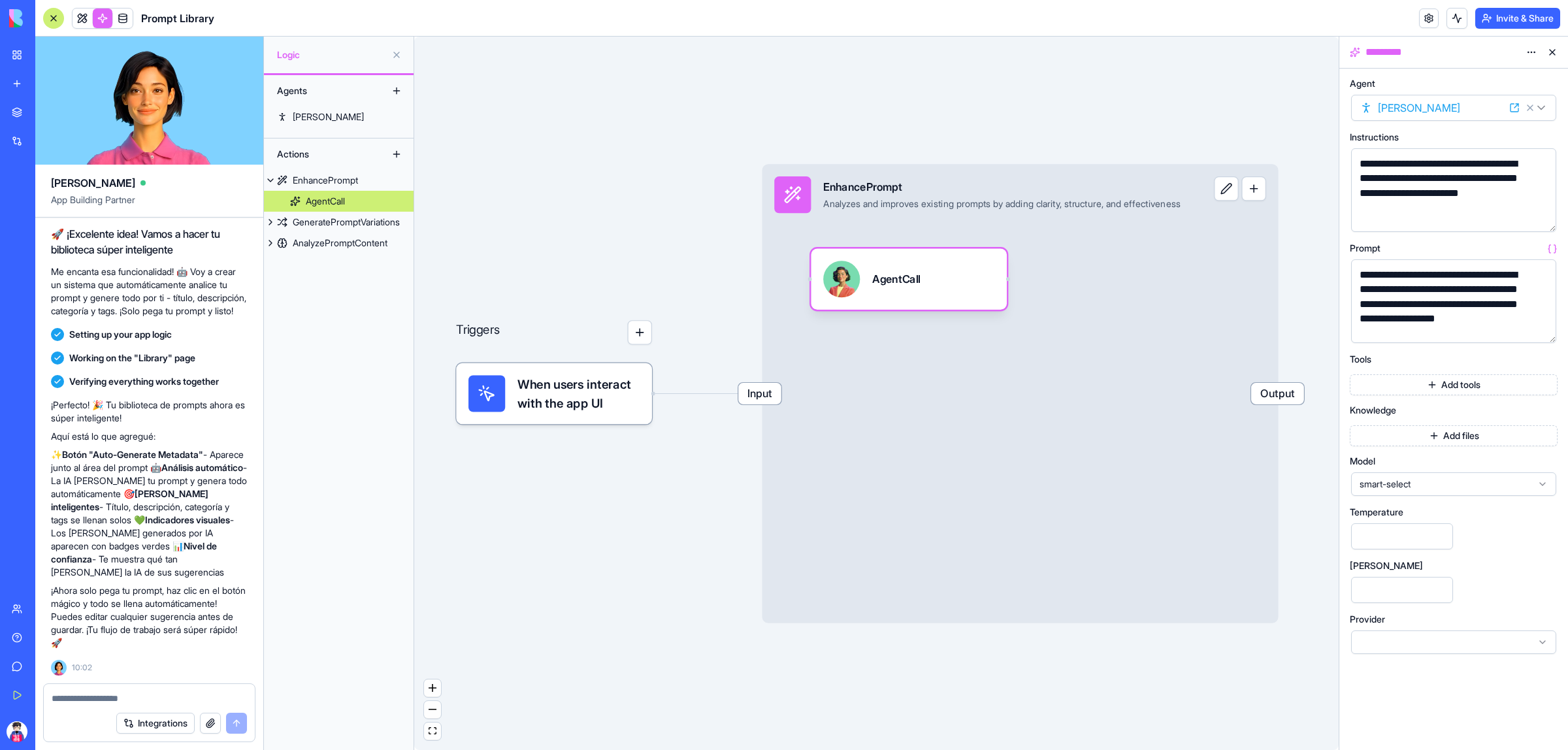
click at [1553, 338] on div at bounding box center [1543, 330] width 21 height 21
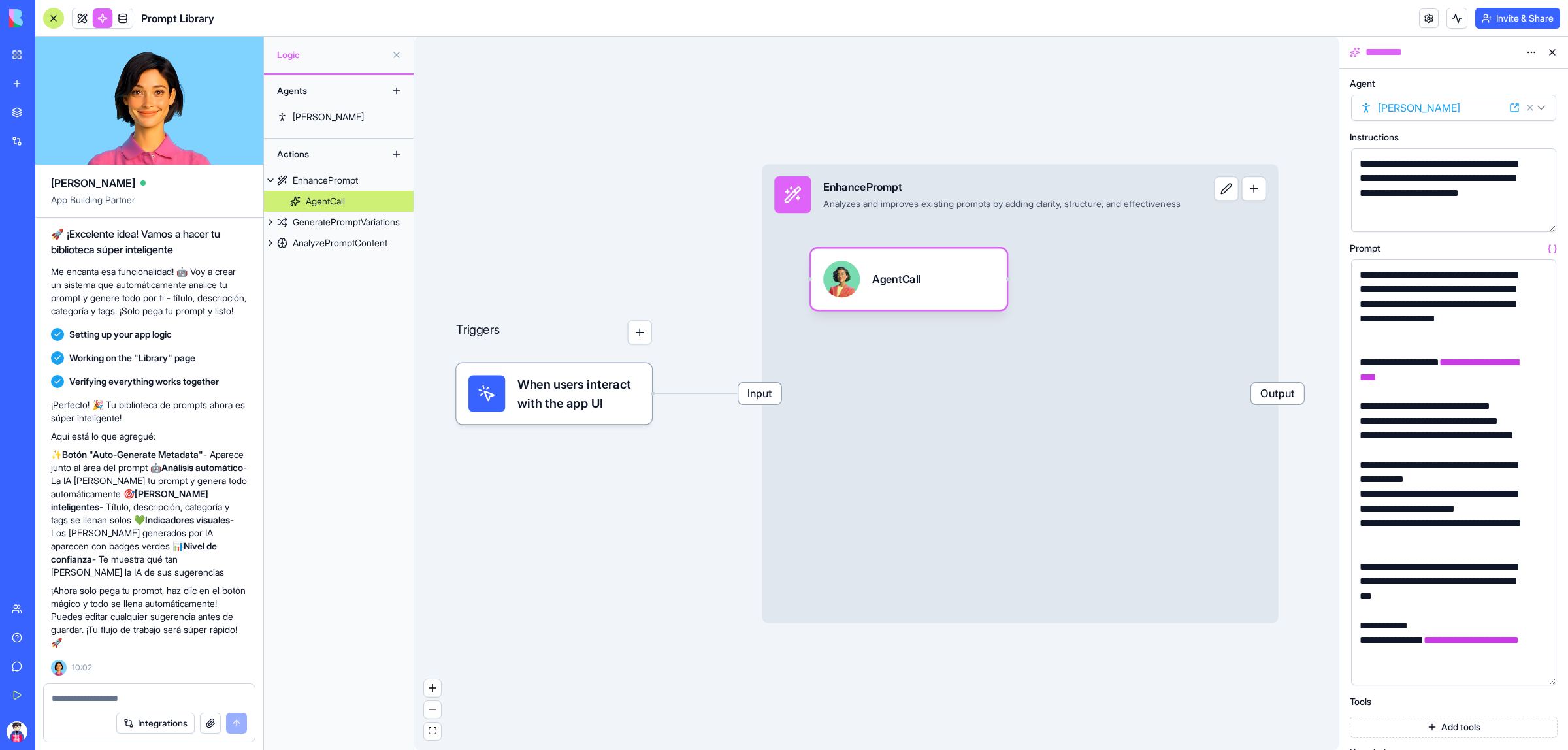
drag, startPoint x: 1554, startPoint y: 341, endPoint x: 1567, endPoint y: 699, distance: 358.2
click at [1567, 699] on div "**********" at bounding box center [1453, 408] width 229 height 681
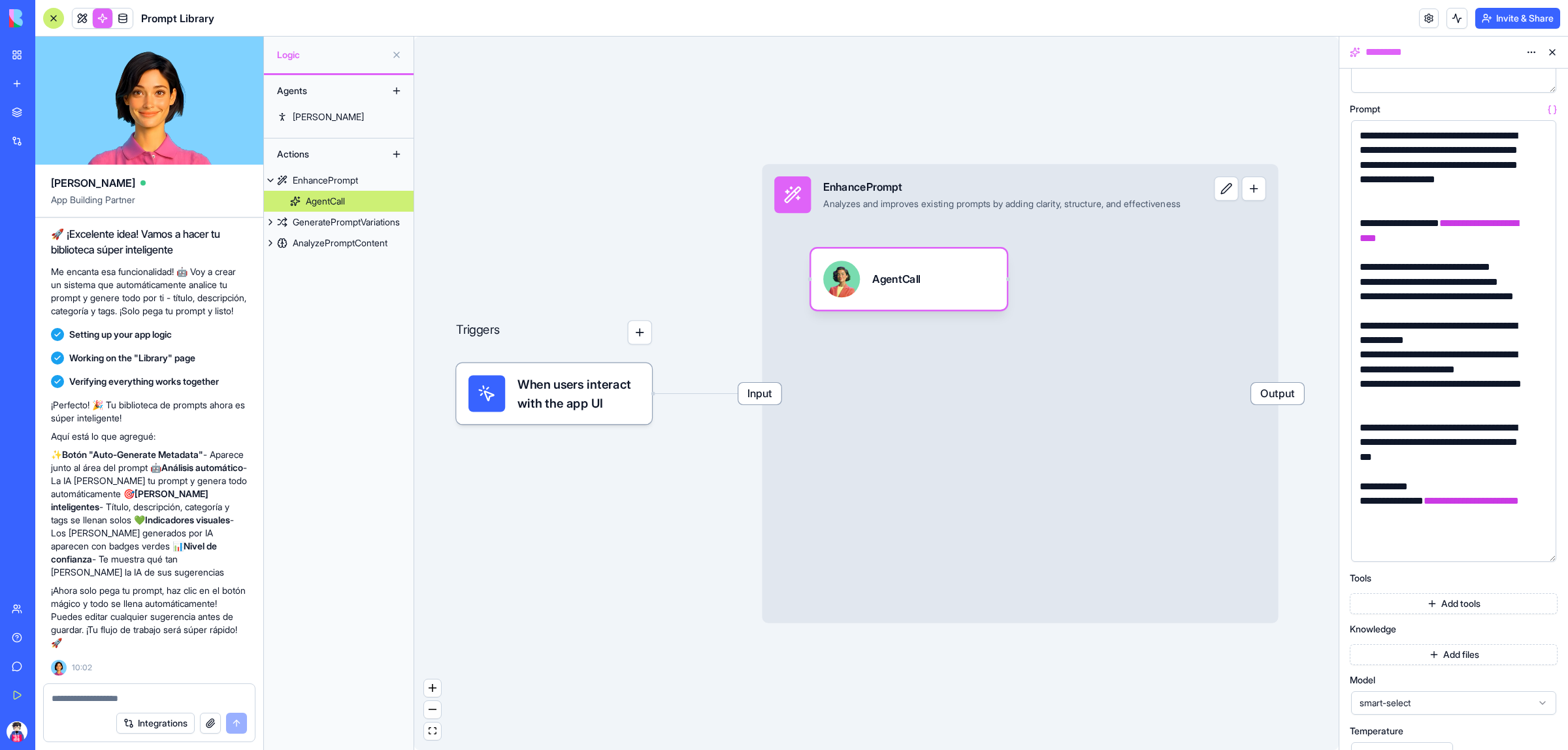
scroll to position [0, 0]
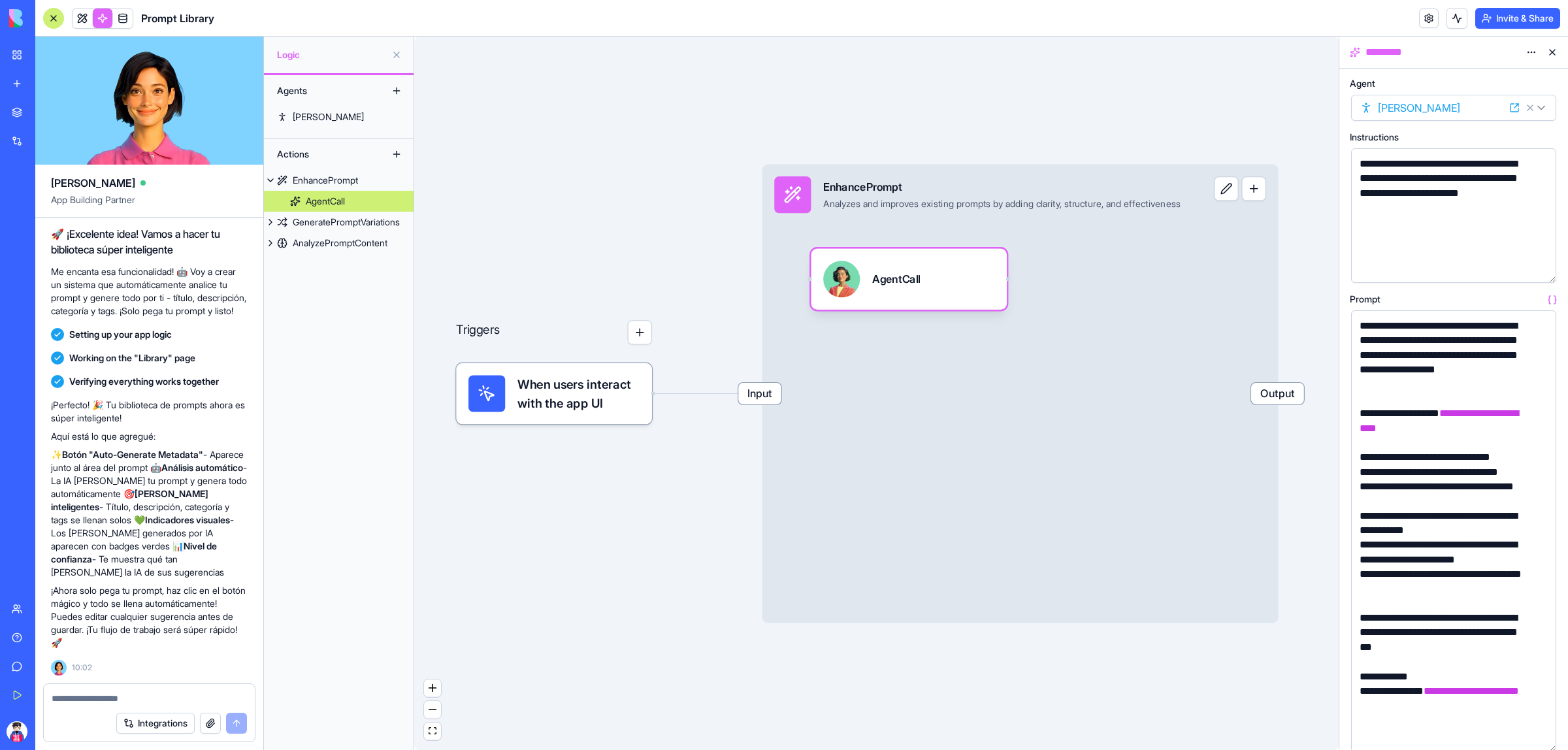
drag, startPoint x: 1555, startPoint y: 230, endPoint x: 1535, endPoint y: 263, distance: 38.6
click at [1535, 263] on div "**********" at bounding box center [1454, 216] width 205 height 135
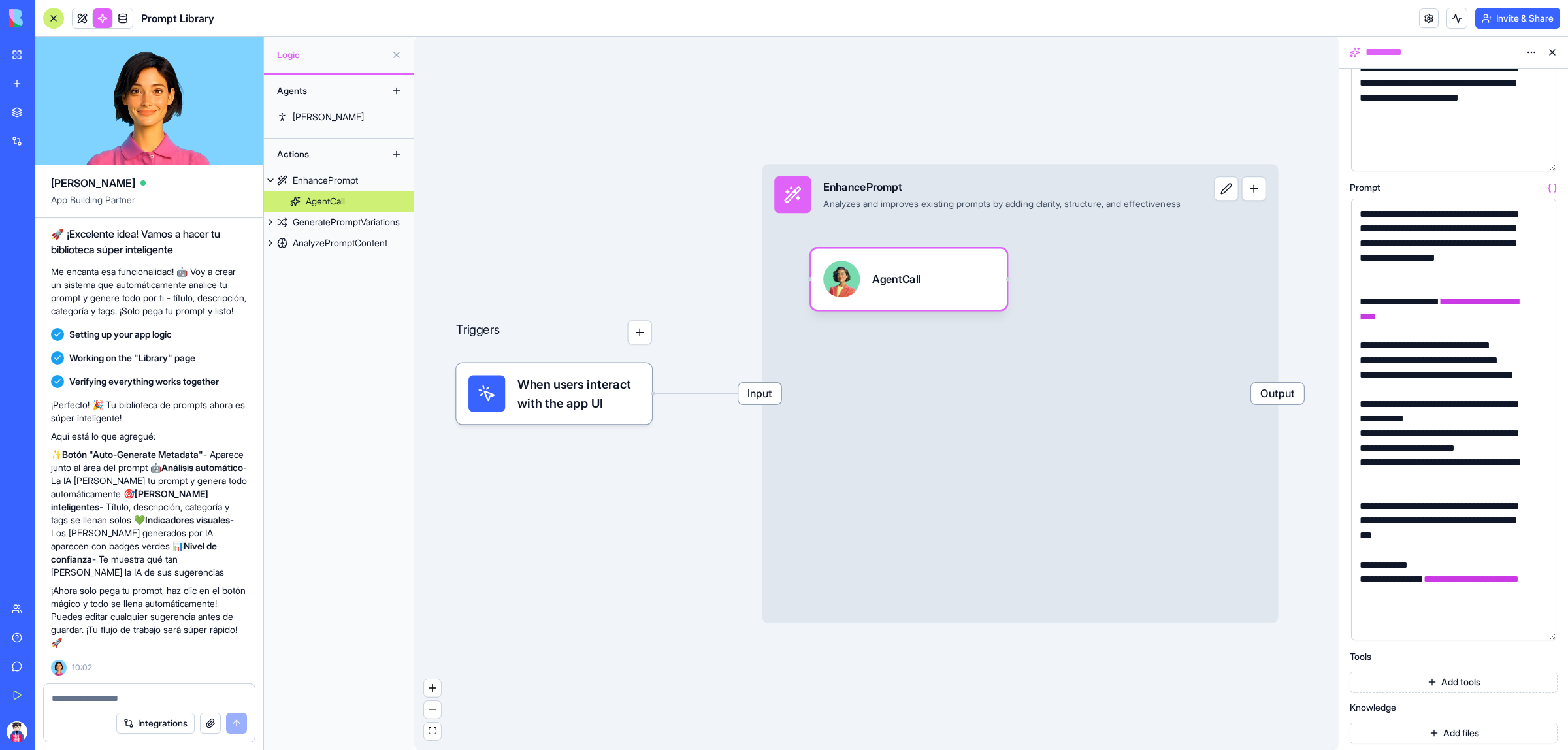
scroll to position [245, 0]
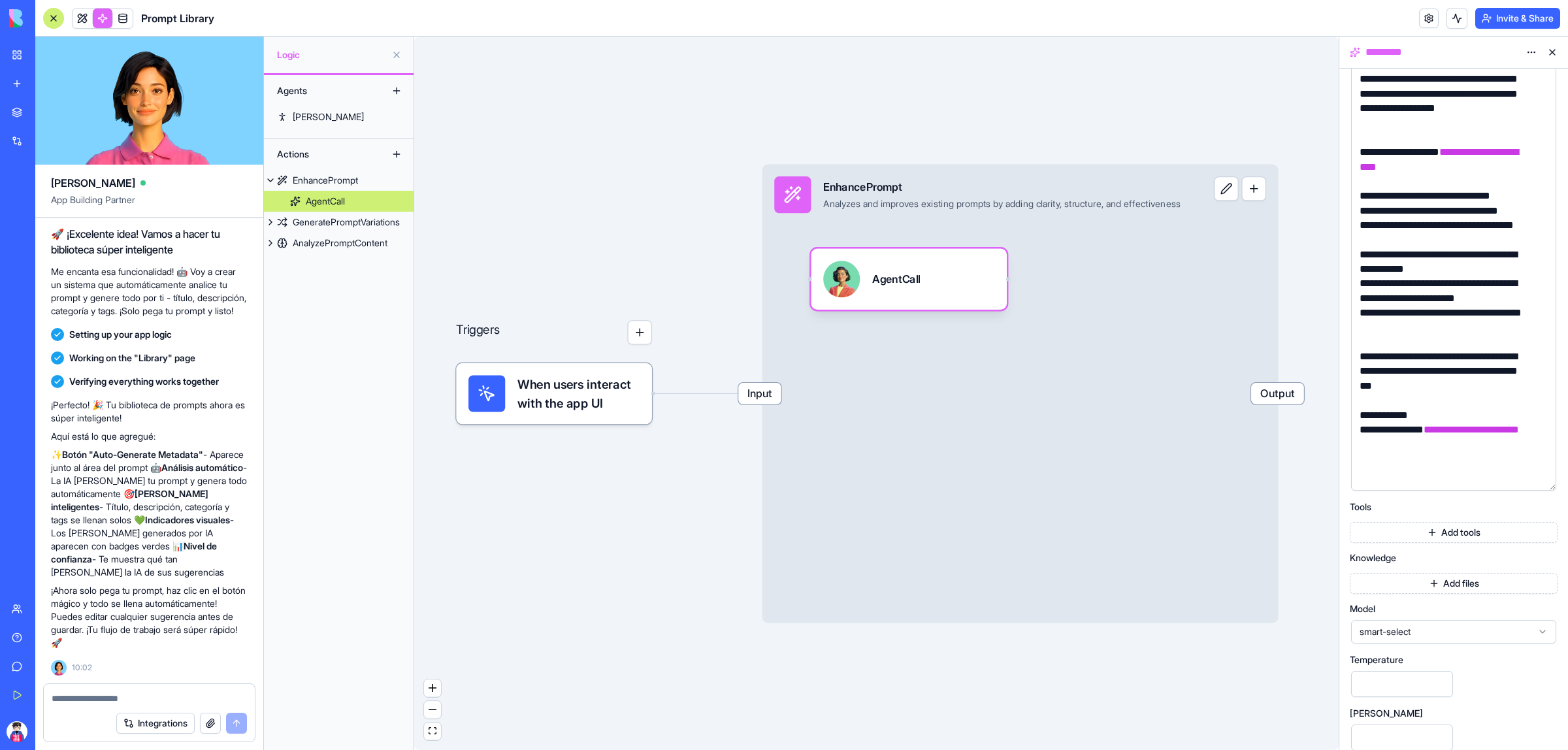
click at [1553, 488] on div at bounding box center [1543, 477] width 21 height 21
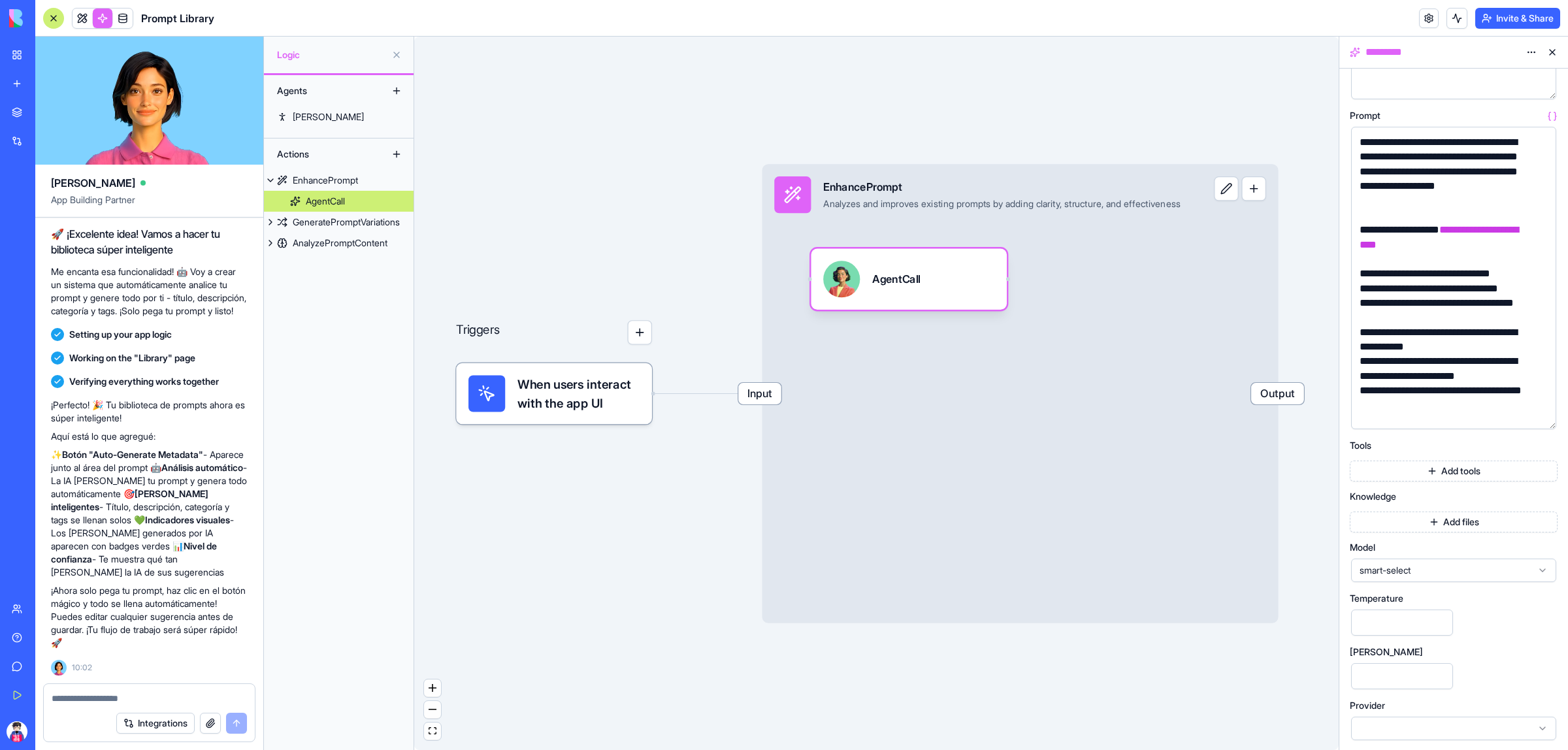
scroll to position [167, 0]
drag, startPoint x: 1553, startPoint y: 488, endPoint x: 1536, endPoint y: 348, distance: 141.0
click at [1536, 348] on div "**********" at bounding box center [1454, 278] width 205 height 300
drag, startPoint x: 694, startPoint y: 547, endPoint x: 647, endPoint y: 544, distance: 47.1
click at [647, 544] on div "Triggers When users interact with the app UI Input EnhancePrompt Analyzes and i…" at bounding box center [876, 393] width 925 height 713
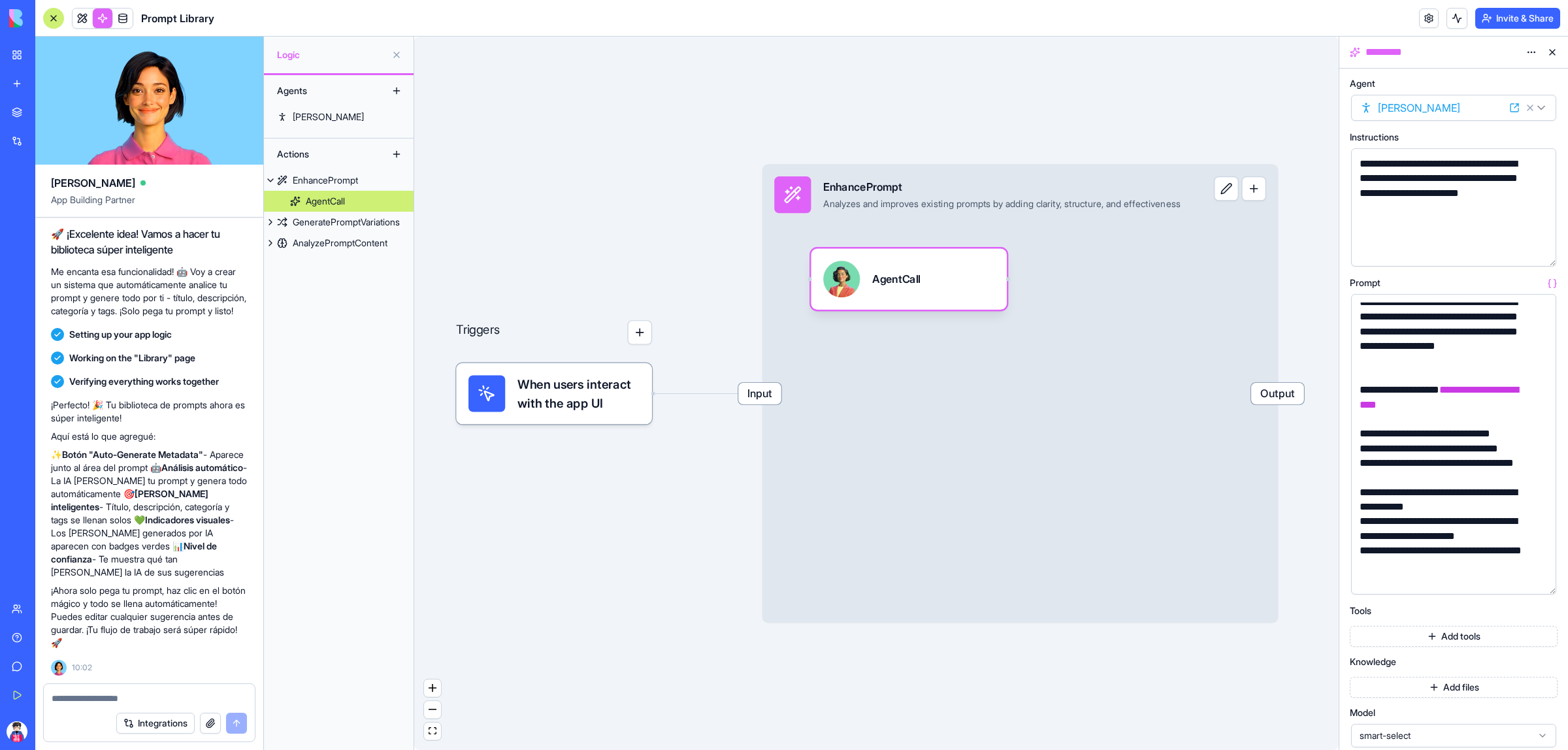
scroll to position [0, 0]
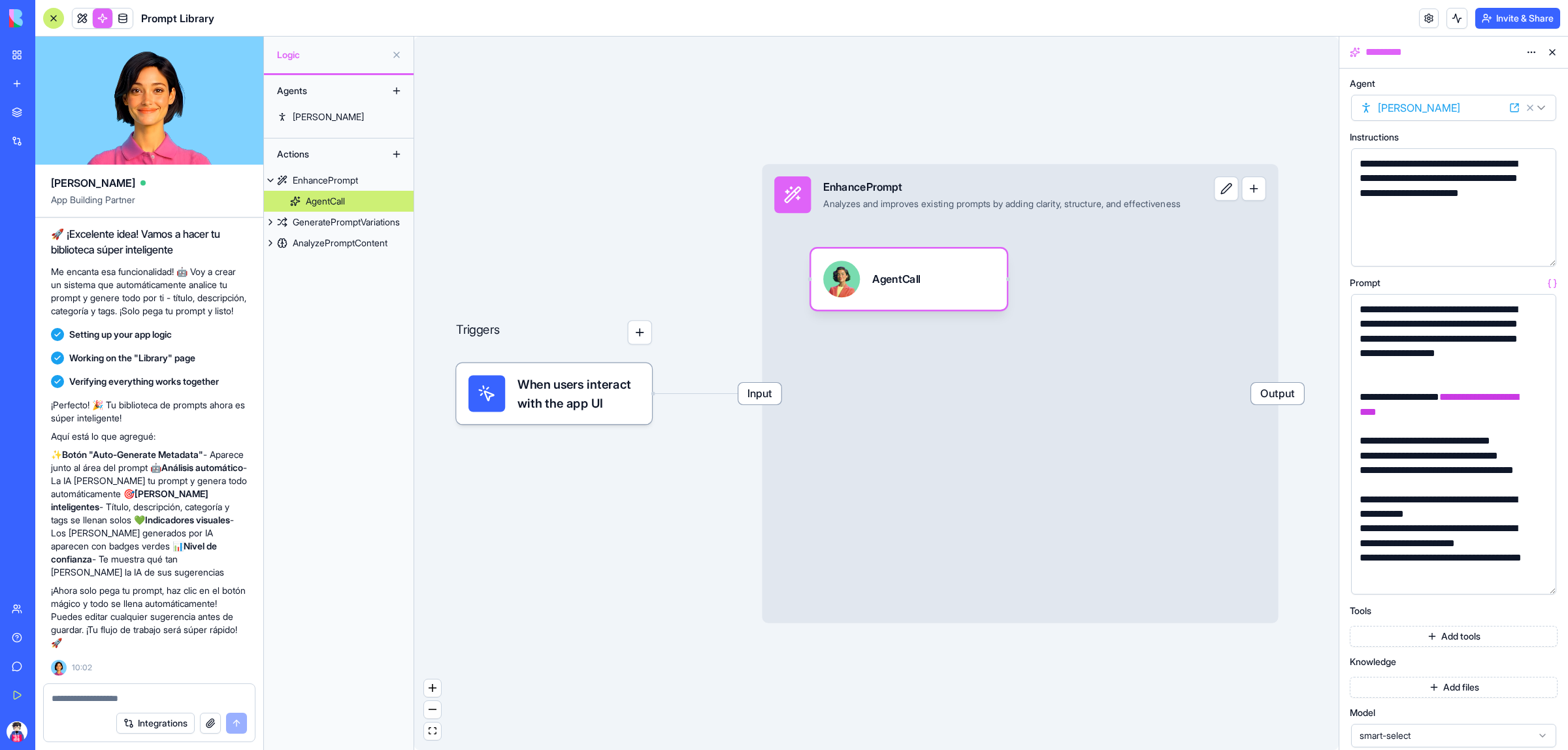
click at [1447, 106] on html "BETA My Workspace New app Marketplace Integrations Recent New App AI Logo Gener…" at bounding box center [784, 375] width 1568 height 750
click at [1540, 106] on html "BETA My Workspace New app Marketplace Integrations Recent New App AI Logo Gener…" at bounding box center [784, 375] width 1568 height 750
click at [367, 222] on div "GeneratePromptVariations" at bounding box center [346, 222] width 107 height 13
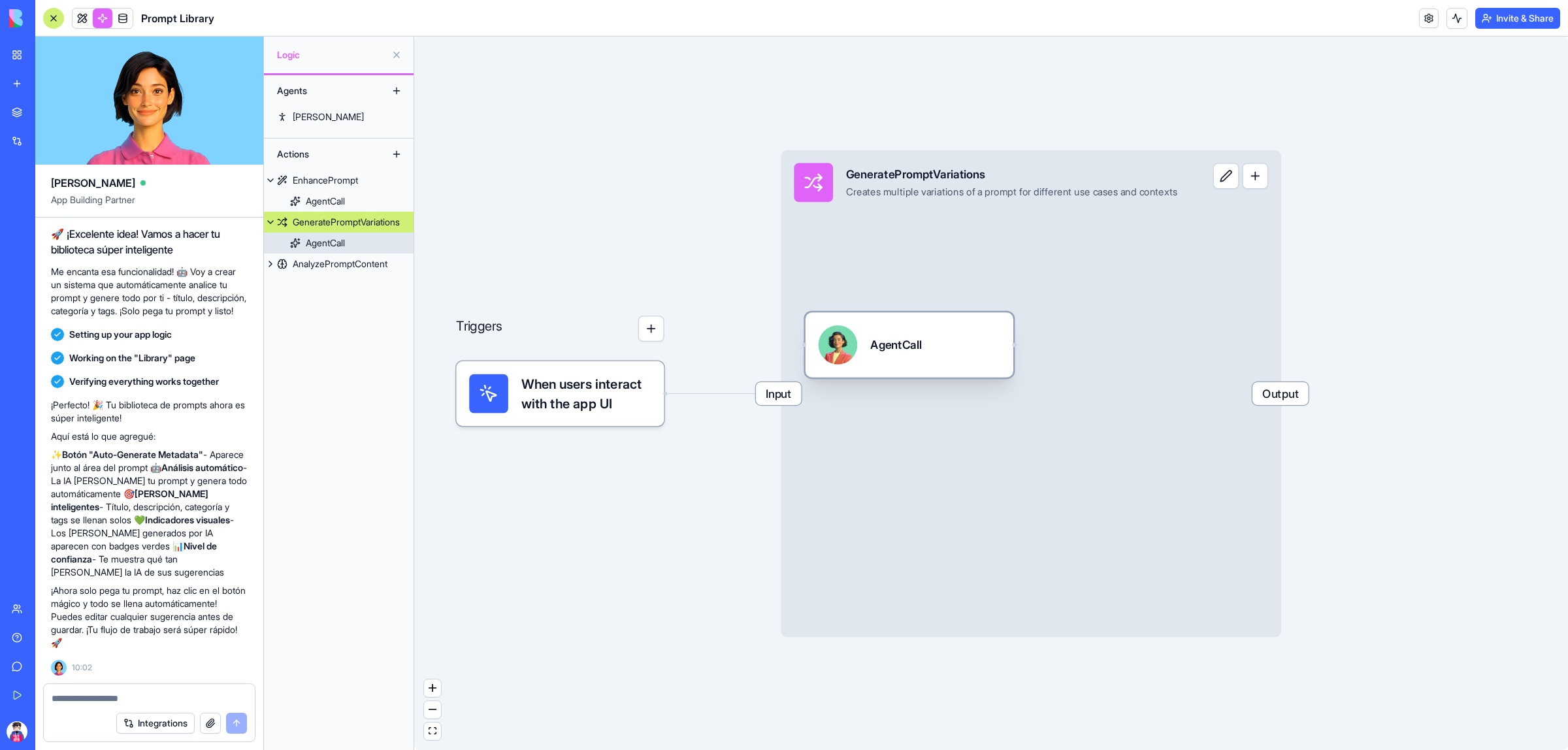
click at [351, 240] on link "AgentCall" at bounding box center [338, 243] width 149 height 21
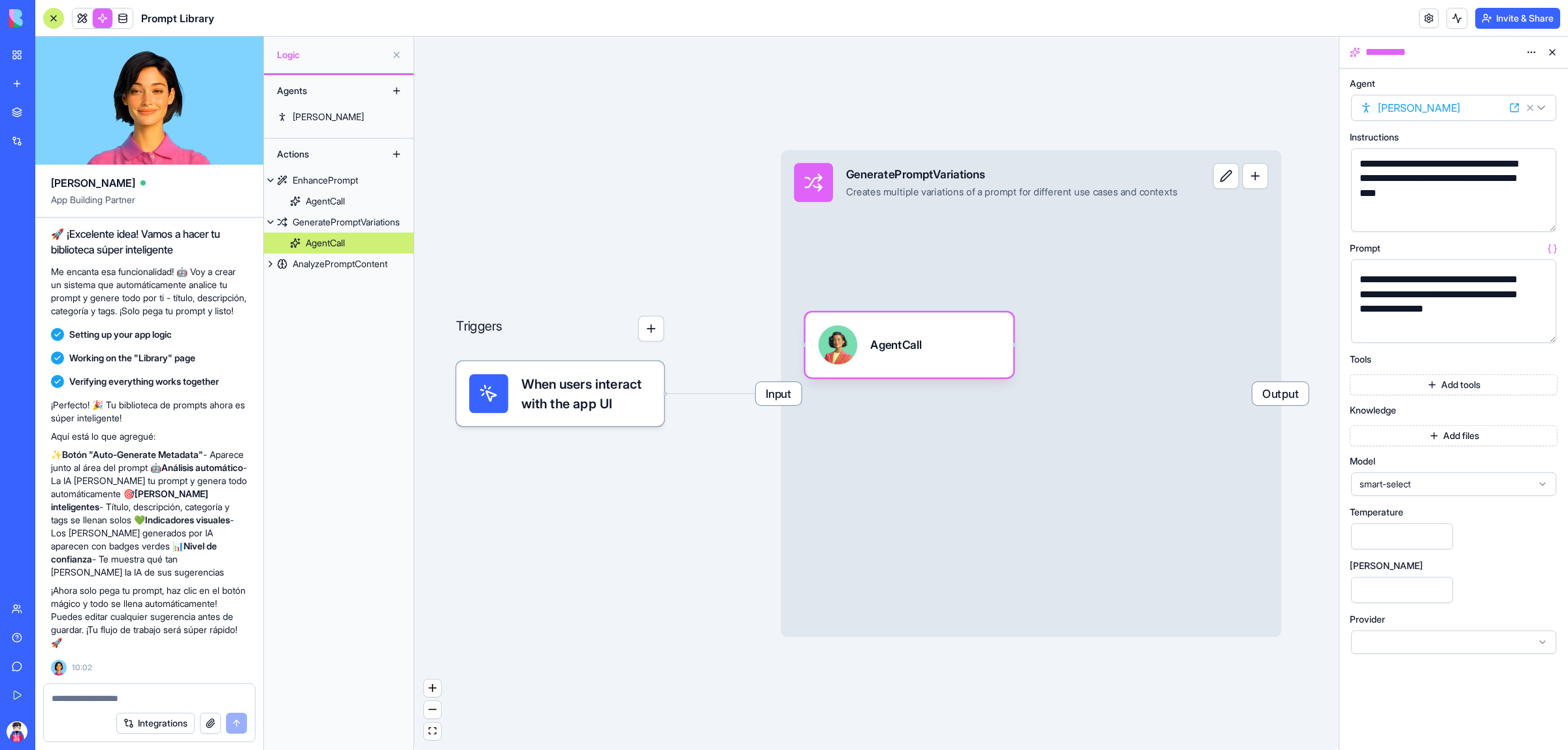
scroll to position [8, 0]
click at [330, 265] on div "AnalyzePromptContent" at bounding box center [340, 263] width 95 height 13
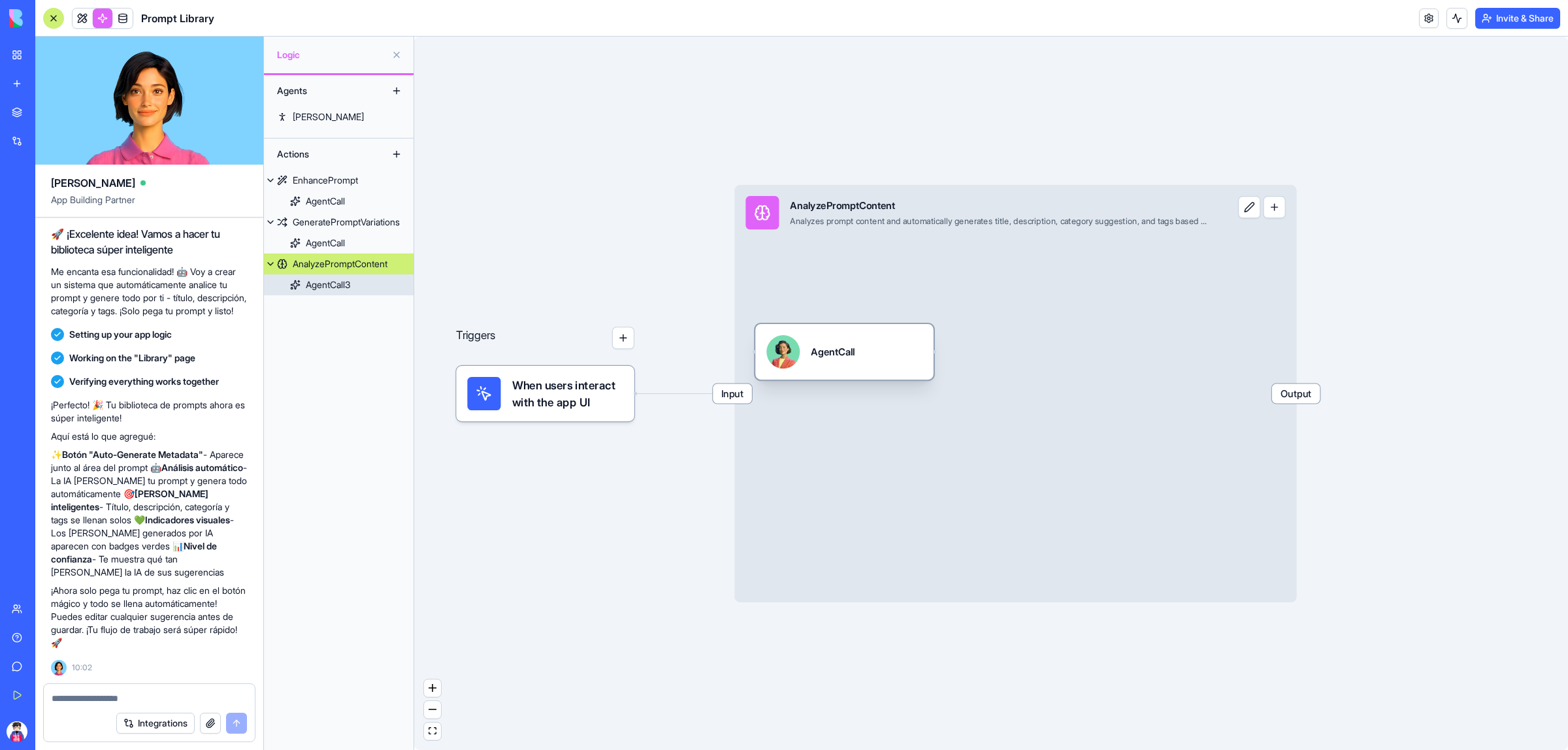
click at [338, 280] on div "AgentCall3" at bounding box center [327, 284] width 44 height 13
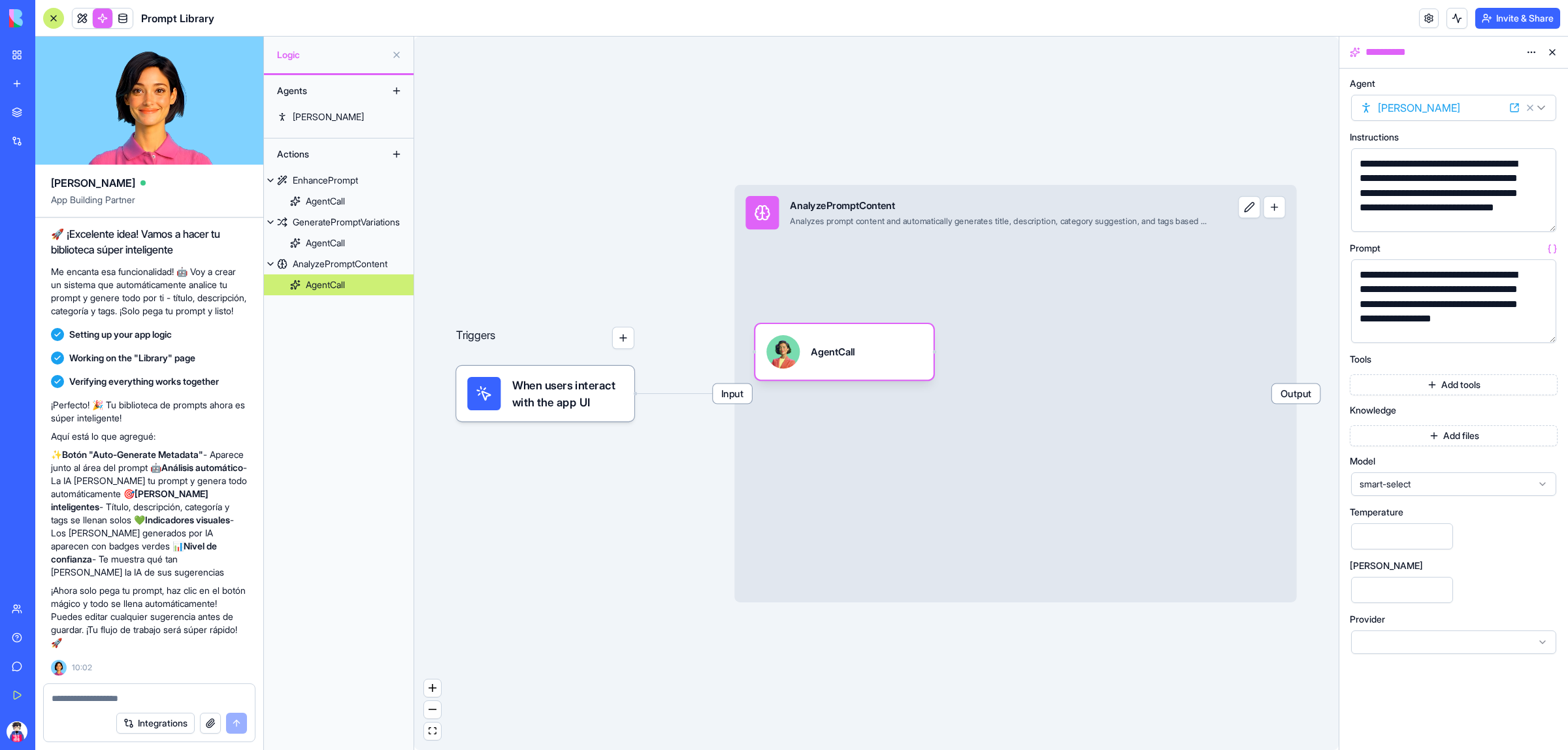
click at [395, 85] on button at bounding box center [396, 91] width 21 height 21
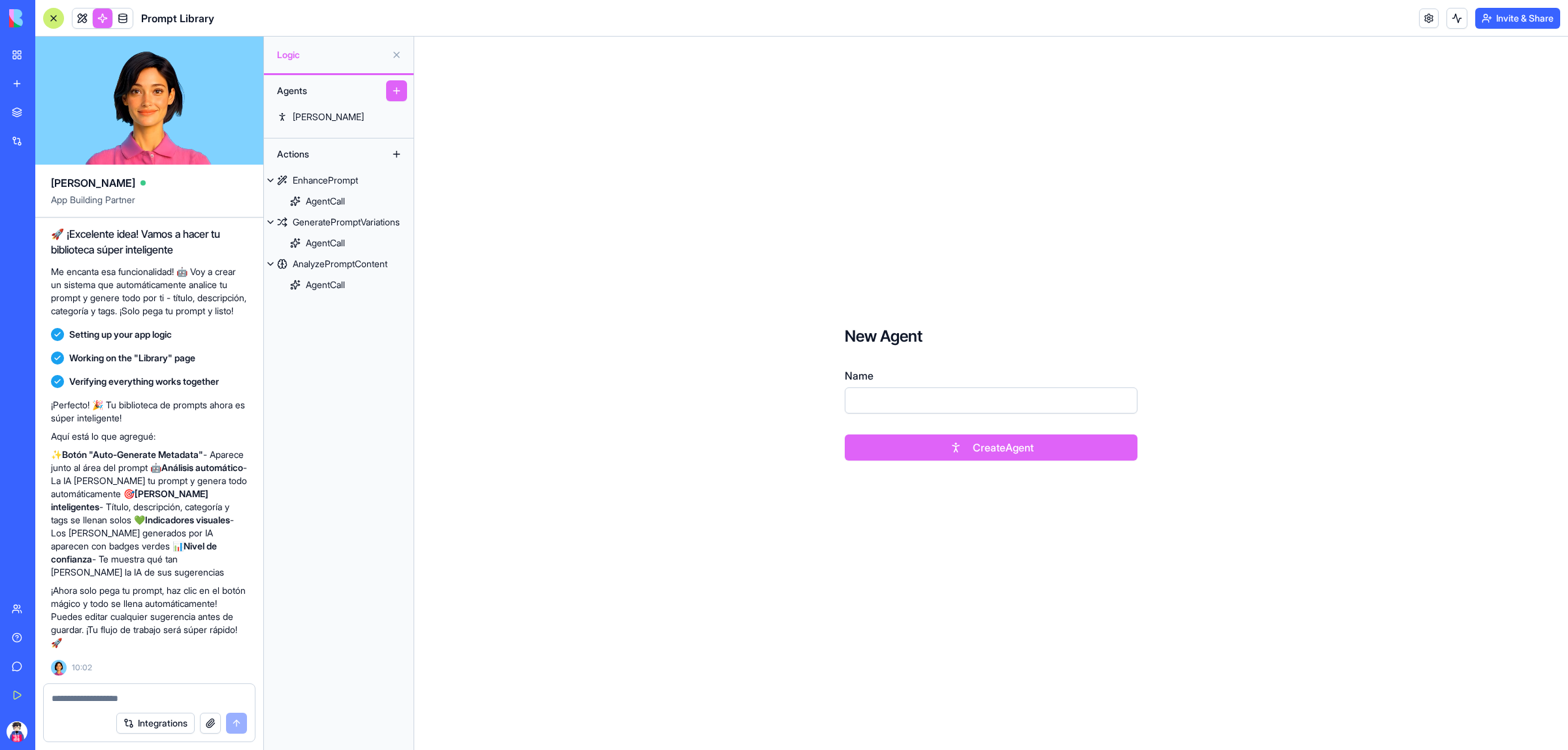
click at [569, 102] on div "New Agent Name Create Agent" at bounding box center [991, 393] width 1154 height 713
click at [399, 60] on button at bounding box center [396, 54] width 21 height 21
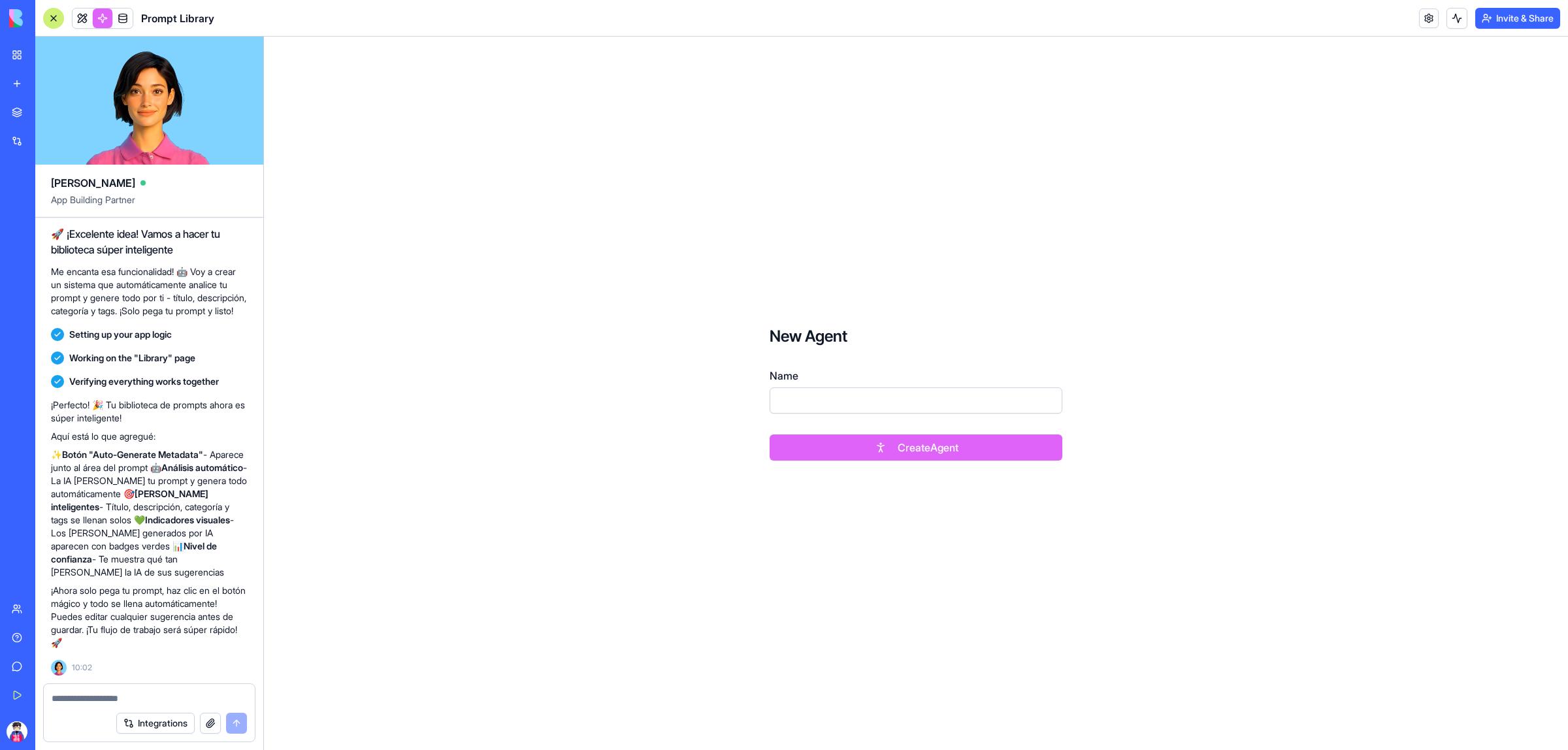
click at [109, 23] on link at bounding box center [102, 18] width 20 height 20
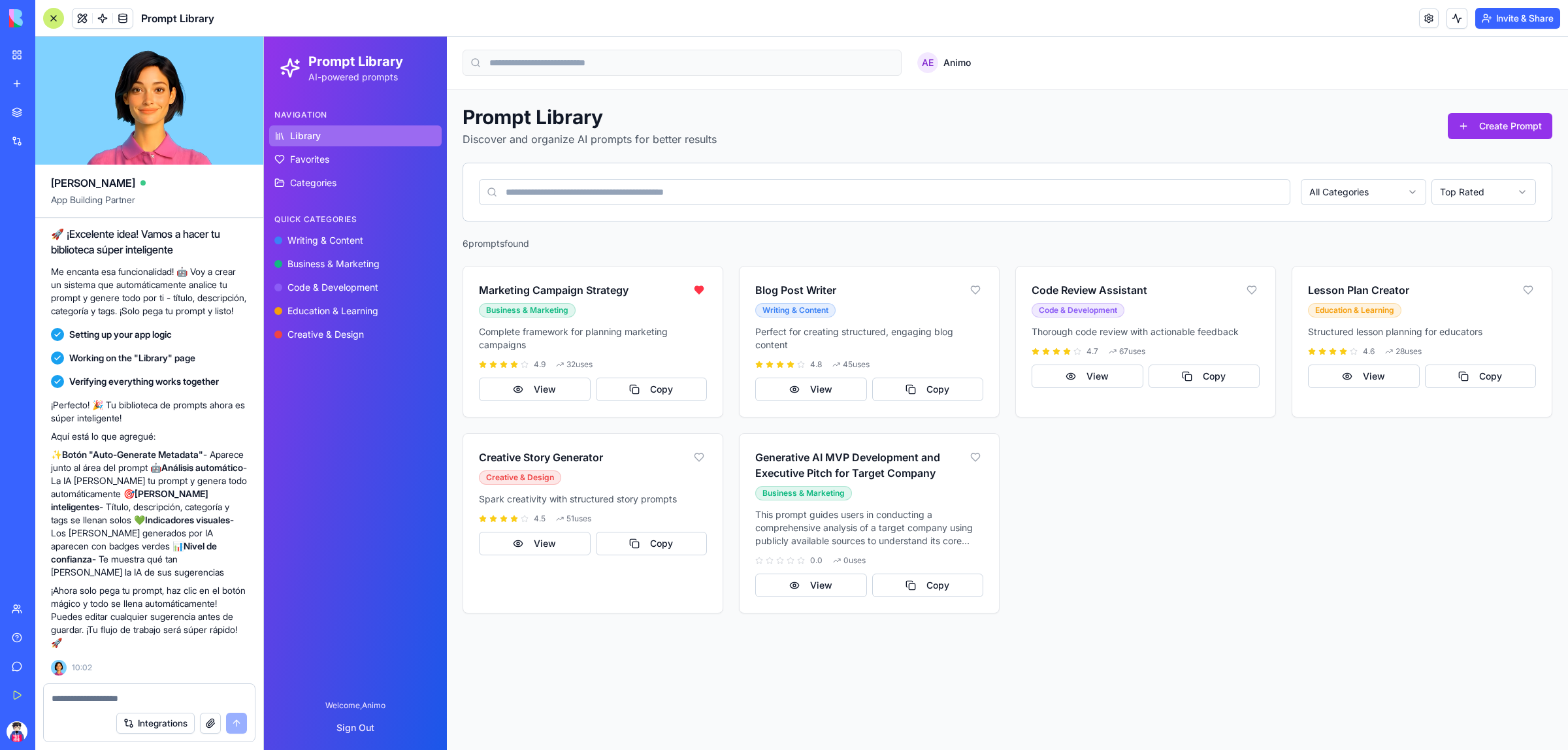
click at [109, 23] on link at bounding box center [102, 18] width 20 height 20
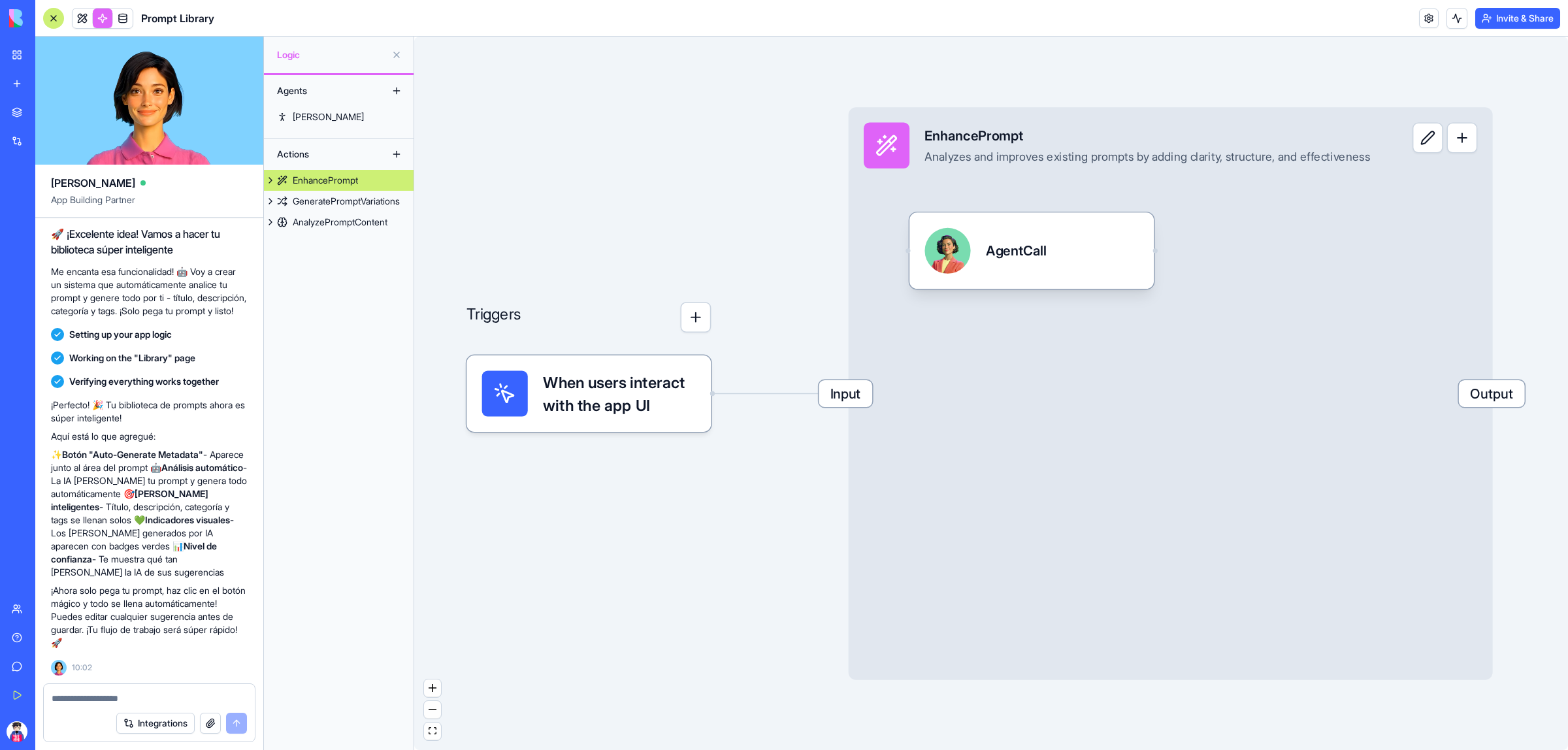
click at [606, 410] on span "When users interact with the app UI" at bounding box center [619, 393] width 153 height 46
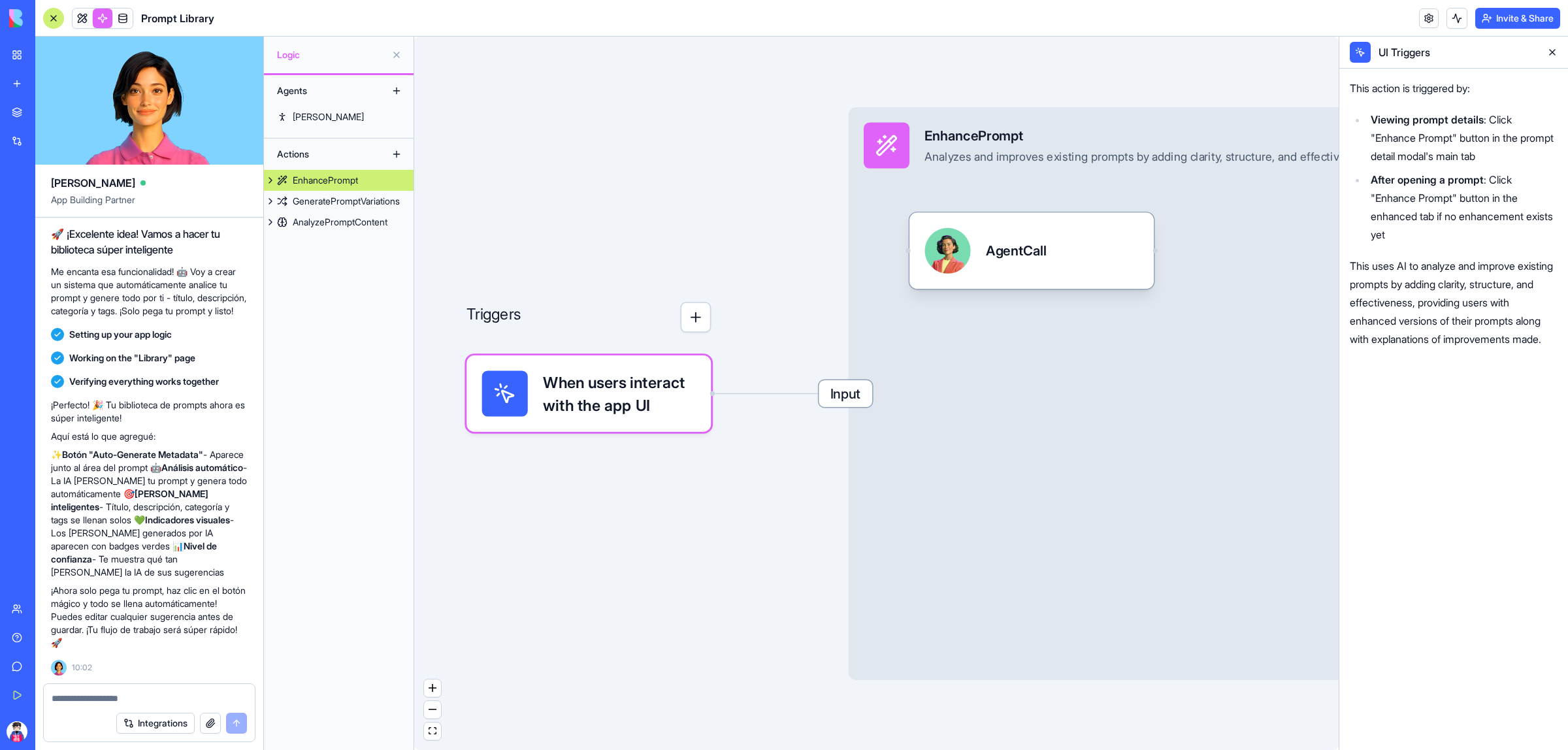
click at [606, 410] on span "When users interact with the app UI" at bounding box center [619, 393] width 153 height 46
click at [693, 318] on button "button" at bounding box center [697, 318] width 31 height 31
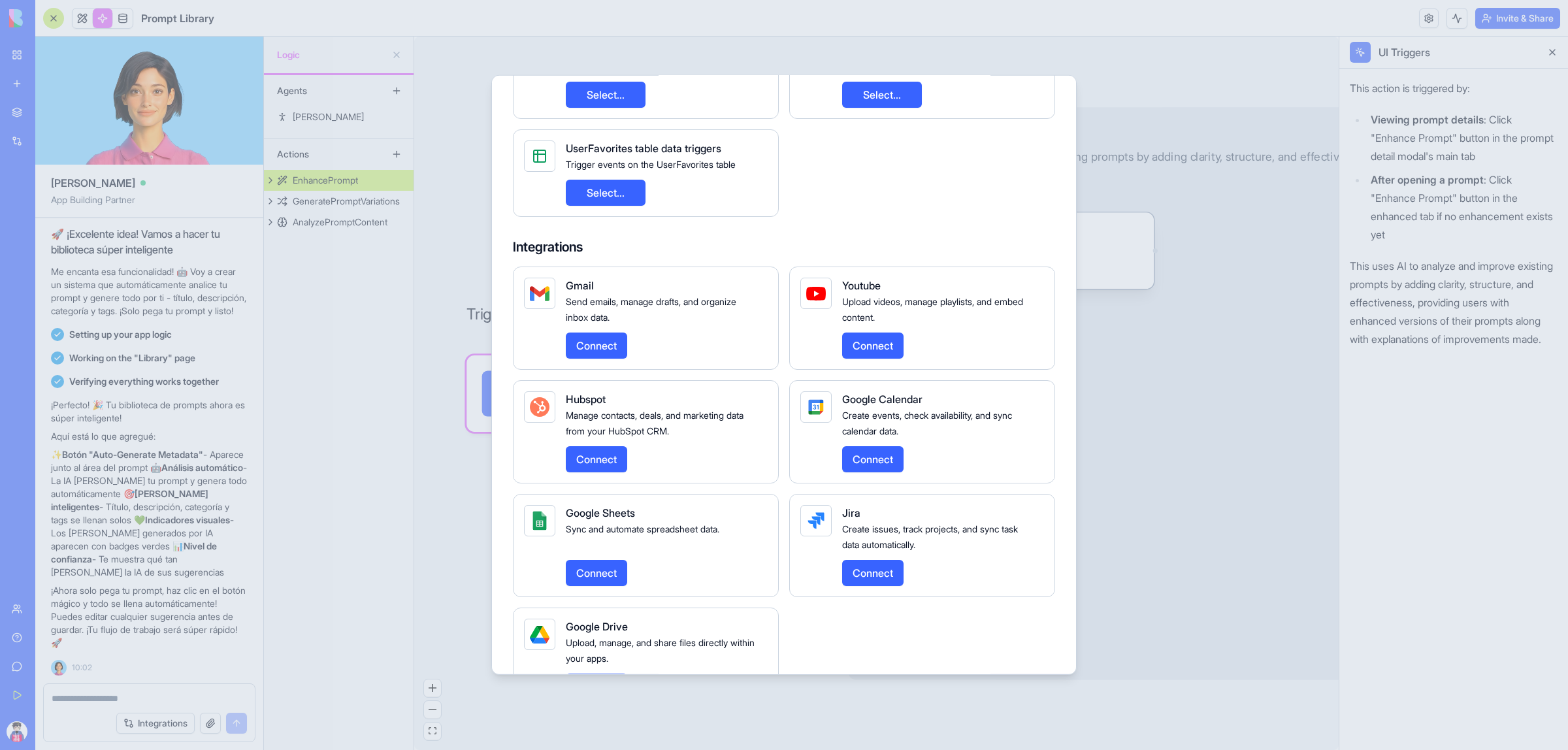
scroll to position [300, 0]
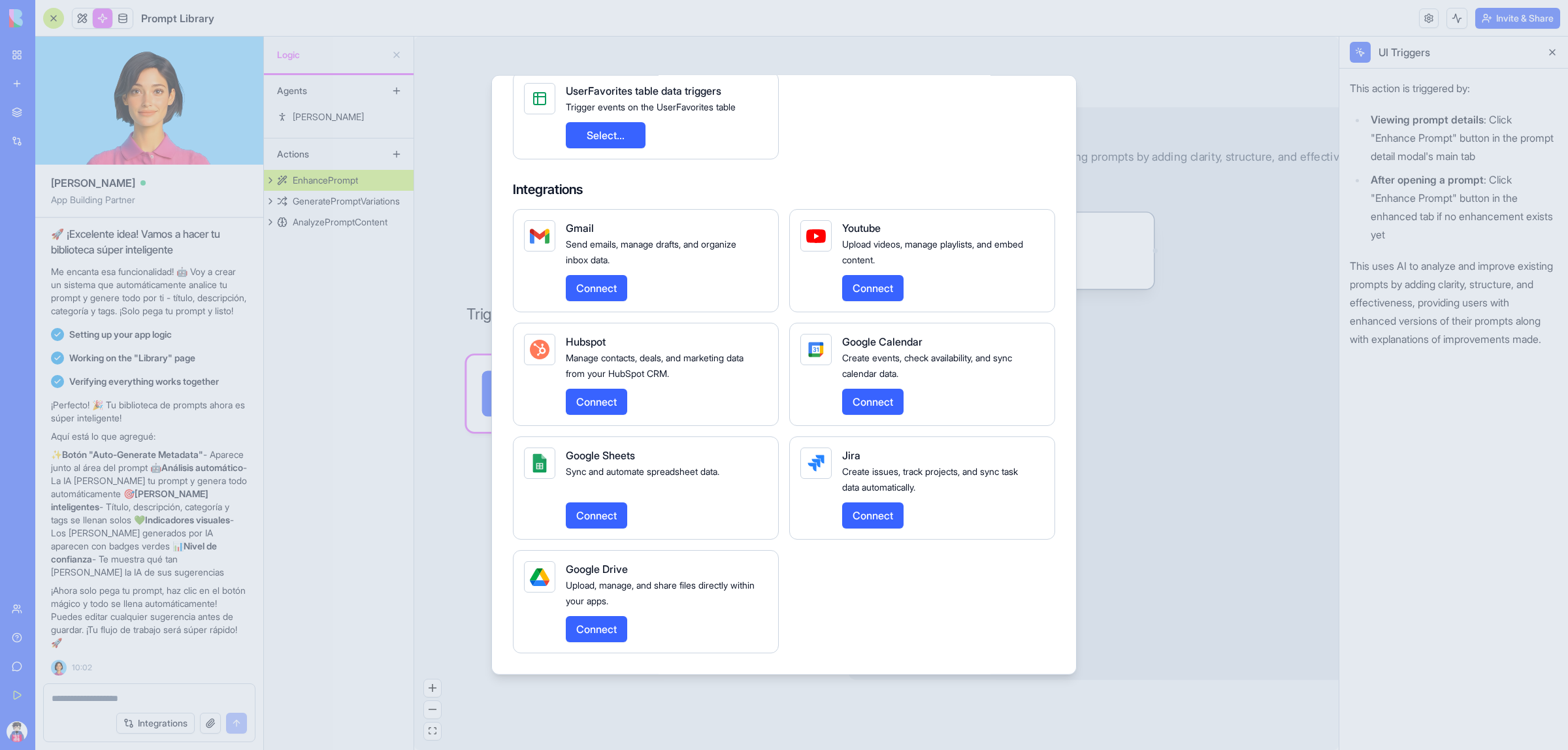
click at [598, 518] on button "Connect" at bounding box center [596, 515] width 61 height 26
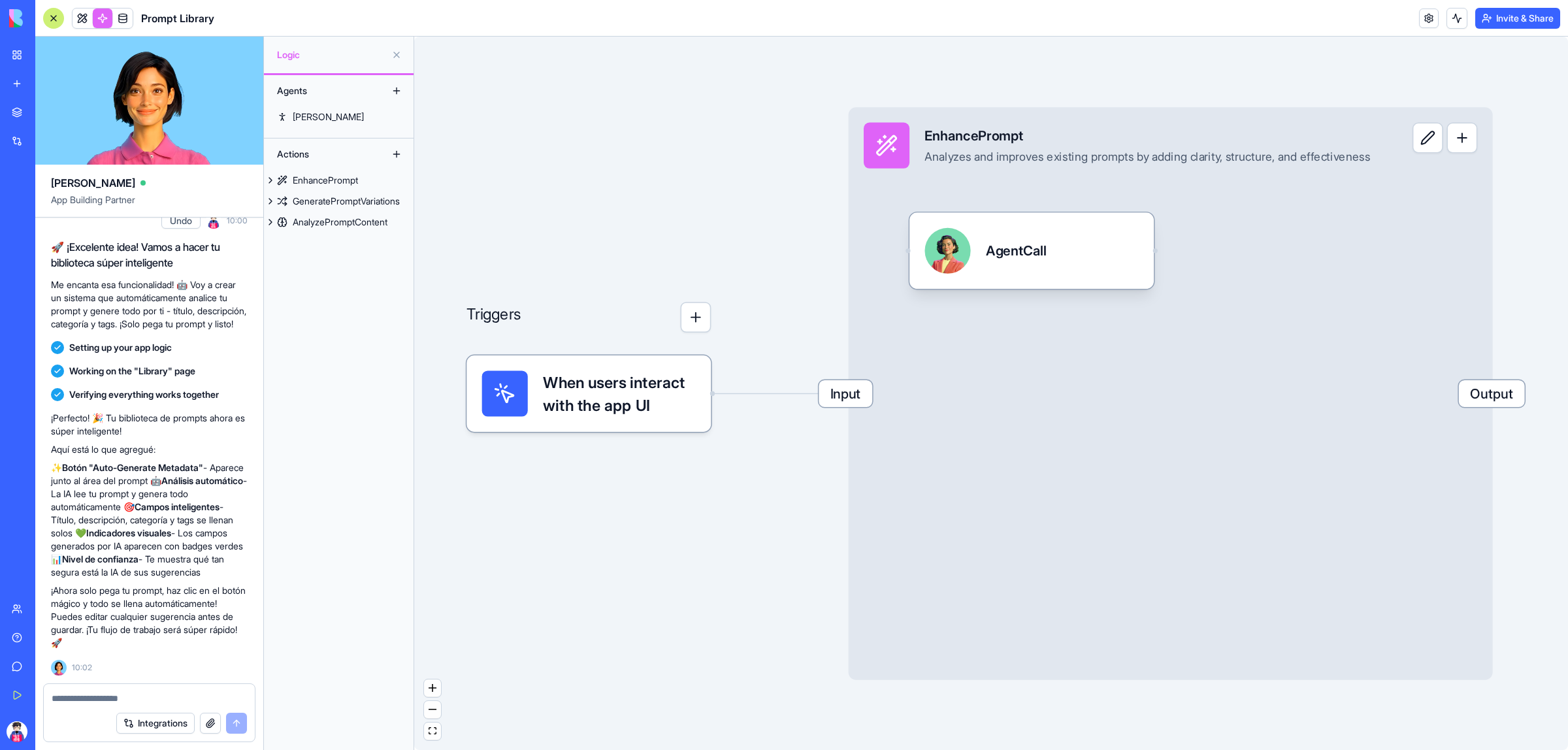
click at [637, 396] on span "When users interact with the app UI" at bounding box center [619, 393] width 153 height 46
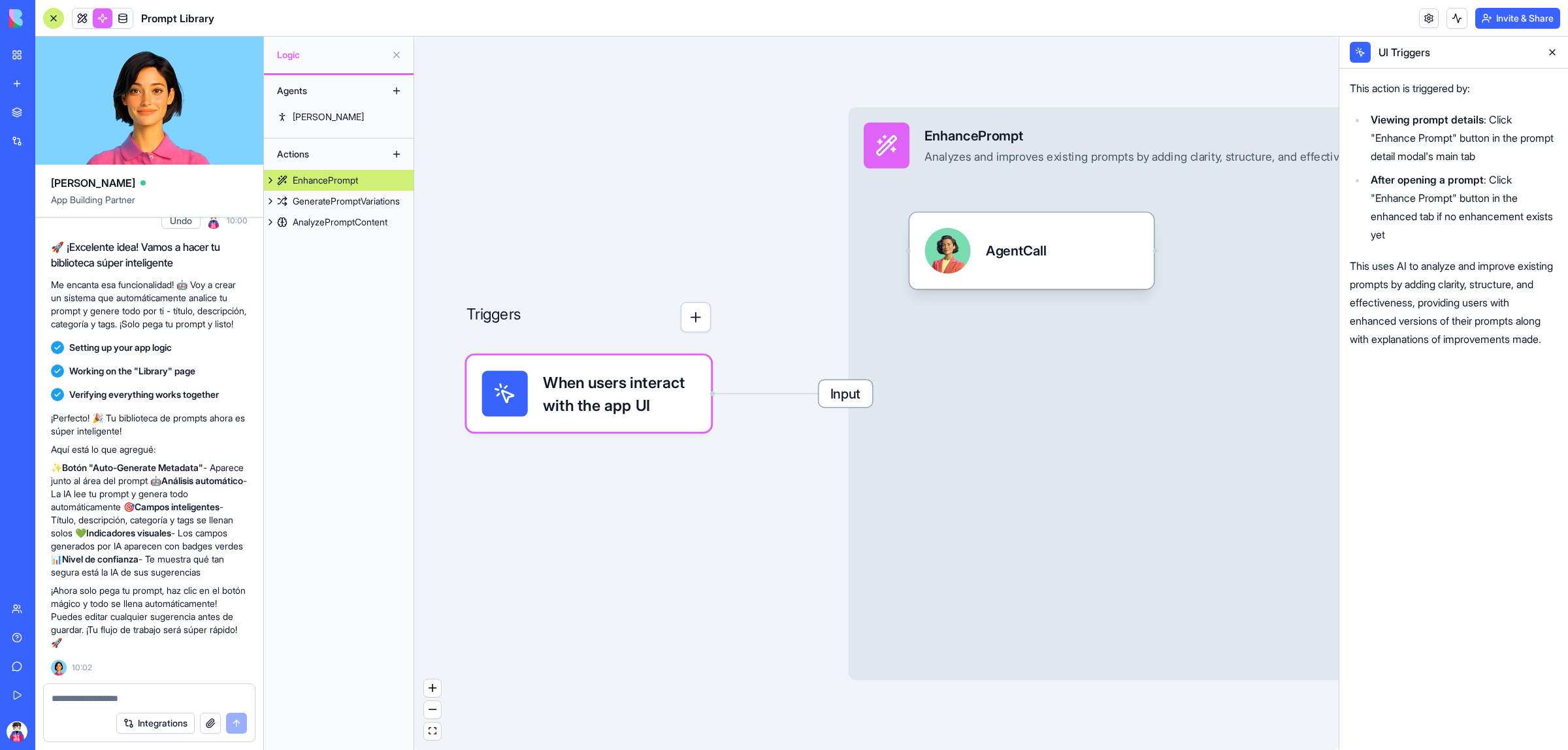
click at [697, 325] on button "button" at bounding box center [697, 318] width 31 height 31
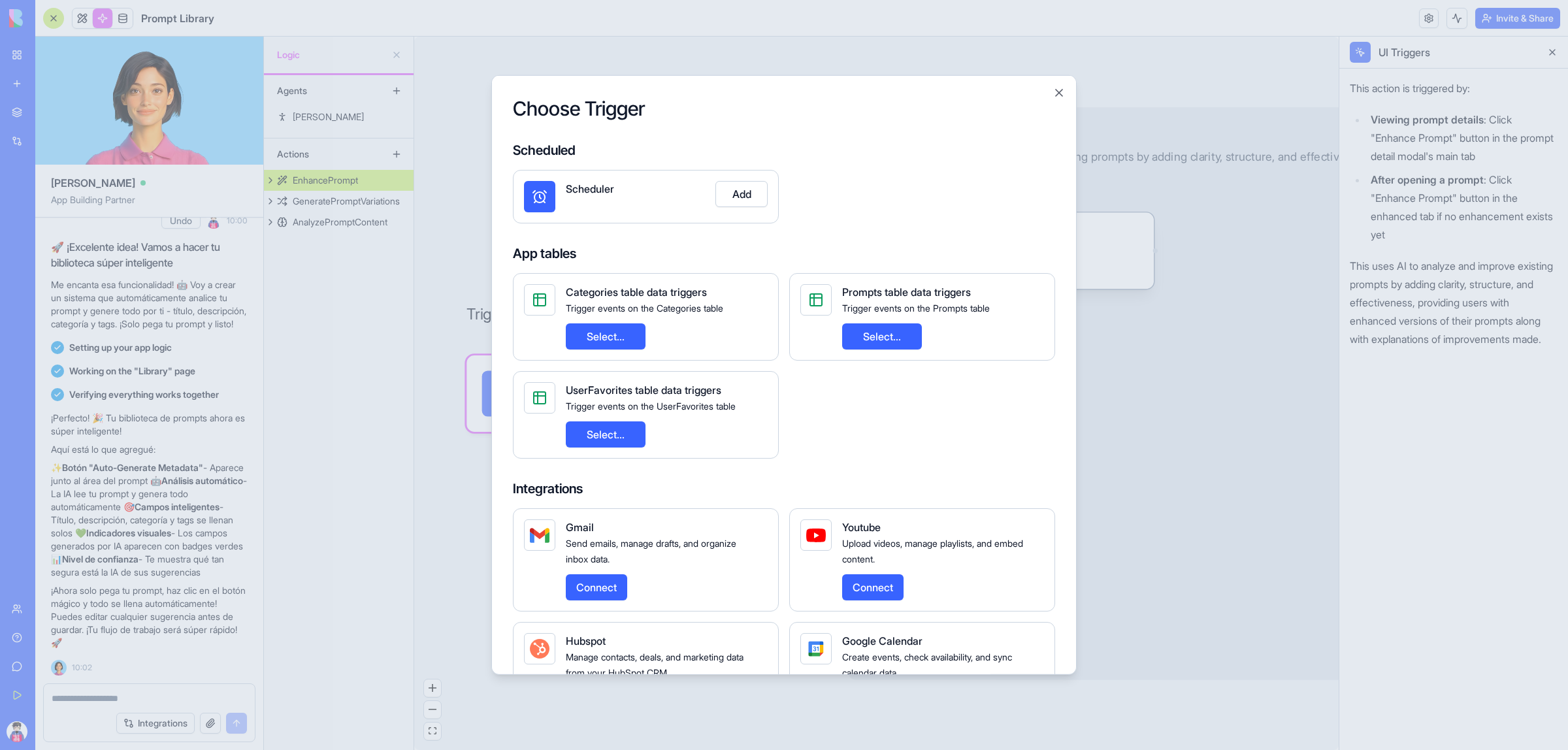
scroll to position [300, 0]
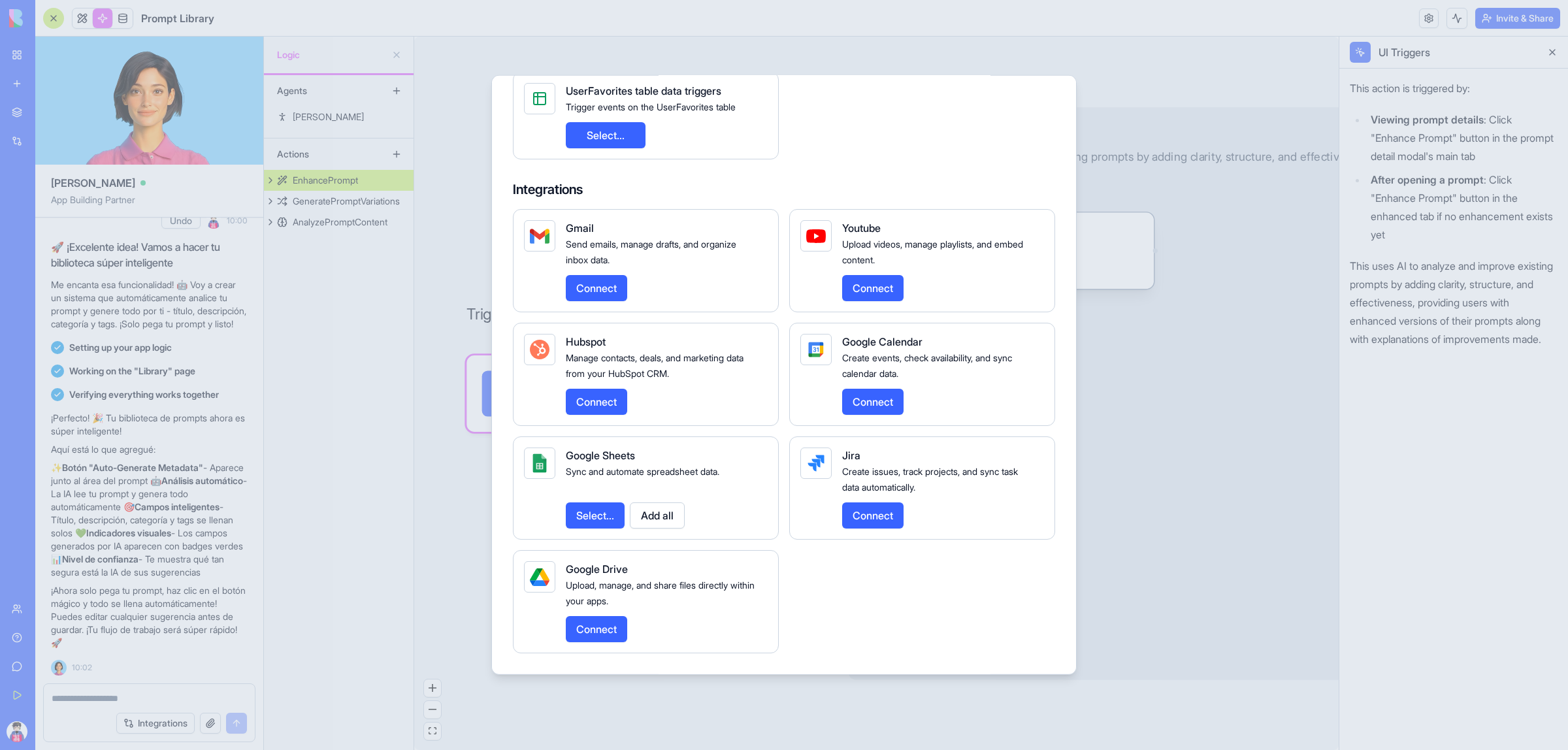
click at [587, 517] on button "Select..." at bounding box center [595, 515] width 59 height 26
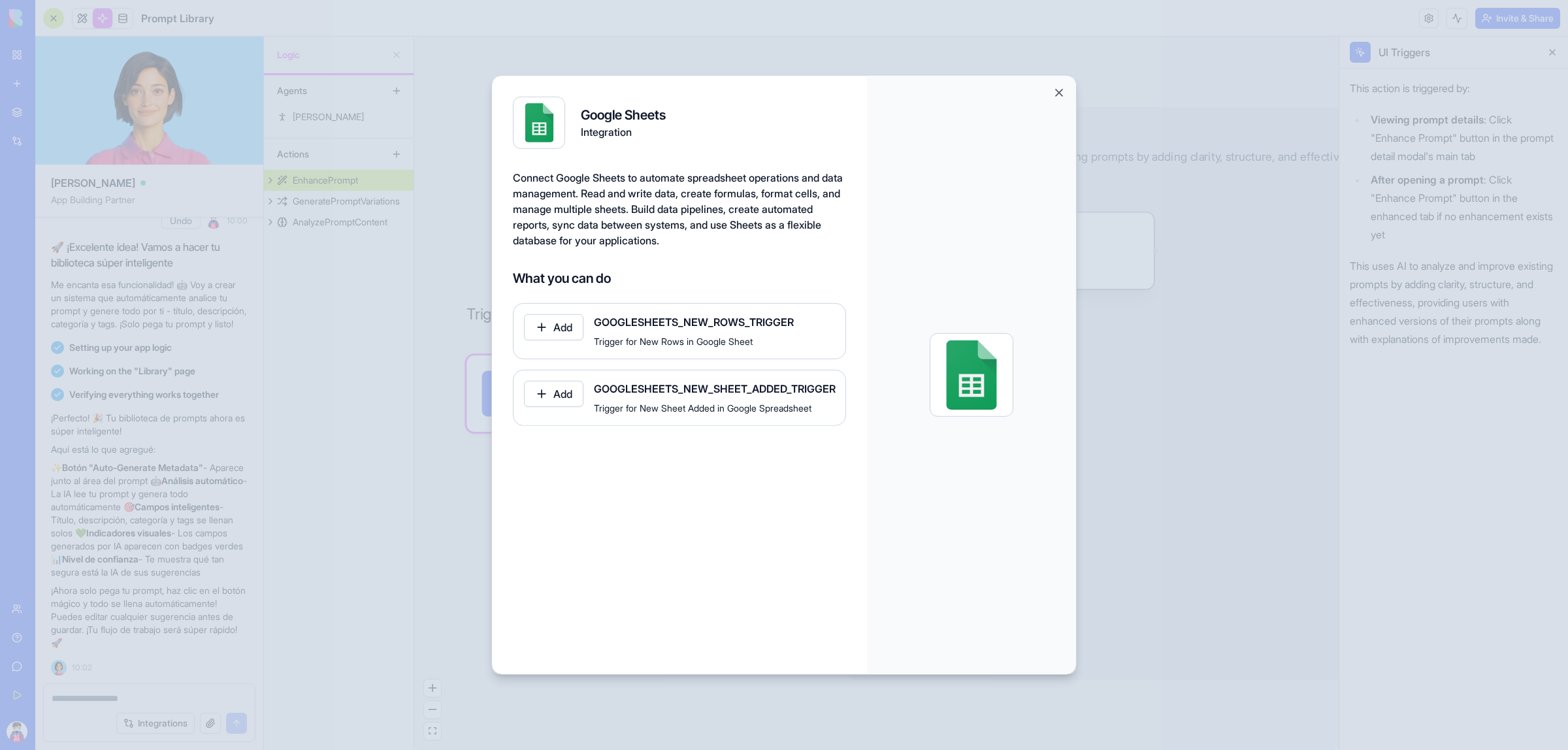
click at [564, 331] on button "Add" at bounding box center [553, 327] width 60 height 26
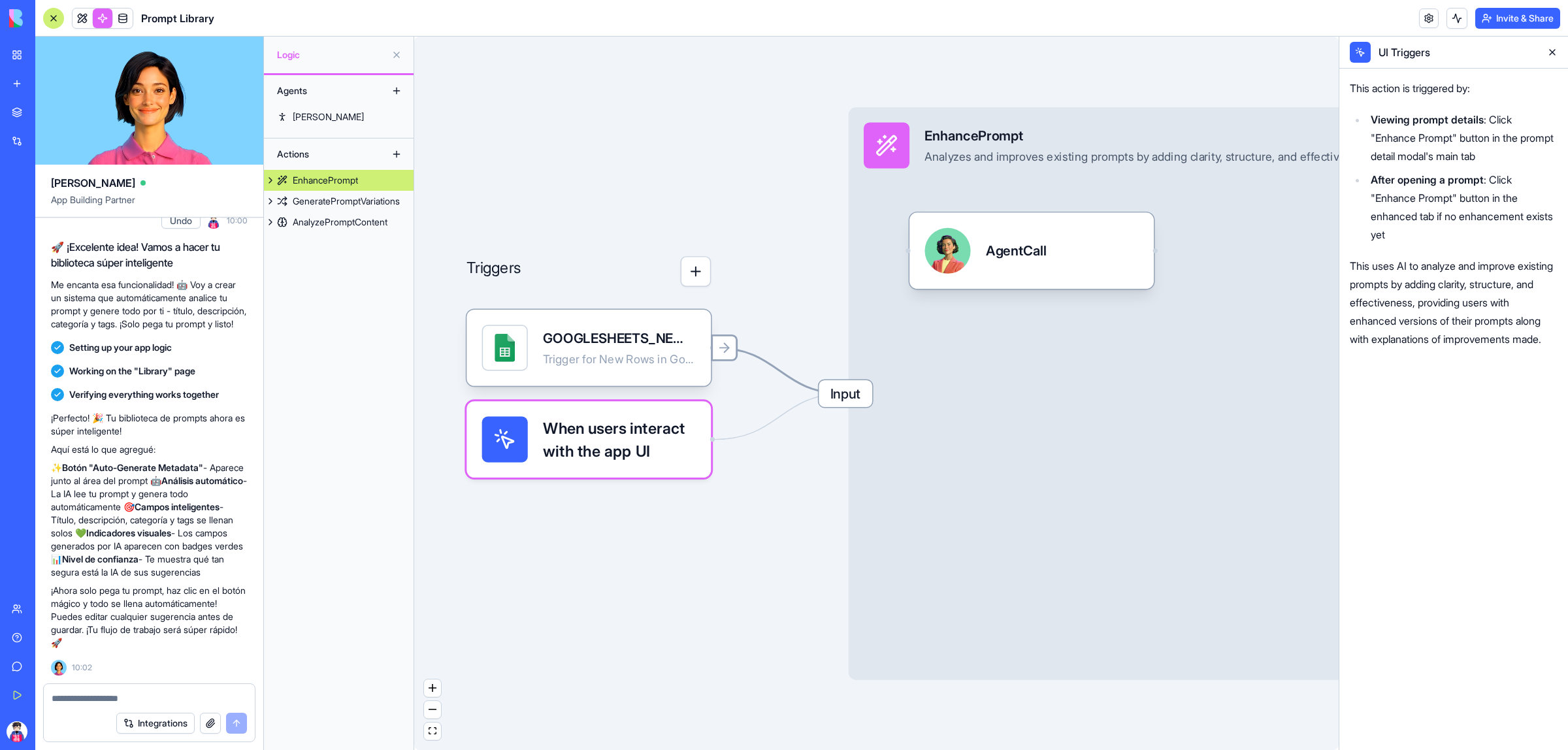
click at [722, 350] on icon at bounding box center [724, 347] width 15 height 15
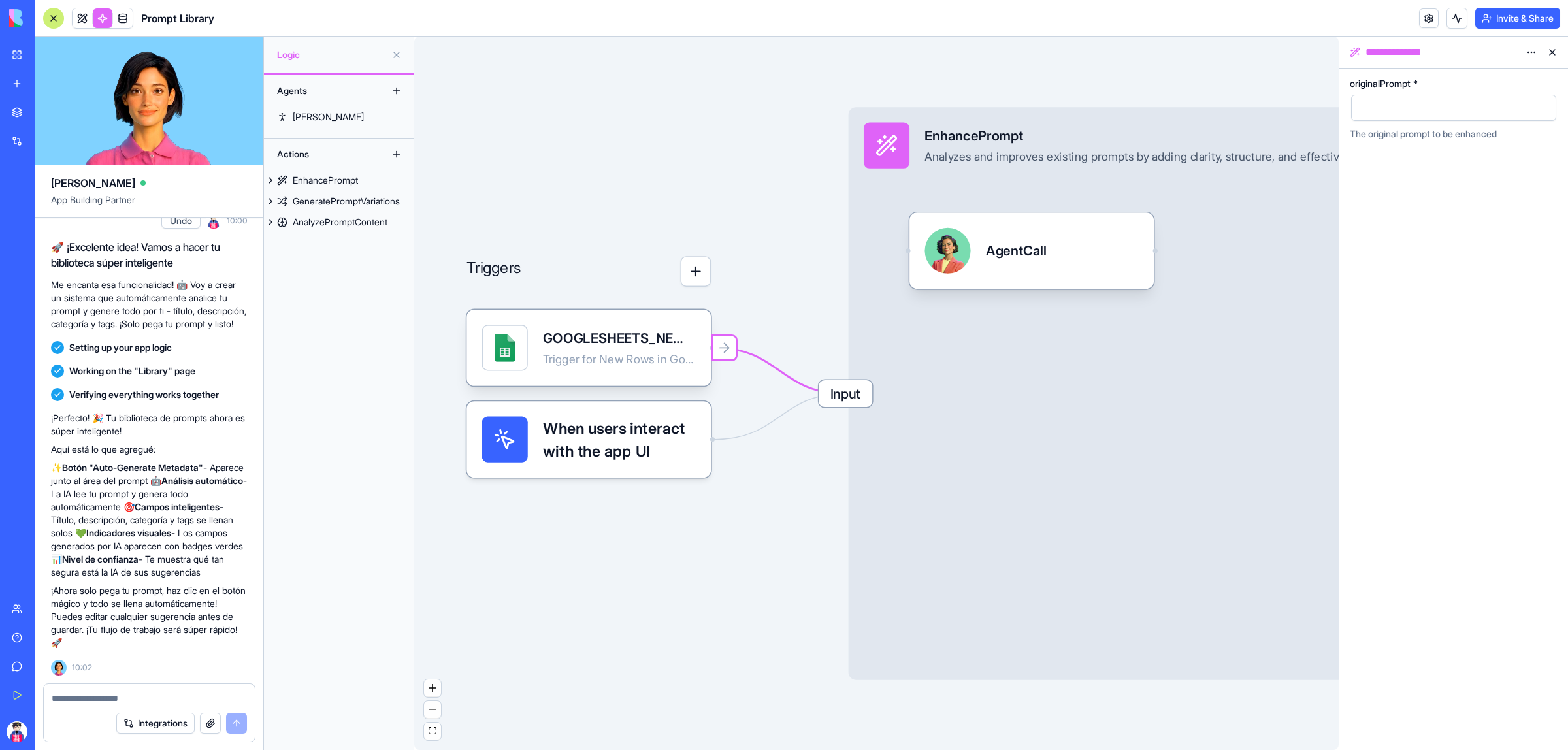
click at [1504, 114] on div at bounding box center [1442, 108] width 174 height 20
click at [663, 334] on div "GOOGLESHEETS_NEW_ROWS_TRIGGER" at bounding box center [619, 338] width 153 height 19
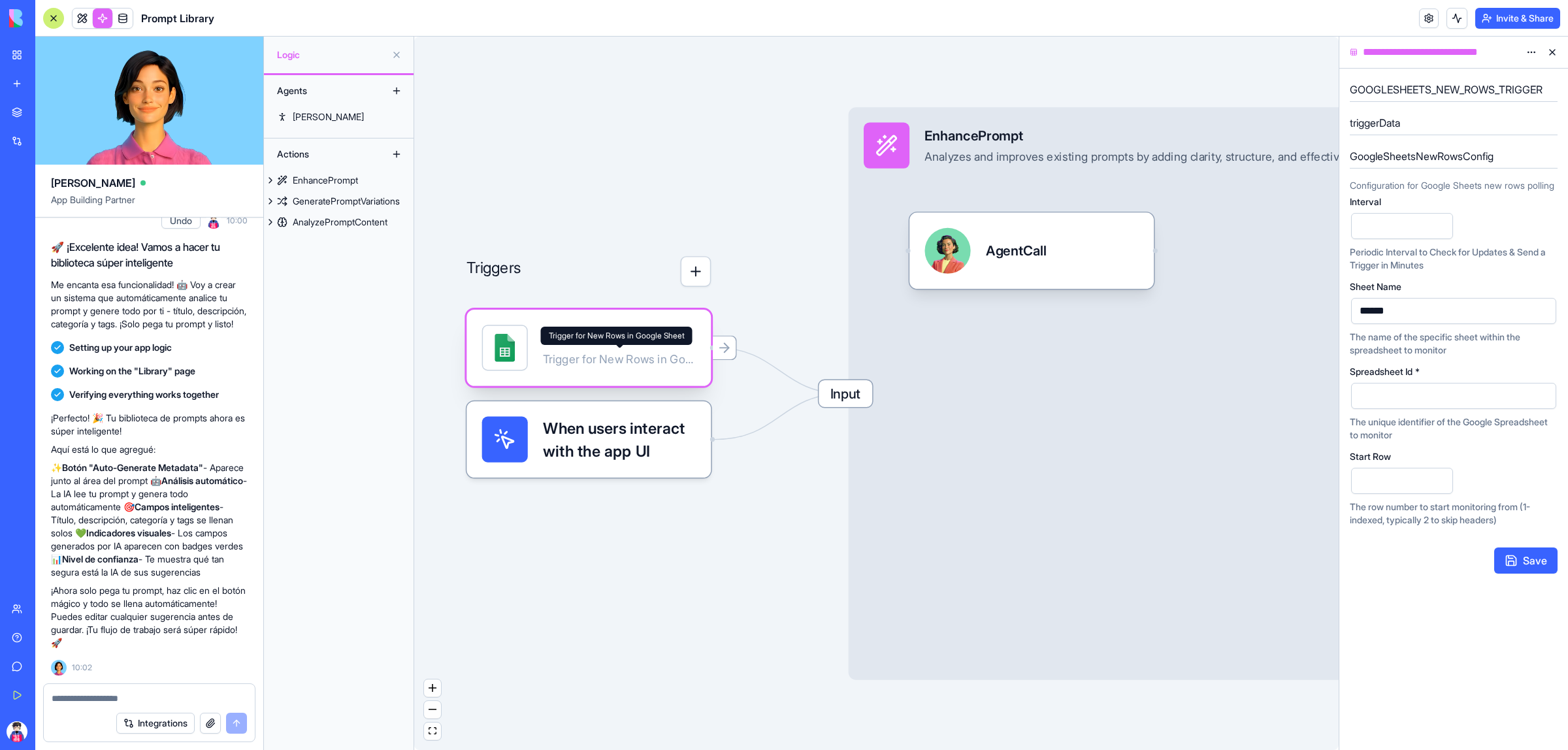
drag, startPoint x: 662, startPoint y: 341, endPoint x: 573, endPoint y: 354, distance: 89.9
click at [573, 354] on div "Trigger for New Rows in Google Sheet" at bounding box center [619, 358] width 153 height 15
click at [517, 353] on div at bounding box center [504, 347] width 28 height 28
click at [756, 366] on icon "Edge from 68c9714fe3195efa97c14682 to 68c969d3e63e14725527379c" at bounding box center [780, 370] width 130 height 46
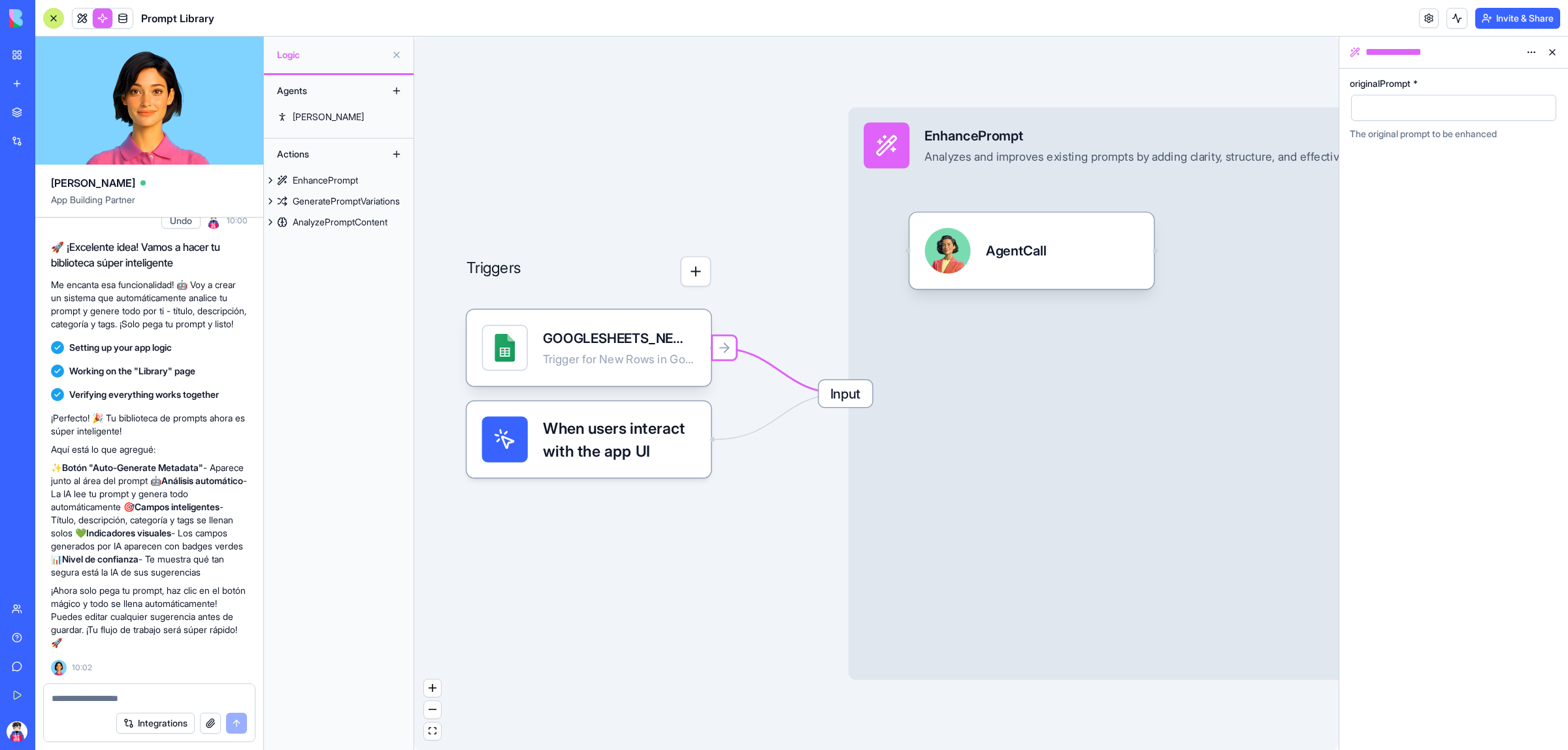
click at [1537, 46] on html "BETA My Workspace New app Marketplace Integrations Recent Prompt Library AI Log…" at bounding box center [784, 375] width 1568 height 750
click at [1498, 85] on div "Delete" at bounding box center [1501, 79] width 77 height 21
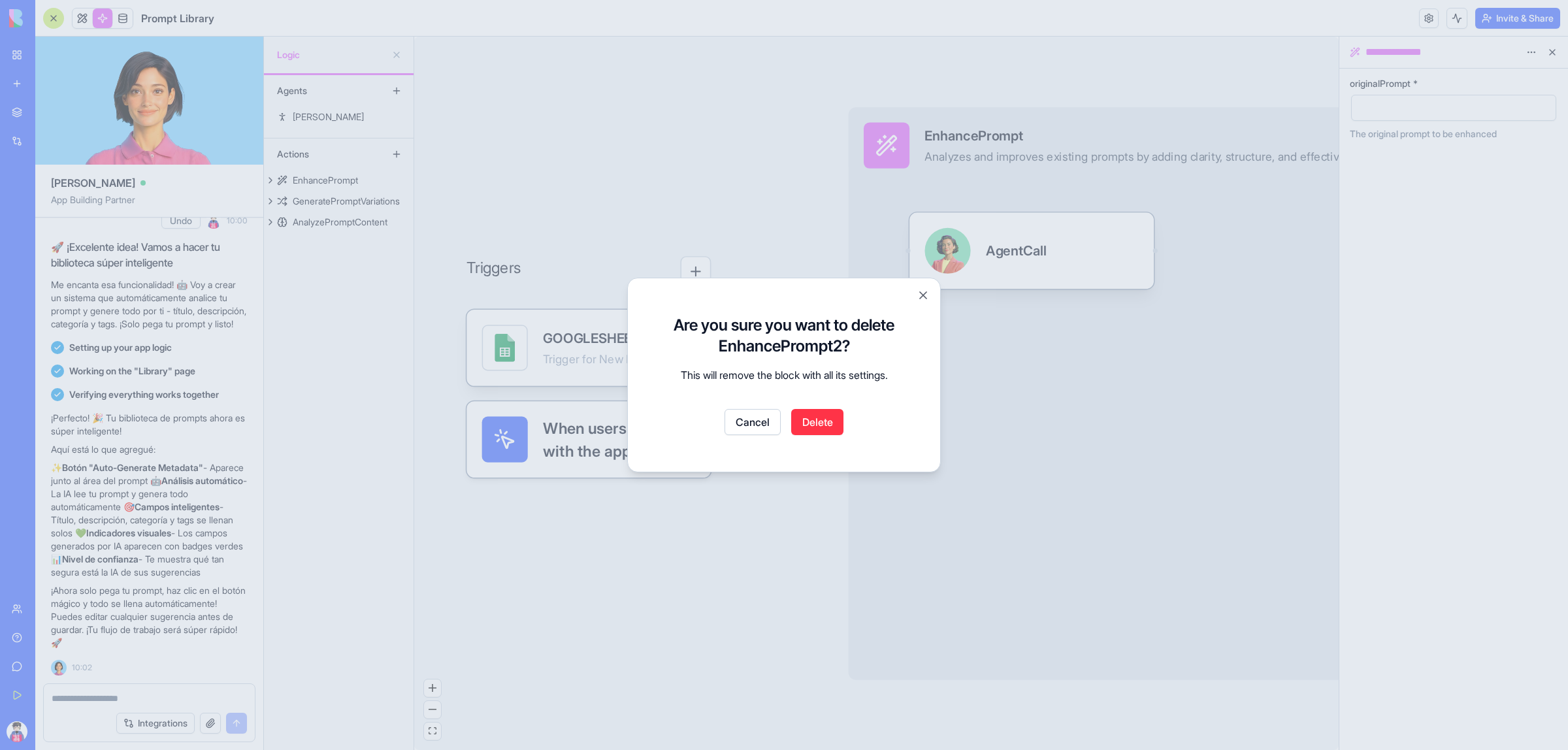
click at [818, 425] on button "Delete" at bounding box center [817, 422] width 53 height 26
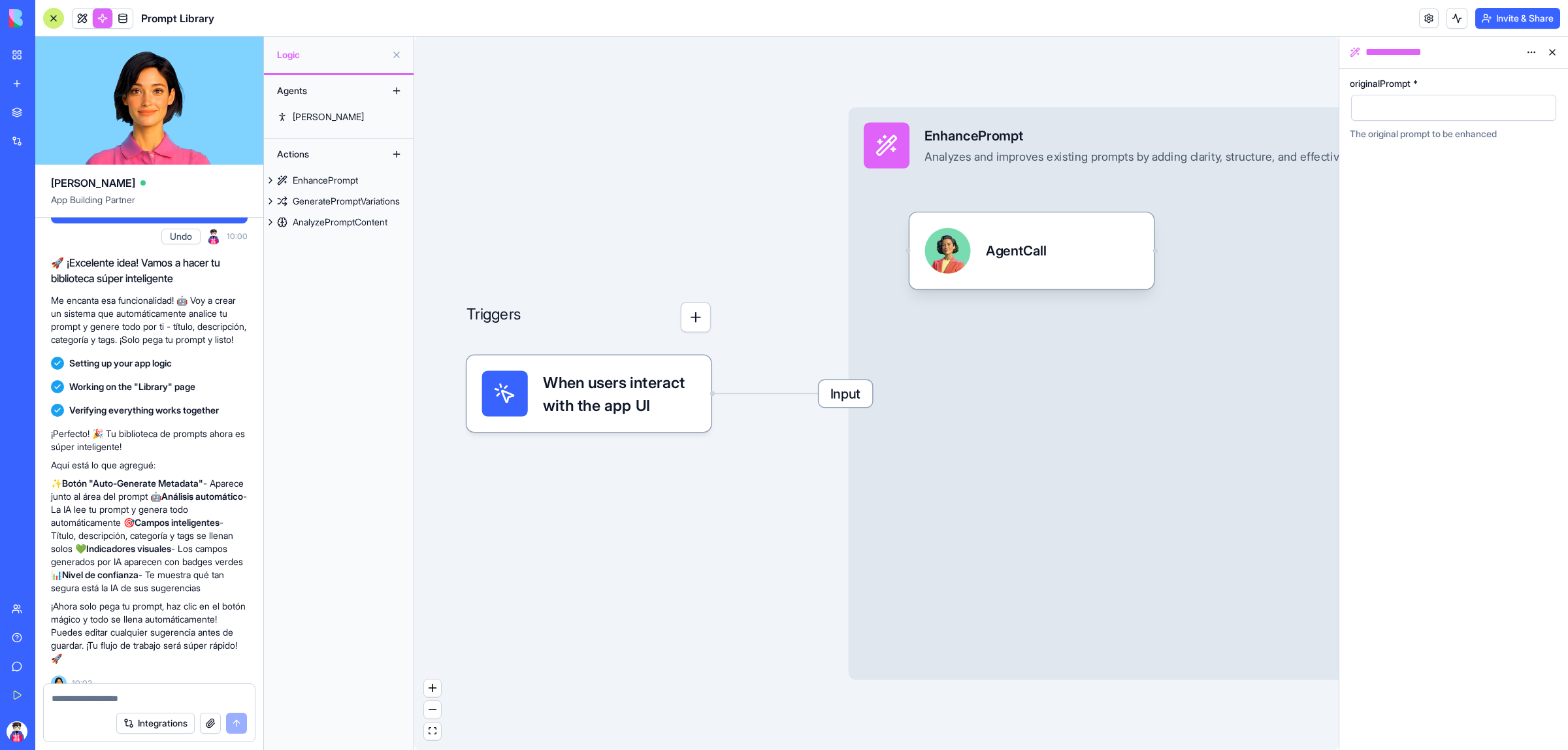
scroll to position [879, 0]
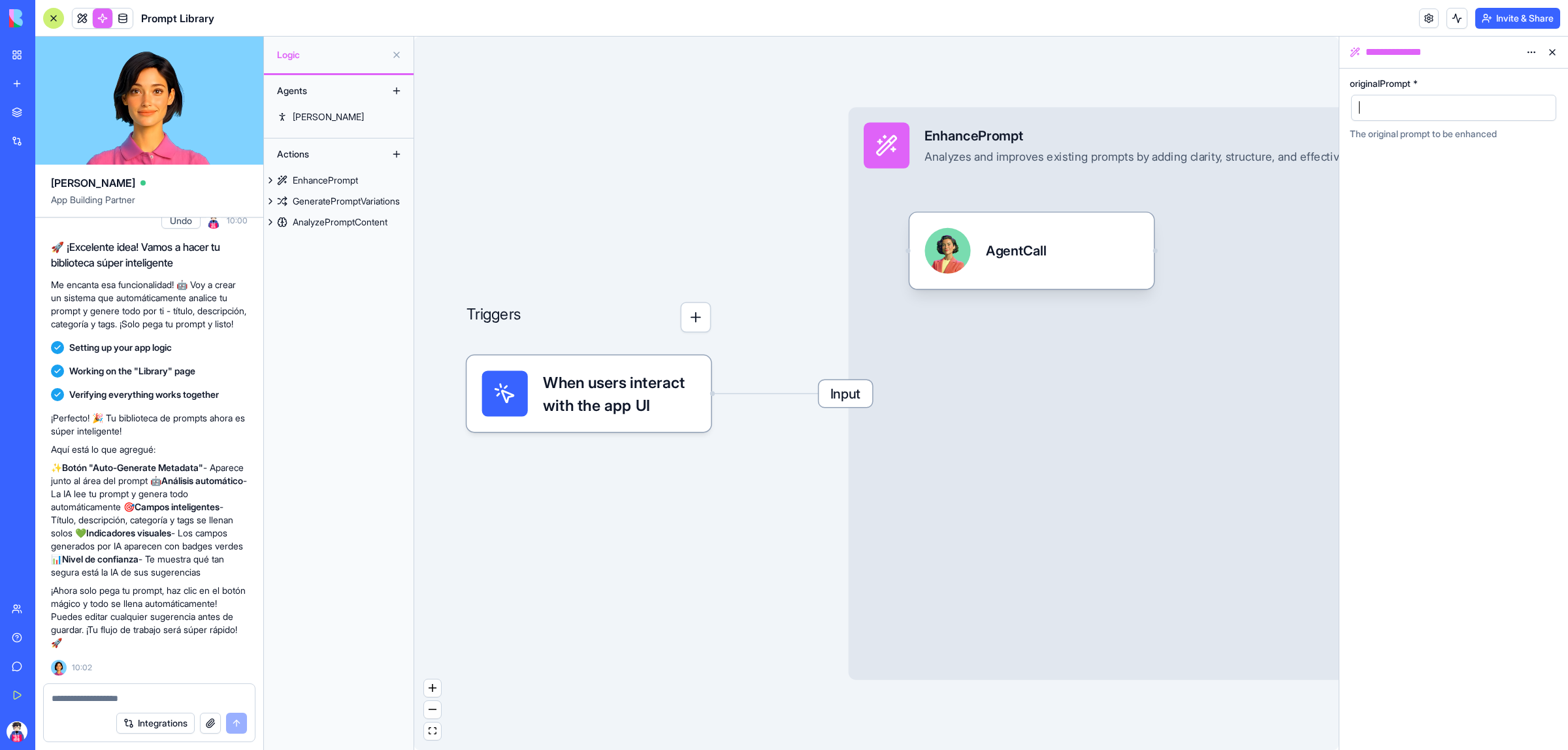
click at [1474, 111] on div at bounding box center [1442, 108] width 174 height 20
click at [17, 16] on img at bounding box center [50, 18] width 81 height 18
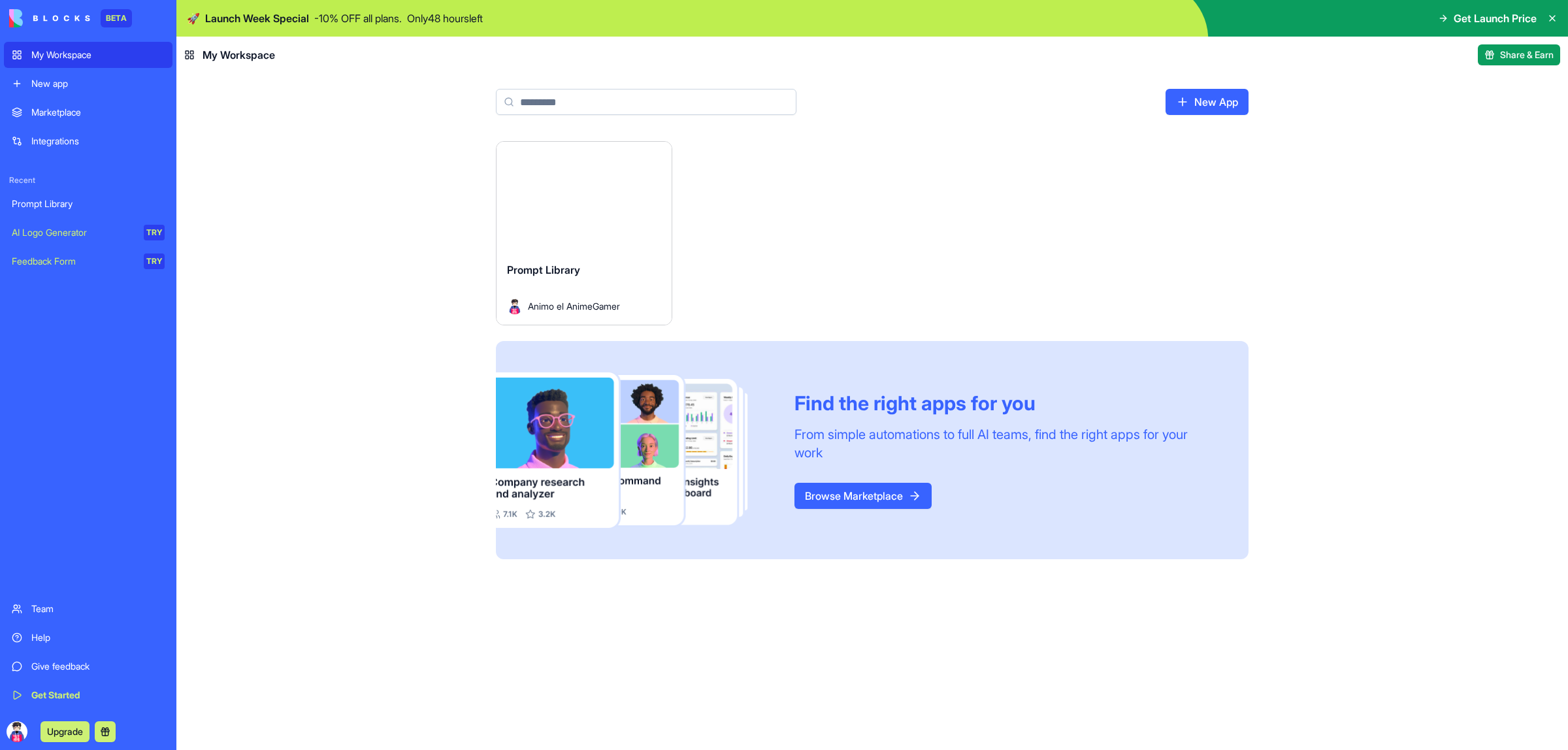
click at [321, 250] on div "Launch Prompt Library Animo el AnimeGamer Find the right apps for you From simp…" at bounding box center [872, 444] width 1392 height 608
click at [828, 485] on link "Browse Marketplace" at bounding box center [863, 495] width 137 height 26
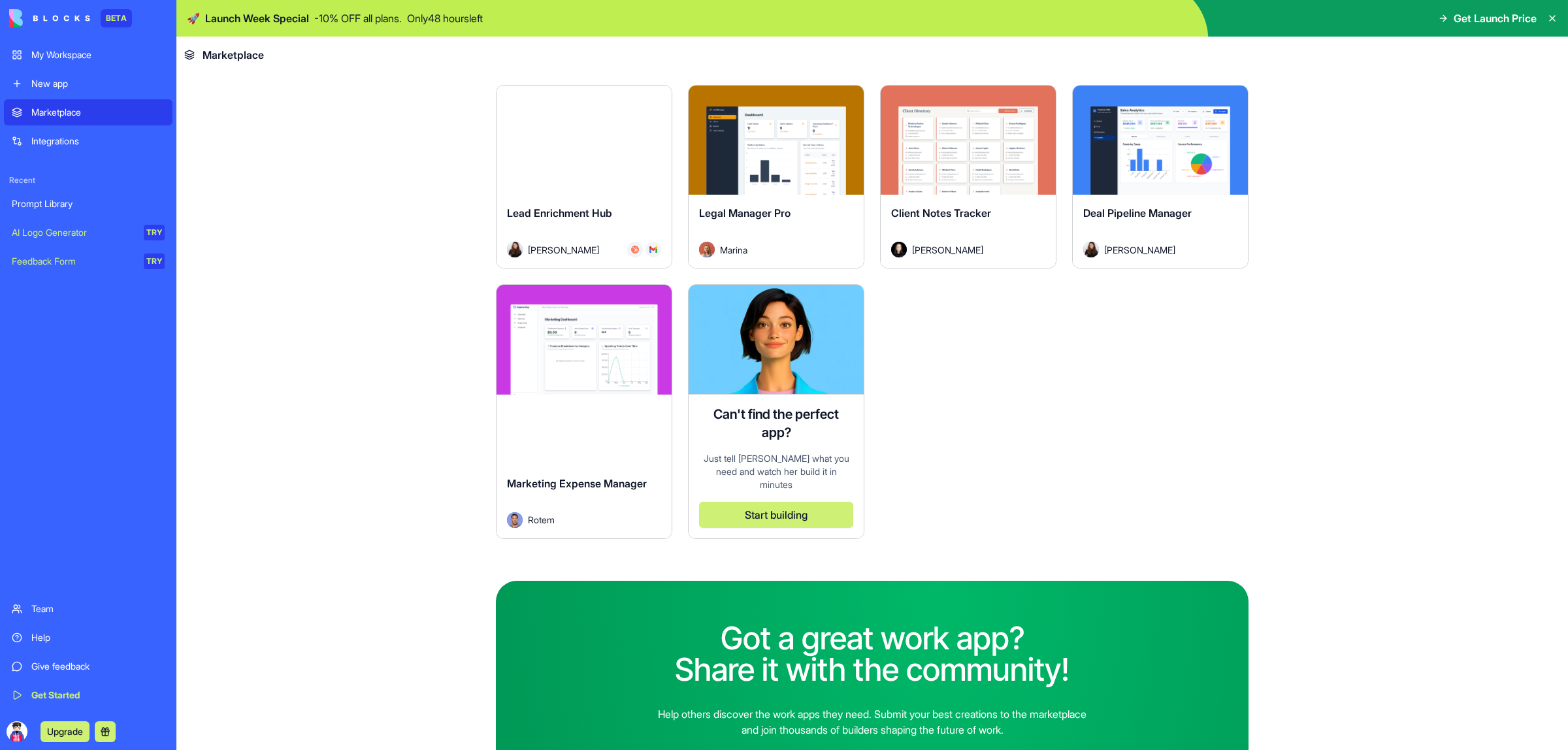
scroll to position [3724, 0]
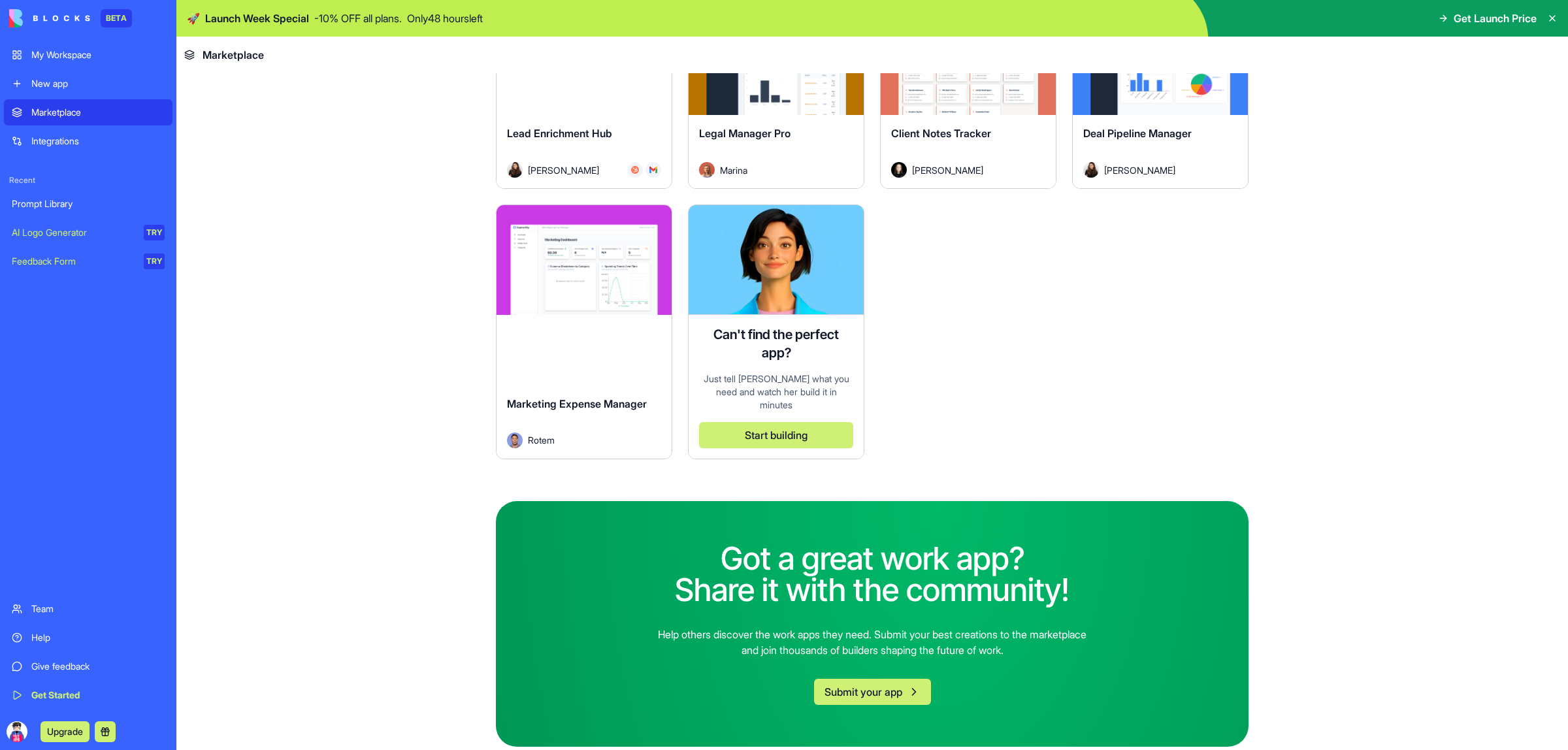
click at [62, 16] on img at bounding box center [50, 18] width 81 height 18
